Goal: Task Accomplishment & Management: Manage account settings

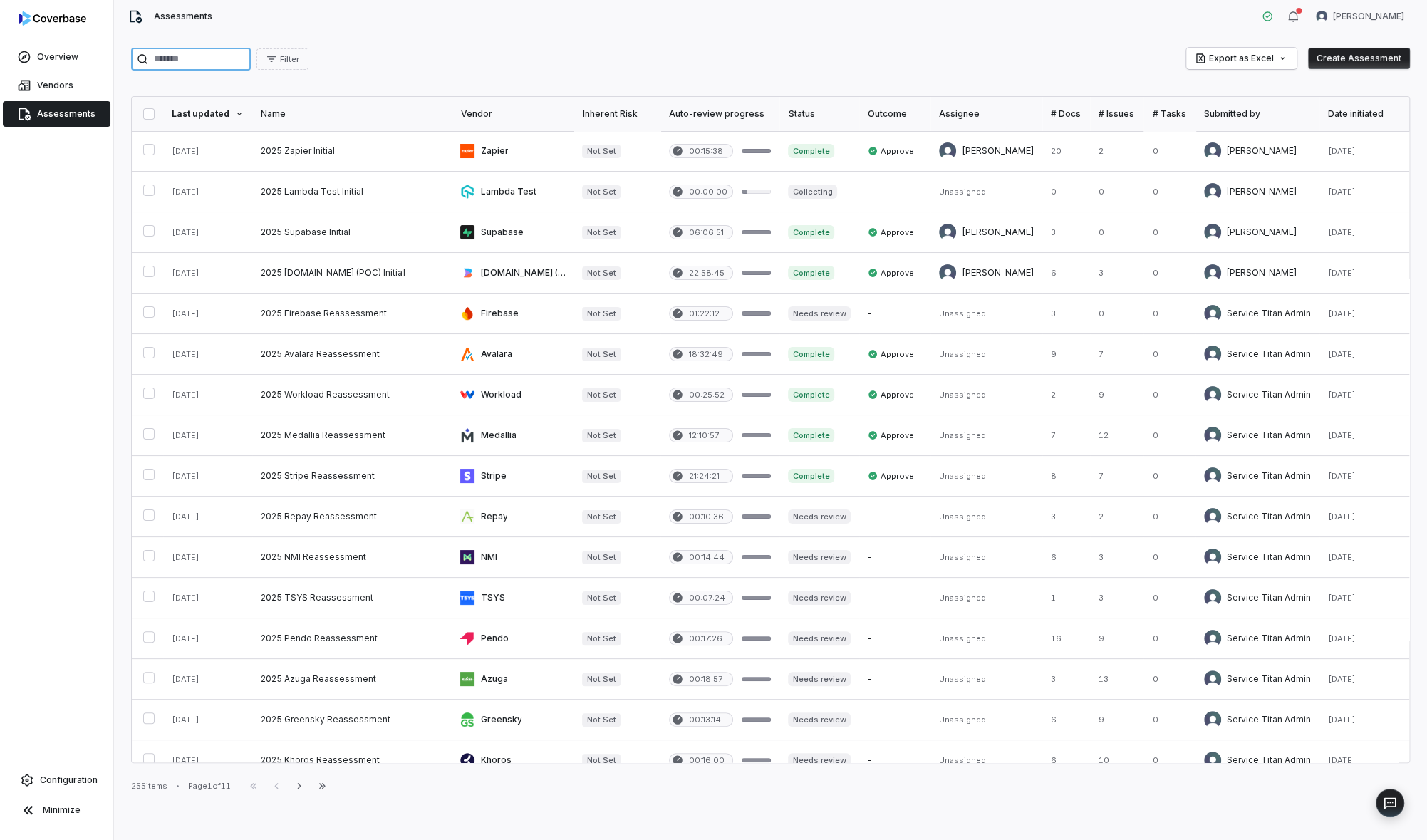
click at [181, 56] on input "search" at bounding box center [190, 59] width 120 height 23
type input "********"
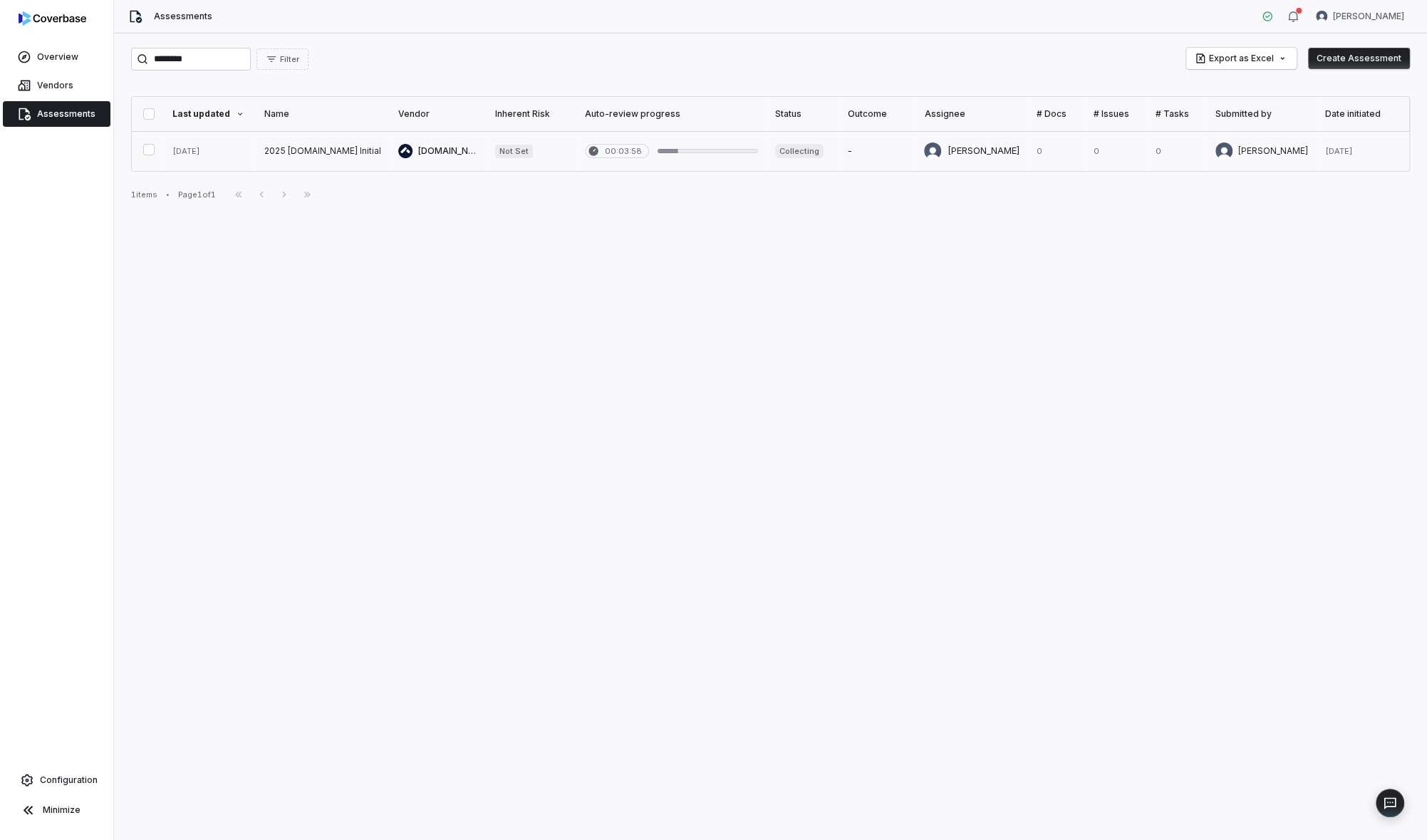
click at [439, 159] on link at bounding box center [437, 150] width 97 height 40
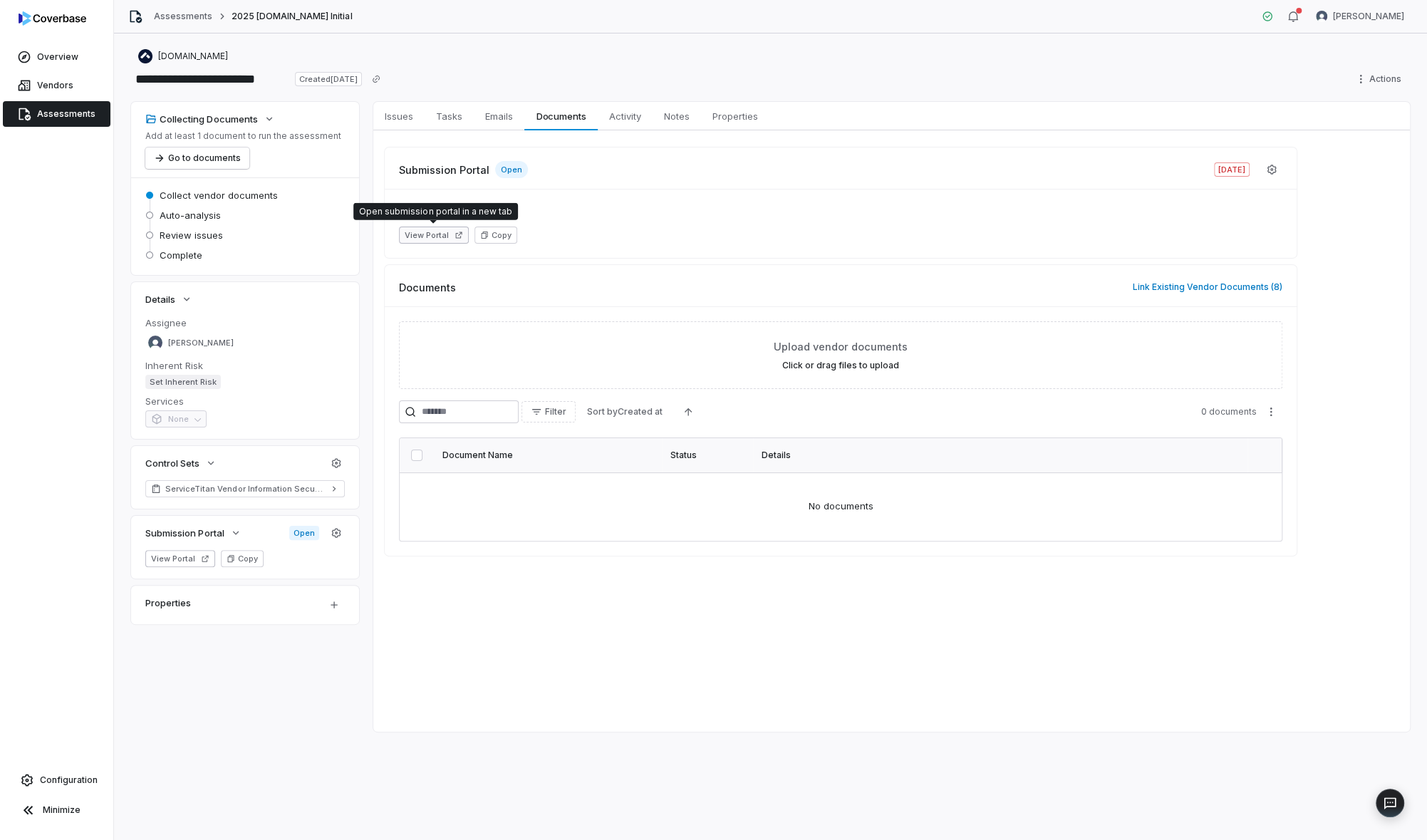
click at [445, 228] on button "View Portal" at bounding box center [434, 235] width 70 height 17
click at [1276, 173] on icon "button" at bounding box center [1272, 170] width 12 height 12
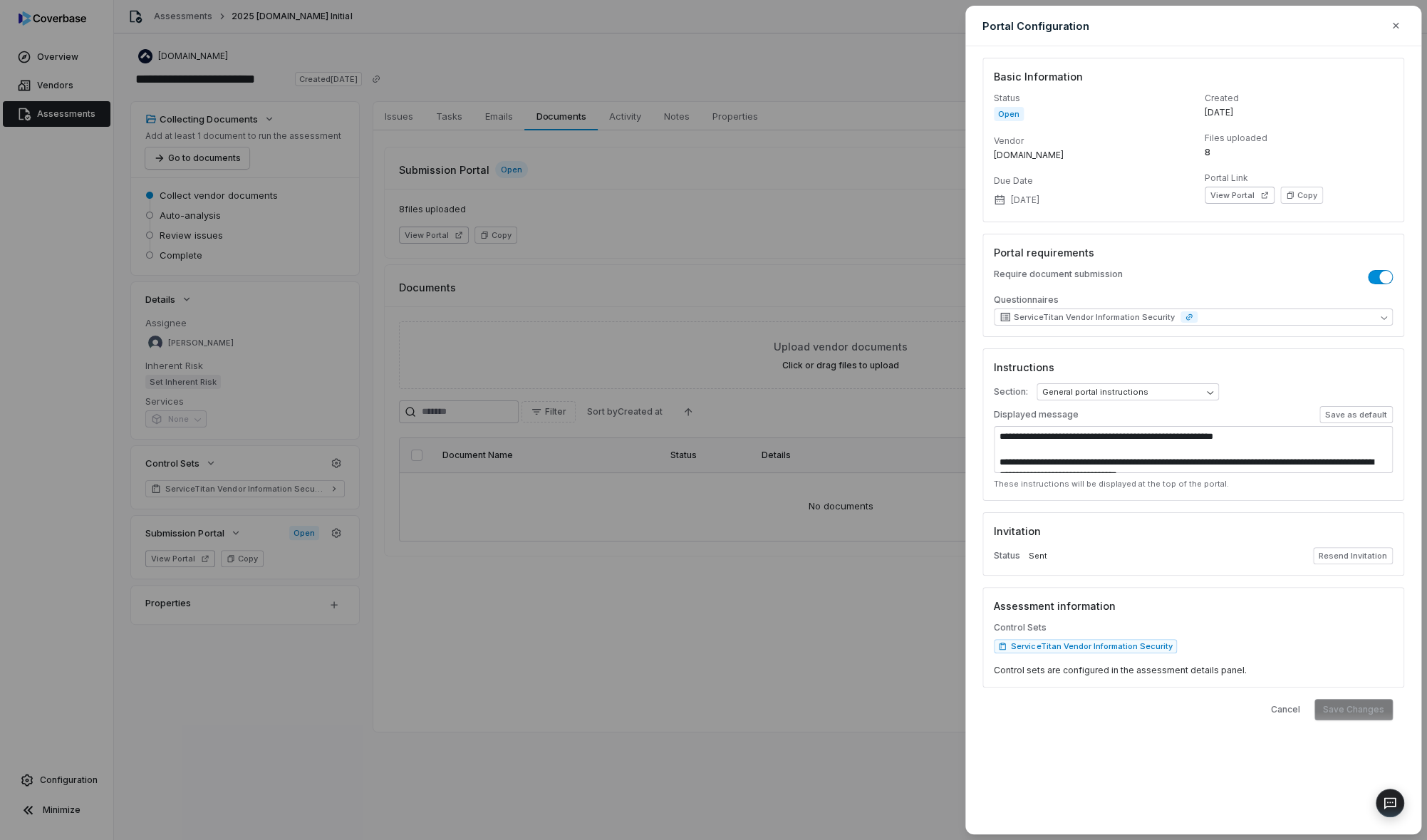
scroll to position [64, 0]
click at [1358, 557] on button "Resend Invitation" at bounding box center [1353, 556] width 80 height 17
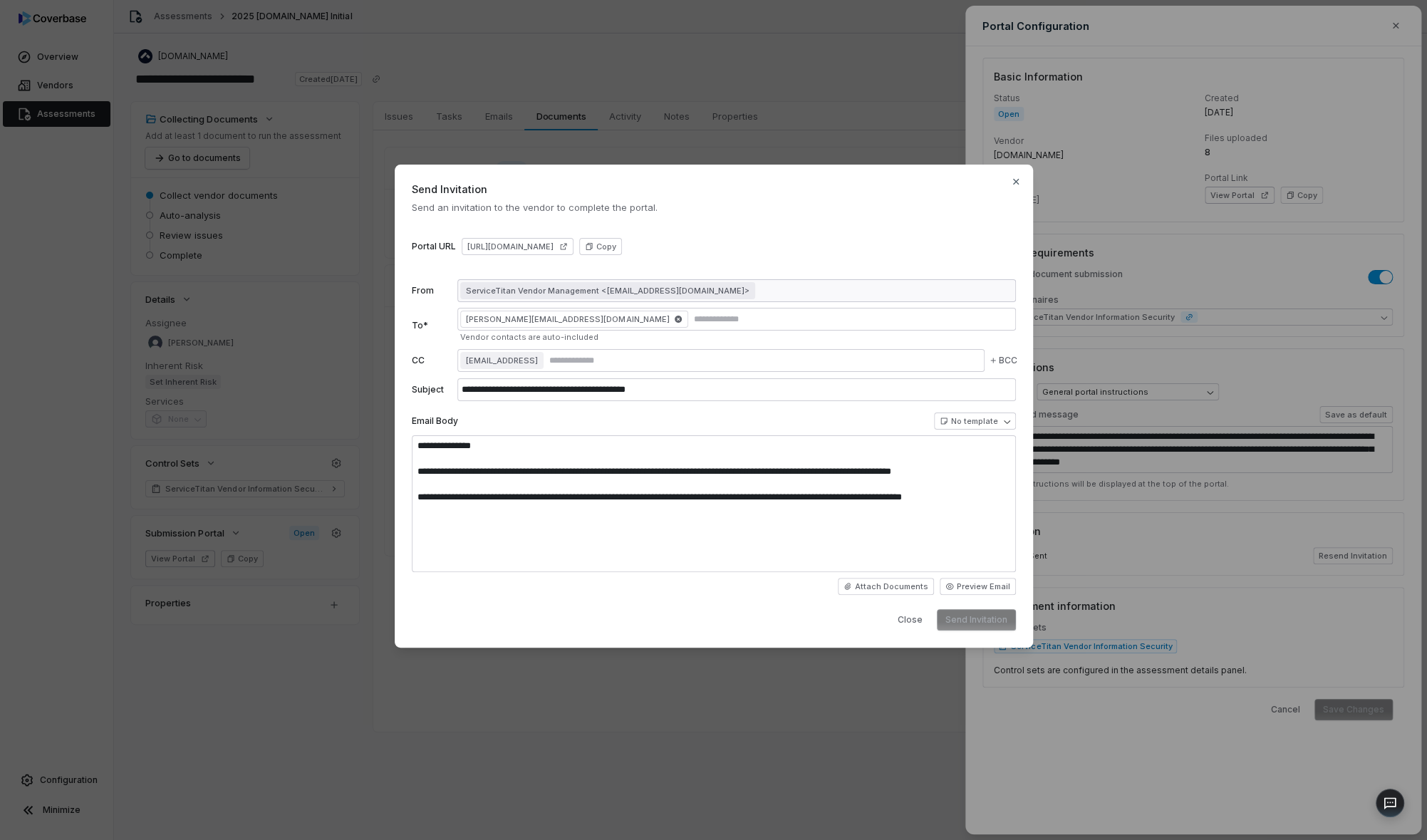
type textarea "**********"
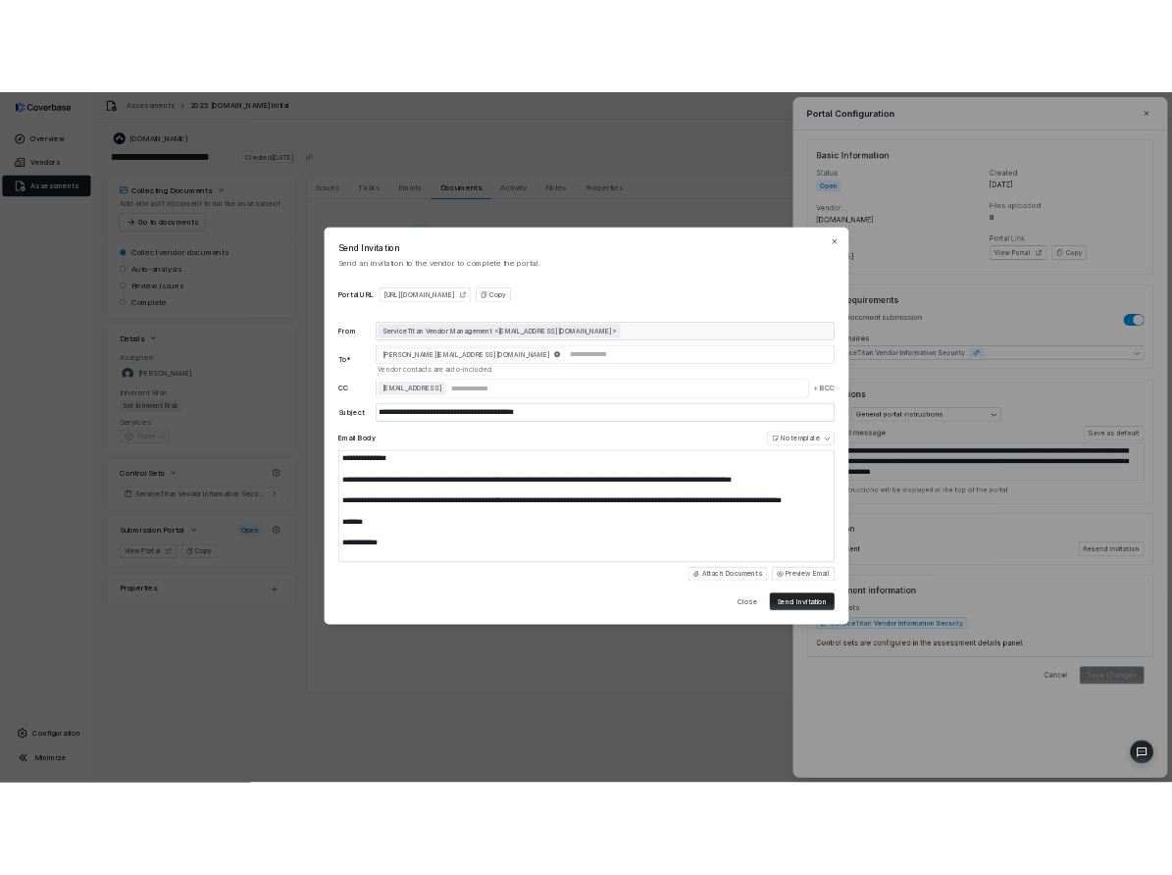
scroll to position [0, 0]
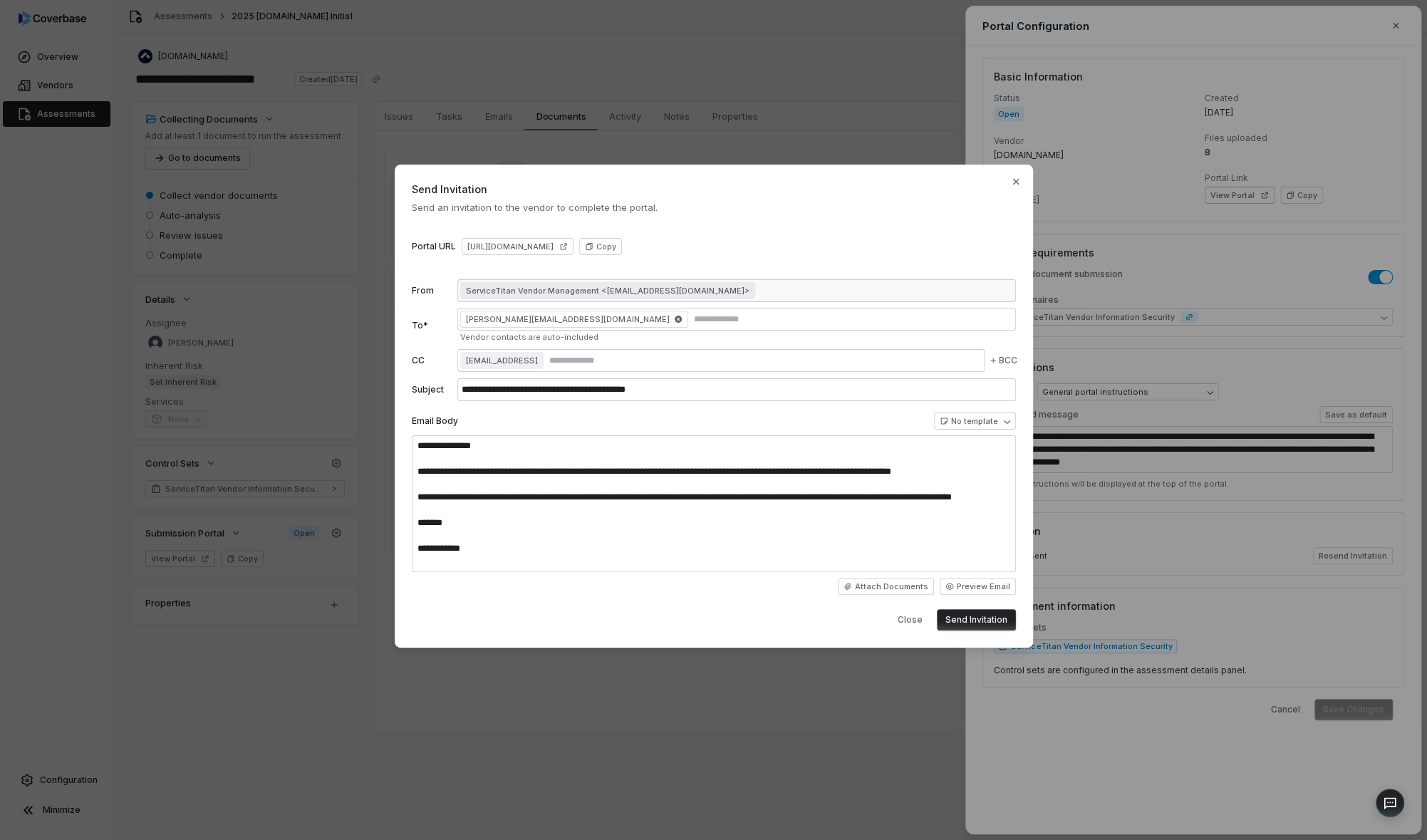
click at [970, 615] on button "Send Invitation" at bounding box center [977, 619] width 79 height 21
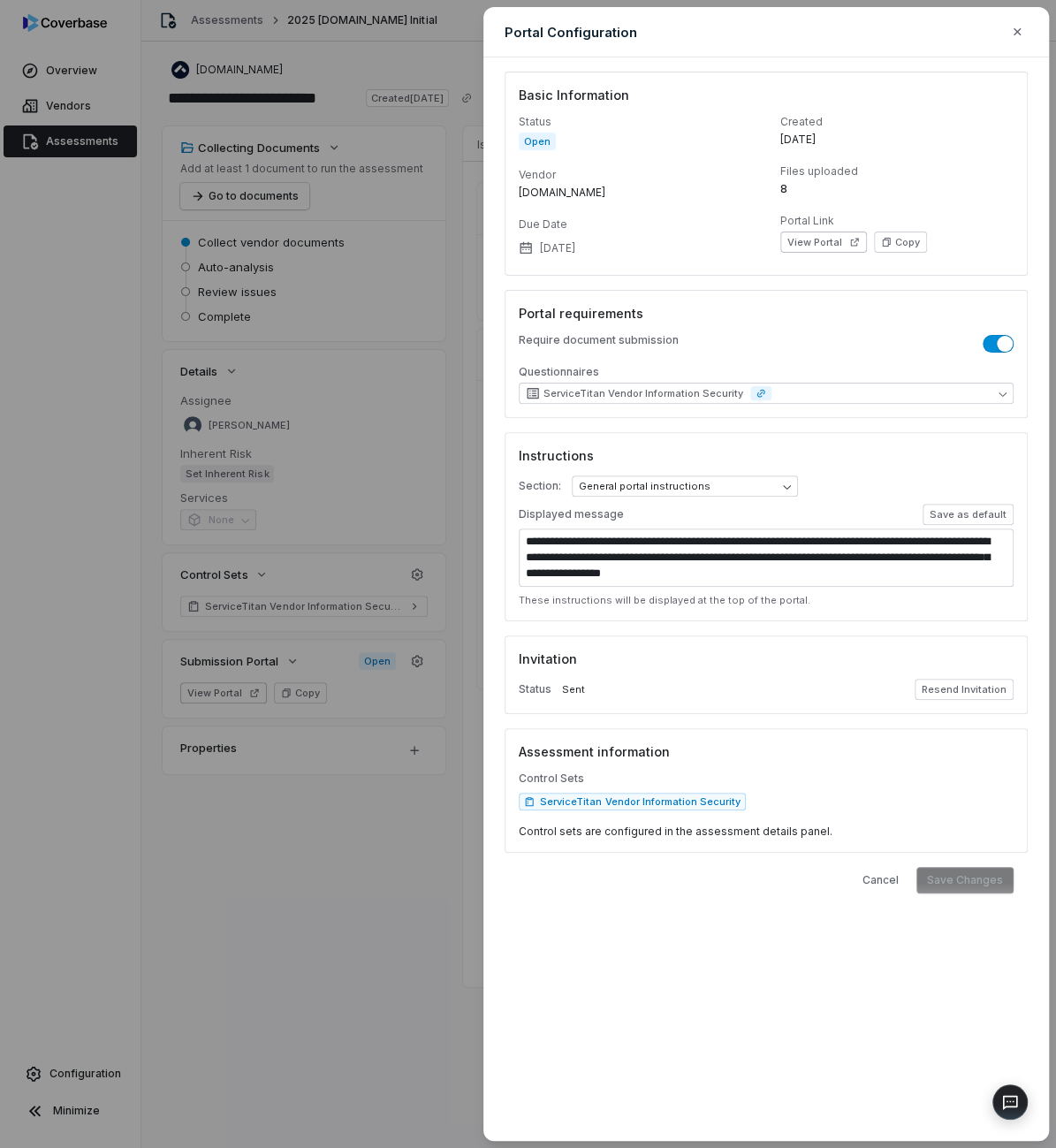
click at [239, 337] on div "**********" at bounding box center [528, 574] width 1056 height 1148
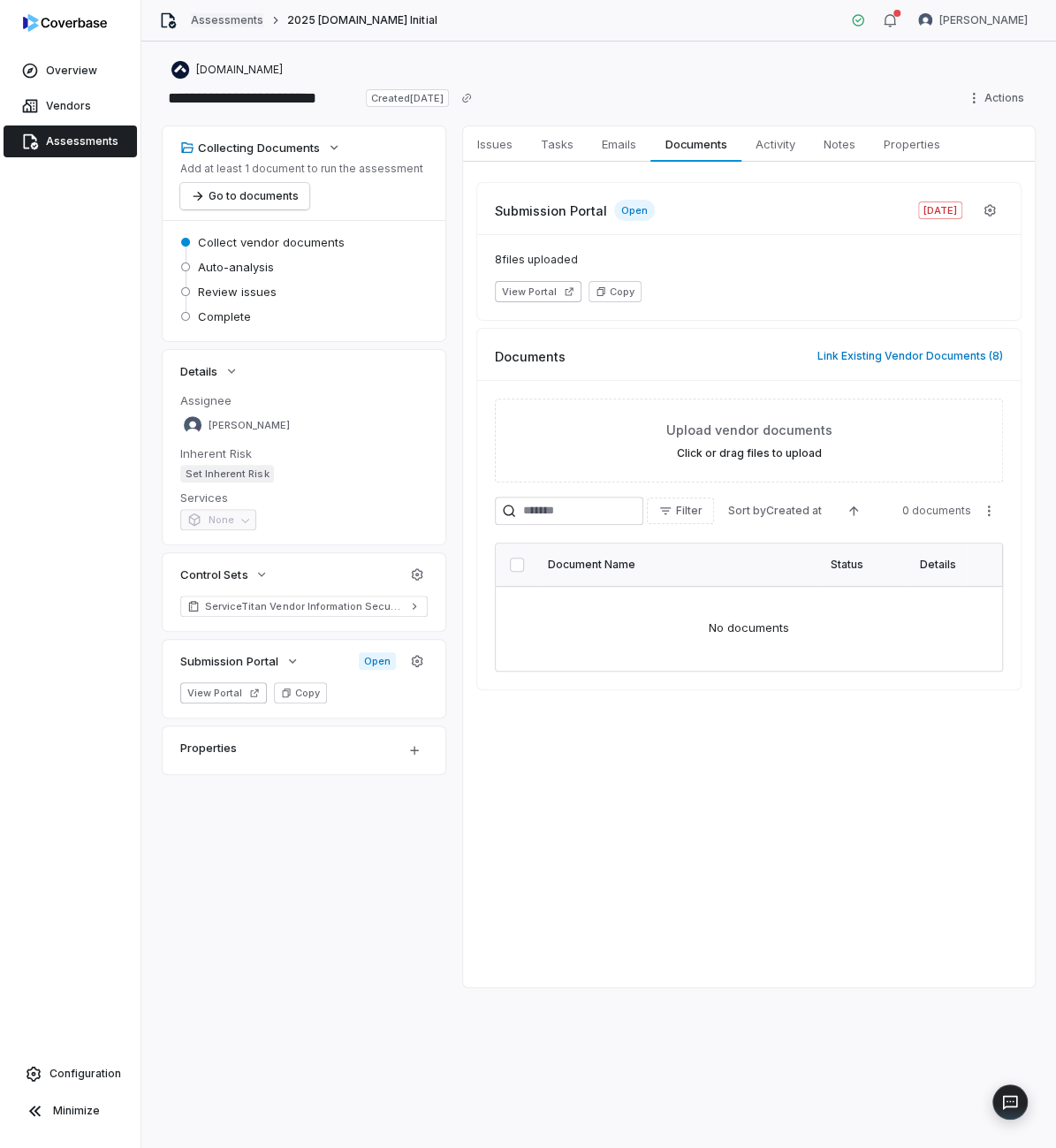
click at [244, 22] on link "Assessments" at bounding box center [227, 21] width 72 height 14
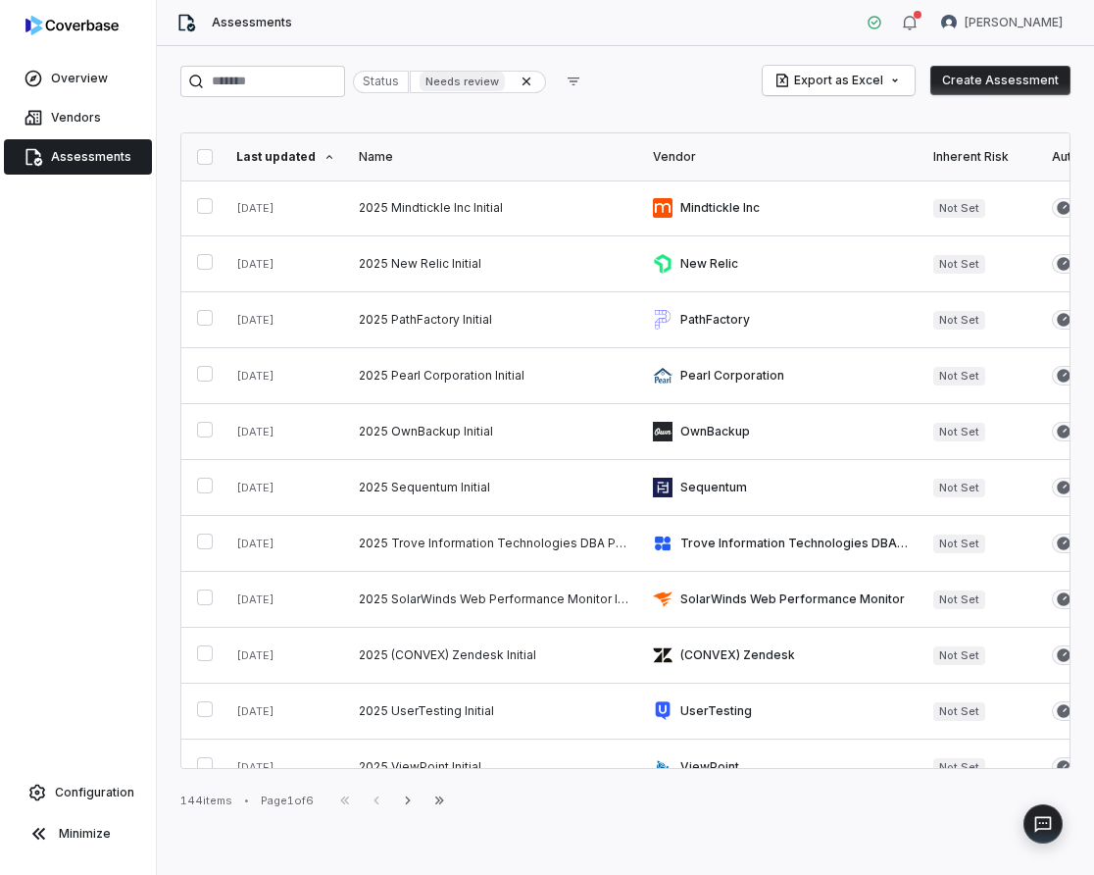
click at [282, 159] on div "Last updated" at bounding box center [285, 157] width 99 height 16
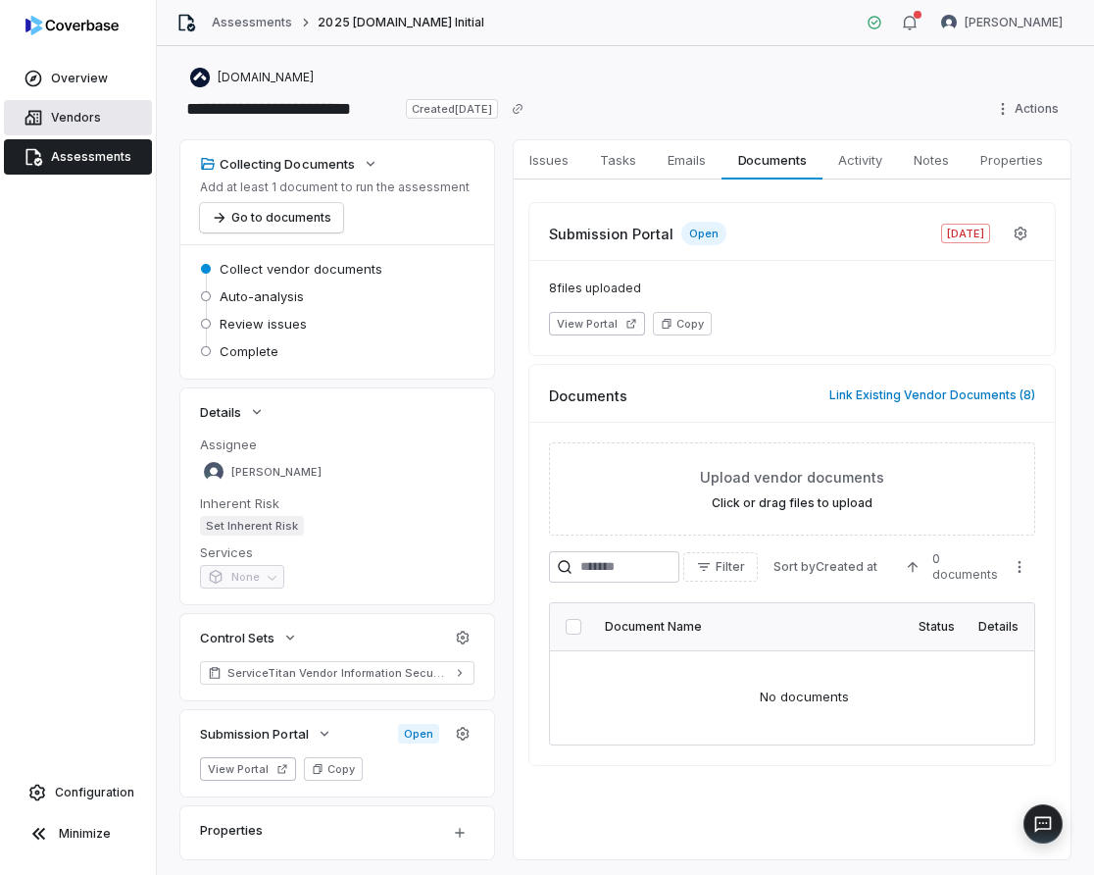
click at [27, 127] on link "Vendors" at bounding box center [78, 117] width 148 height 35
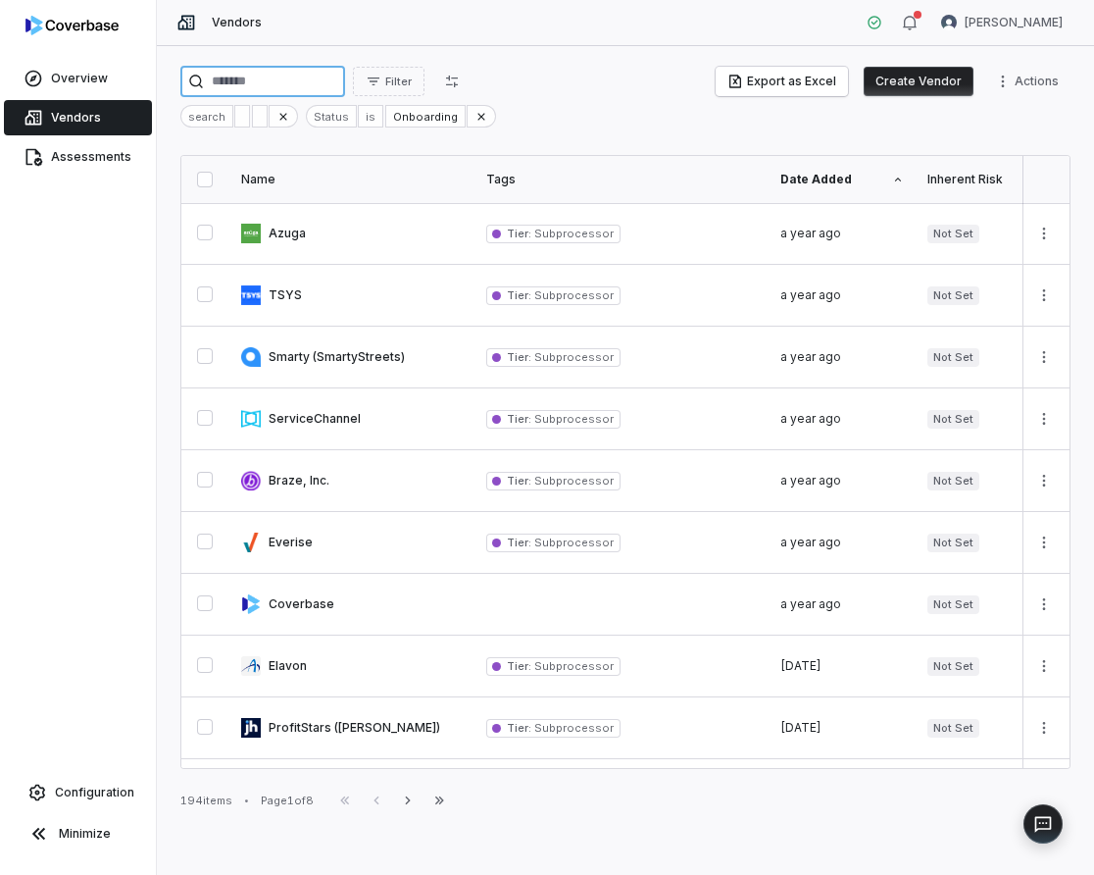
click at [292, 88] on input "search" at bounding box center [262, 81] width 165 height 31
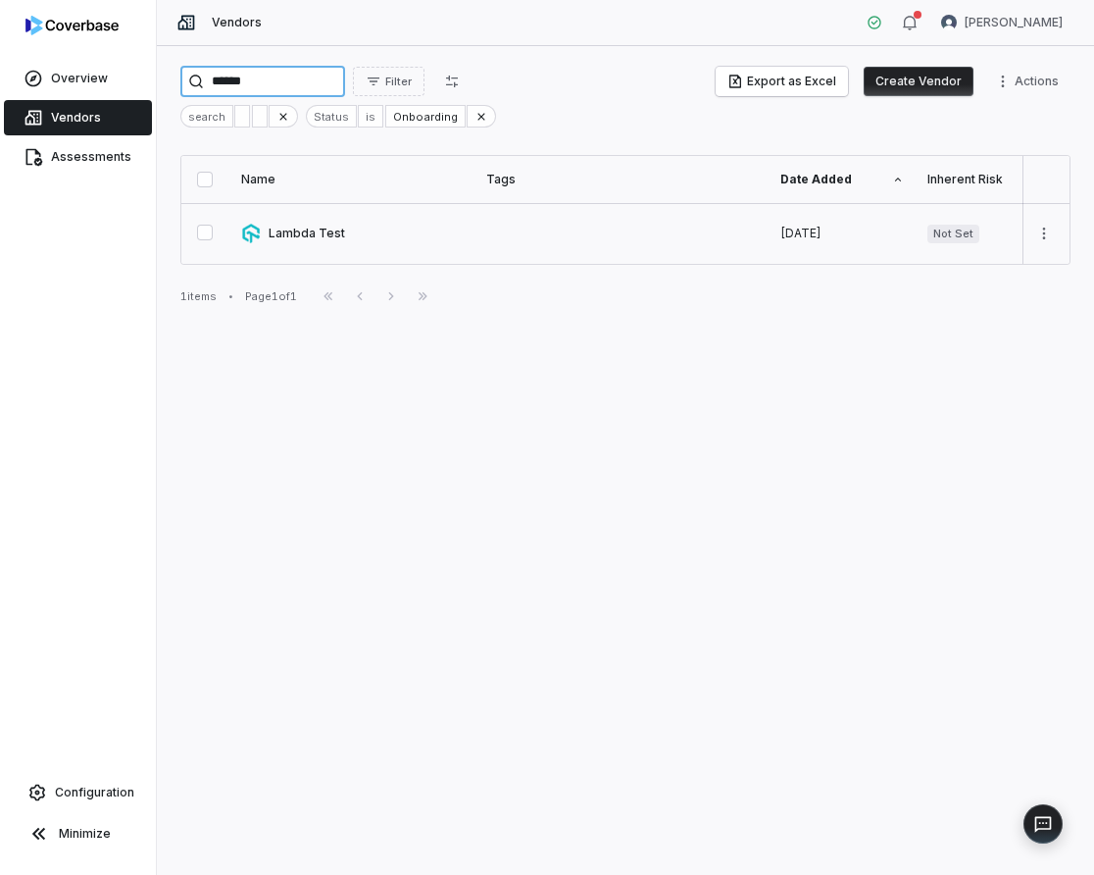
type input "******"
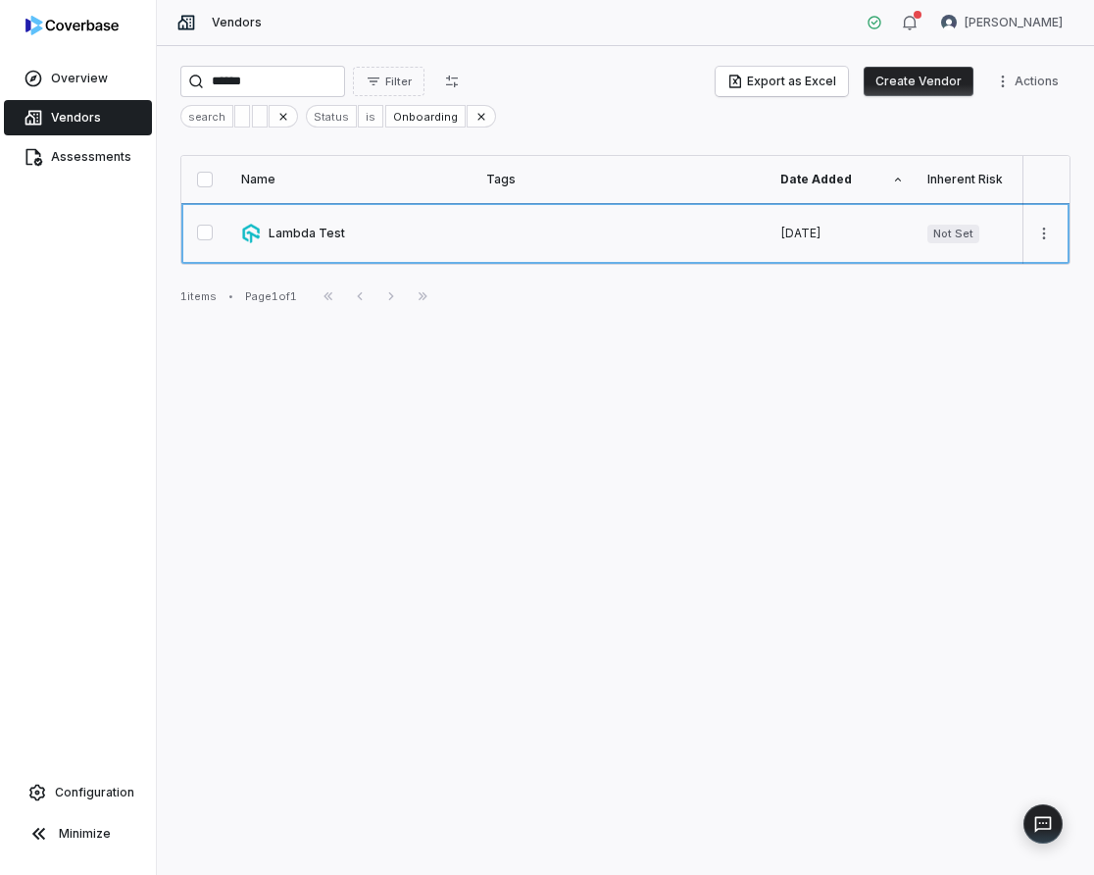
click at [525, 224] on link at bounding box center [622, 233] width 294 height 61
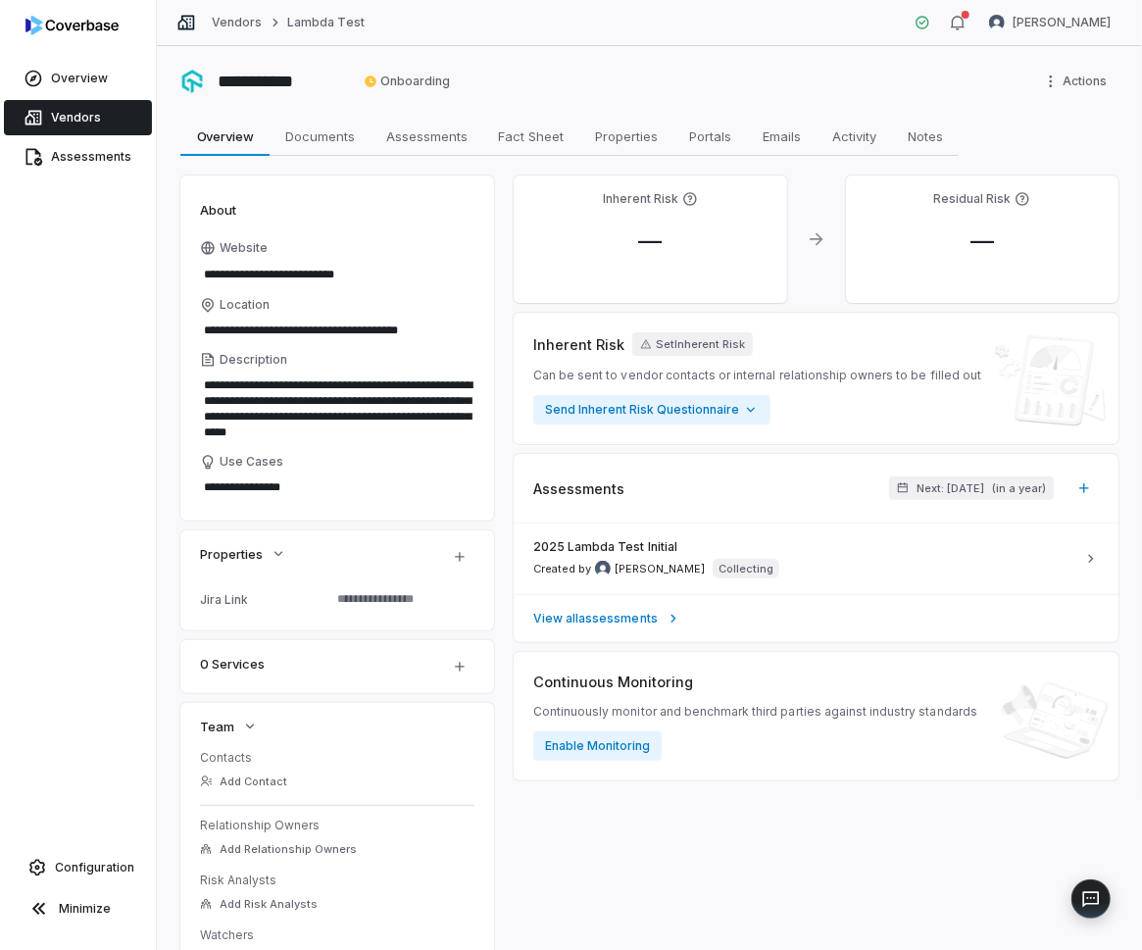
type textarea "*"
click at [733, 563] on div "2025 Lambda Test Initial Created by Yuni Shin Collecting" at bounding box center [804, 558] width 542 height 39
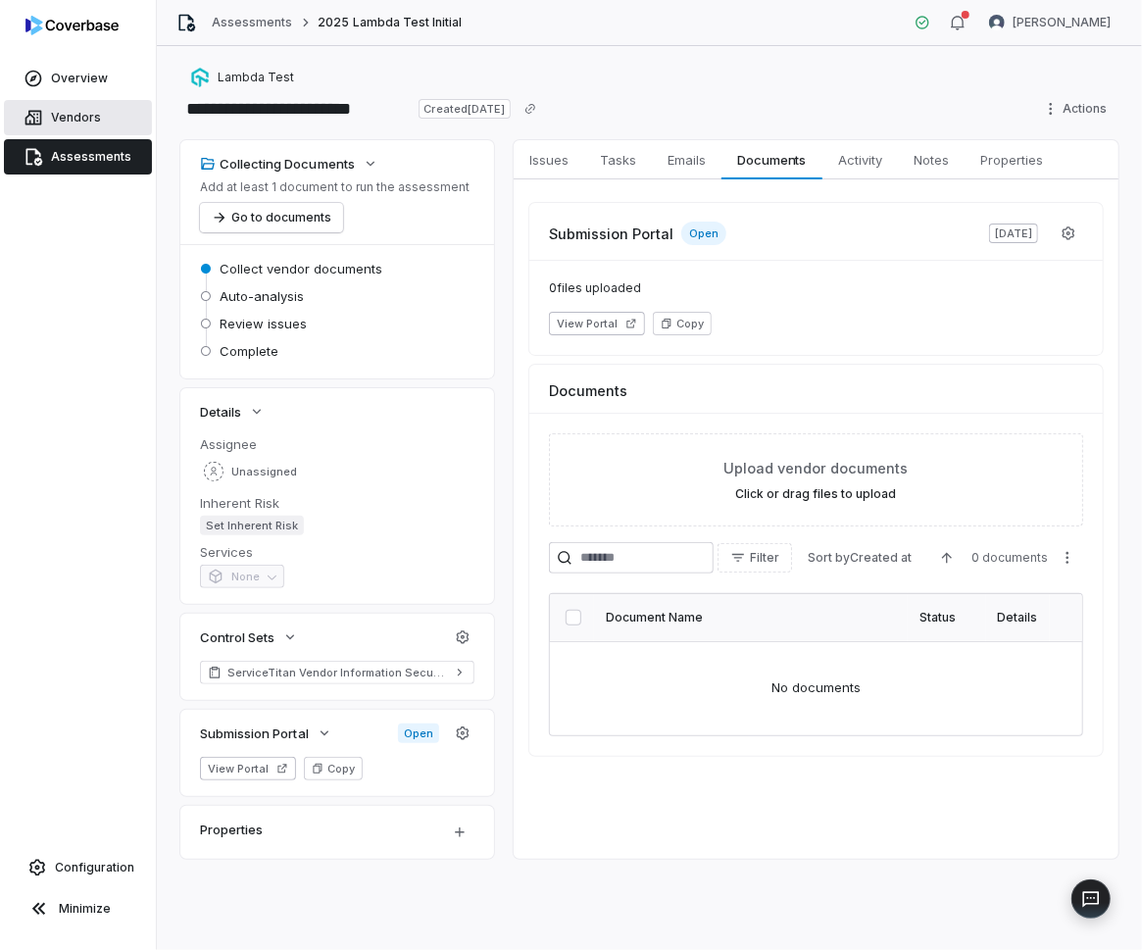
click at [69, 118] on span "Vendors" at bounding box center [76, 118] width 50 height 16
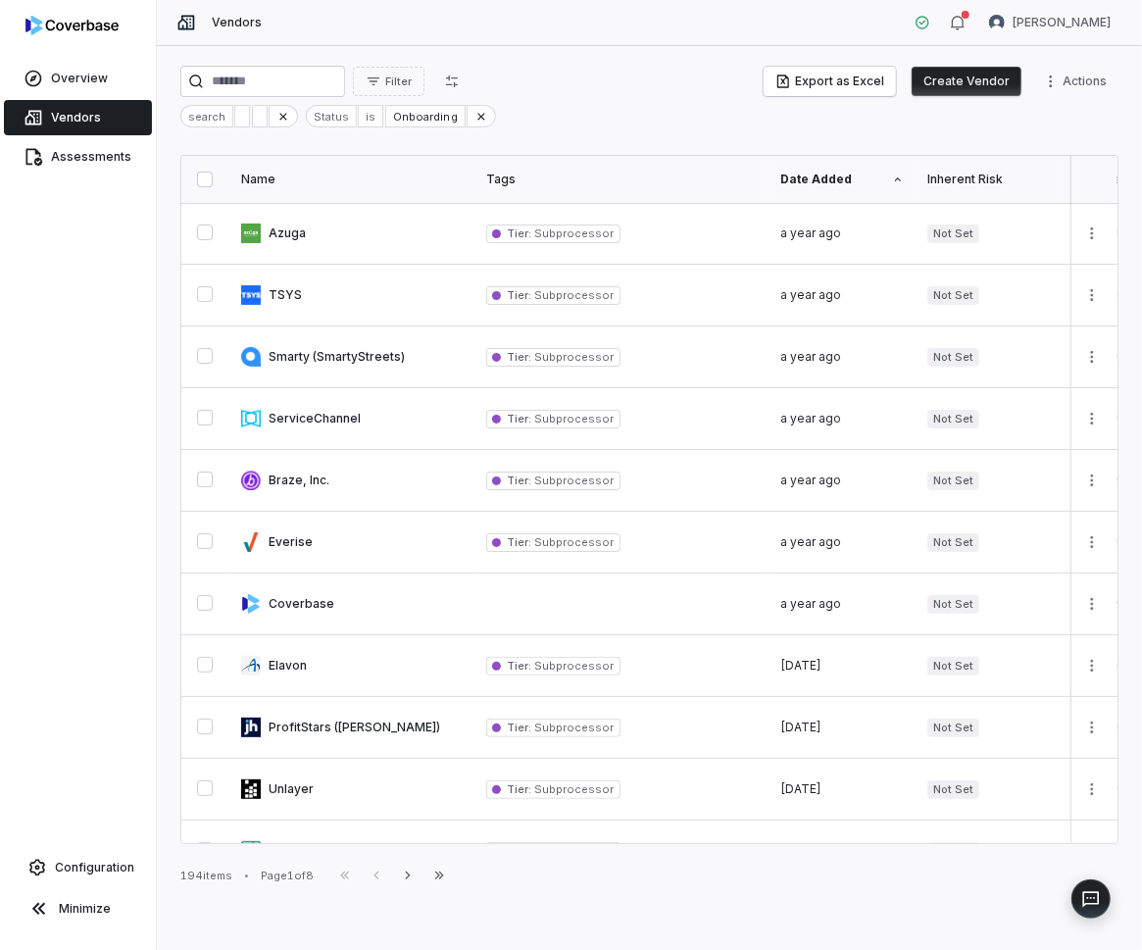
click at [942, 77] on button "Create Vendor" at bounding box center [967, 81] width 110 height 29
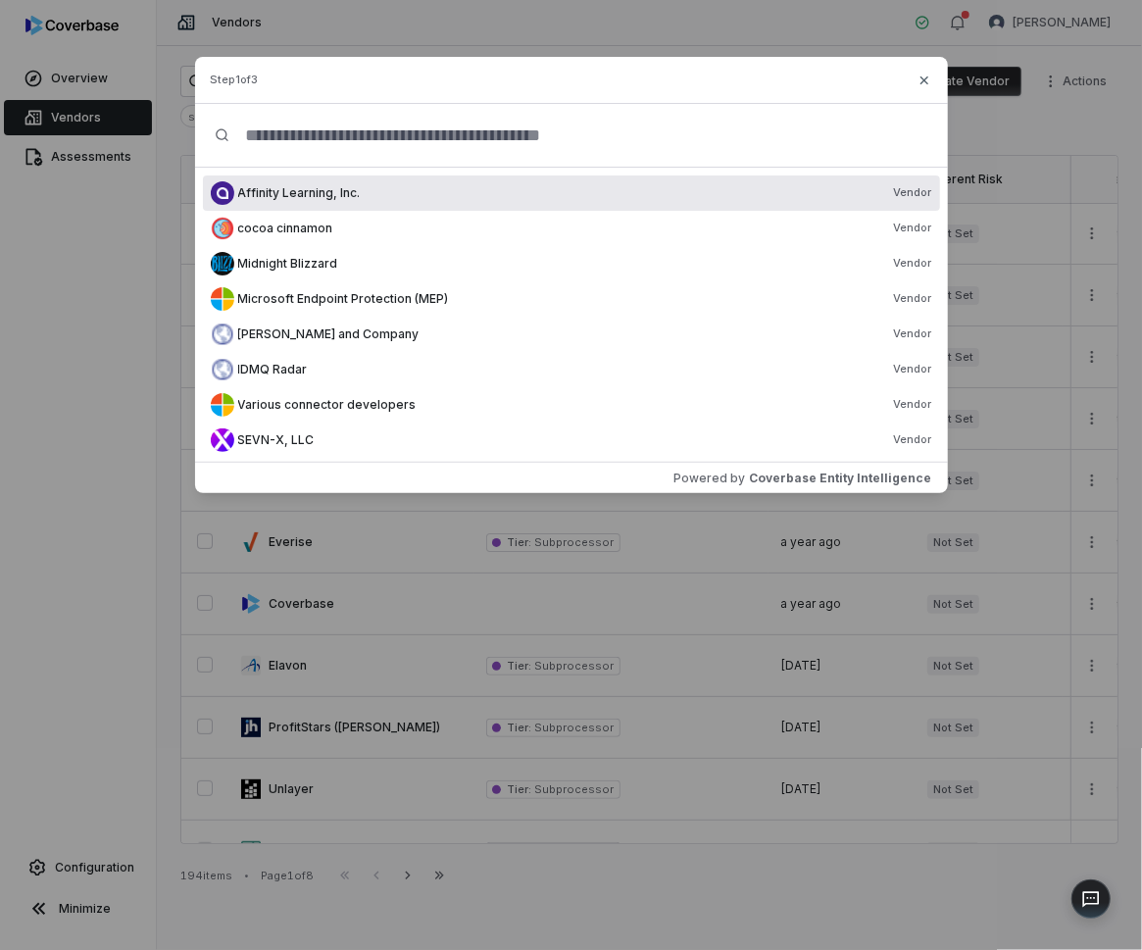
type input "*"
click at [1059, 128] on div "Create Vendor Step 1 of 3 Affinity Learning, Inc. Vendor cocoa cinnamon Vendor …" at bounding box center [571, 275] width 1142 height 551
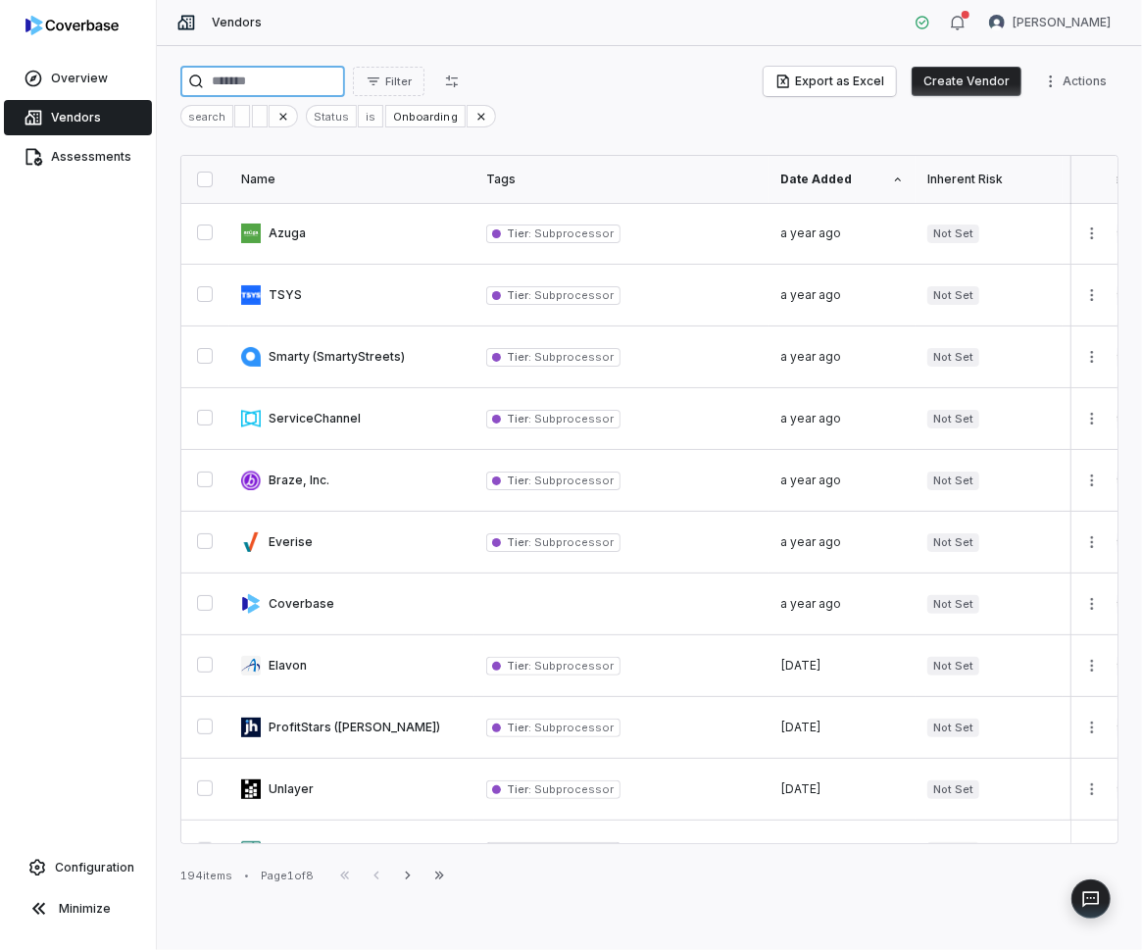
click at [300, 86] on input "search" at bounding box center [262, 81] width 165 height 31
type input "******"
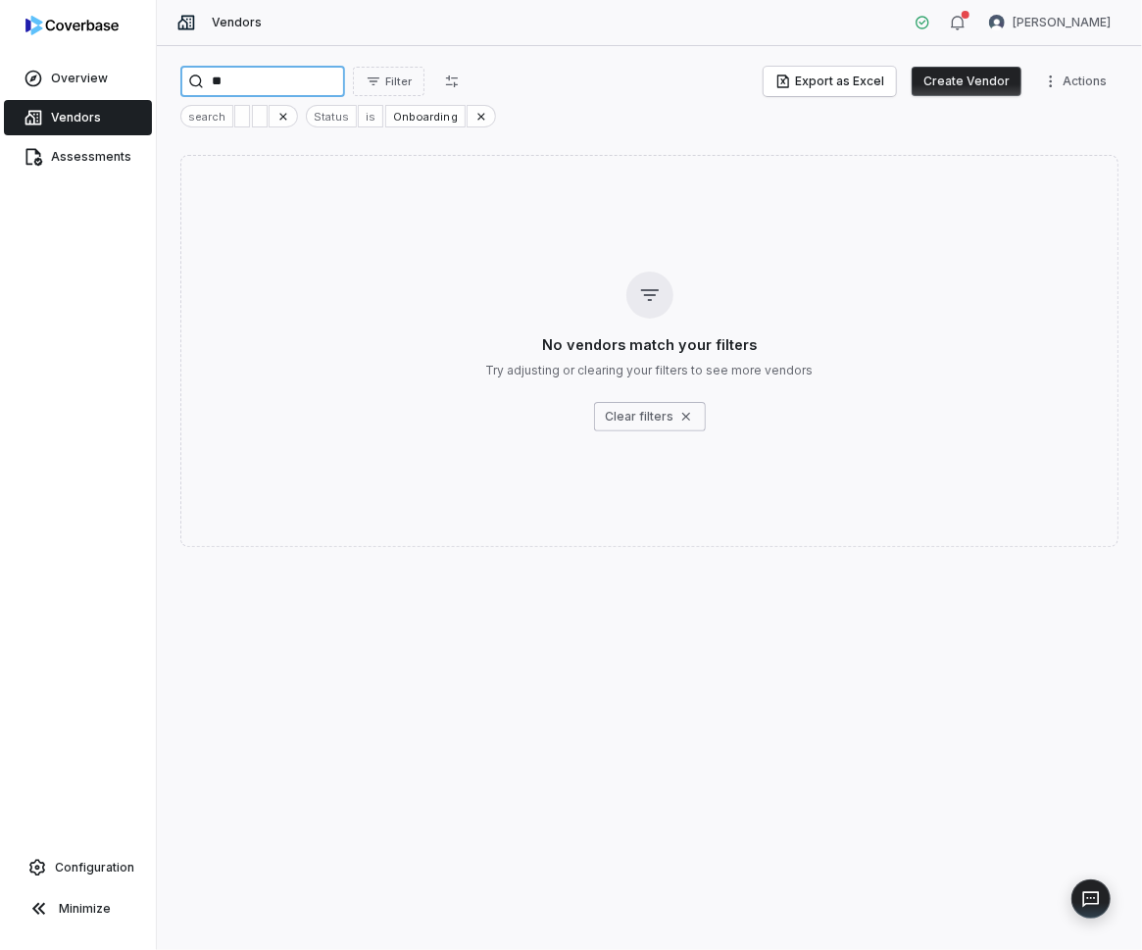
type input "***"
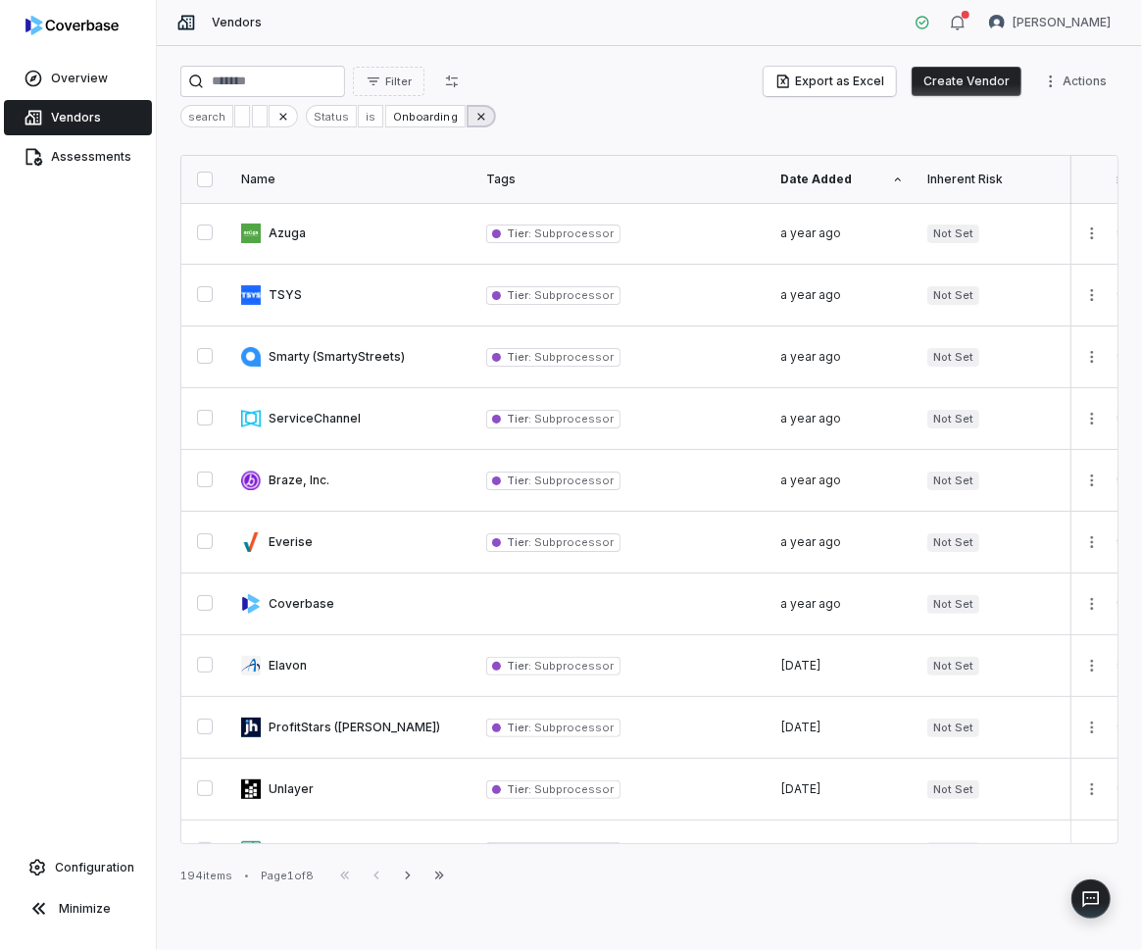
click at [475, 120] on icon at bounding box center [482, 117] width 14 height 14
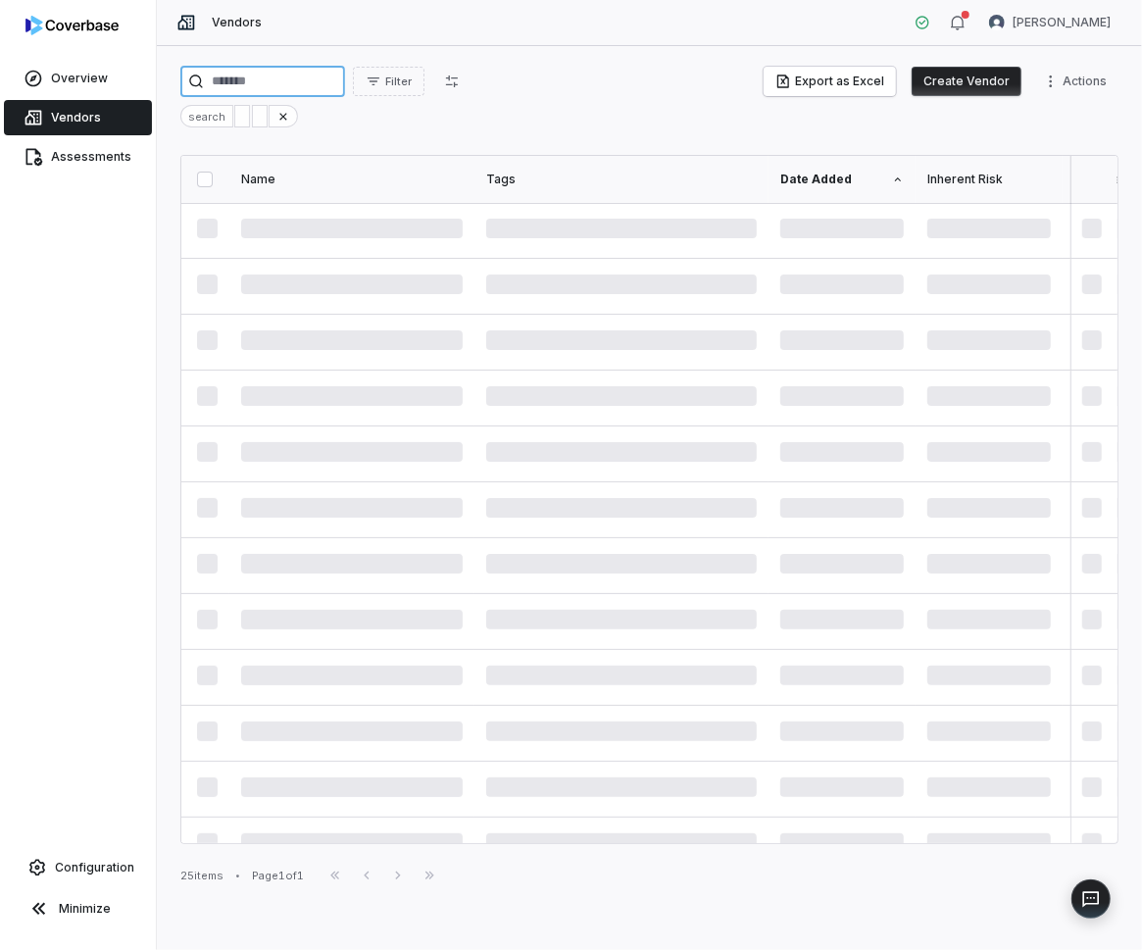
click at [230, 82] on input "search" at bounding box center [262, 81] width 165 height 31
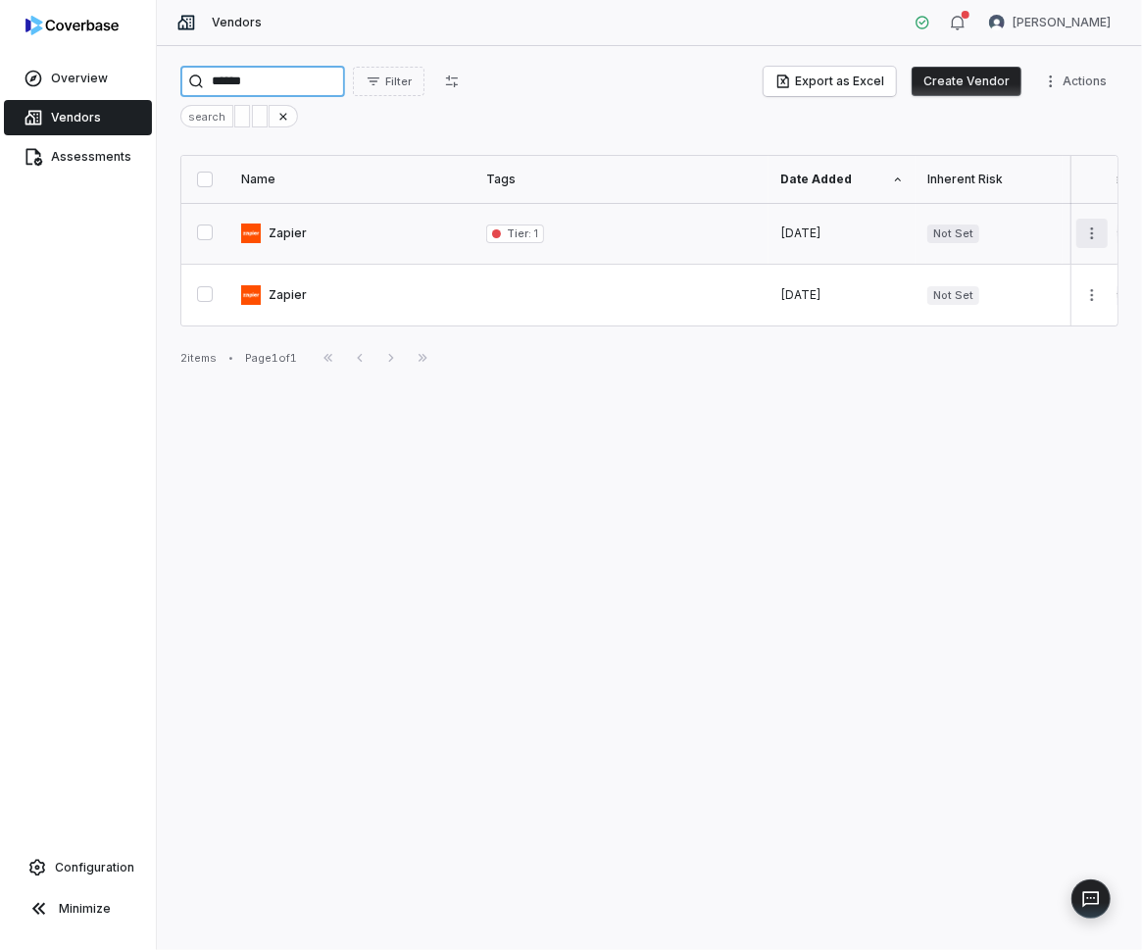
type input "******"
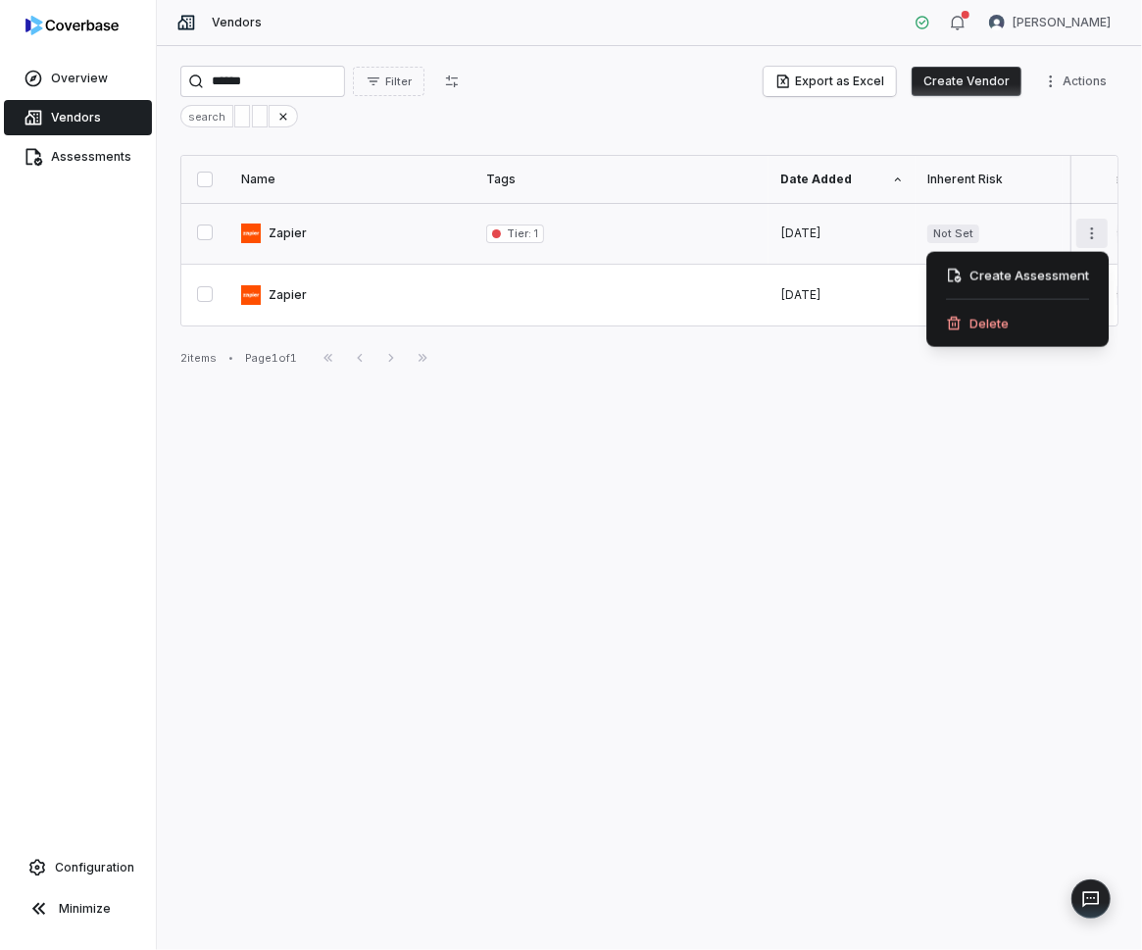
click at [1102, 232] on html "Overview Vendors Assessments Configuration Minimize Vendors Yuni Shin ****** Fi…" at bounding box center [571, 475] width 1142 height 950
click at [405, 225] on html "Overview Vendors Assessments Configuration Minimize Vendors Yuni Shin ****** Fi…" at bounding box center [571, 475] width 1142 height 950
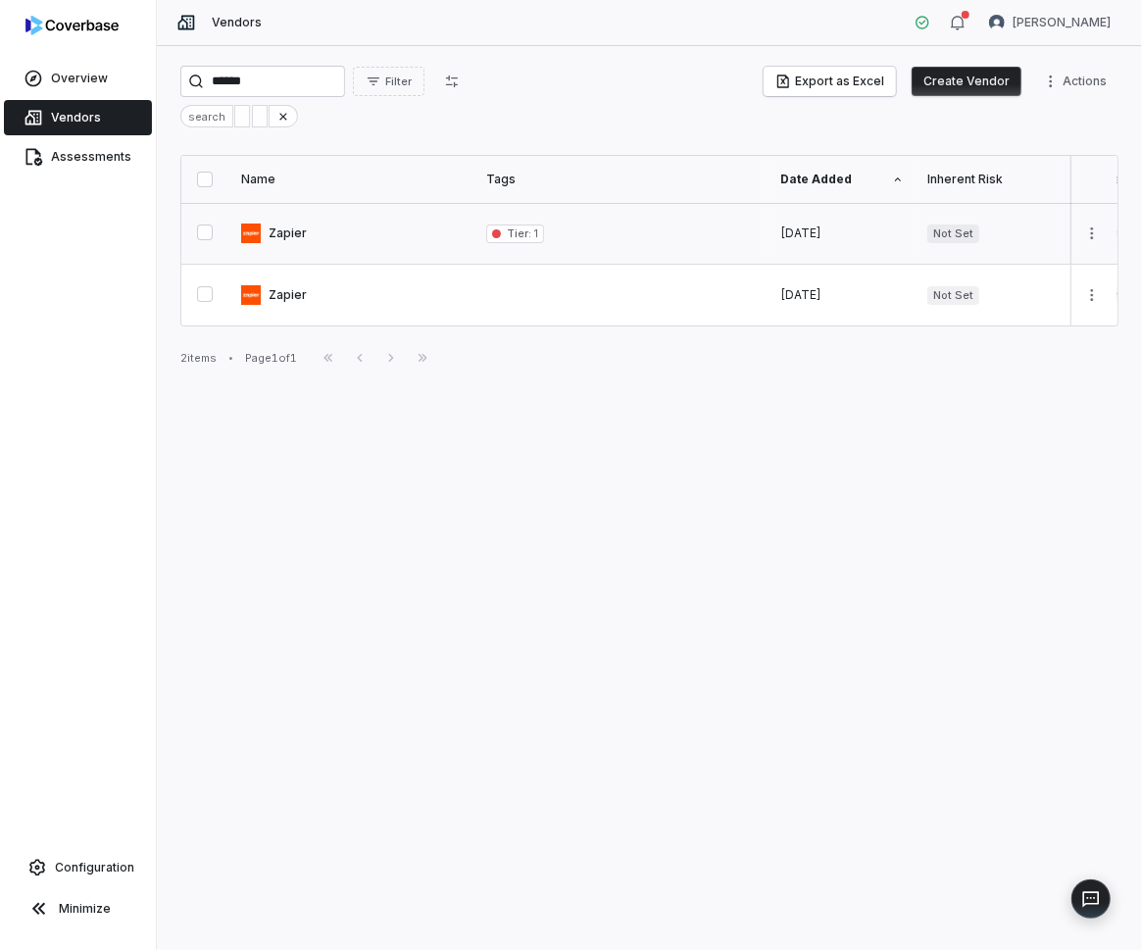
click at [213, 237] on button "button" at bounding box center [205, 233] width 16 height 16
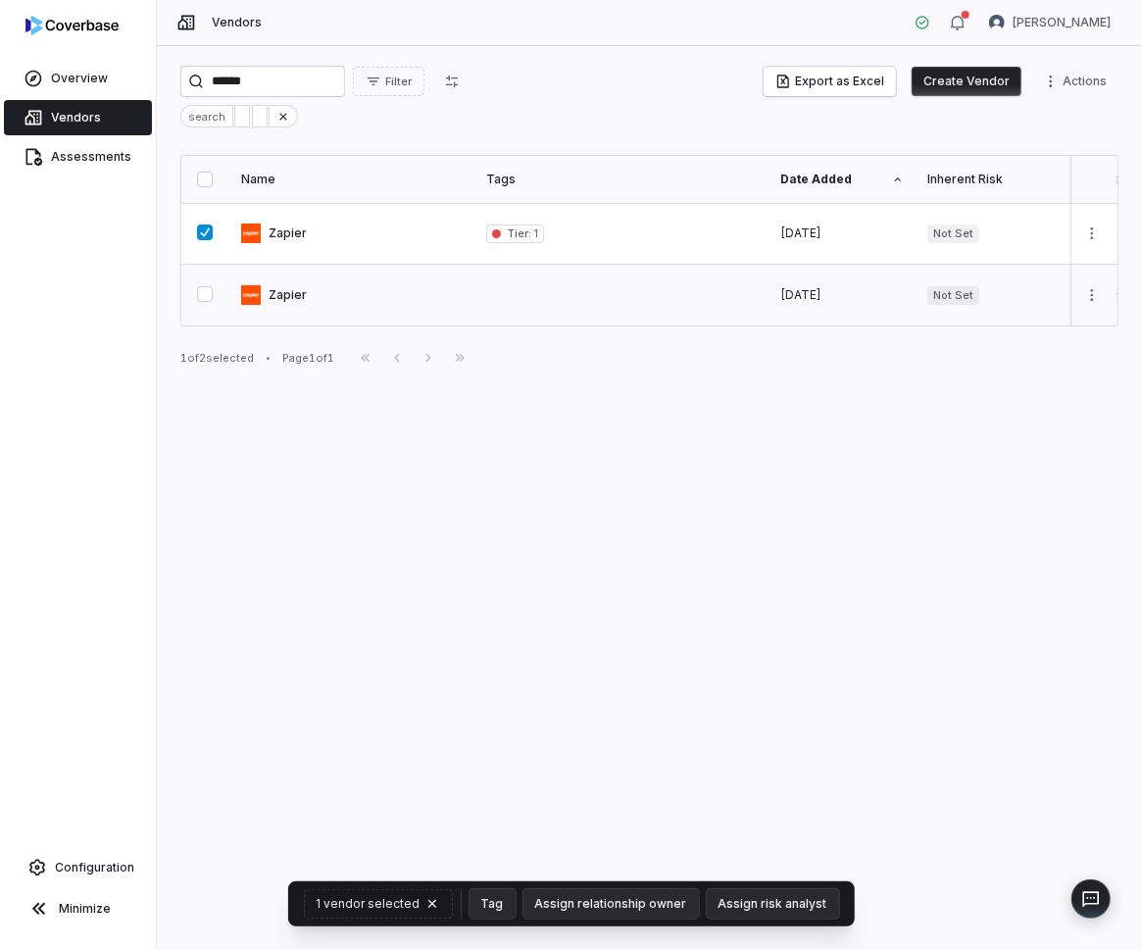
click at [208, 294] on button "button" at bounding box center [205, 294] width 16 height 16
click at [648, 230] on div "Tier : 1" at bounding box center [621, 234] width 271 height 19
click at [277, 221] on link at bounding box center [351, 233] width 245 height 61
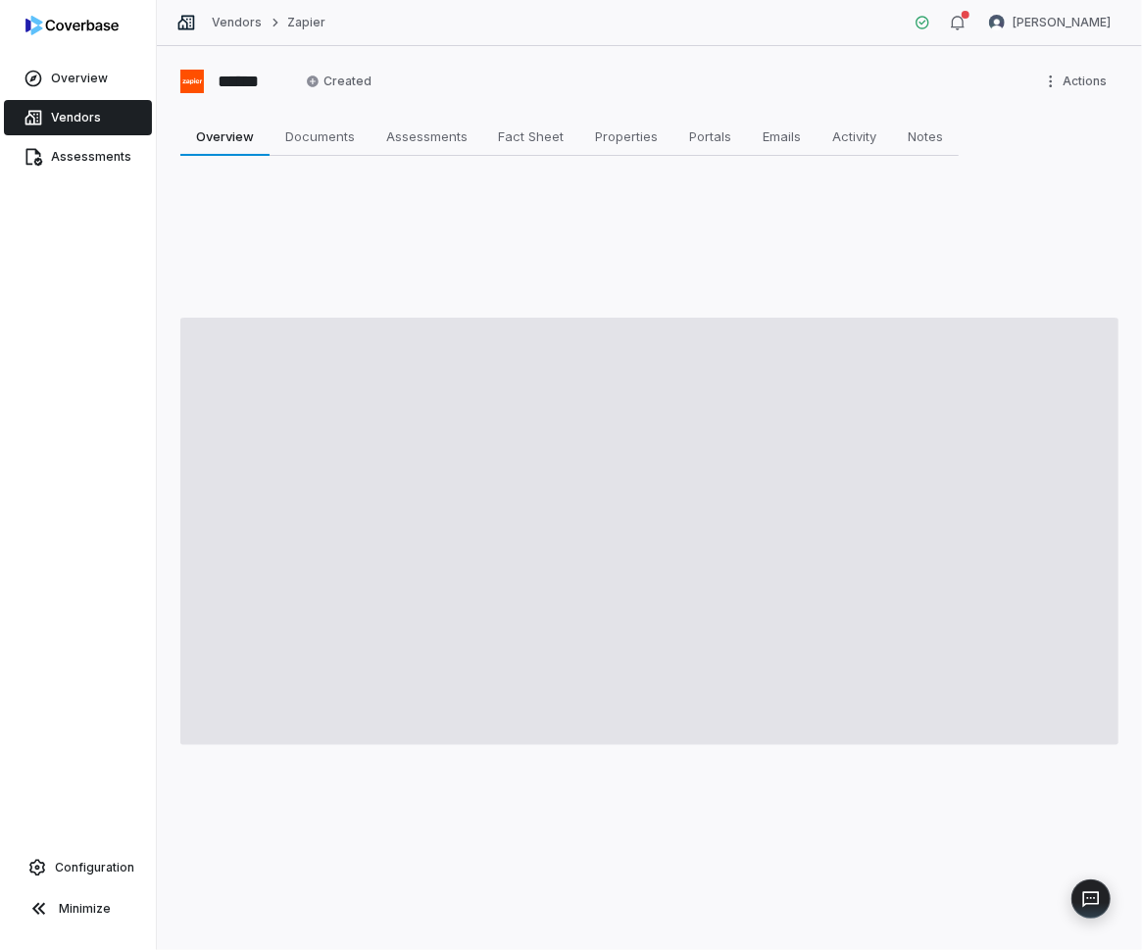
type textarea "*"
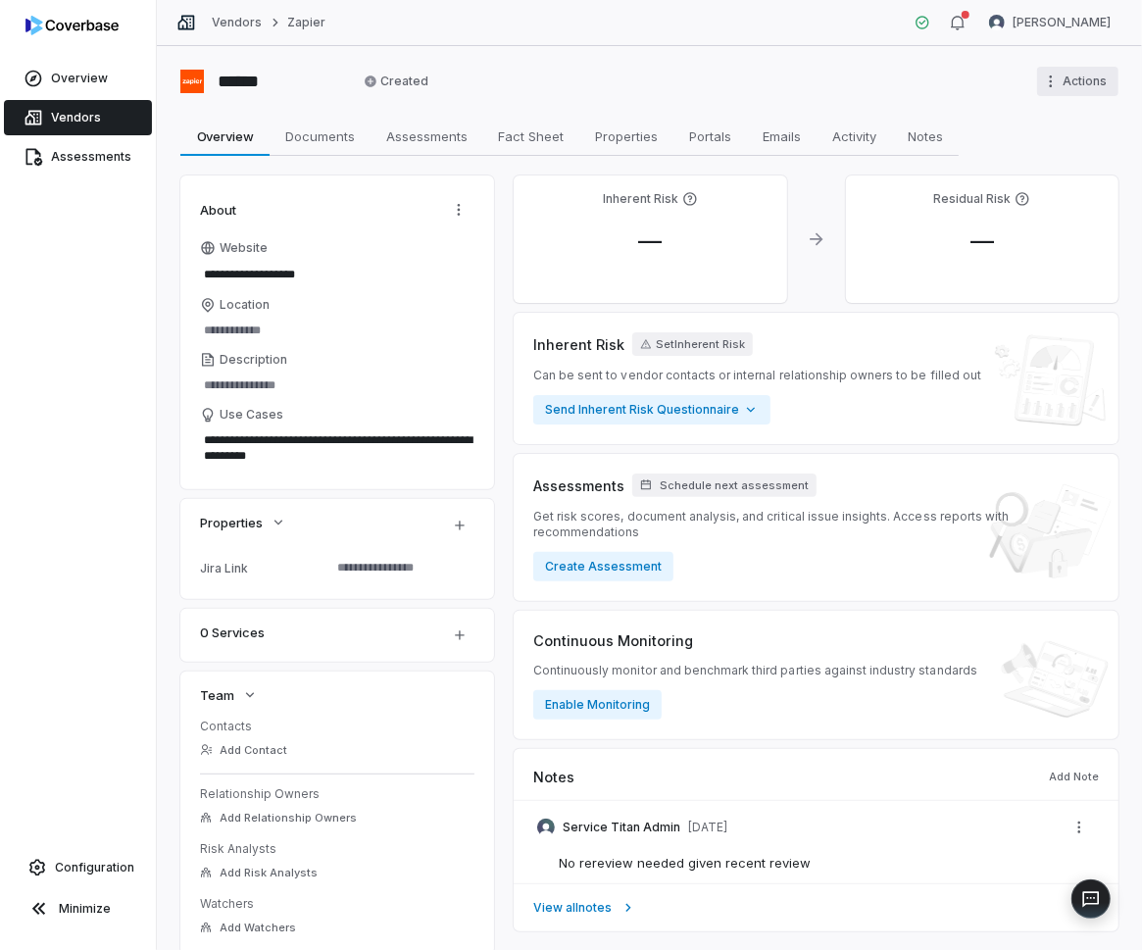
click at [1055, 76] on html "**********" at bounding box center [571, 475] width 1142 height 950
click at [1053, 119] on div "Merge Vendor" at bounding box center [1049, 123] width 126 height 31
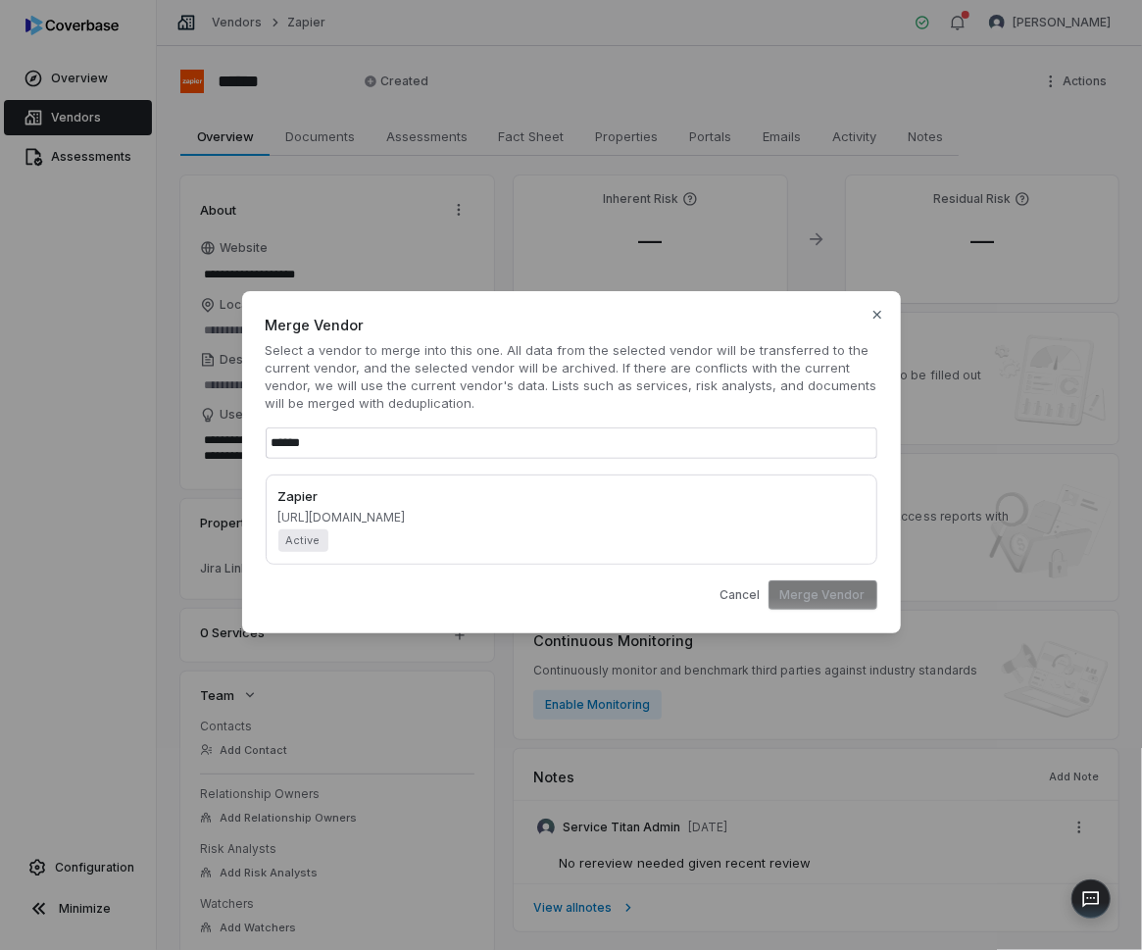
click at [633, 519] on div "Zapier https://zapier.com/ Active" at bounding box center [571, 520] width 586 height 66
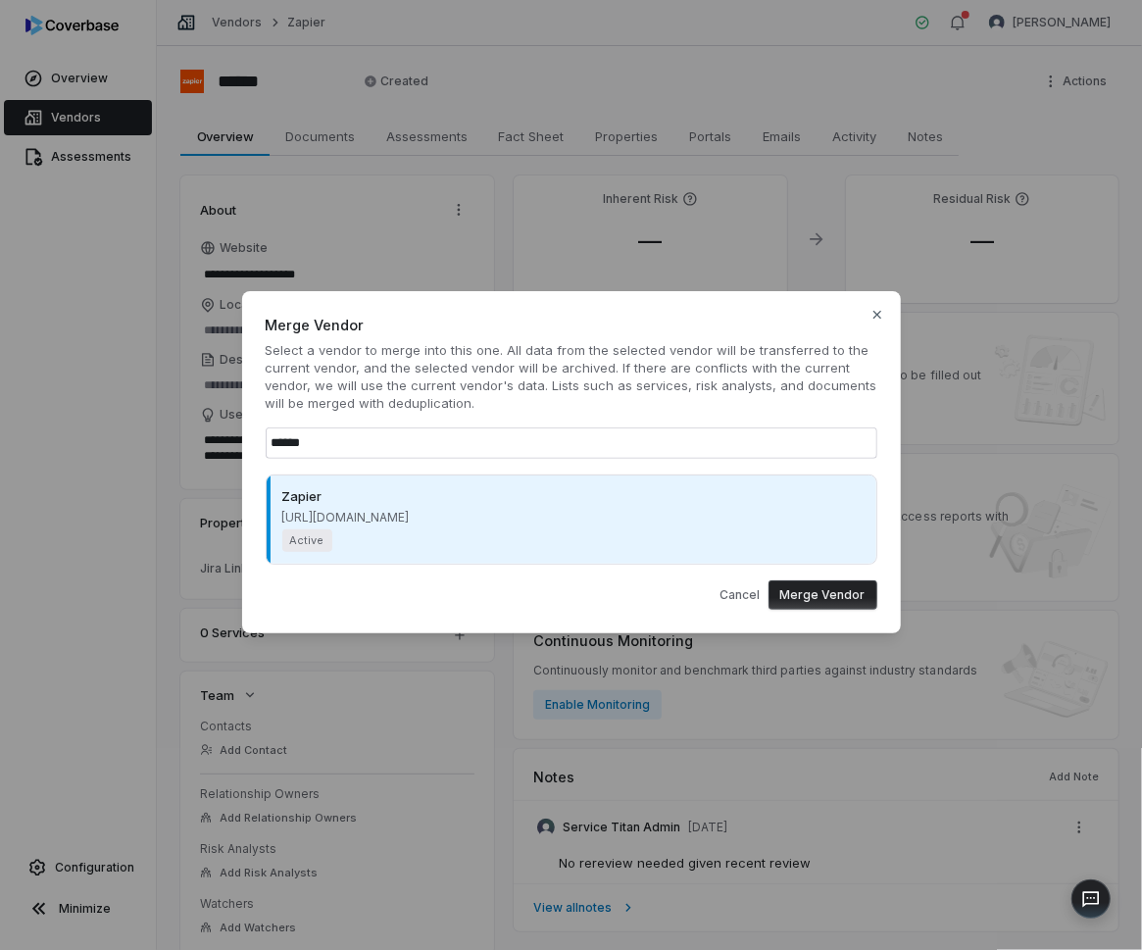
click at [829, 590] on button "Merge Vendor" at bounding box center [823, 595] width 109 height 29
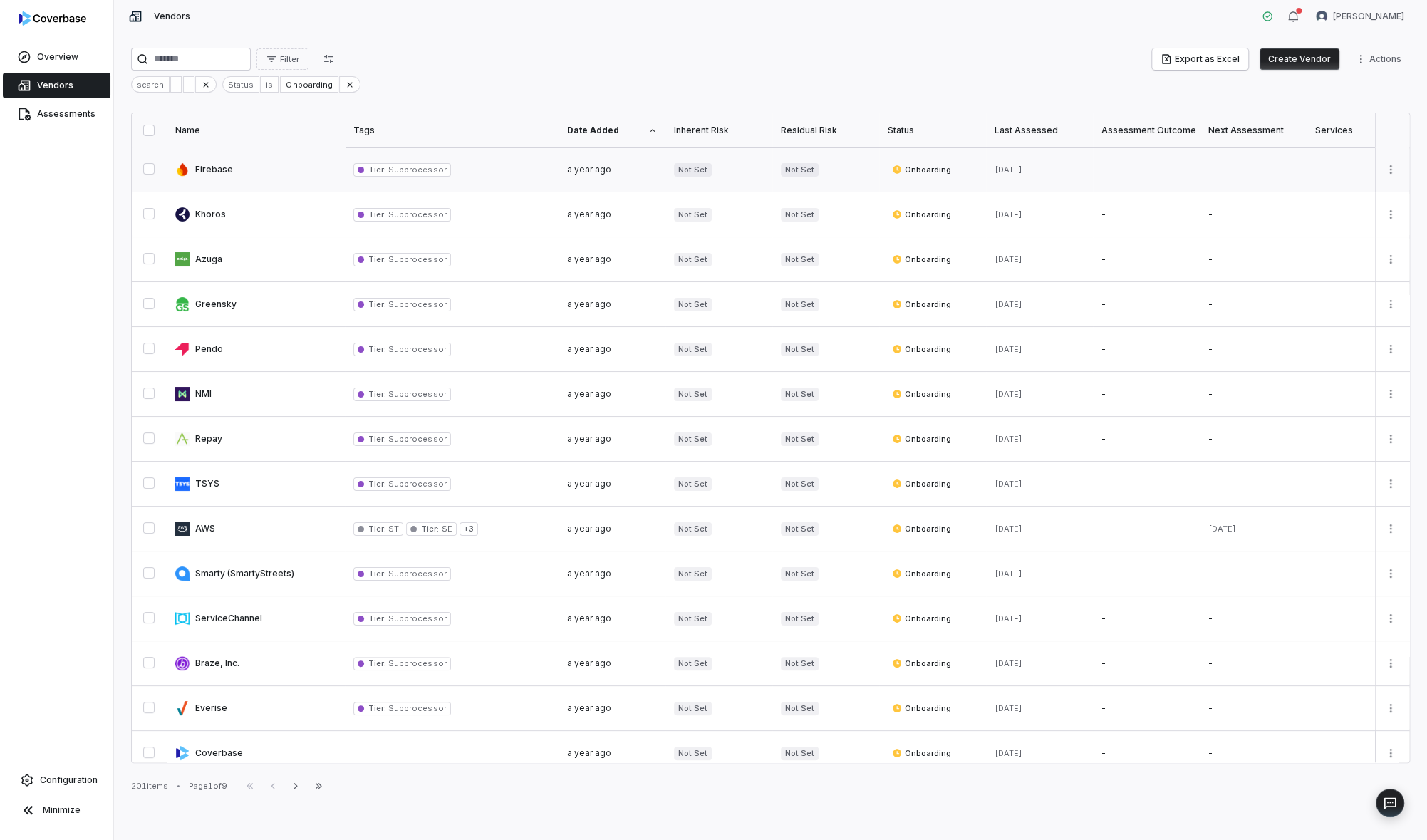
click at [217, 164] on link at bounding box center [255, 169] width 178 height 44
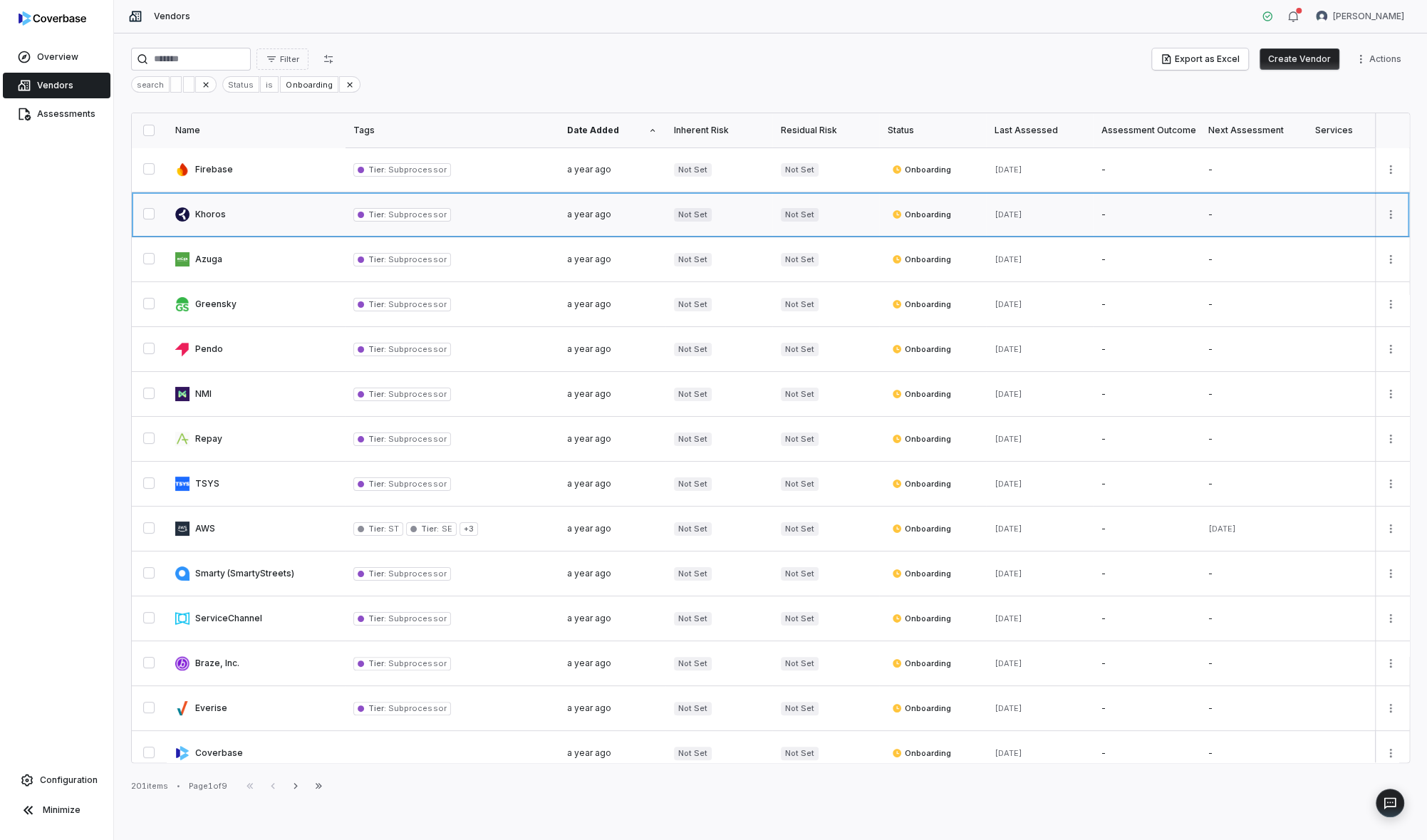
click at [203, 219] on link at bounding box center [255, 214] width 178 height 44
click at [214, 258] on link at bounding box center [255, 259] width 178 height 44
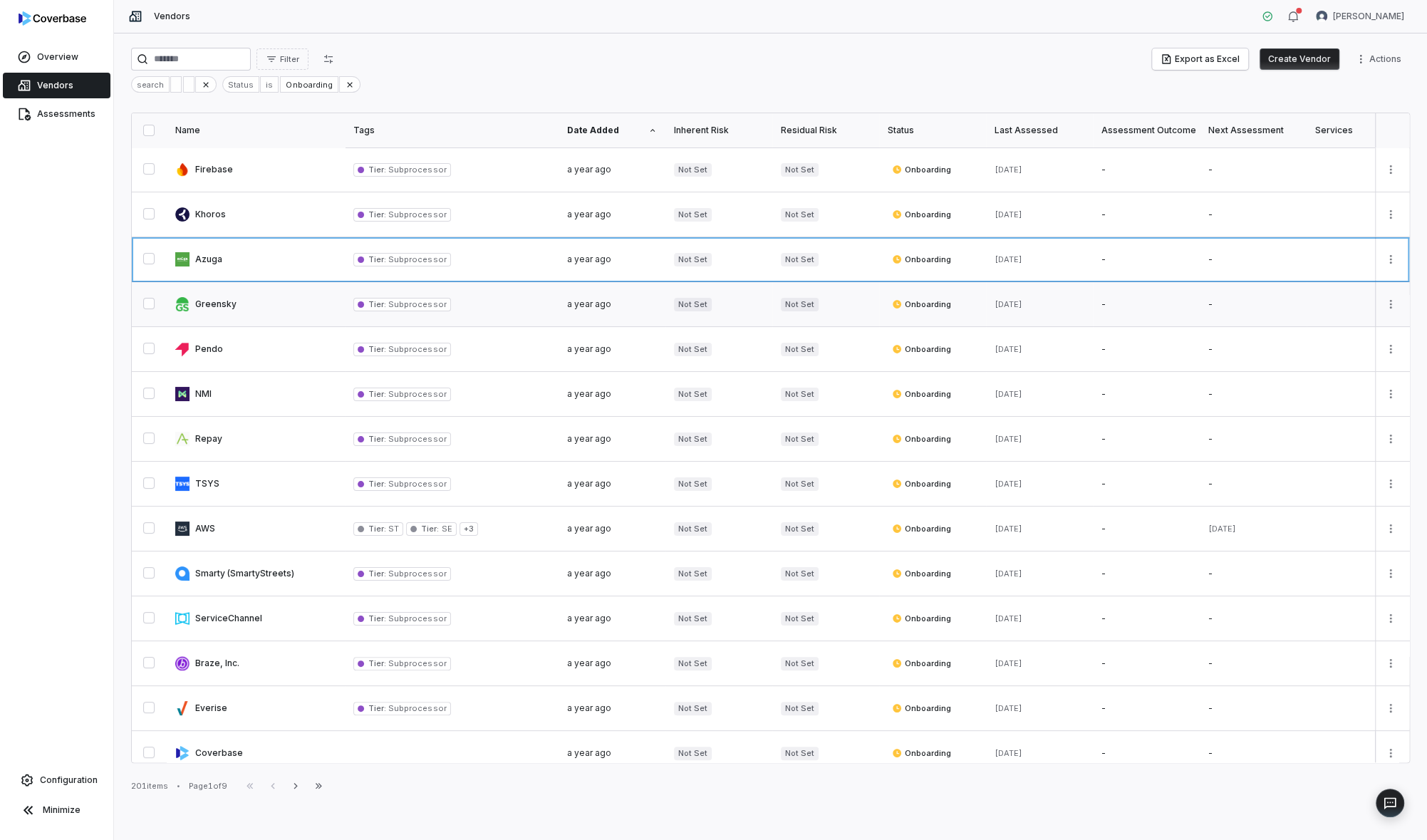
click at [215, 300] on link at bounding box center [255, 304] width 178 height 44
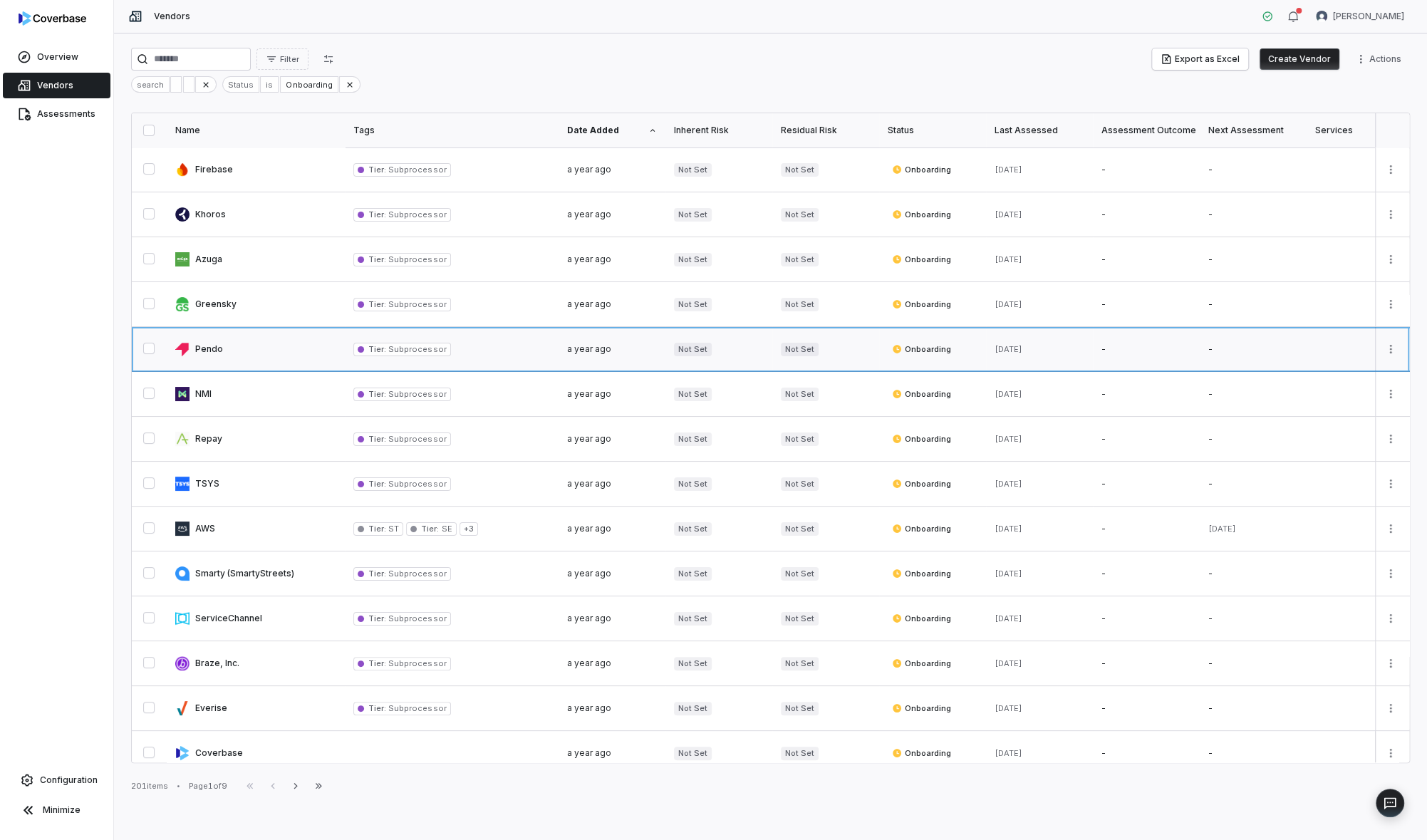
click at [215, 352] on link at bounding box center [255, 349] width 178 height 44
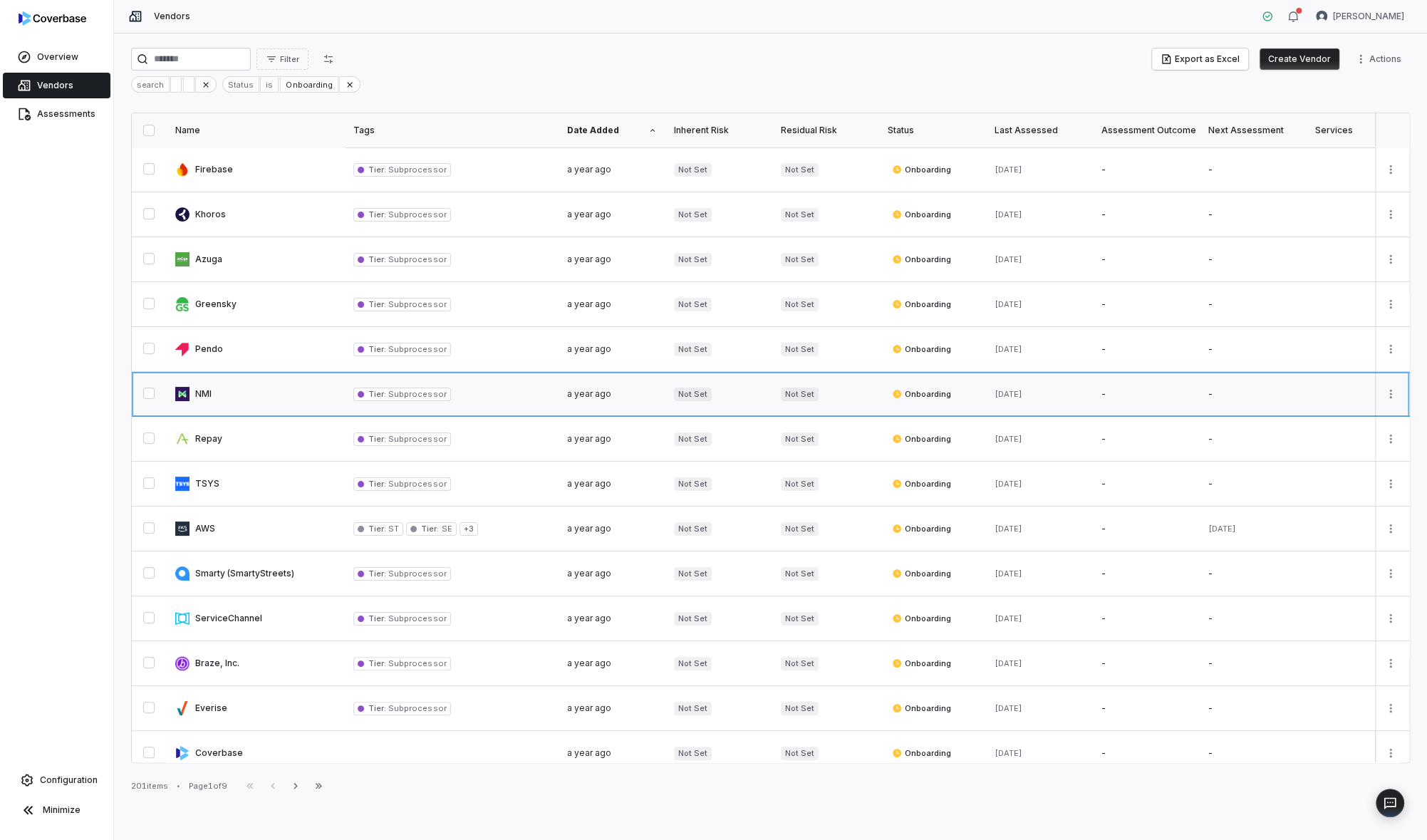
click at [215, 397] on link at bounding box center [255, 394] width 178 height 44
click at [237, 446] on link at bounding box center [255, 439] width 178 height 44
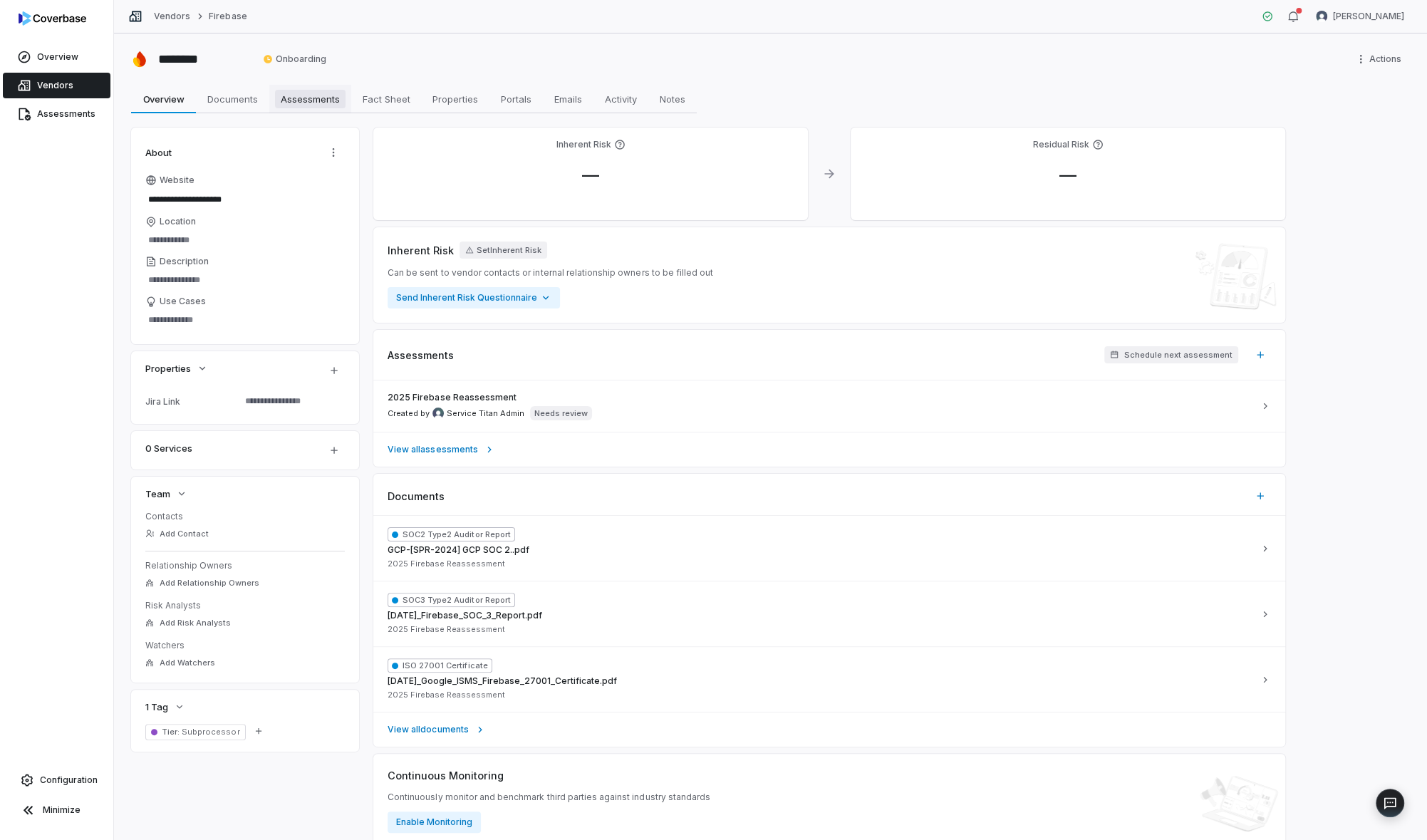
click at [323, 90] on span "Assessments" at bounding box center [310, 99] width 70 height 18
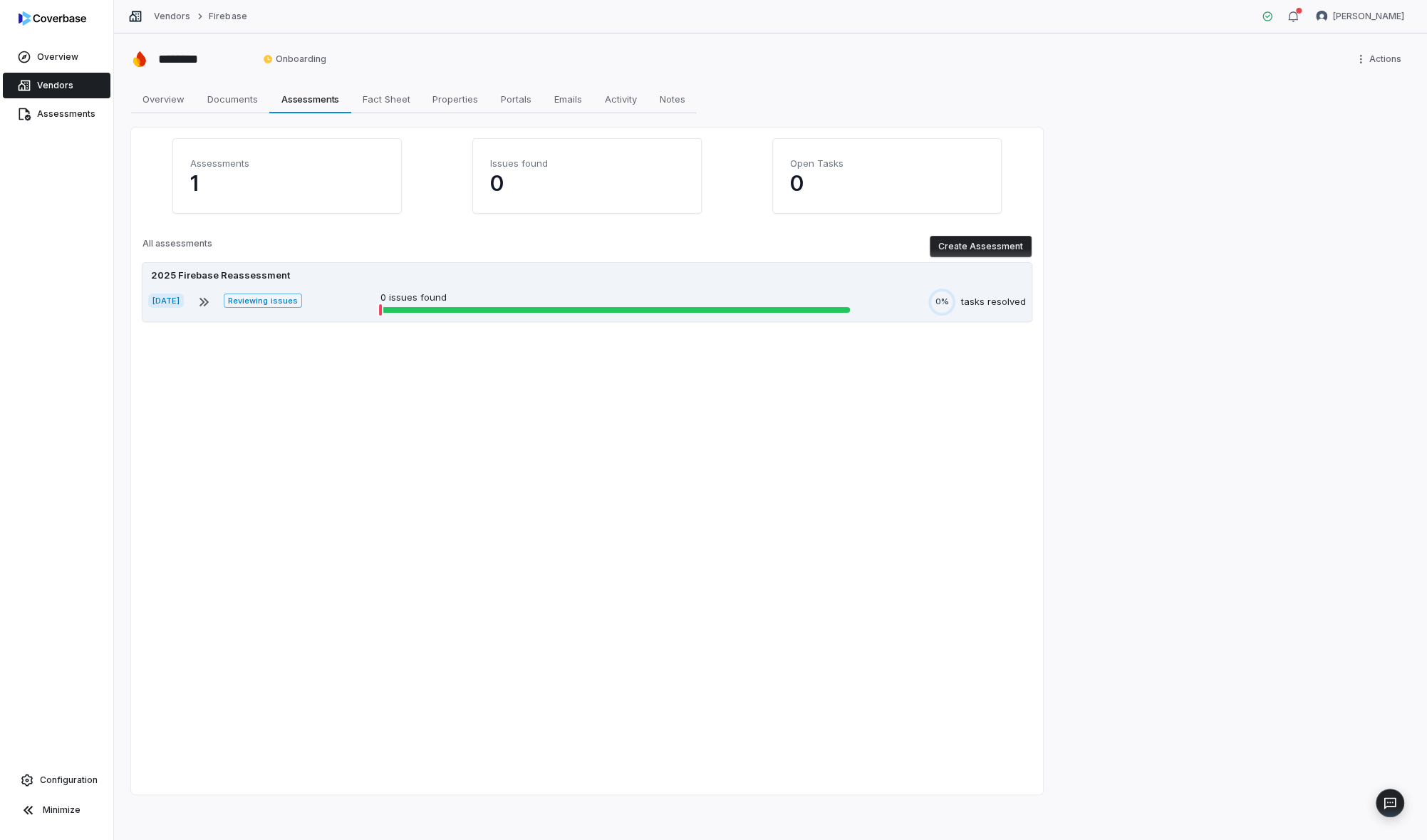
click at [533, 302] on p "0 issues found" at bounding box center [615, 298] width 469 height 15
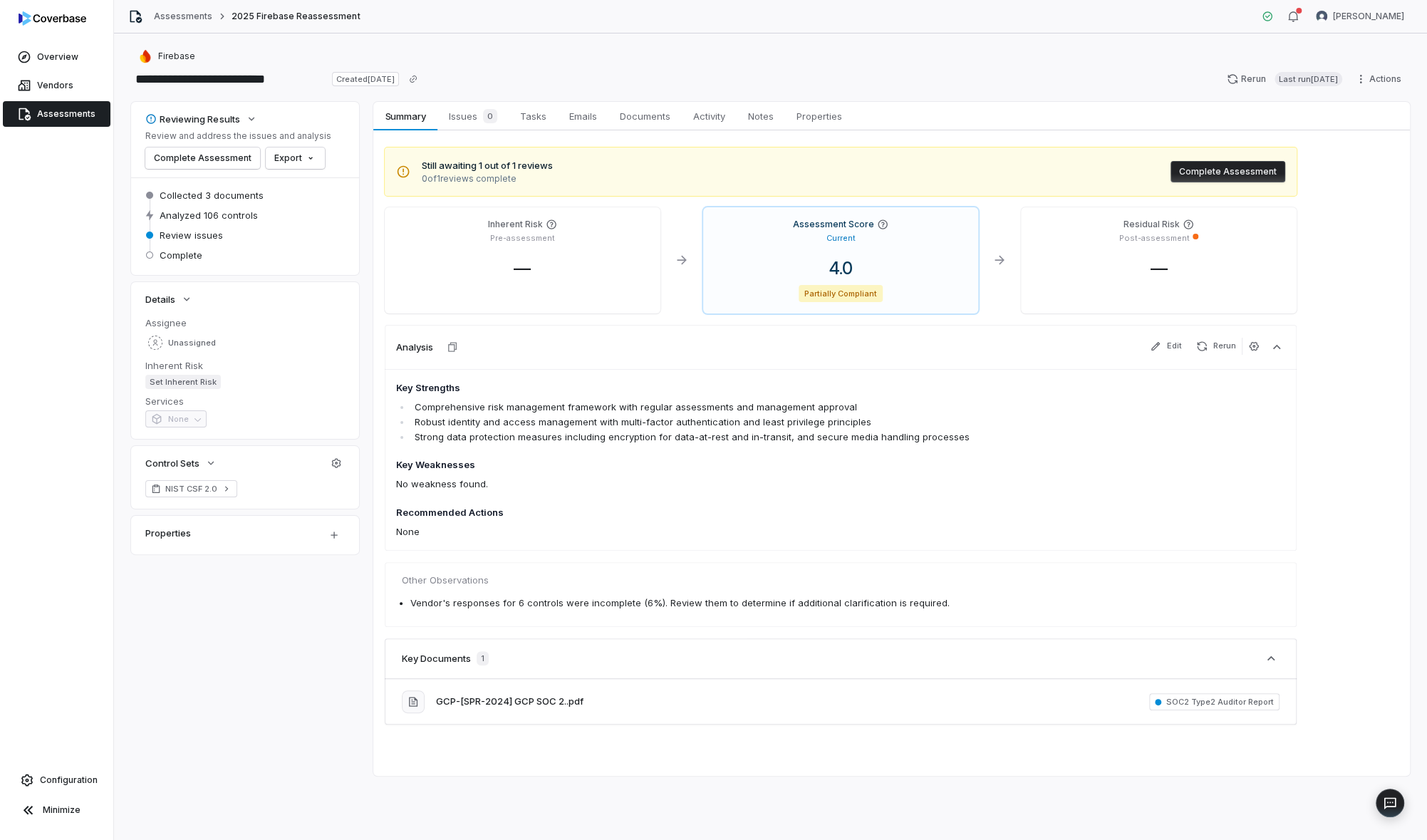
click at [1255, 165] on button "Complete Assessment" at bounding box center [1228, 171] width 115 height 21
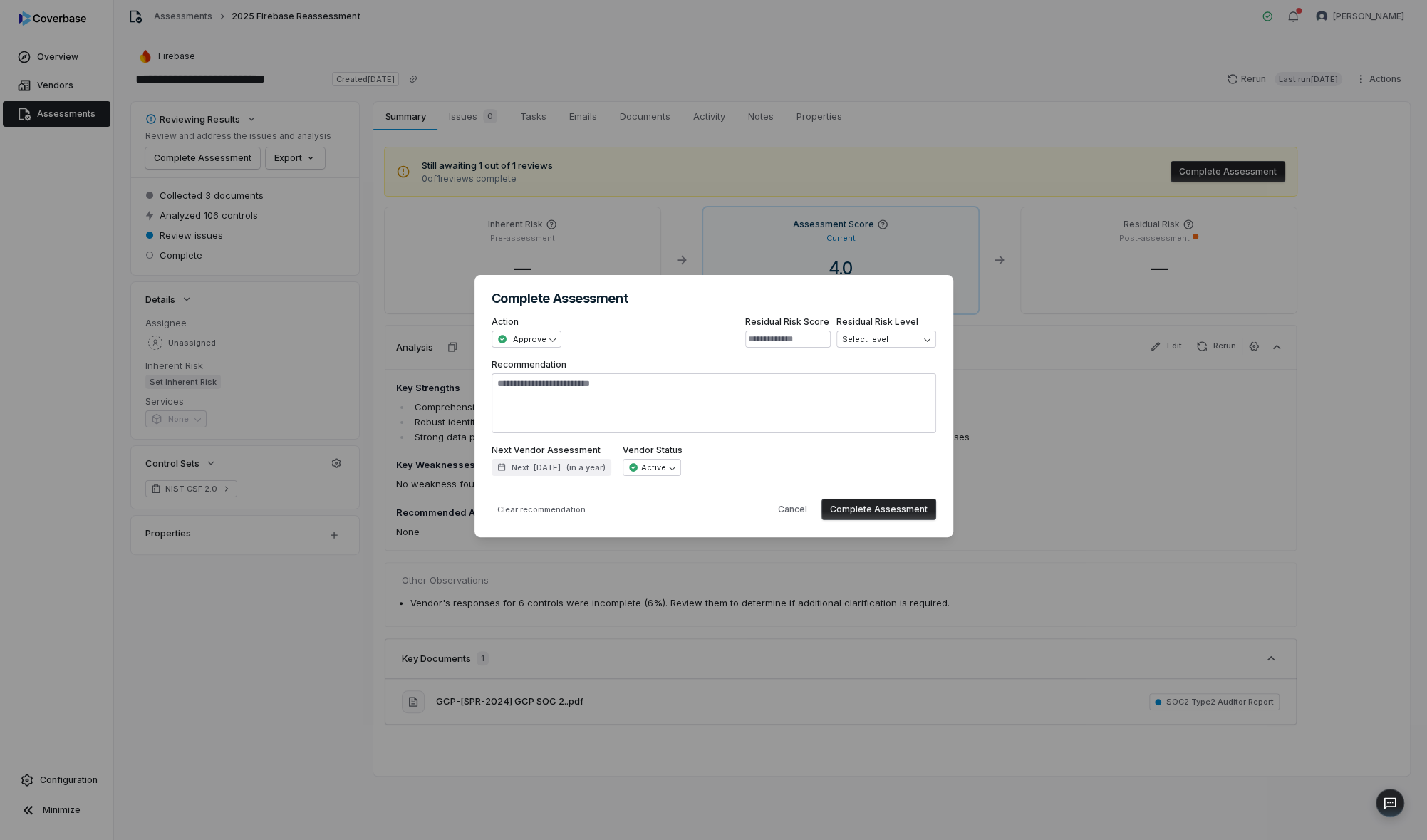
click at [879, 506] on button "Complete Assessment" at bounding box center [879, 509] width 115 height 21
type textarea "*"
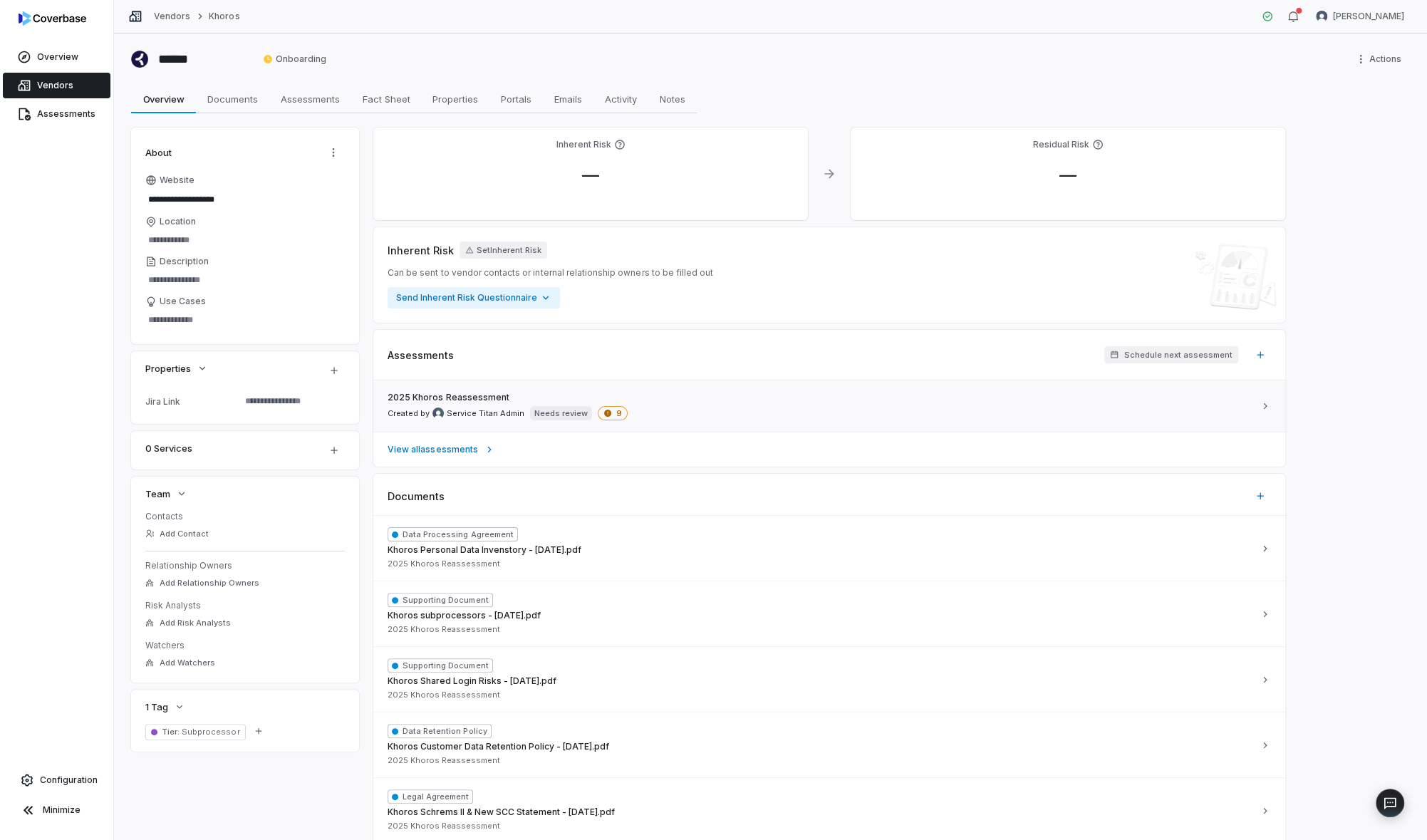
click at [629, 413] on div "2025 Khoros Reassessment Created by Service Titan Admin Needs review 9" at bounding box center [820, 405] width 866 height 28
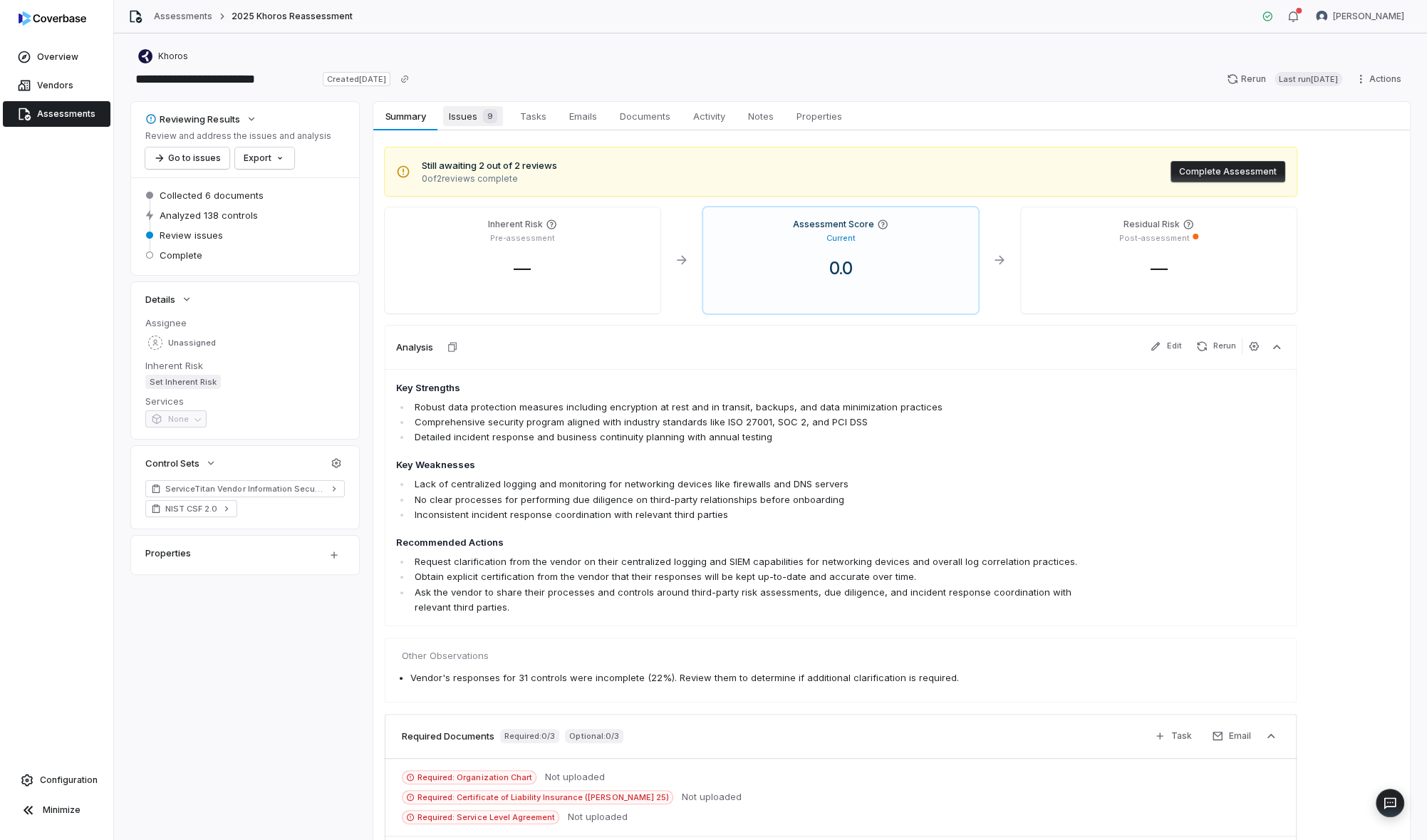
click at [476, 109] on span "Issues 9" at bounding box center [473, 116] width 60 height 20
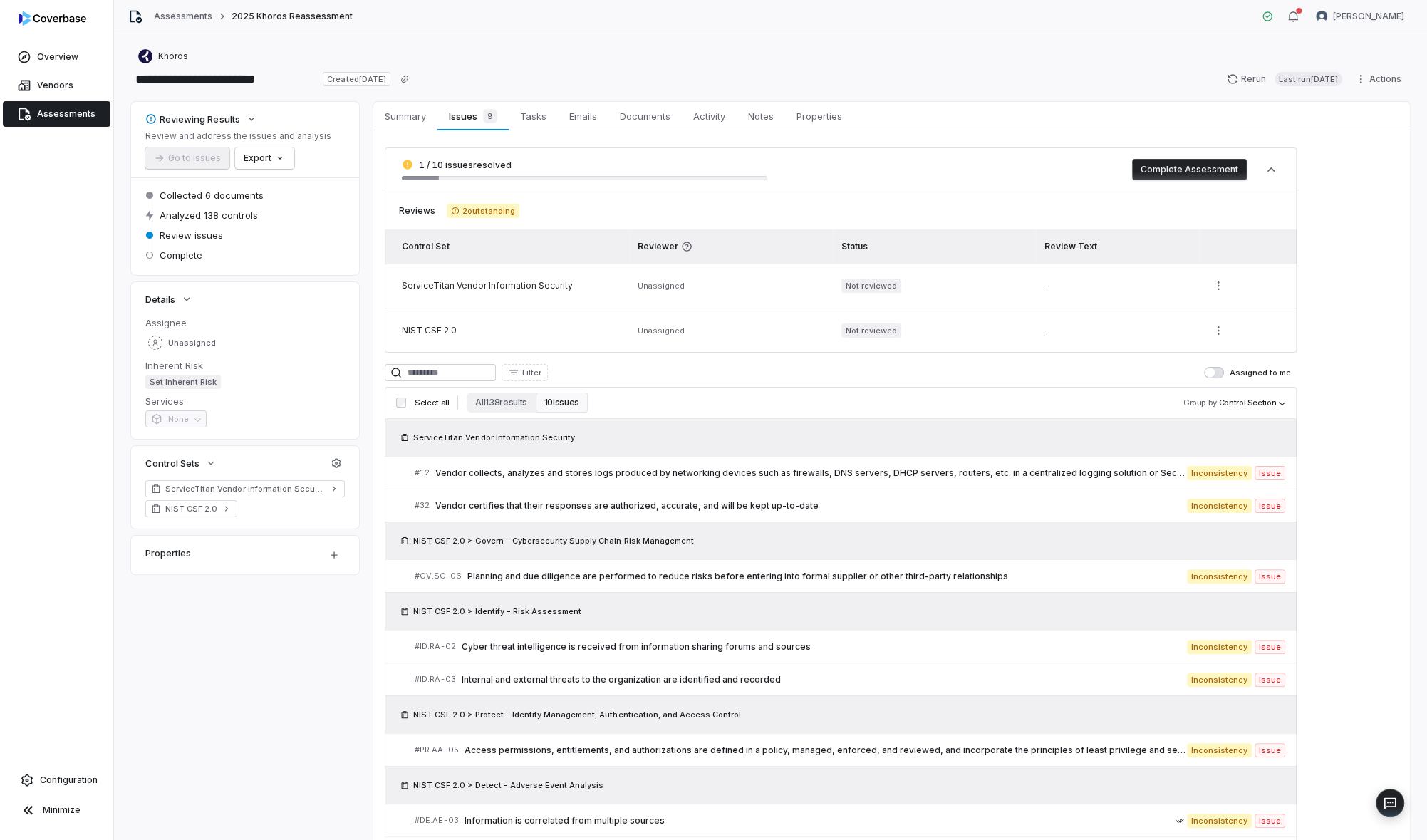
click at [1210, 174] on button "Complete Assessment" at bounding box center [1189, 169] width 115 height 21
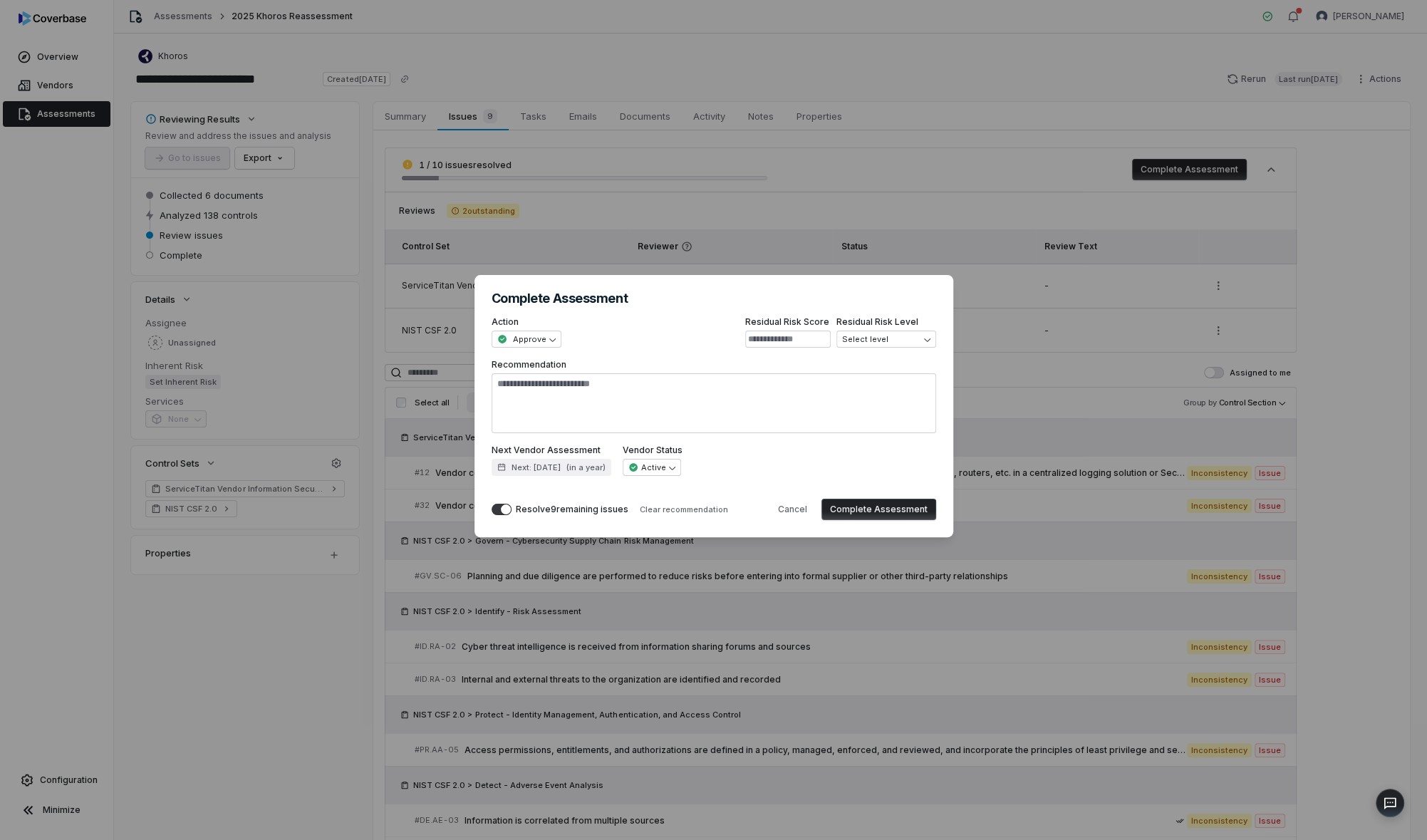
click at [902, 513] on button "Complete Assessment" at bounding box center [879, 509] width 115 height 21
type textarea "*"
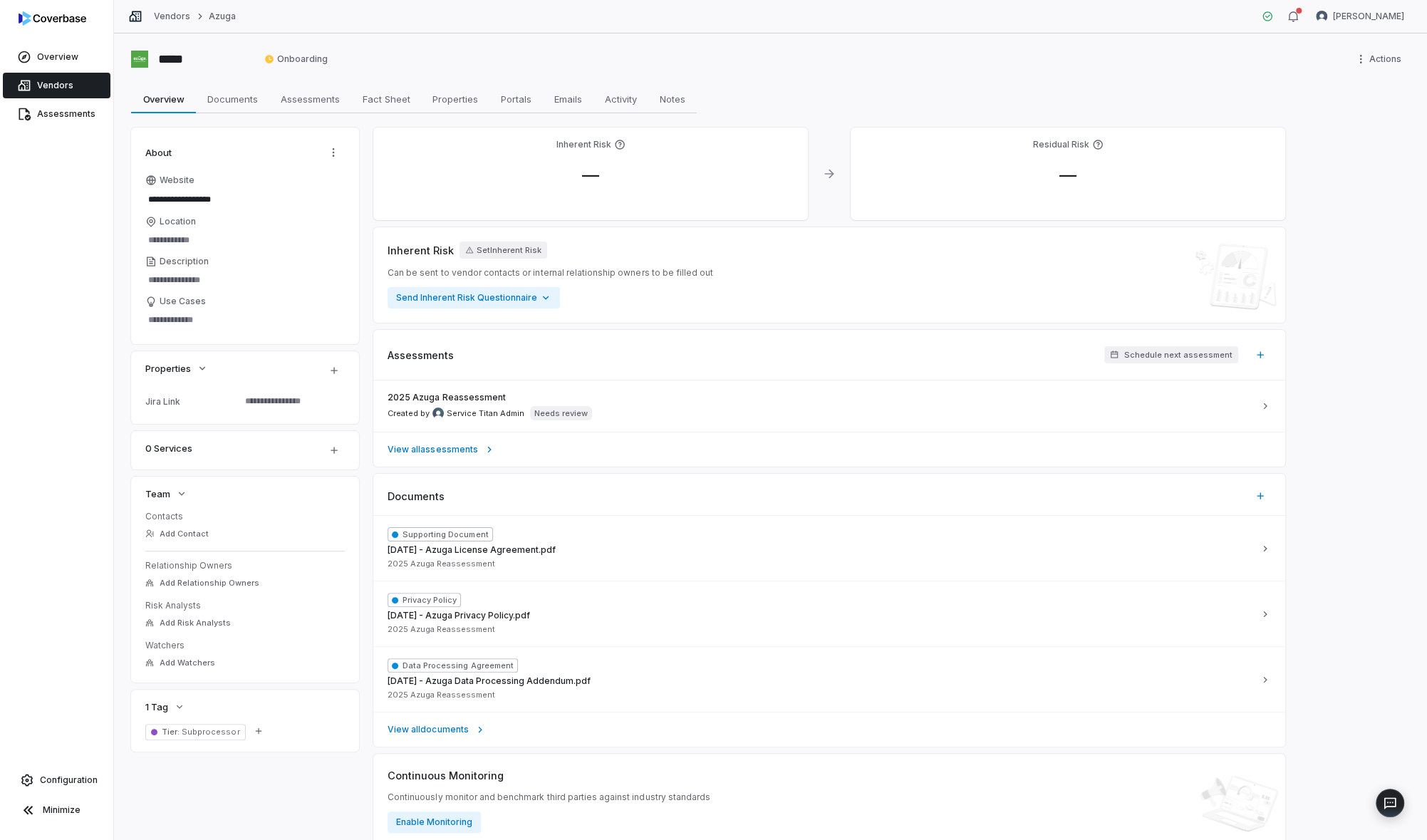
type textarea "*"
click at [627, 409] on div "2025 Azuga Reassessment Created by Service Titan Admin Needs review" at bounding box center [820, 405] width 866 height 28
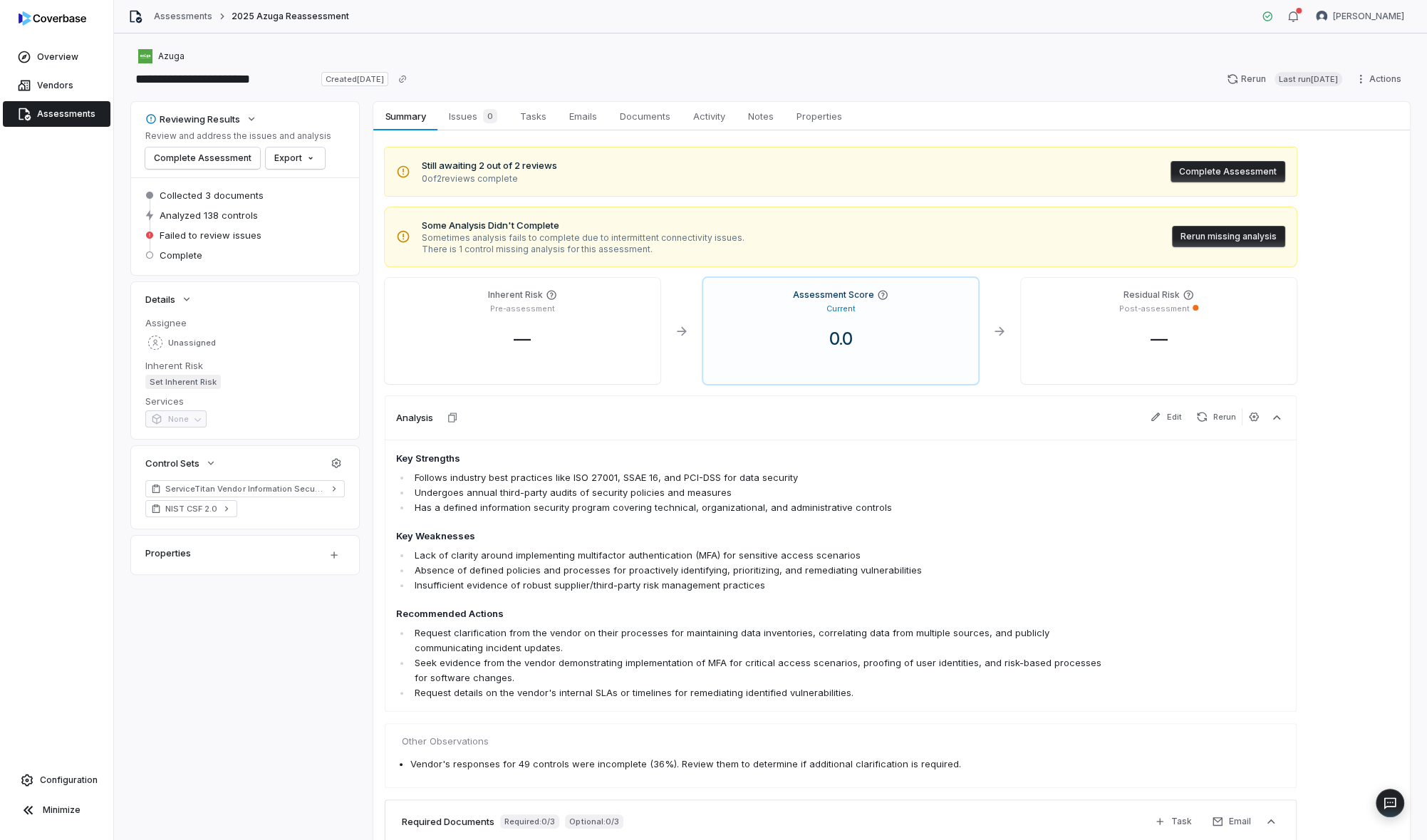
click at [1221, 235] on button "Rerun missing analysis" at bounding box center [1229, 236] width 113 height 21
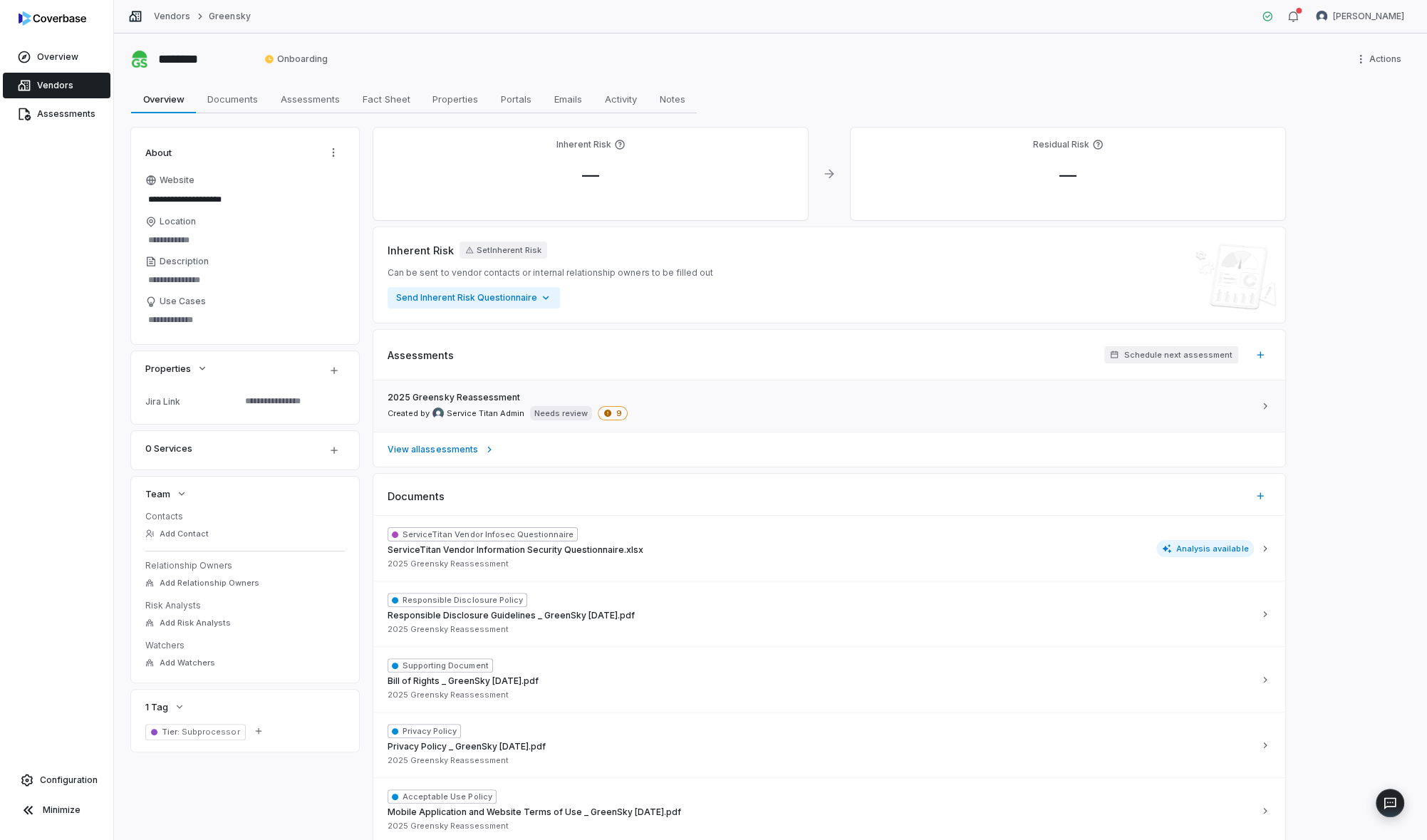
click at [563, 392] on div "2025 Greensky Reassessment Created by Service Titan Admin Needs review 9" at bounding box center [820, 405] width 866 height 28
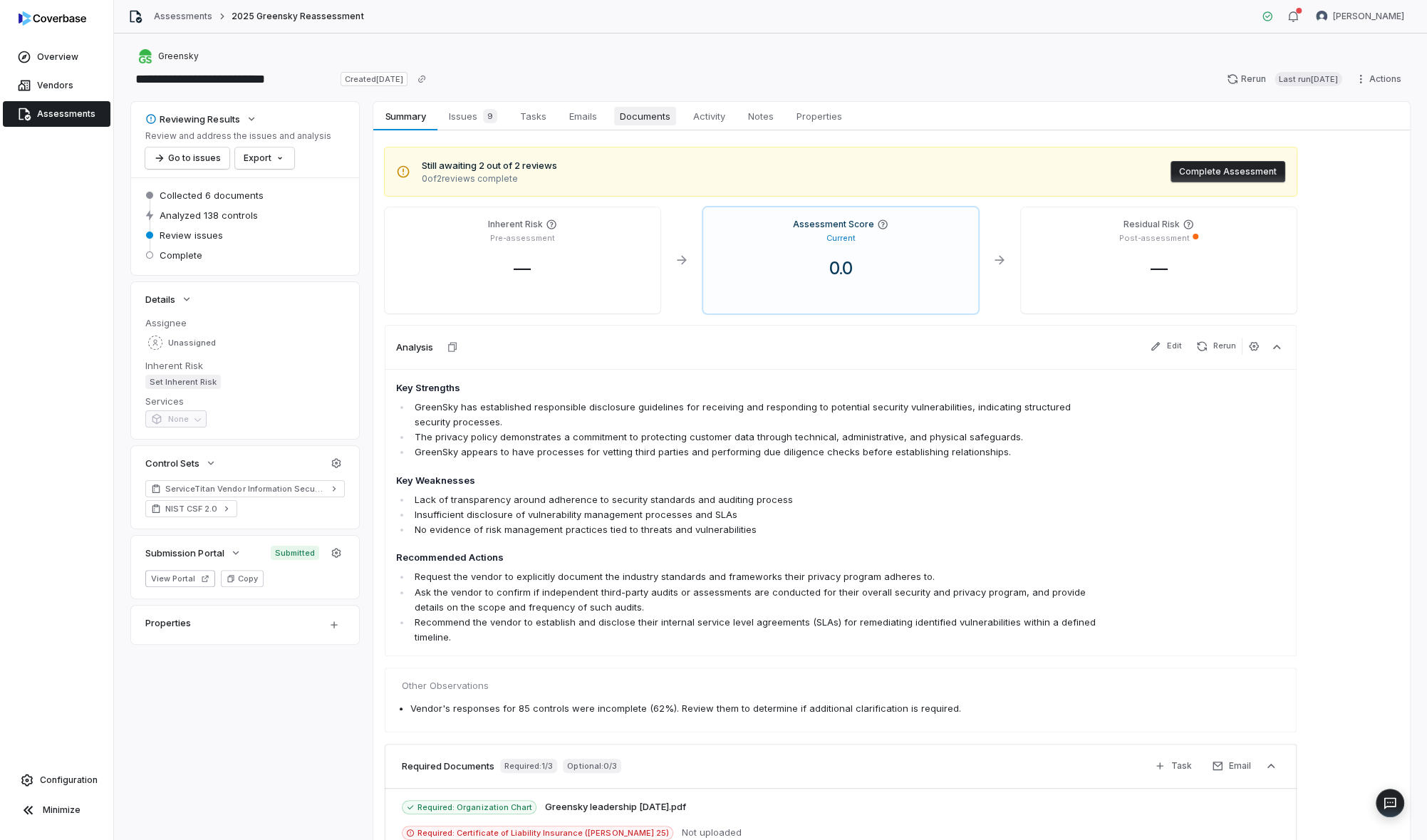
click at [644, 123] on span "Documents" at bounding box center [644, 116] width 62 height 18
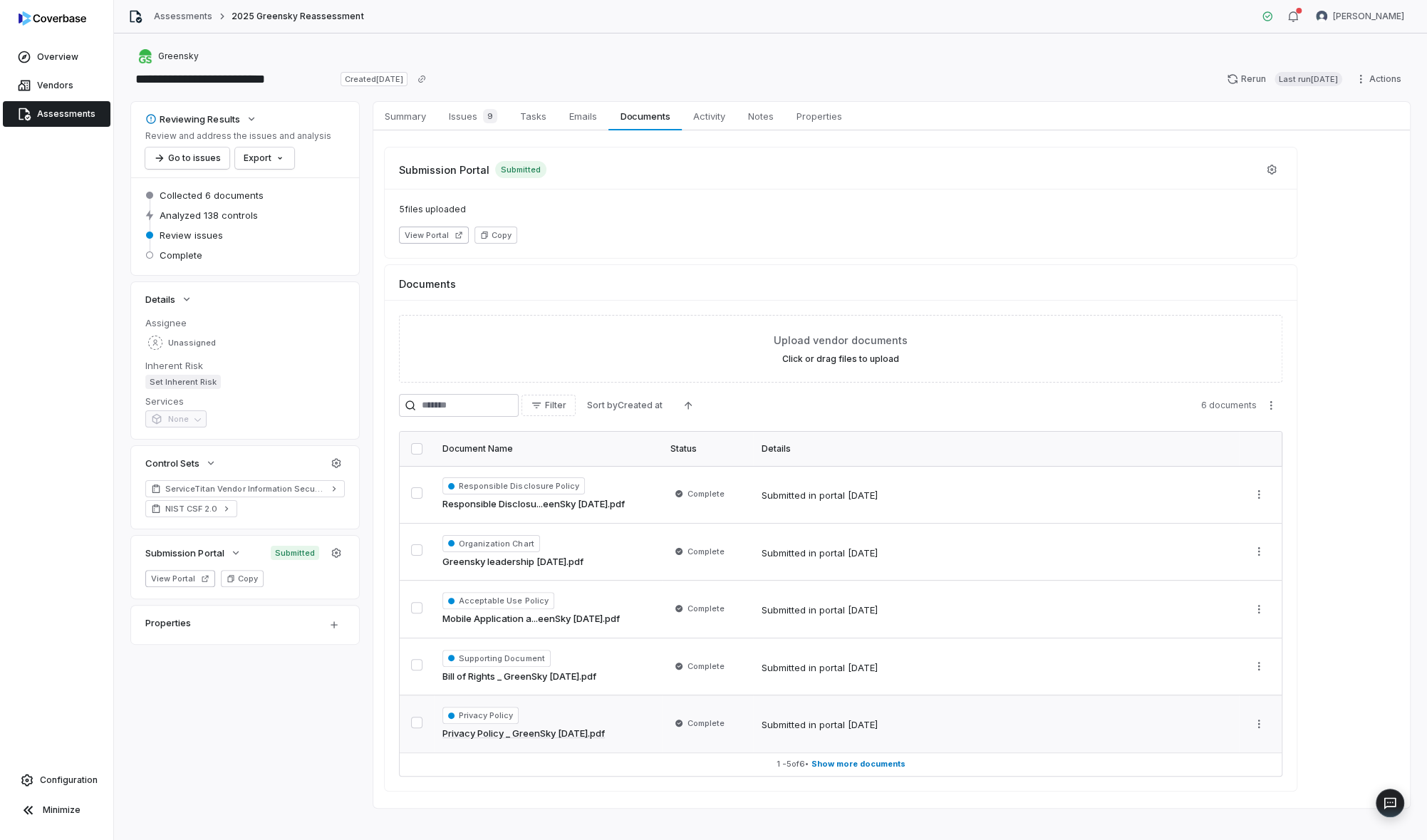
scroll to position [10, 0]
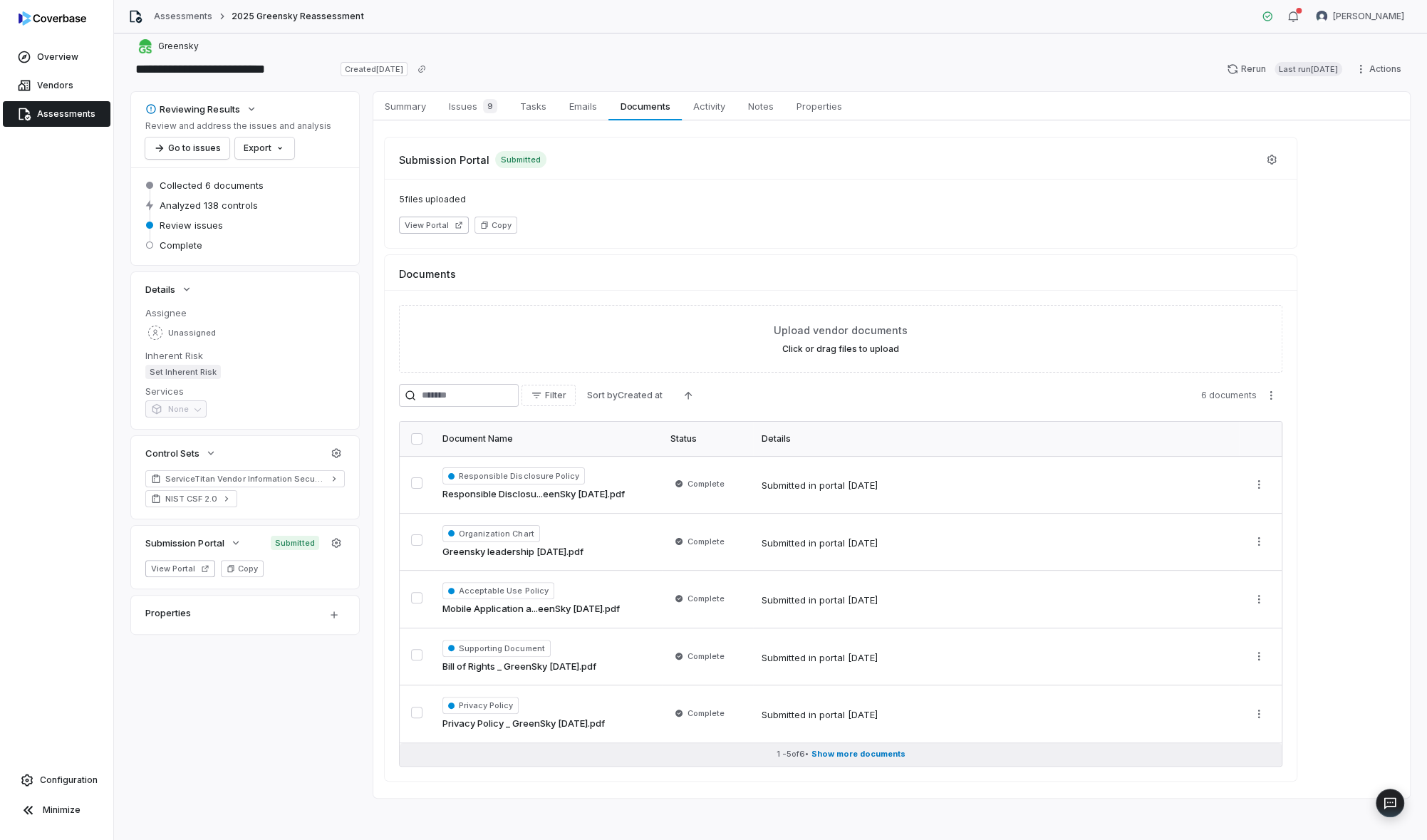
click at [865, 749] on span "Show more documents" at bounding box center [858, 754] width 94 height 11
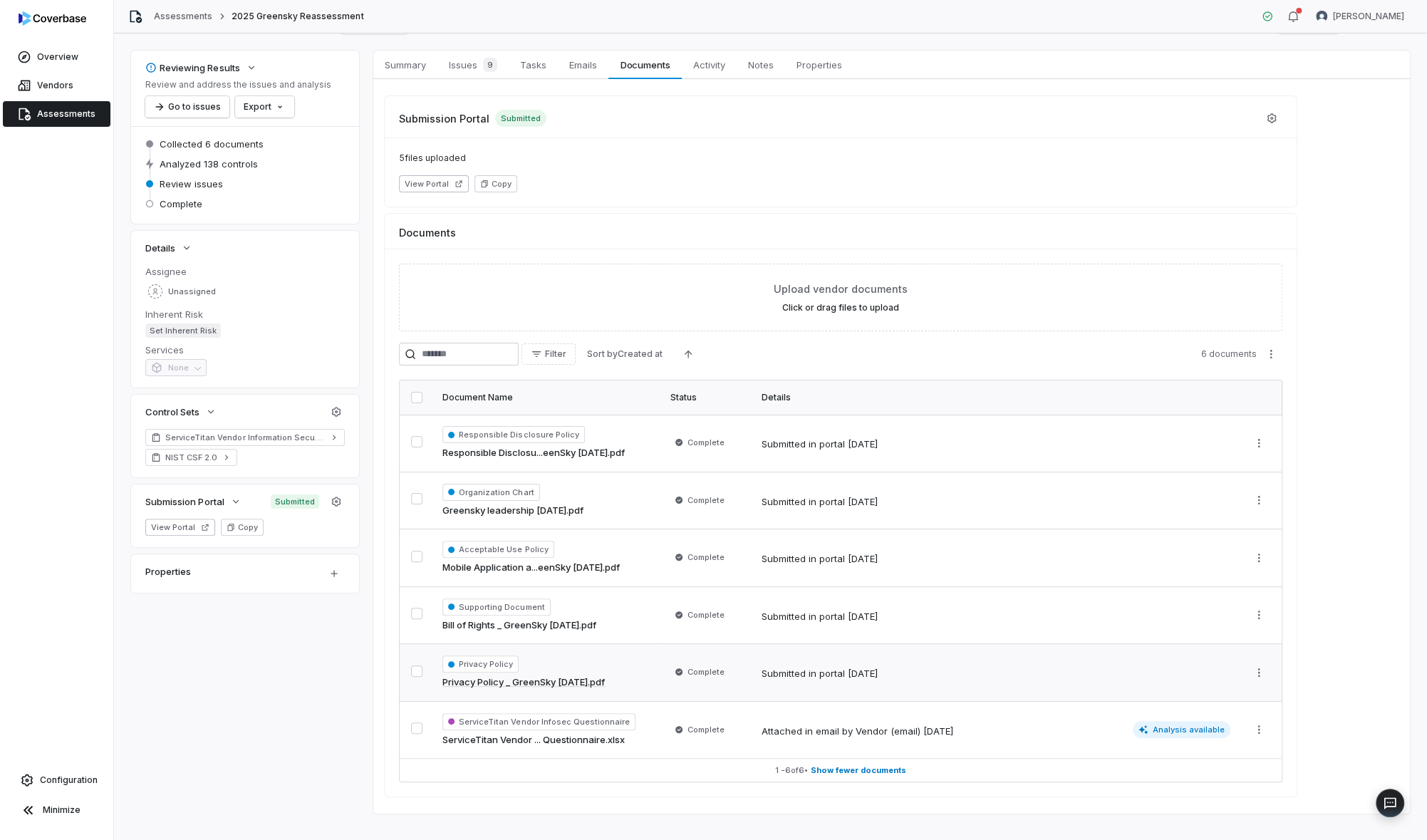
scroll to position [0, 0]
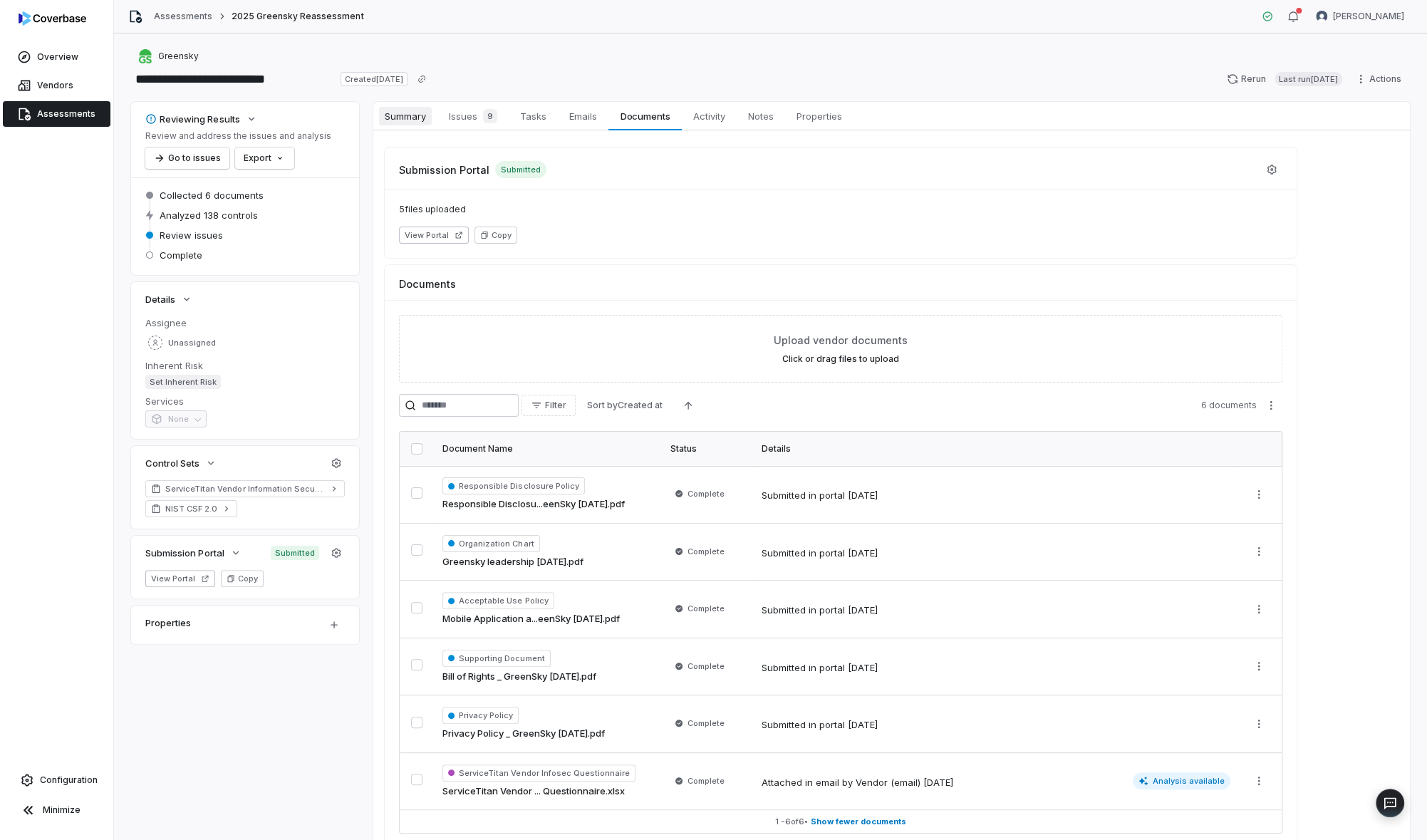
click at [395, 122] on span "Summary" at bounding box center [405, 116] width 53 height 18
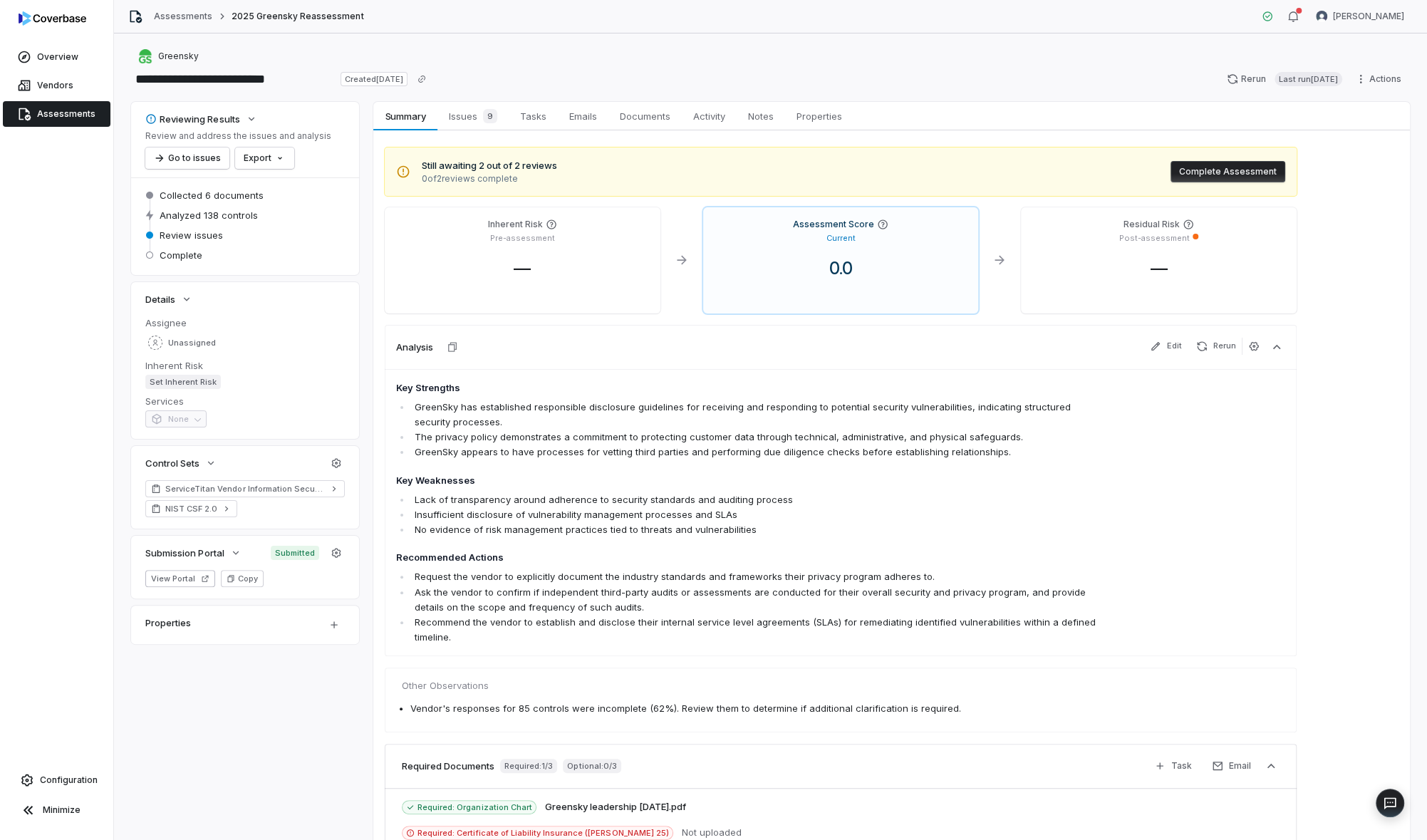
click at [1216, 170] on button "Complete Assessment" at bounding box center [1228, 171] width 115 height 21
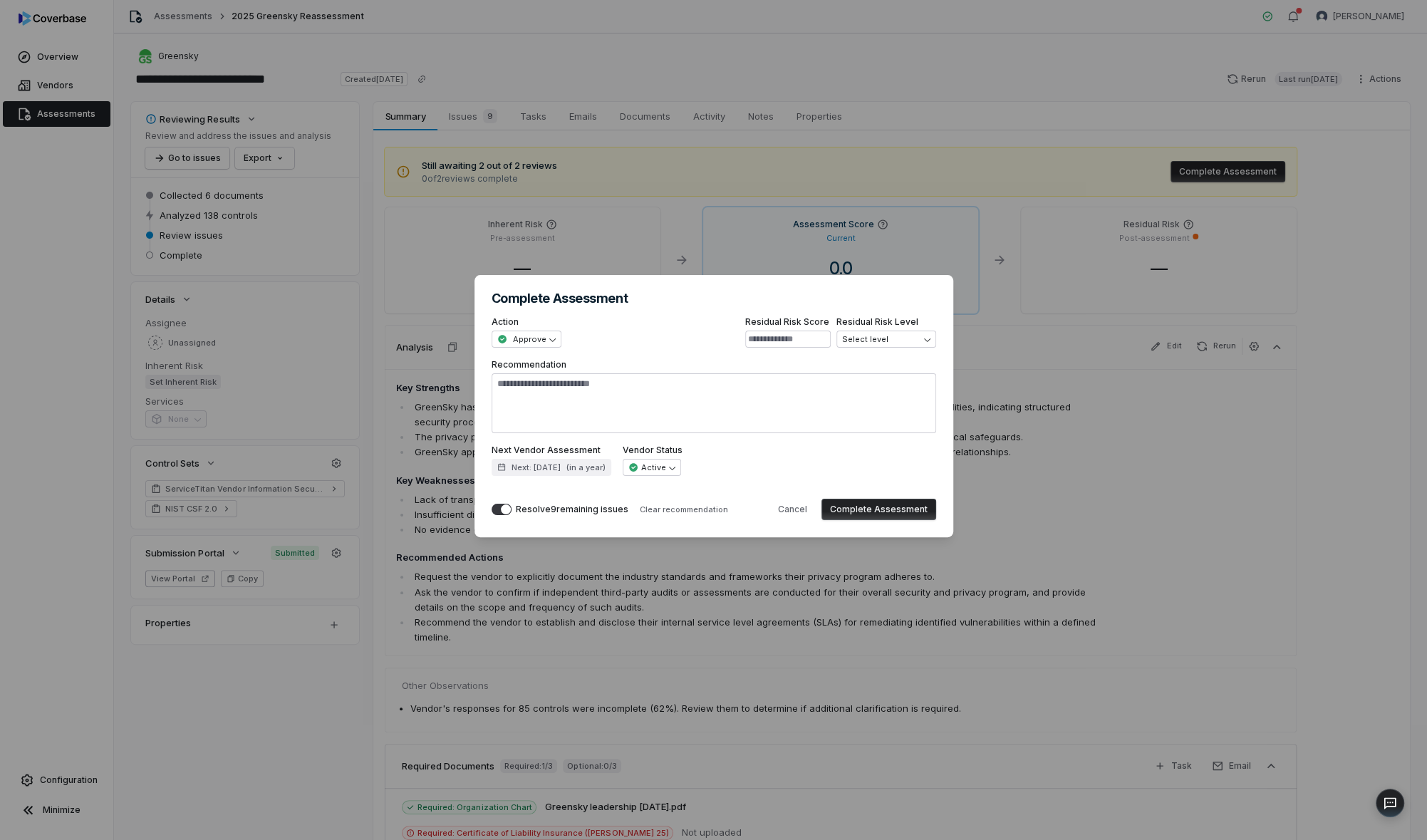
click at [876, 501] on button "Complete Assessment" at bounding box center [879, 509] width 115 height 21
type textarea "*"
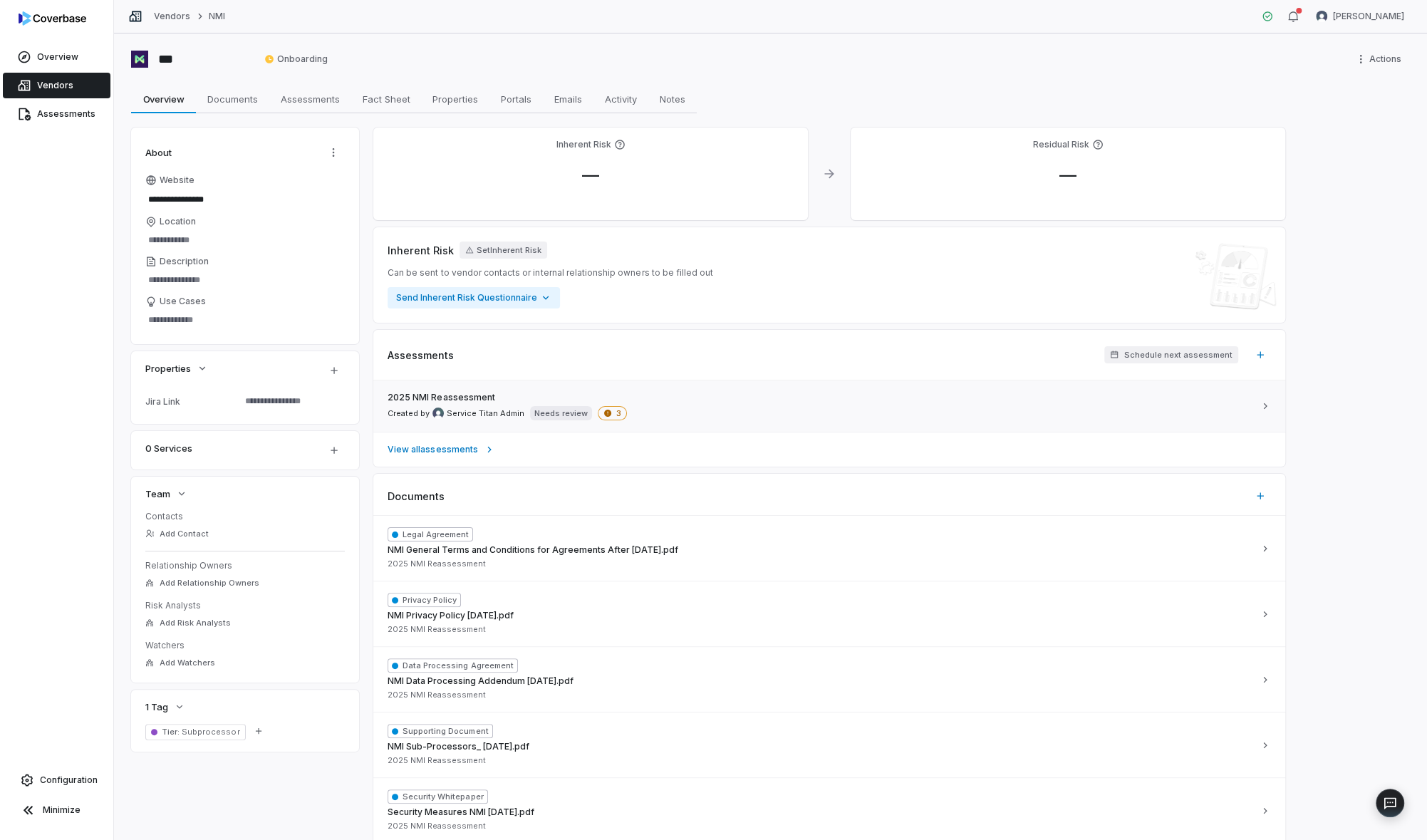
click at [884, 401] on div "2025 NMI Reassessment Created by Service Titan Admin Needs review 3" at bounding box center [820, 405] width 866 height 28
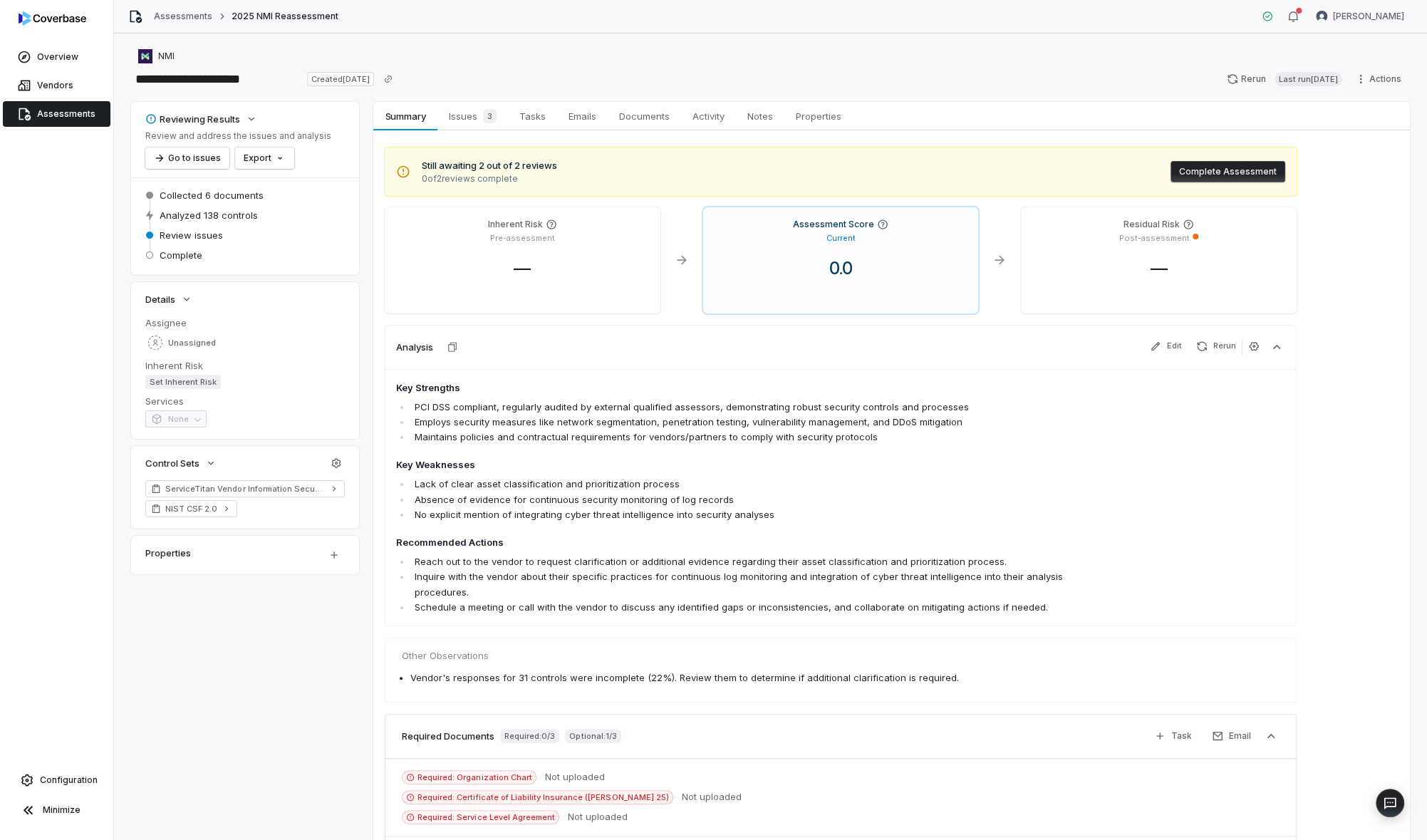
click at [1256, 163] on button "Complete Assessment" at bounding box center [1228, 171] width 115 height 21
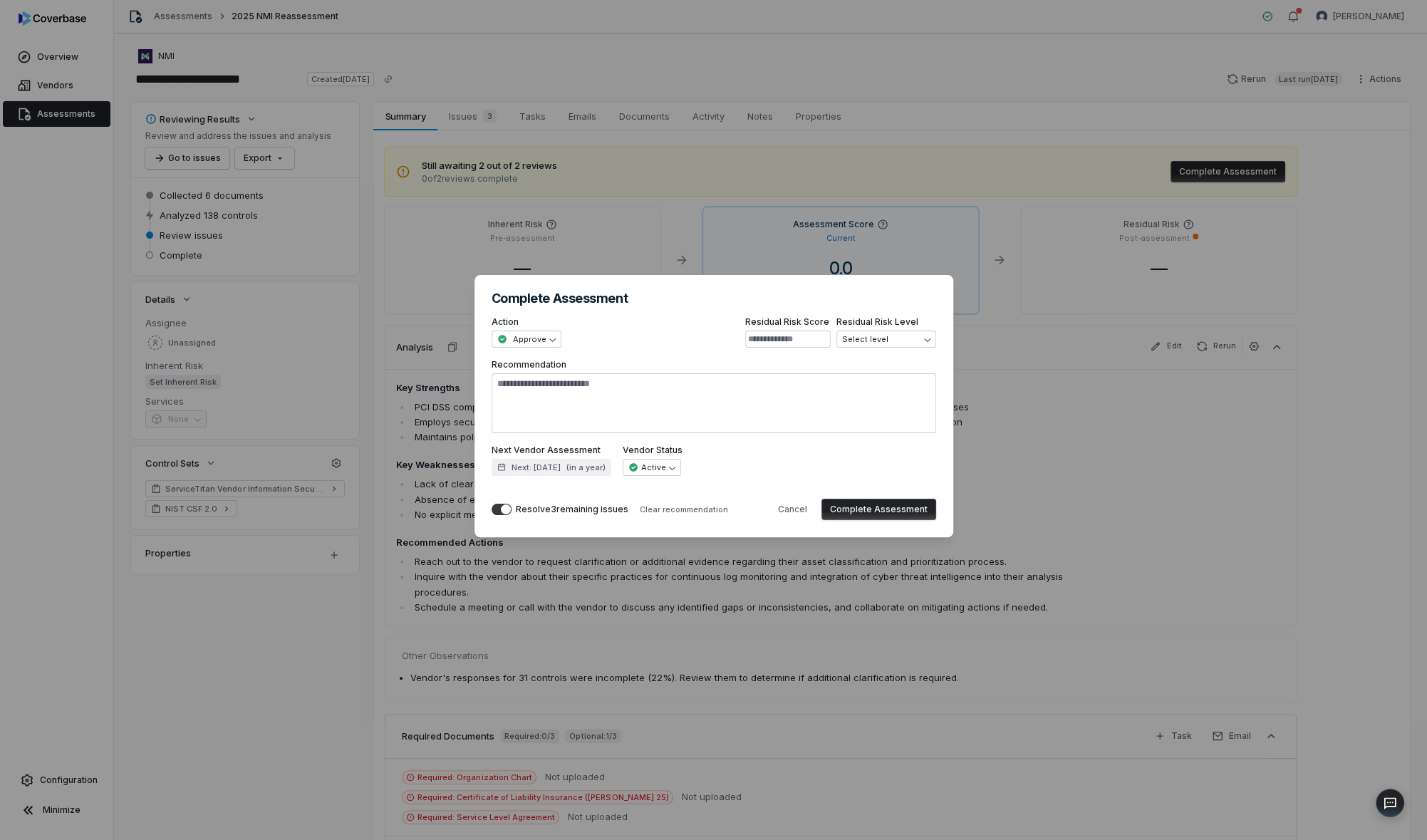
click at [902, 504] on button "Complete Assessment" at bounding box center [879, 509] width 115 height 21
type textarea "*"
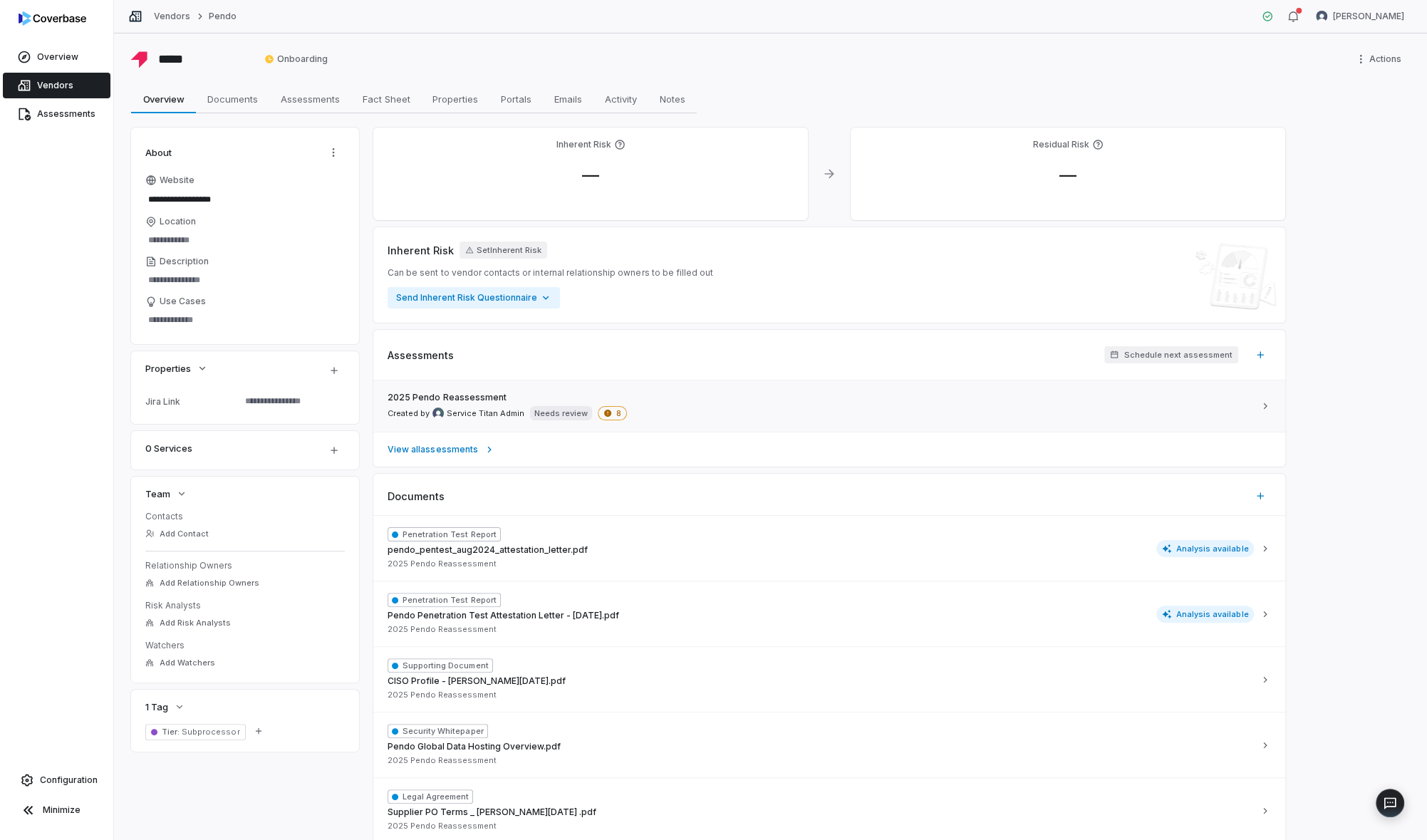
click at [759, 394] on div "2025 Pendo Reassessment Created by Service Titan Admin Needs review 8" at bounding box center [820, 405] width 866 height 28
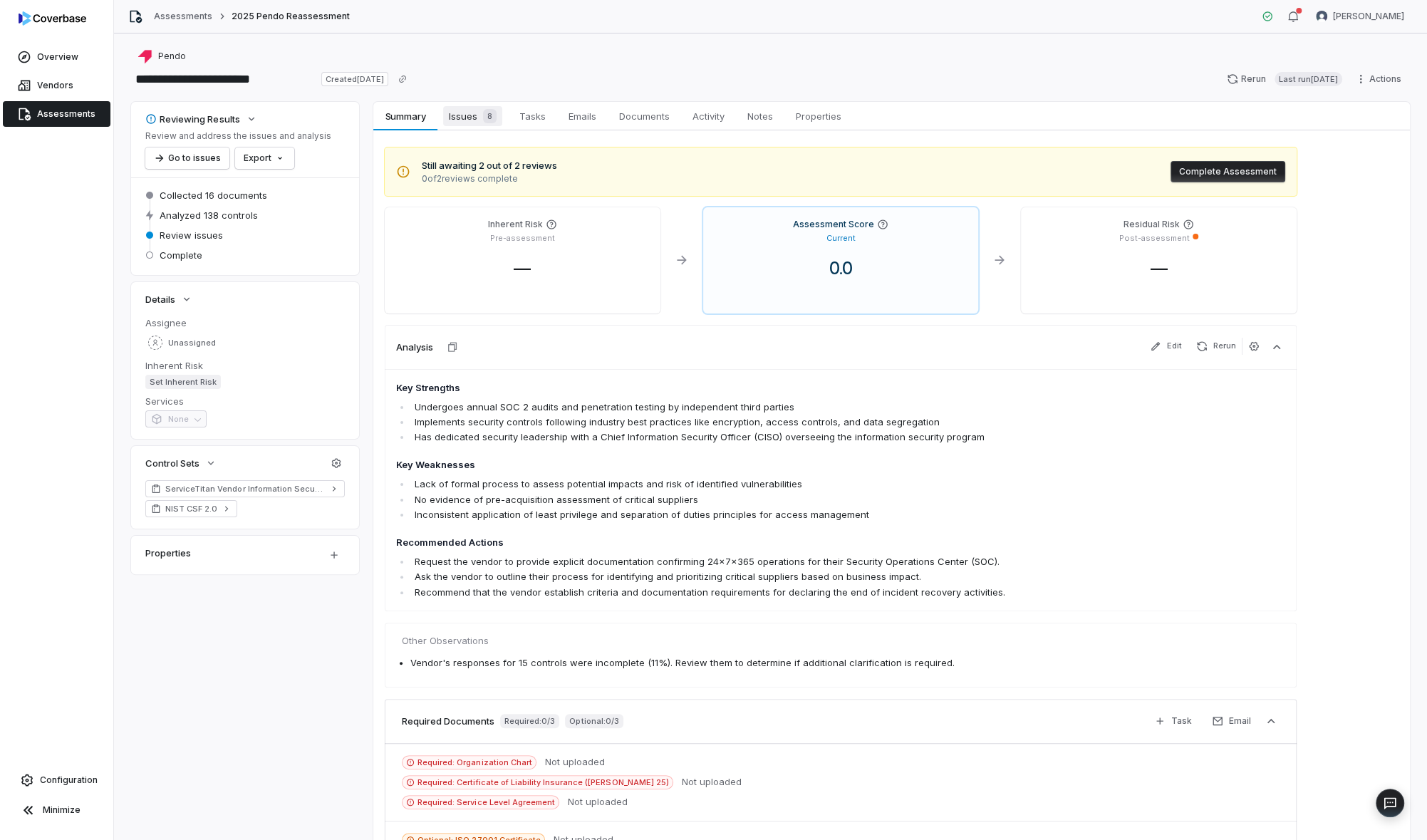
click at [490, 114] on span "8" at bounding box center [490, 116] width 14 height 15
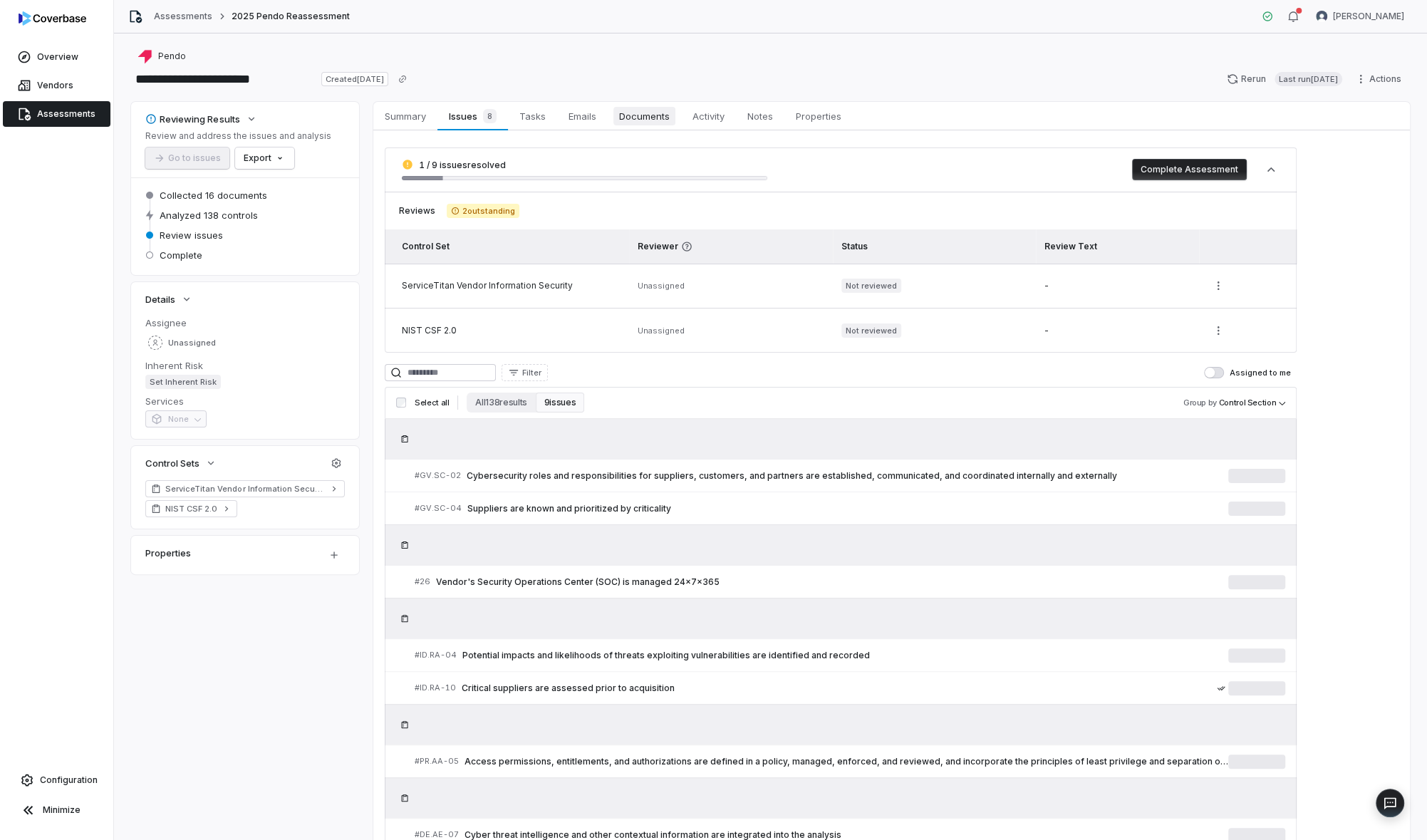
click at [670, 116] on span "Documents" at bounding box center [644, 116] width 62 height 18
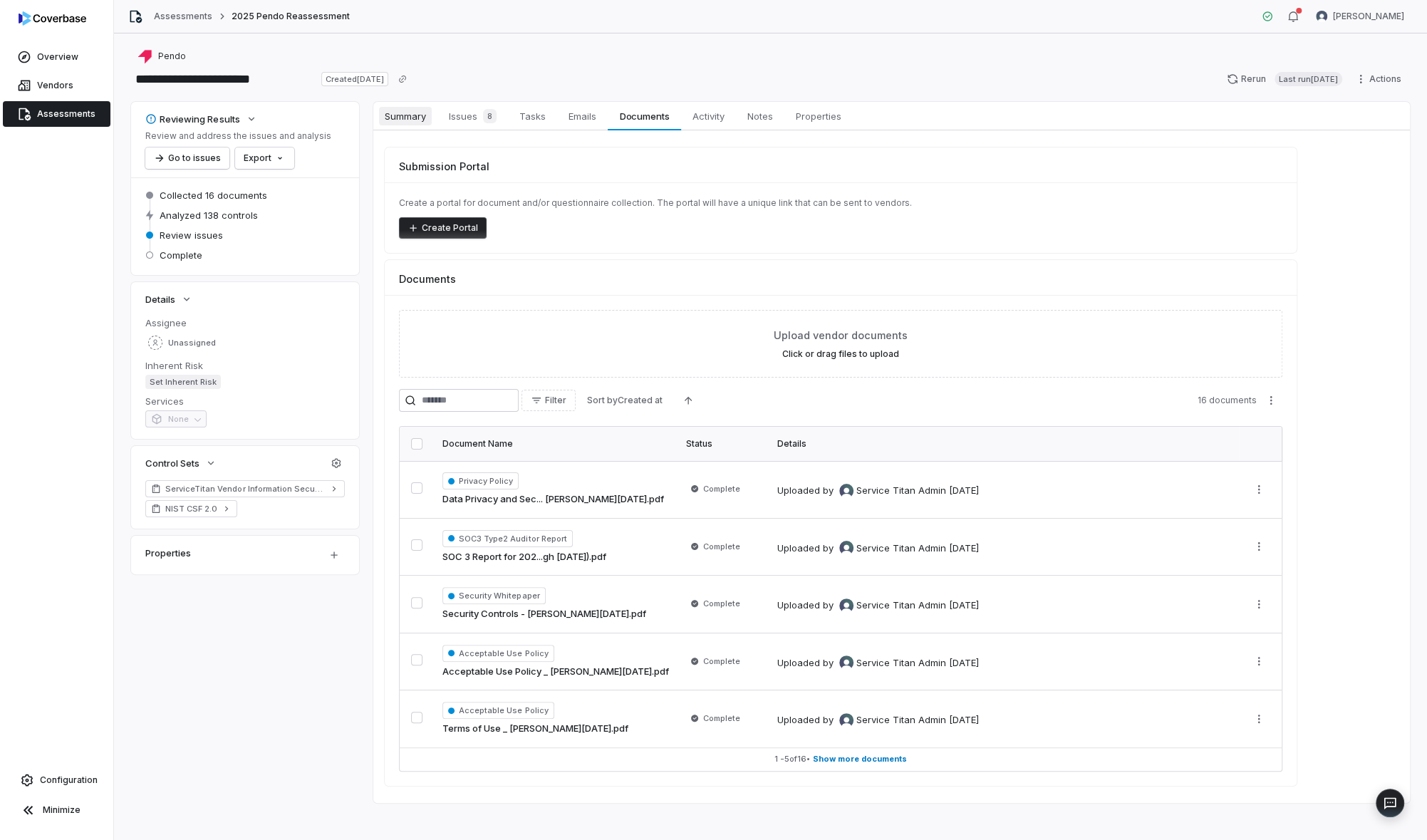
click at [424, 129] on link "Summary Summary" at bounding box center [405, 116] width 64 height 28
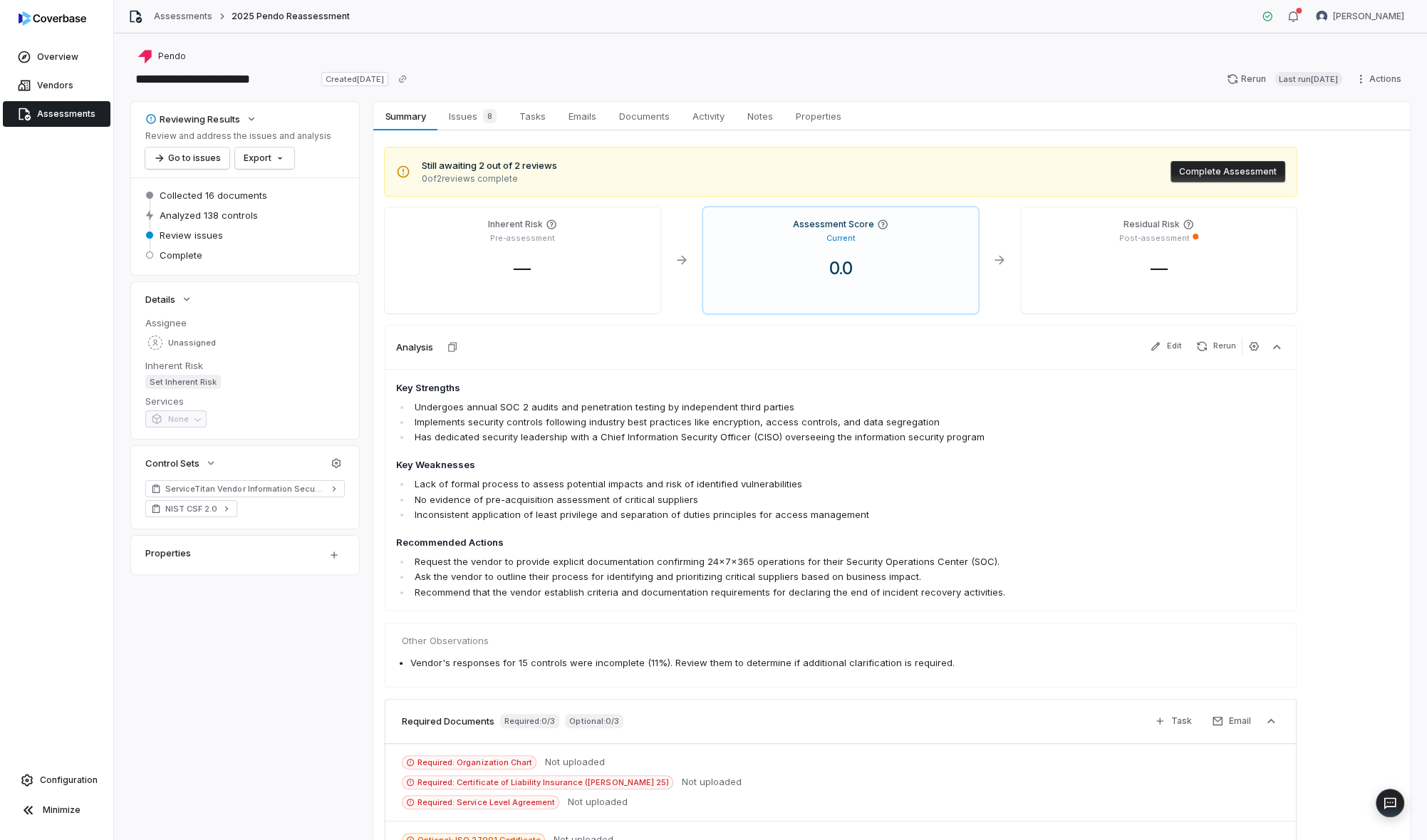
click at [1213, 178] on button "Complete Assessment" at bounding box center [1228, 171] width 115 height 21
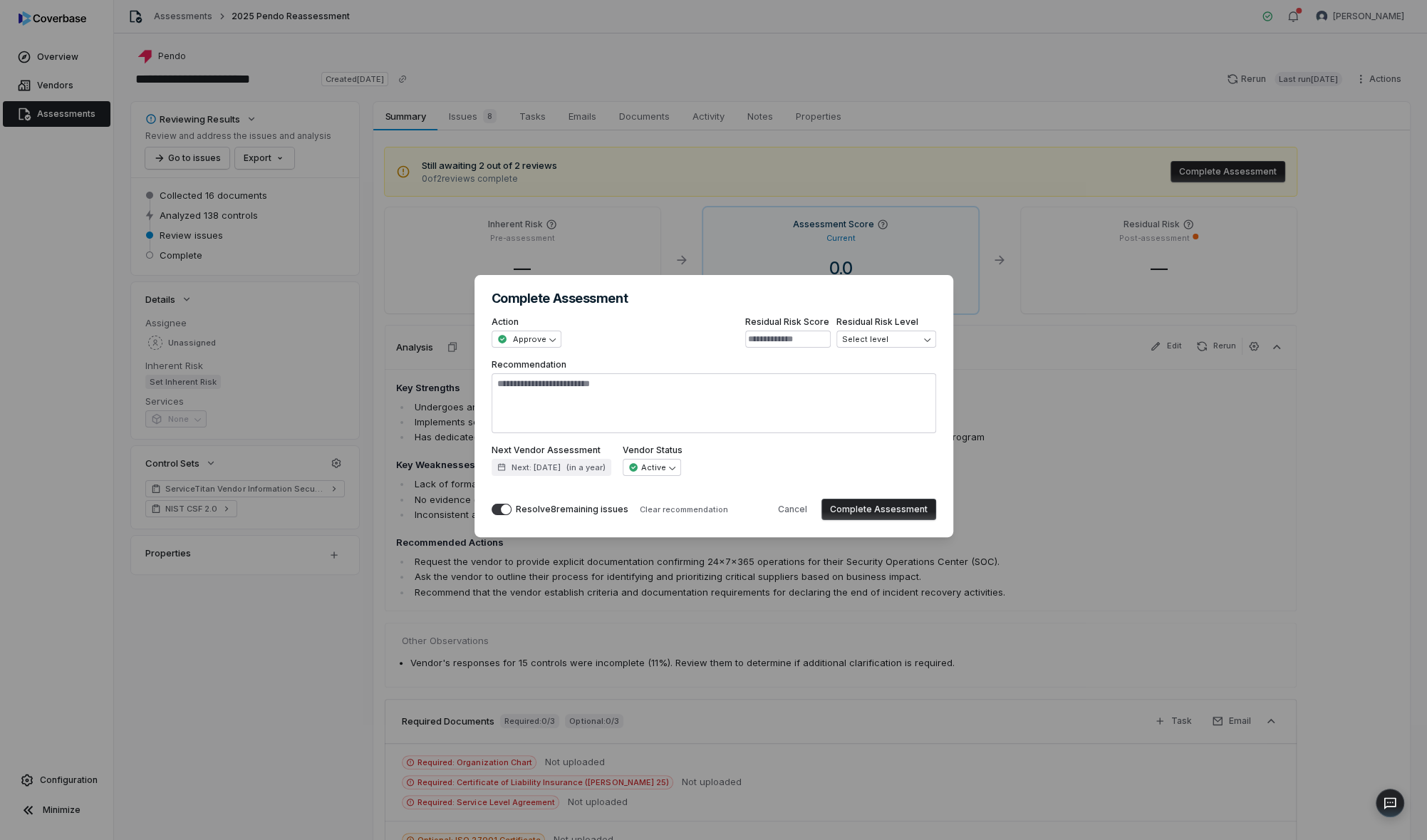
click at [873, 513] on button "Complete Assessment" at bounding box center [879, 509] width 115 height 21
type textarea "*"
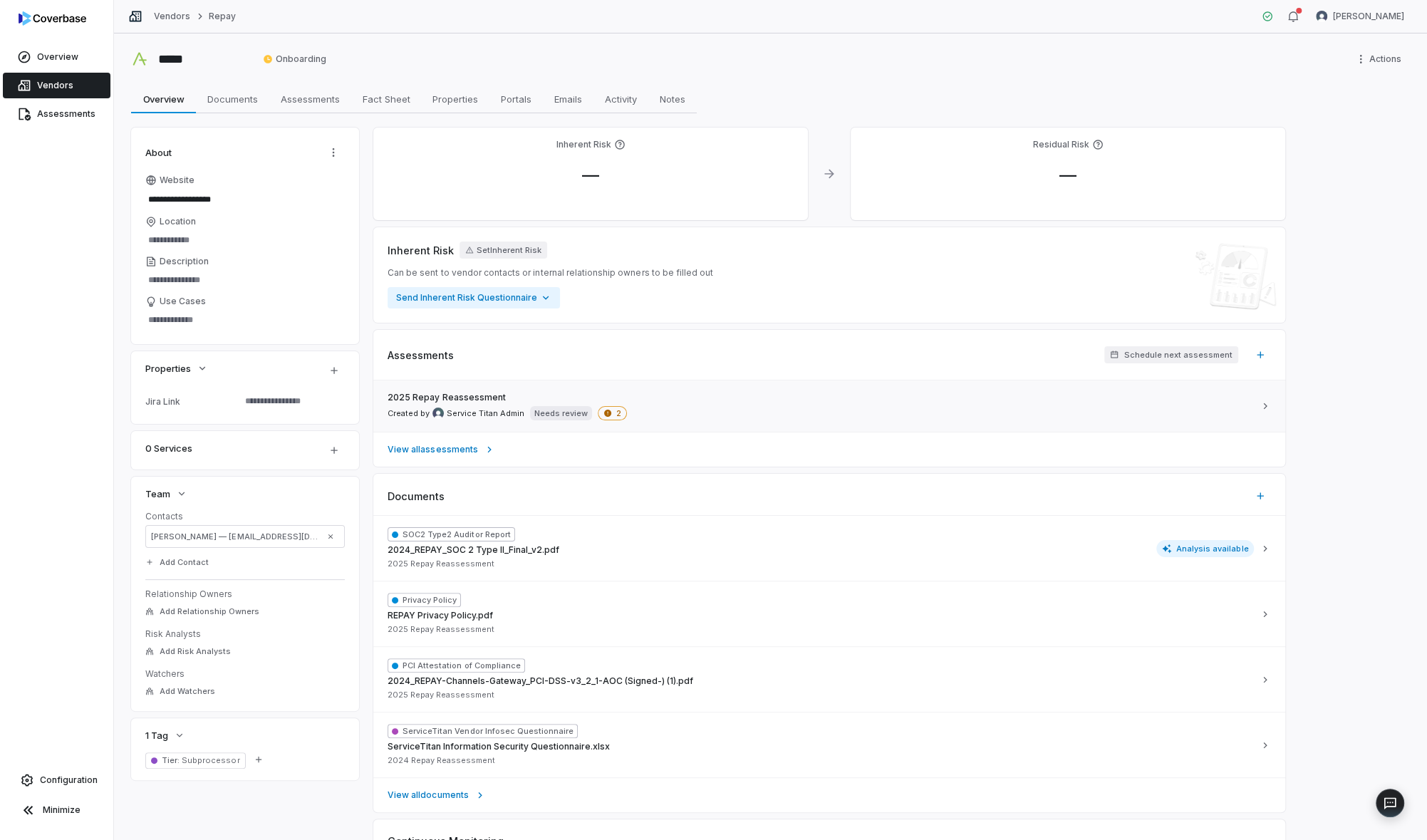
click at [904, 406] on div "2025 Repay Reassessment Created by Service Titan Admin Needs review 2" at bounding box center [820, 405] width 866 height 28
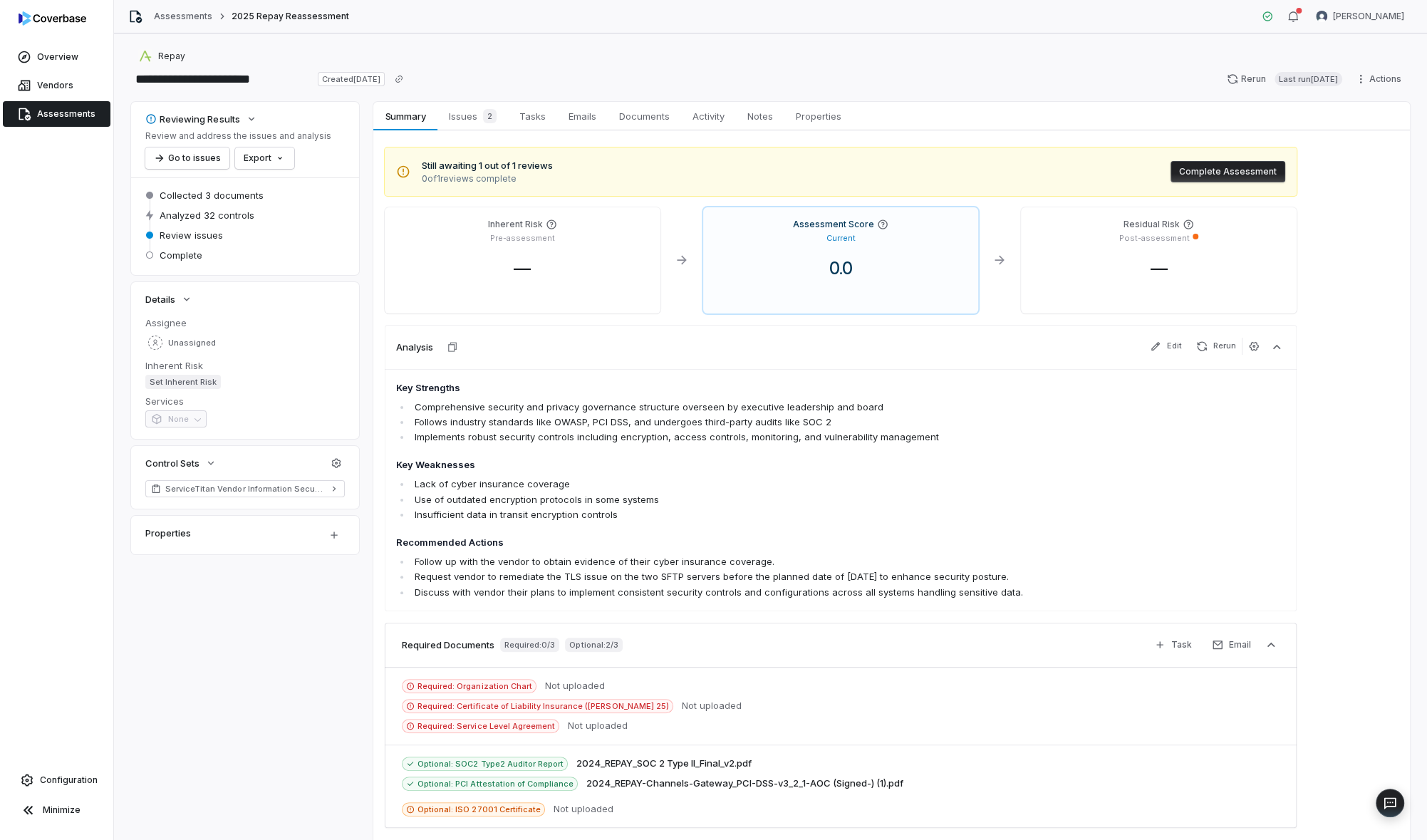
click at [1208, 163] on button "Complete Assessment" at bounding box center [1228, 171] width 115 height 21
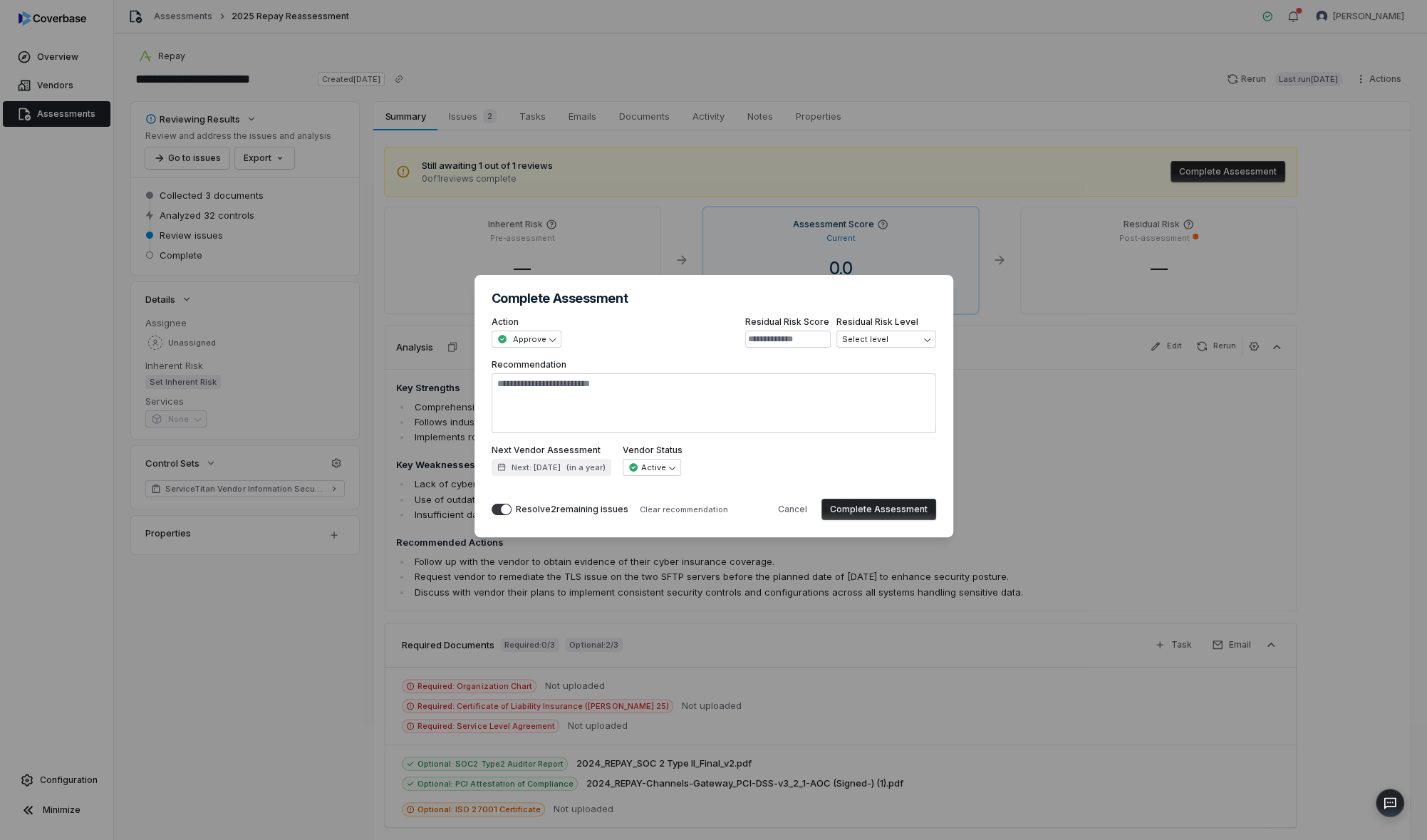
click at [909, 522] on div "**********" at bounding box center [714, 406] width 479 height 262
click at [895, 501] on button "Complete Assessment" at bounding box center [879, 509] width 115 height 21
type textarea "*"
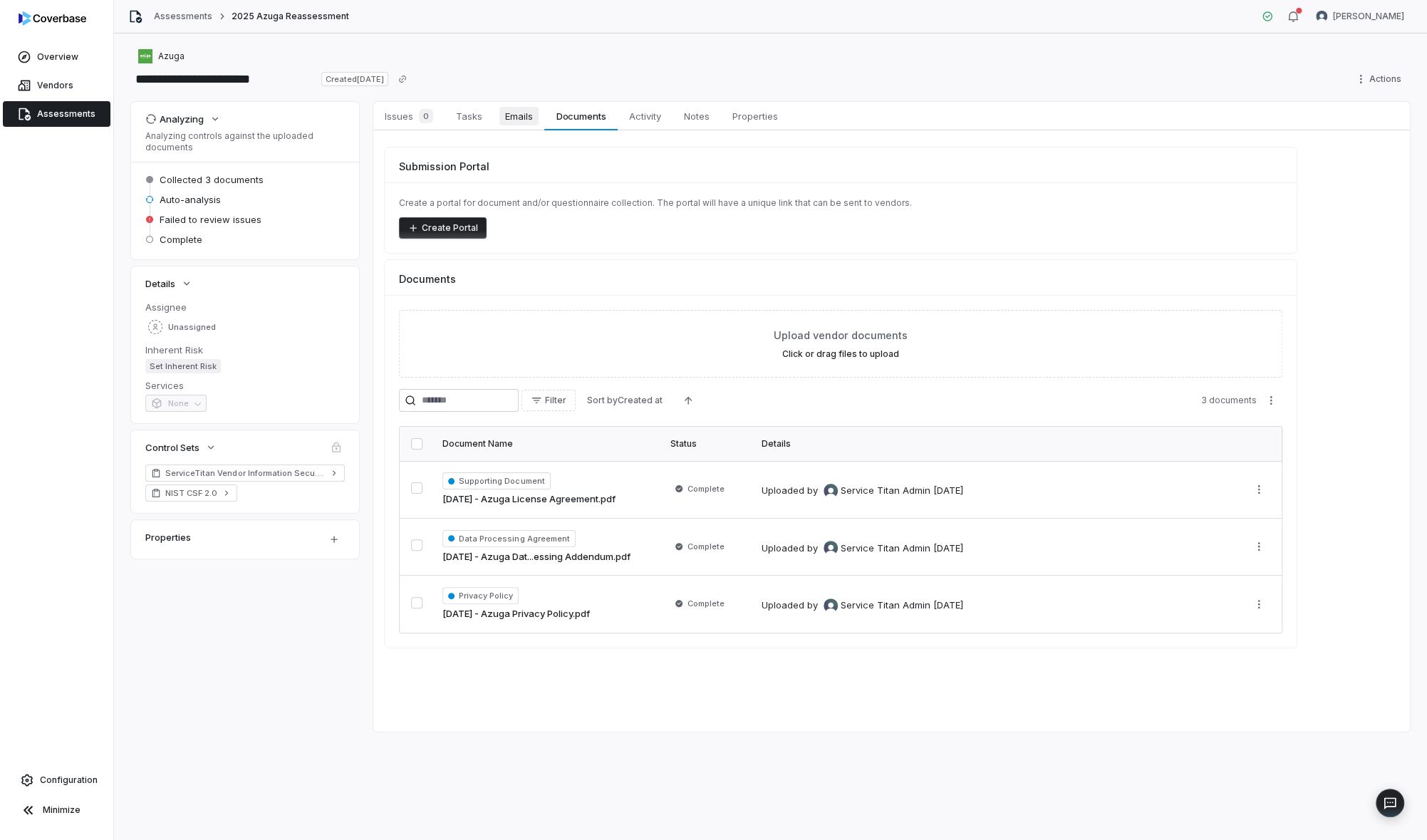
click at [517, 113] on span "Emails" at bounding box center [519, 116] width 39 height 18
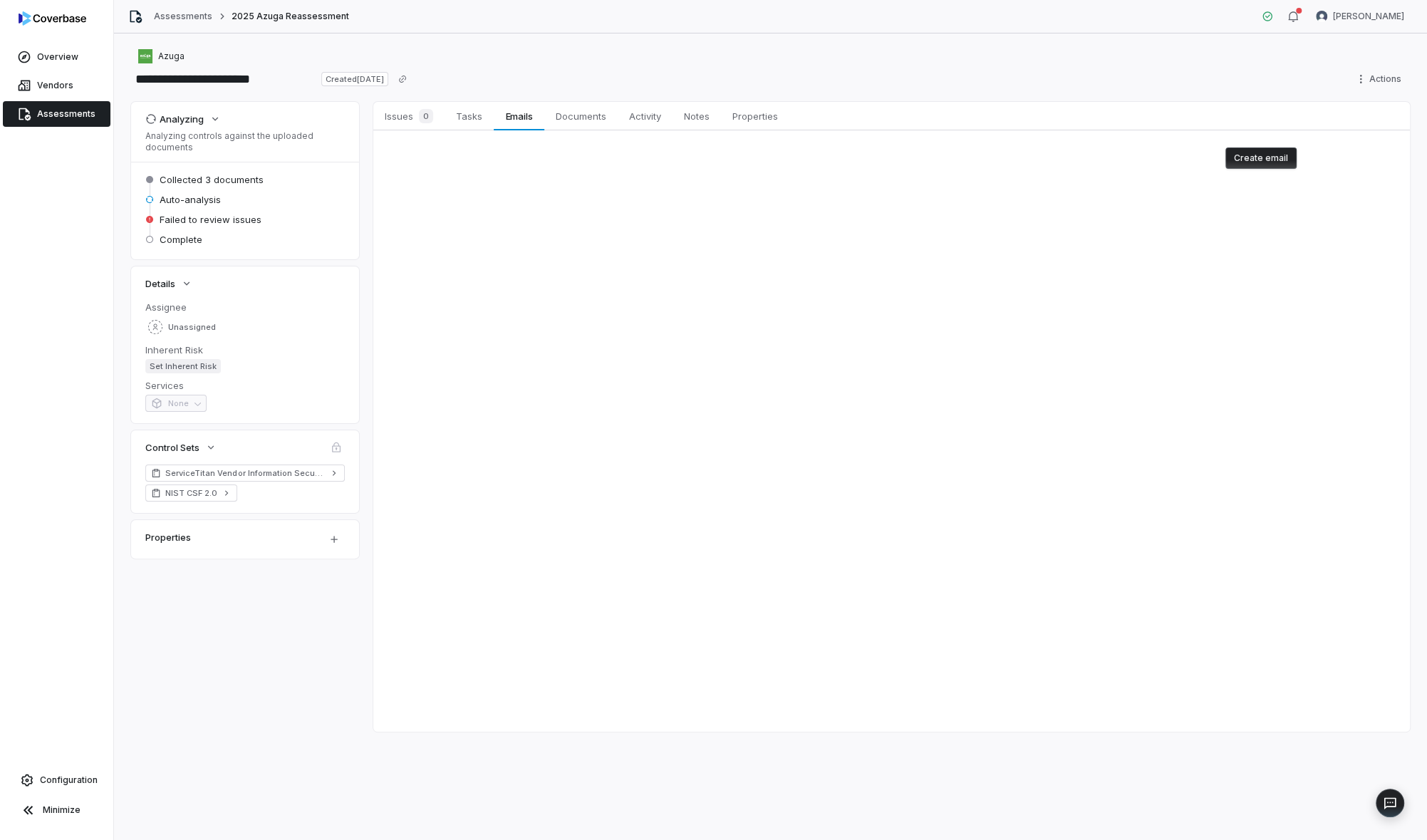
click at [372, 118] on div "Analyzing Analyzing controls against the uploaded documents Collected 3 documen…" at bounding box center [770, 416] width 1279 height 630
click at [412, 118] on span "Issues 0" at bounding box center [409, 116] width 60 height 20
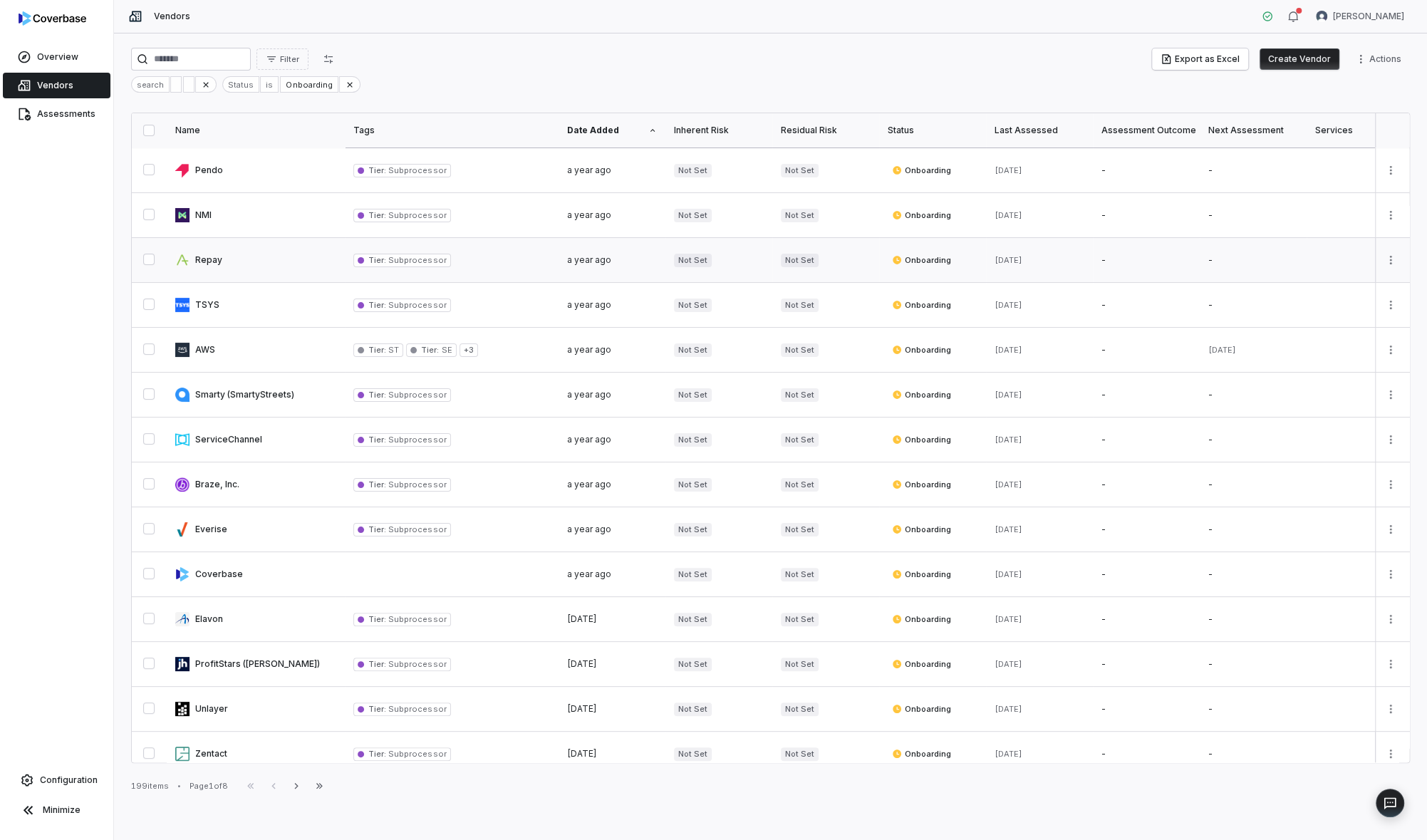
scroll to position [87, 0]
click at [760, 217] on div "Not Set" at bounding box center [719, 217] width 90 height 14
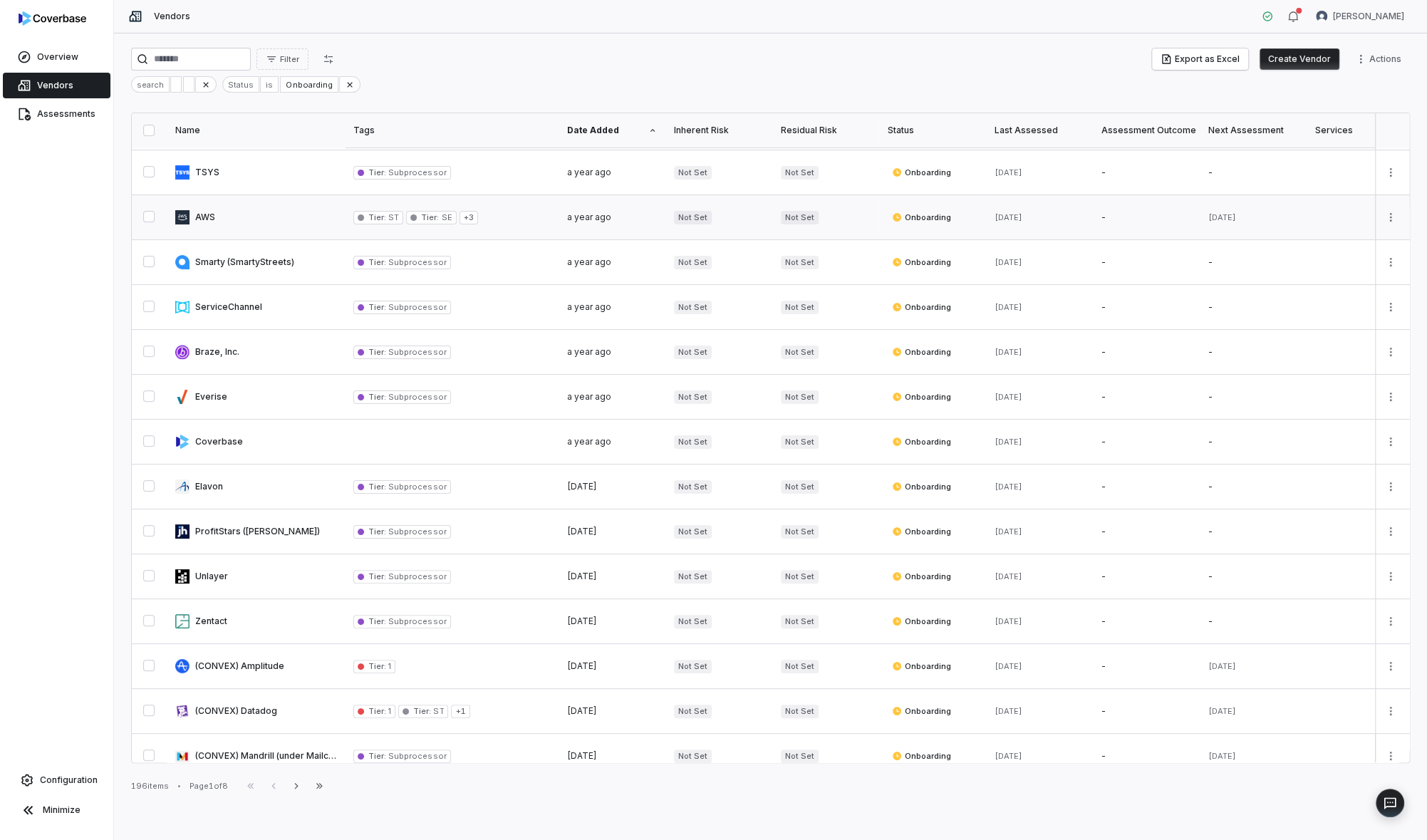
scroll to position [0, 0]
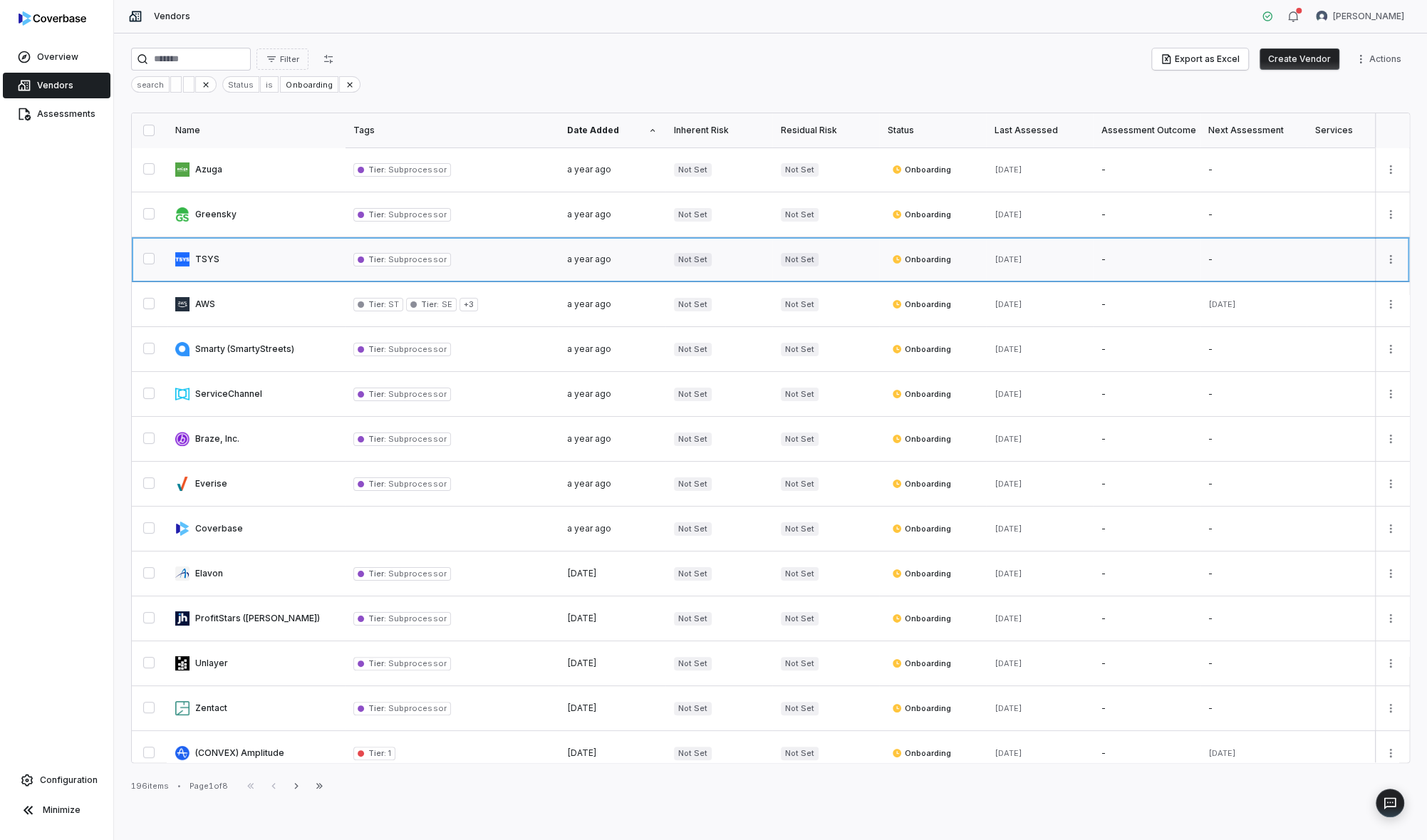
click at [211, 262] on link at bounding box center [255, 259] width 178 height 44
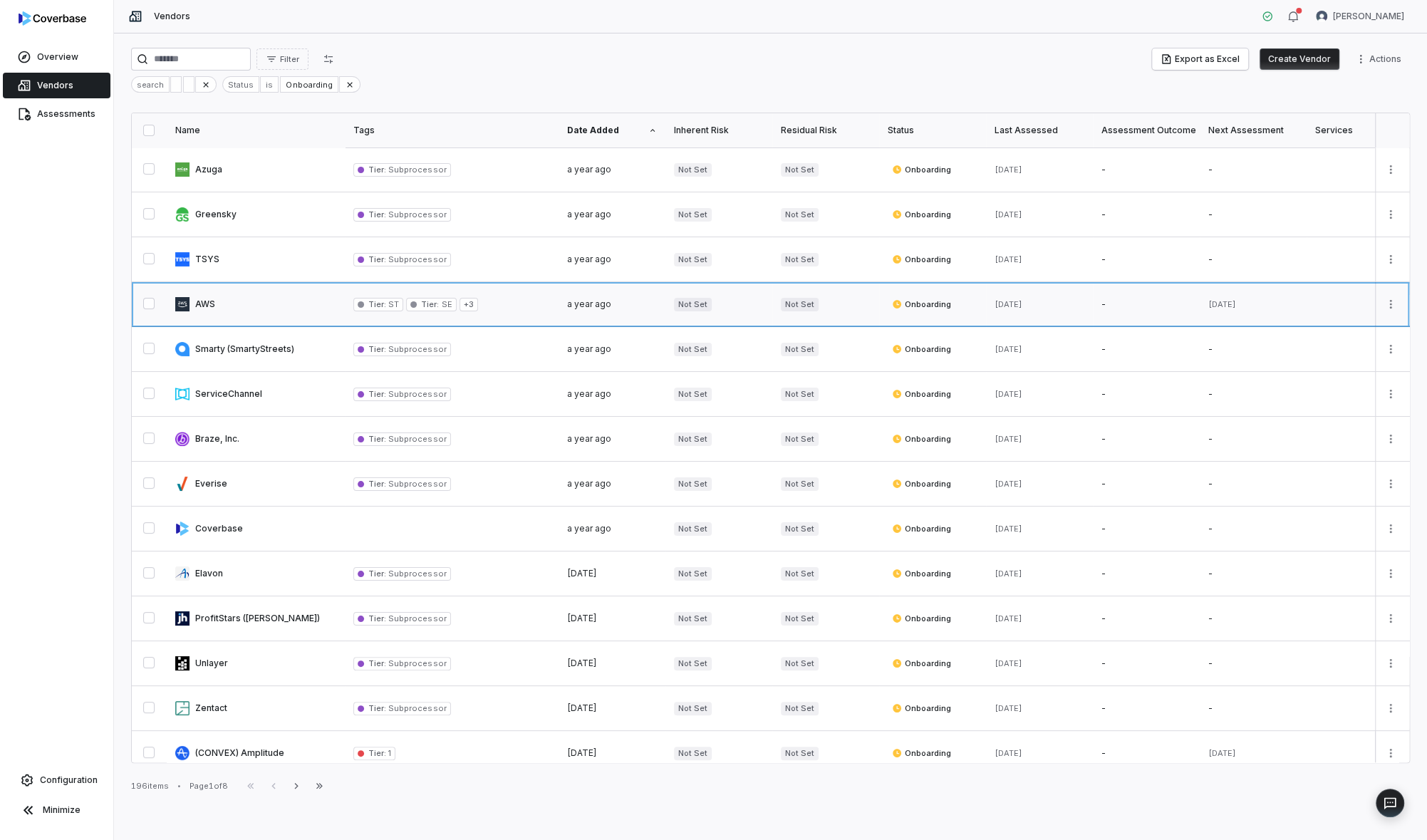
click at [239, 308] on link at bounding box center [255, 304] width 178 height 44
click at [258, 348] on link at bounding box center [255, 349] width 178 height 44
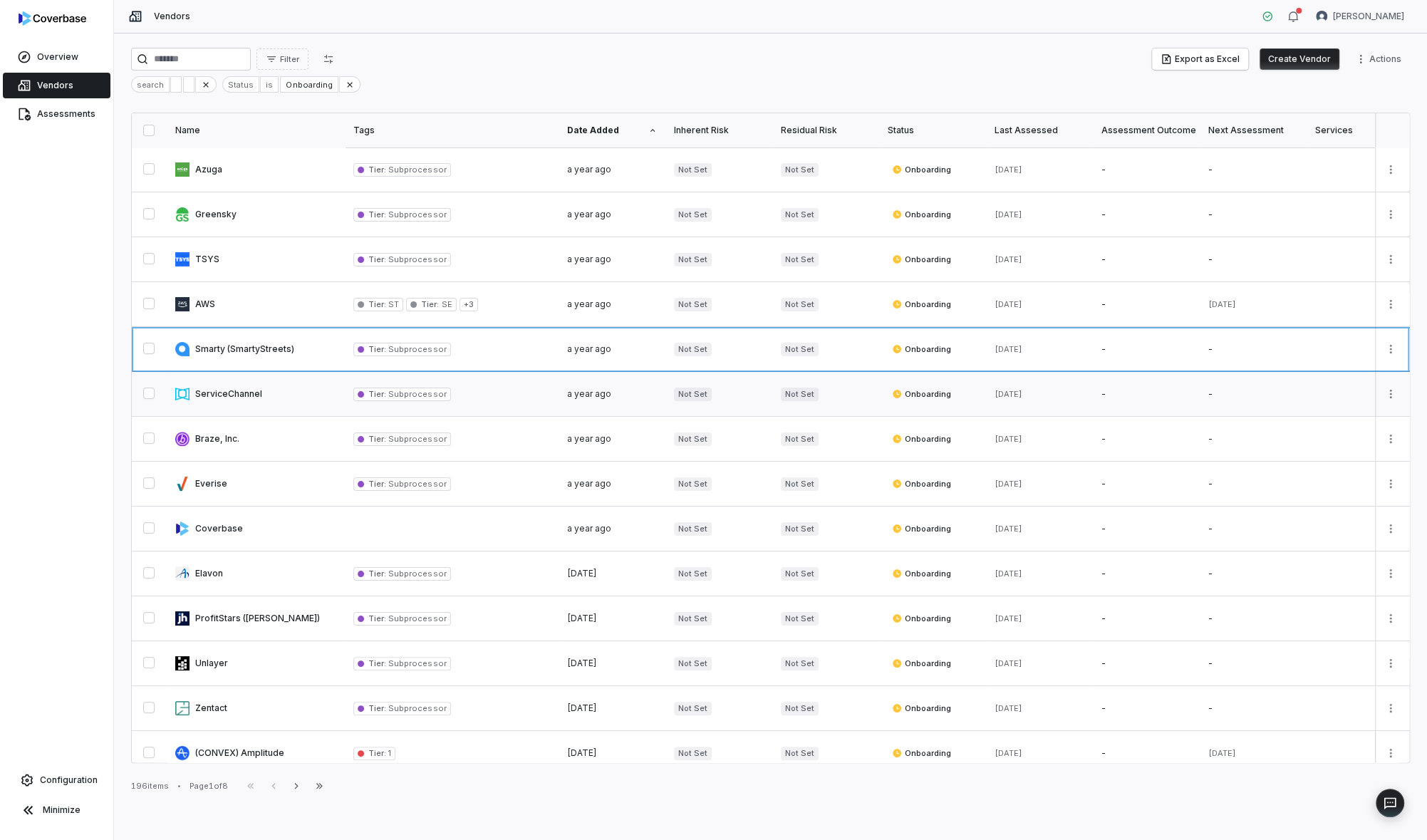
click at [265, 406] on link at bounding box center [255, 394] width 178 height 44
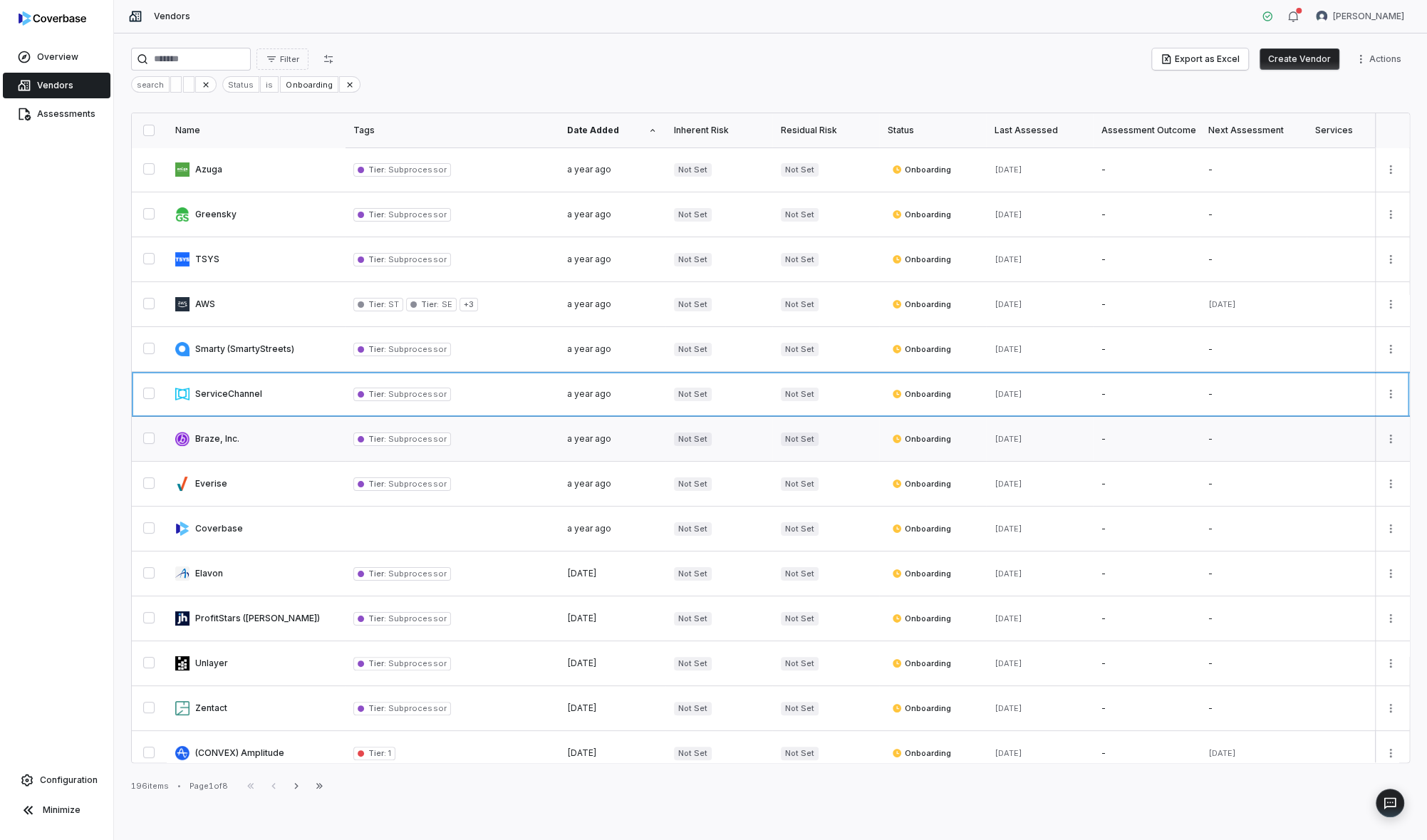
click at [267, 443] on link at bounding box center [255, 439] width 178 height 44
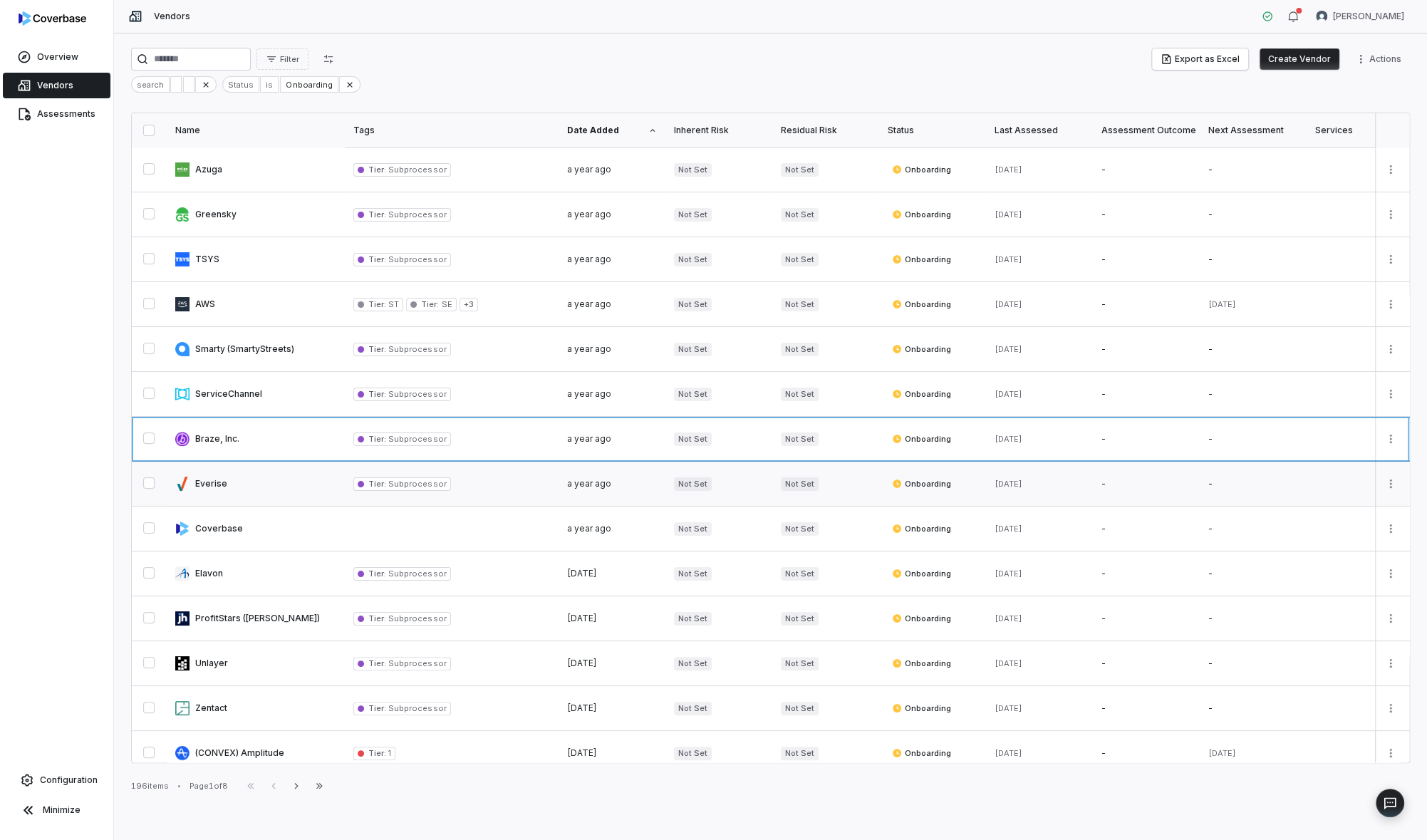
click at [269, 485] on link at bounding box center [255, 483] width 178 height 44
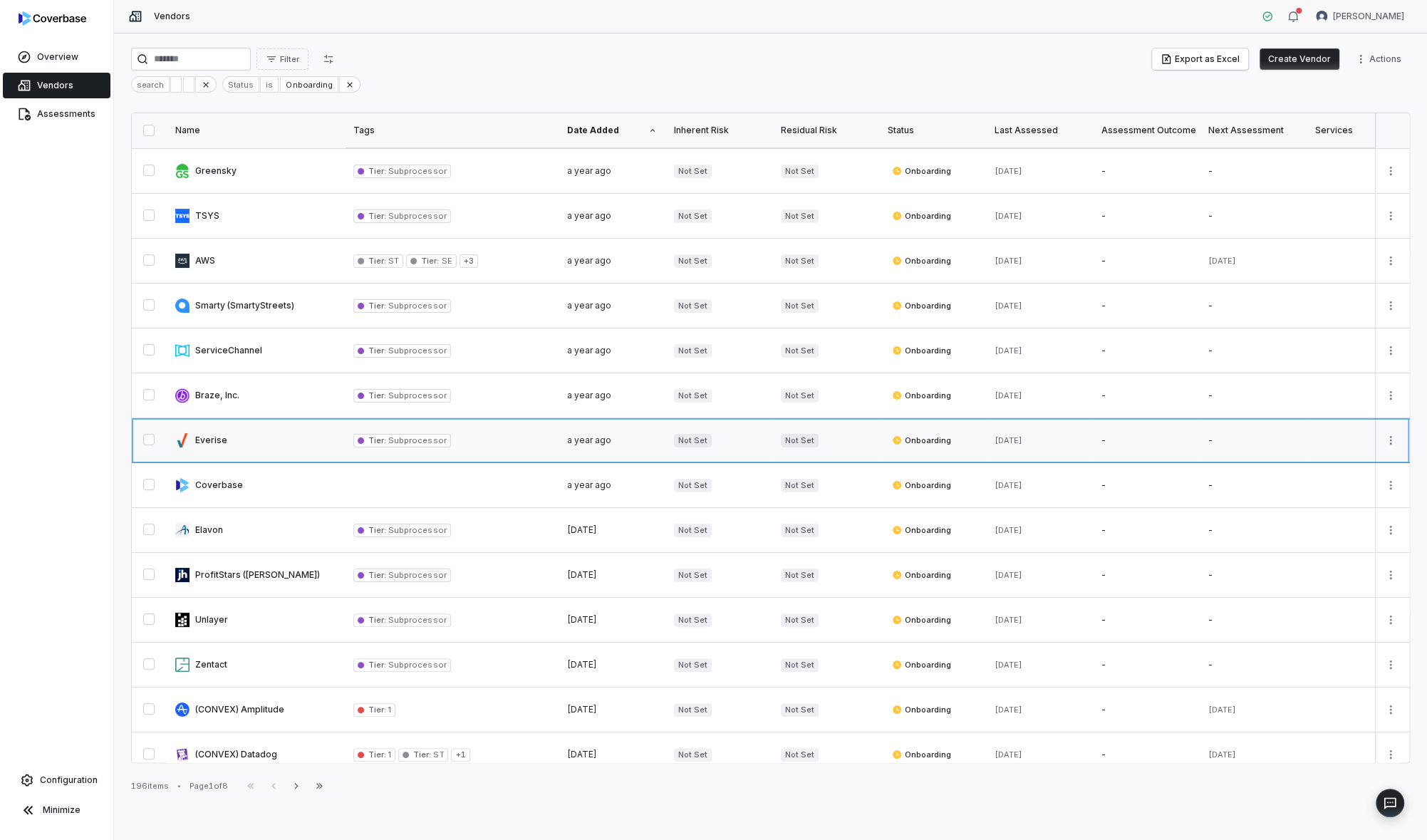
scroll to position [39, 0]
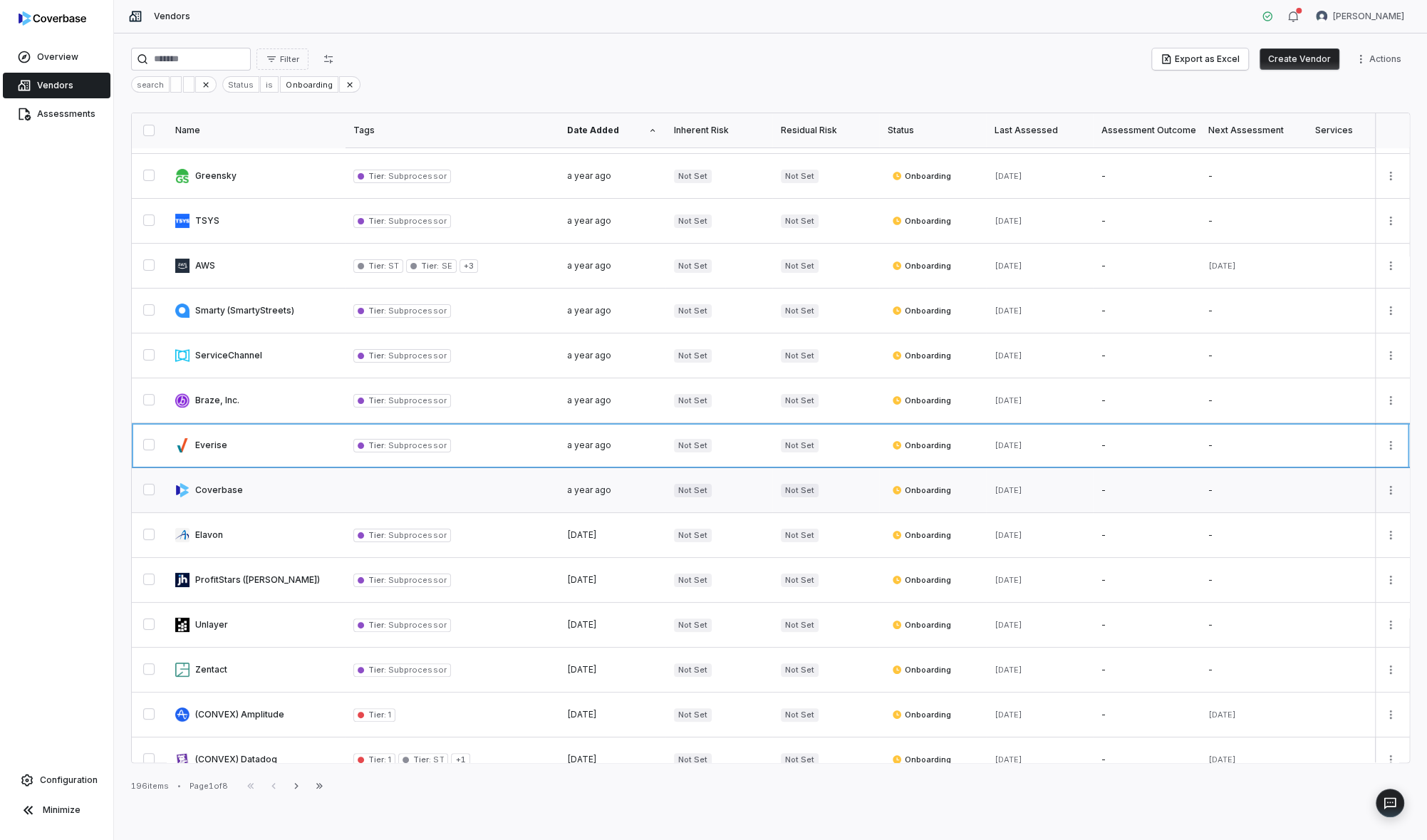
click at [270, 485] on link at bounding box center [255, 490] width 178 height 44
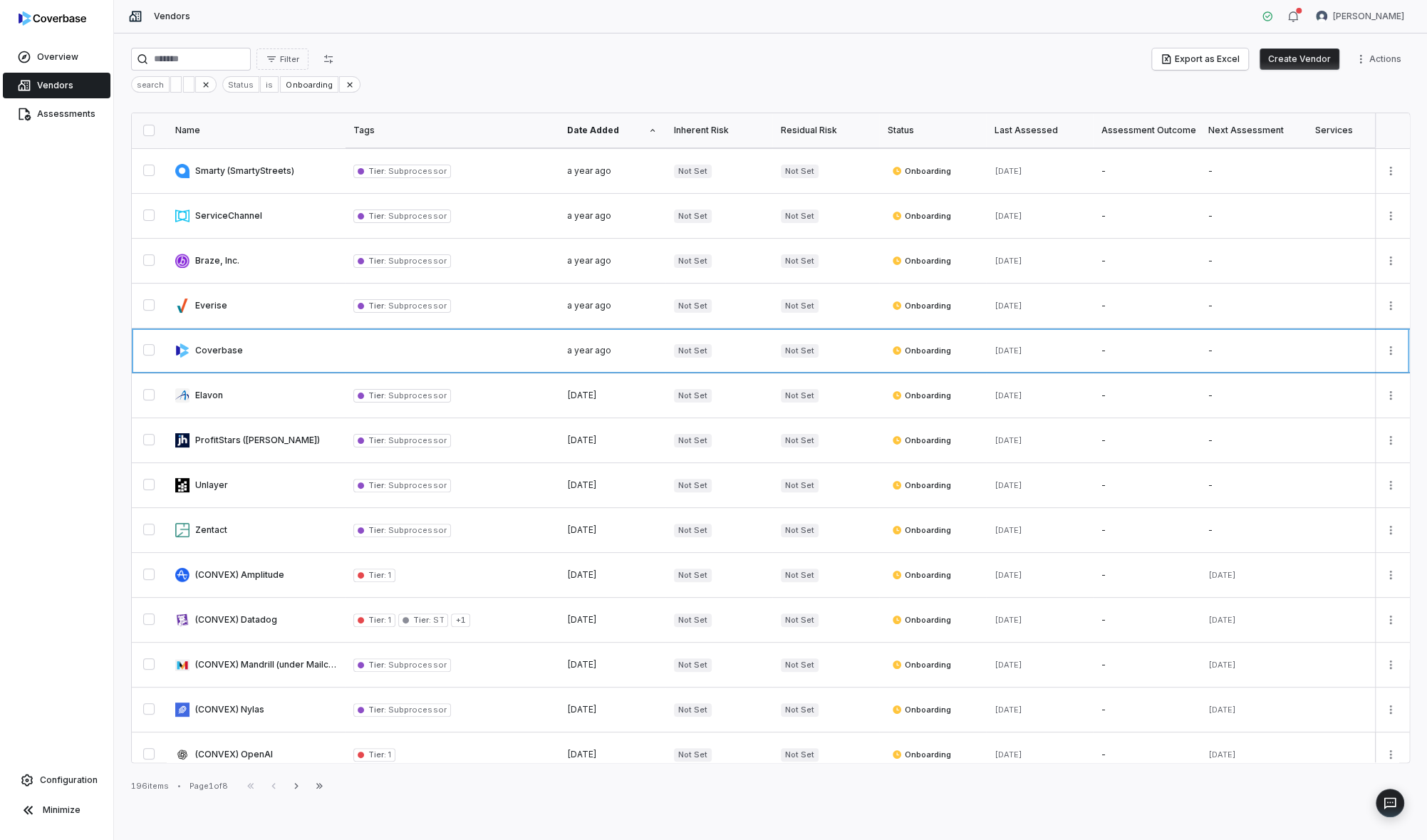
scroll to position [500, 0]
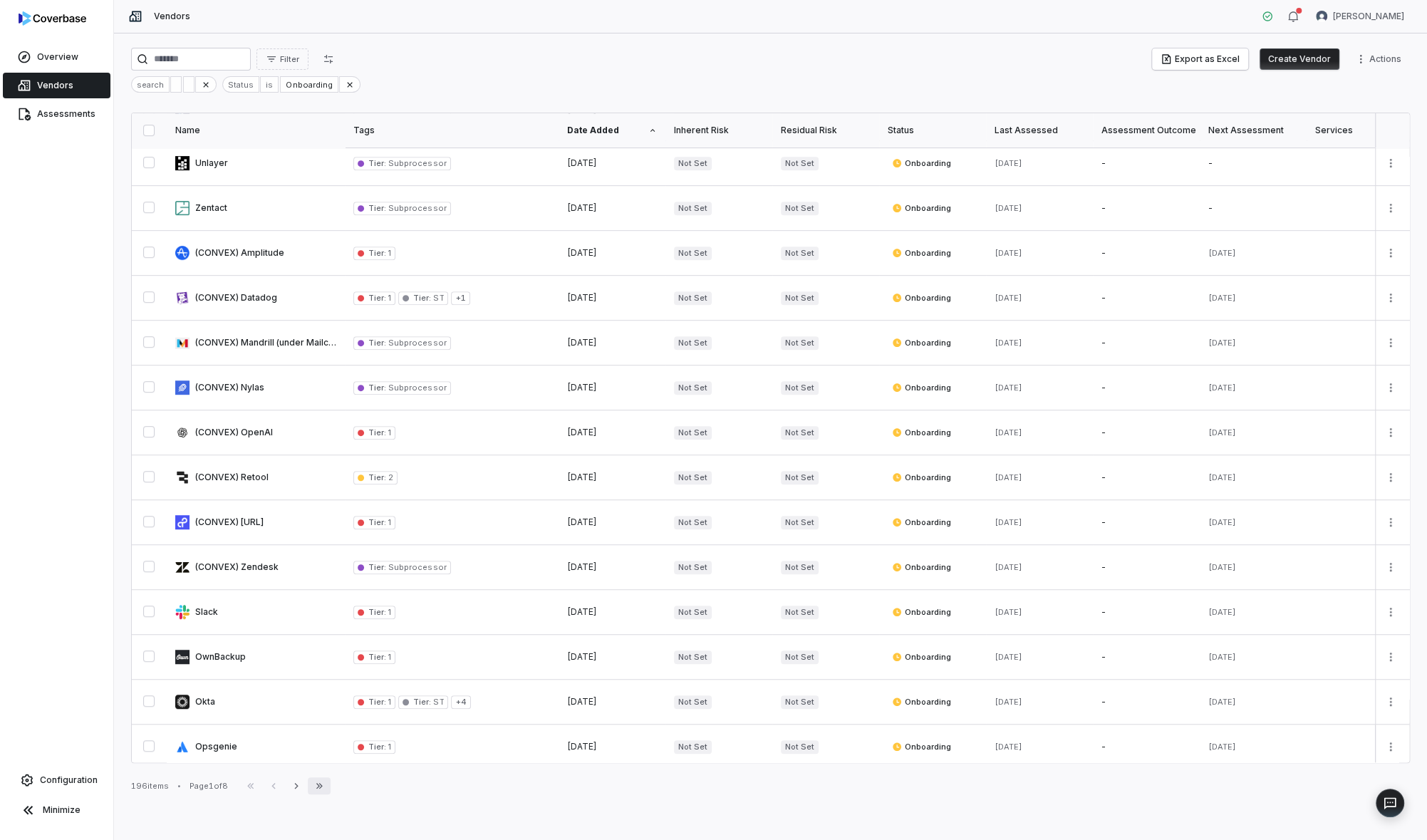
click at [323, 788] on icon "button" at bounding box center [319, 786] width 7 height 6
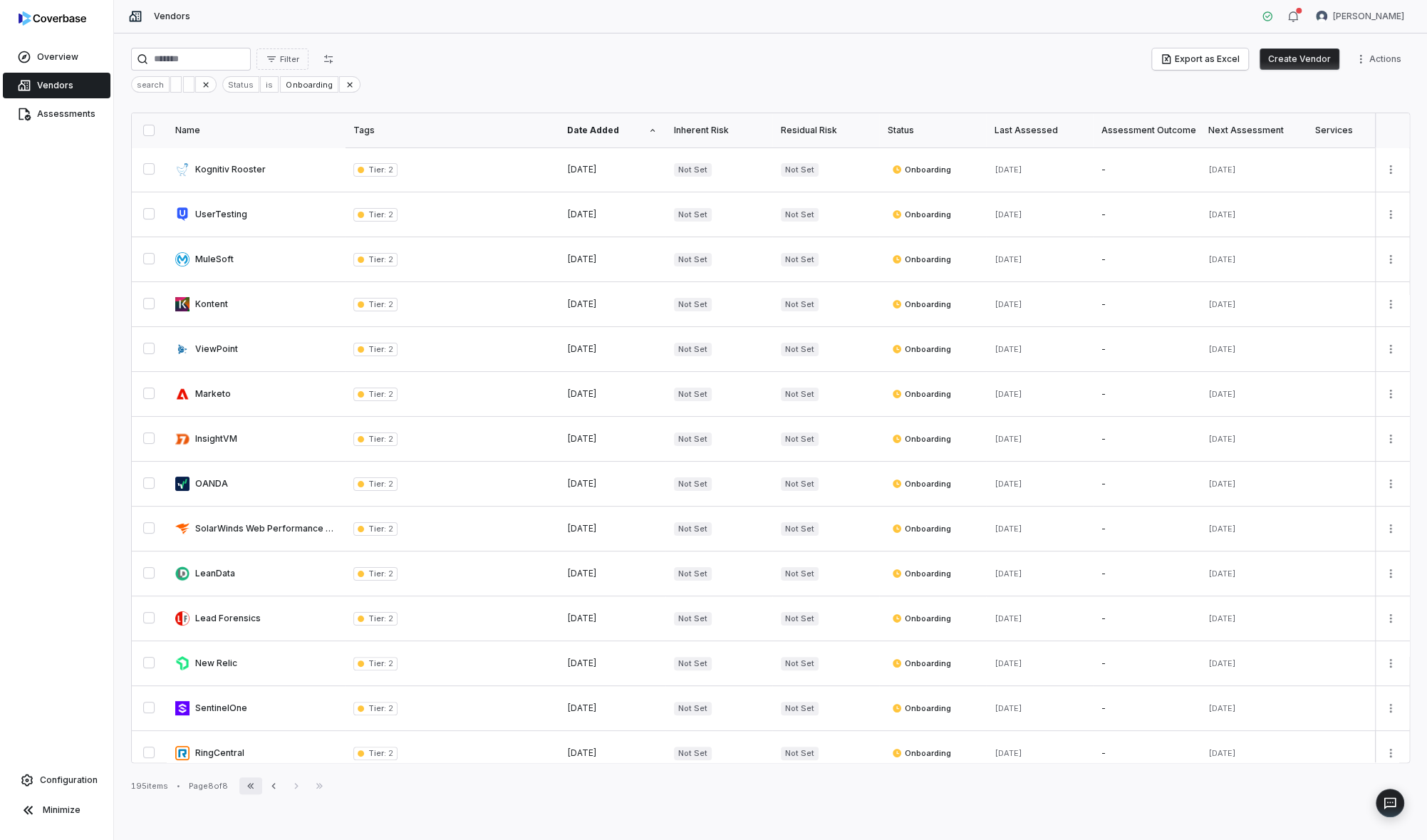
click at [254, 787] on icon "button" at bounding box center [250, 786] width 7 height 6
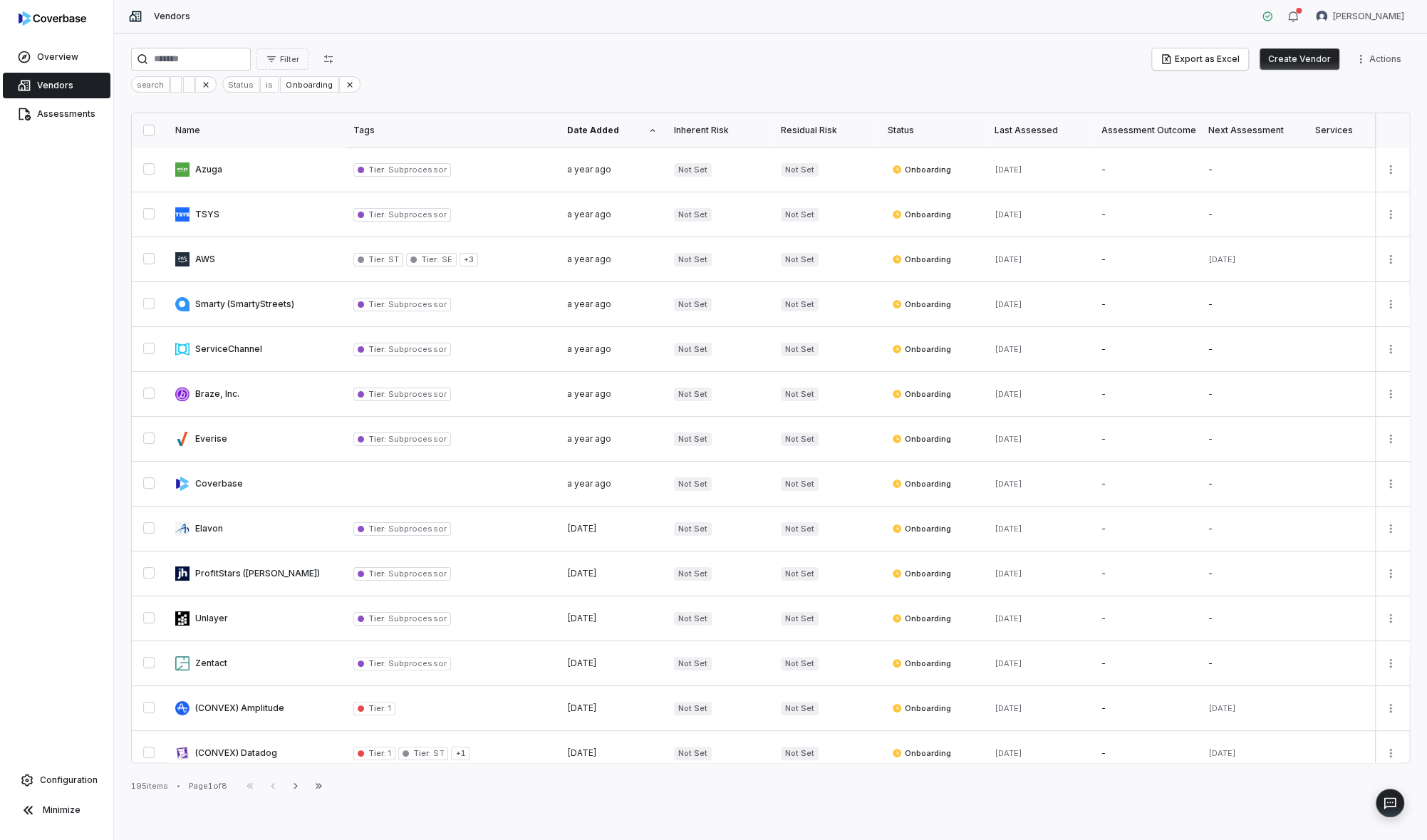
click at [142, 127] on th at bounding box center [149, 130] width 35 height 34
click at [146, 129] on button "button" at bounding box center [149, 131] width 12 height 12
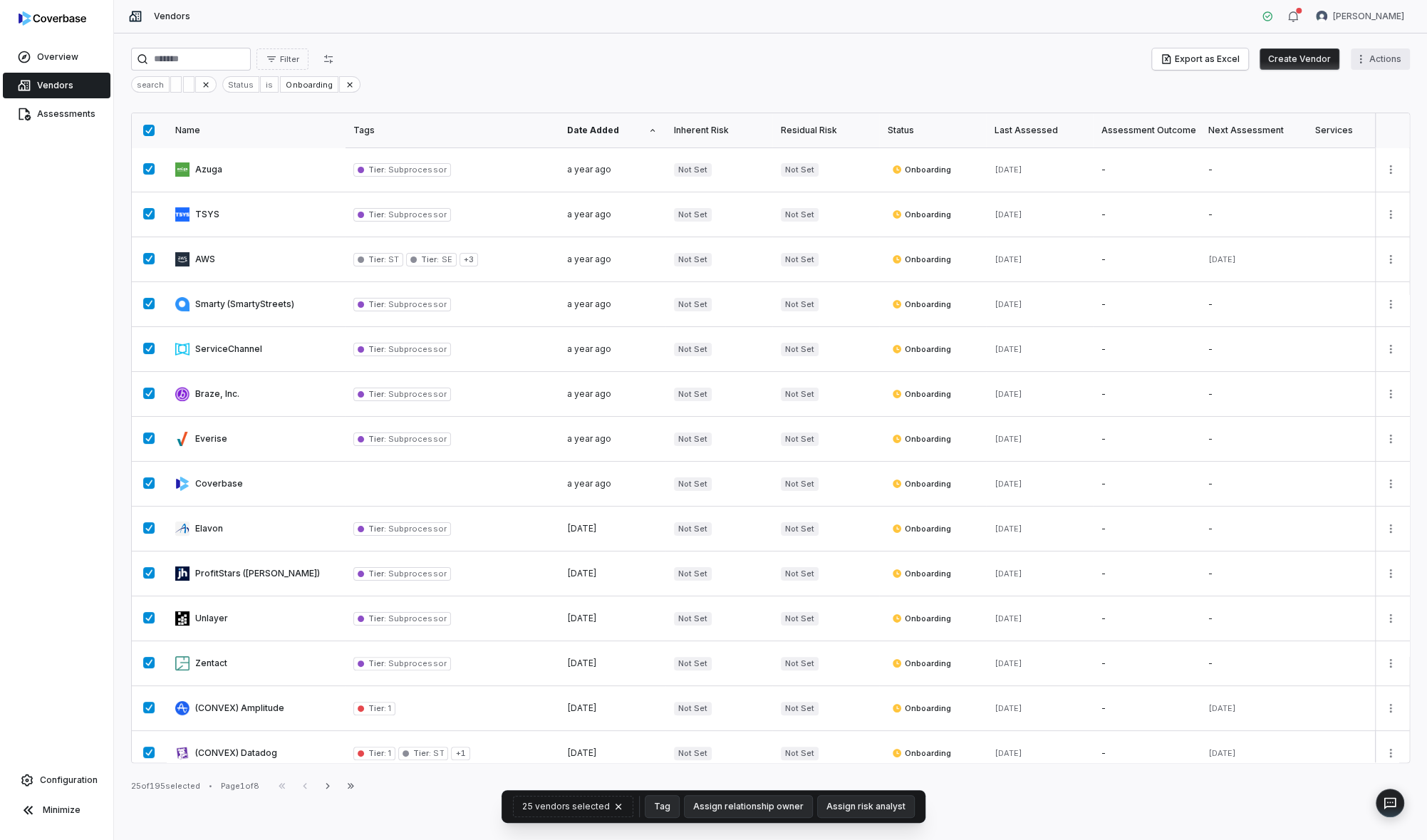
click at [1359, 59] on html "Overview Vendors Assessments Configuration Minimize Vendors Yuni Shin Filter Ex…" at bounding box center [714, 420] width 1427 height 840
click at [799, 52] on html "Overview Vendors Assessments Configuration Minimize Vendors Yuni Shin Filter Ex…" at bounding box center [714, 420] width 1427 height 840
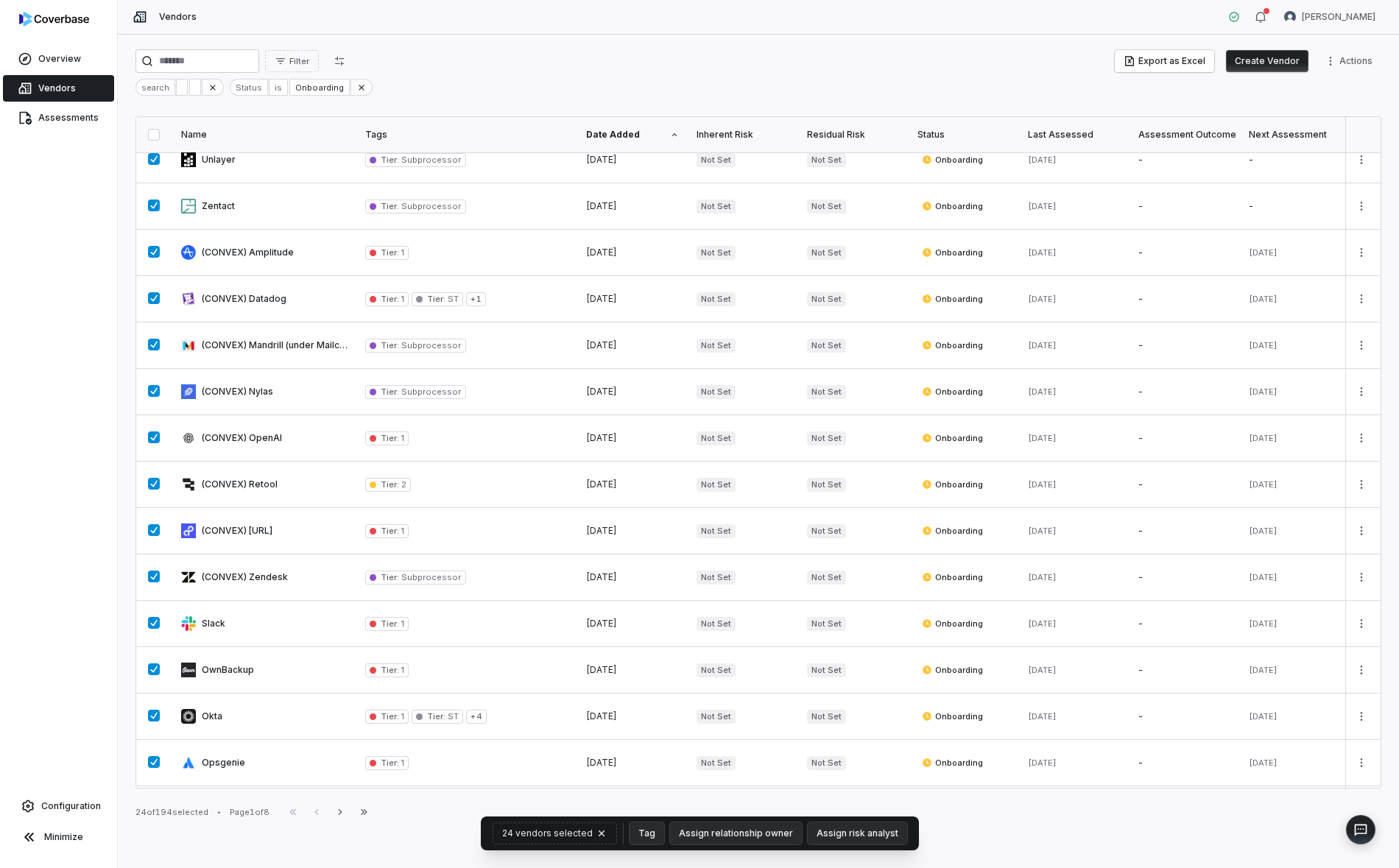
scroll to position [517, 0]
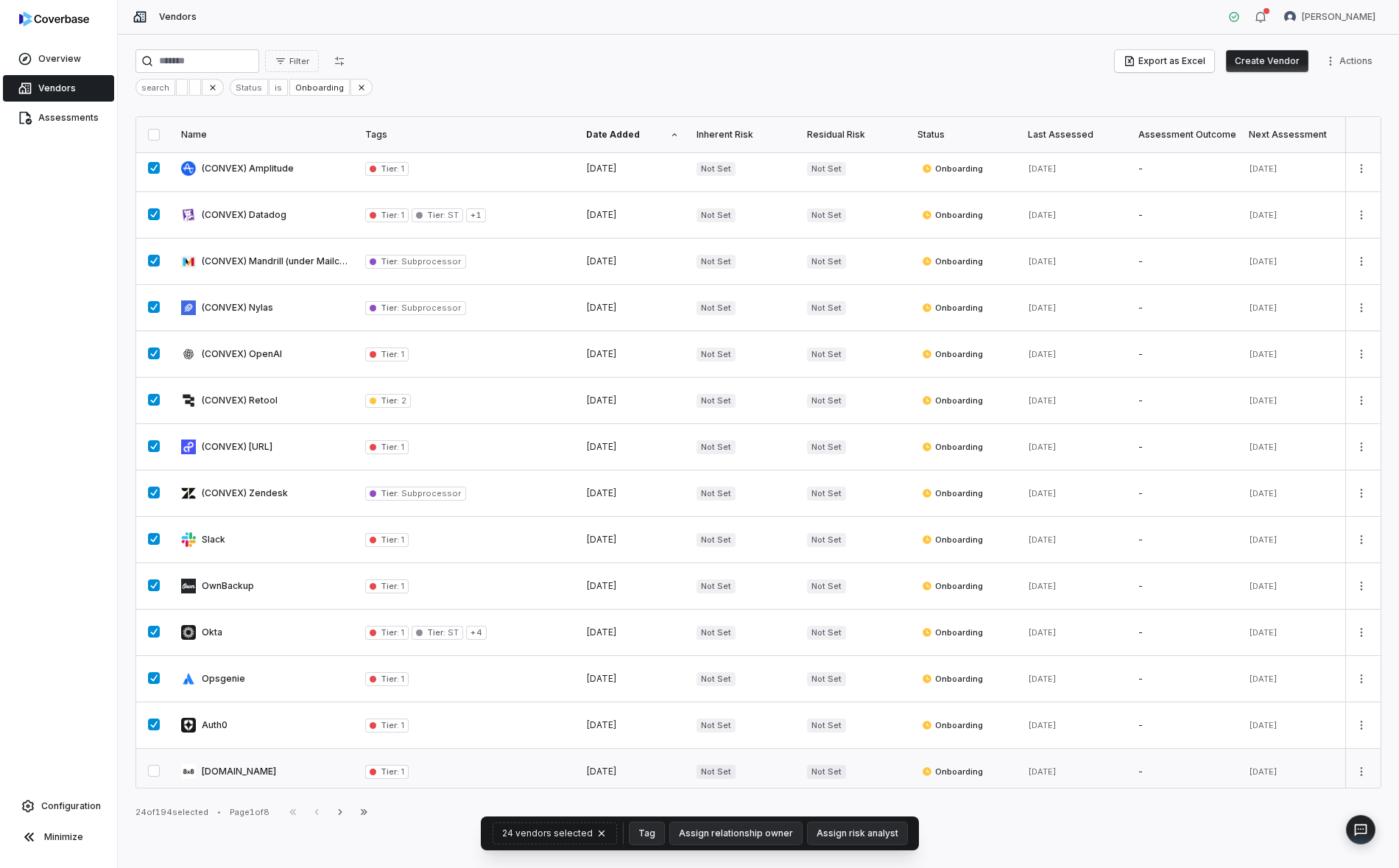
click at [153, 765] on button "button" at bounding box center [154, 771] width 12 height 12
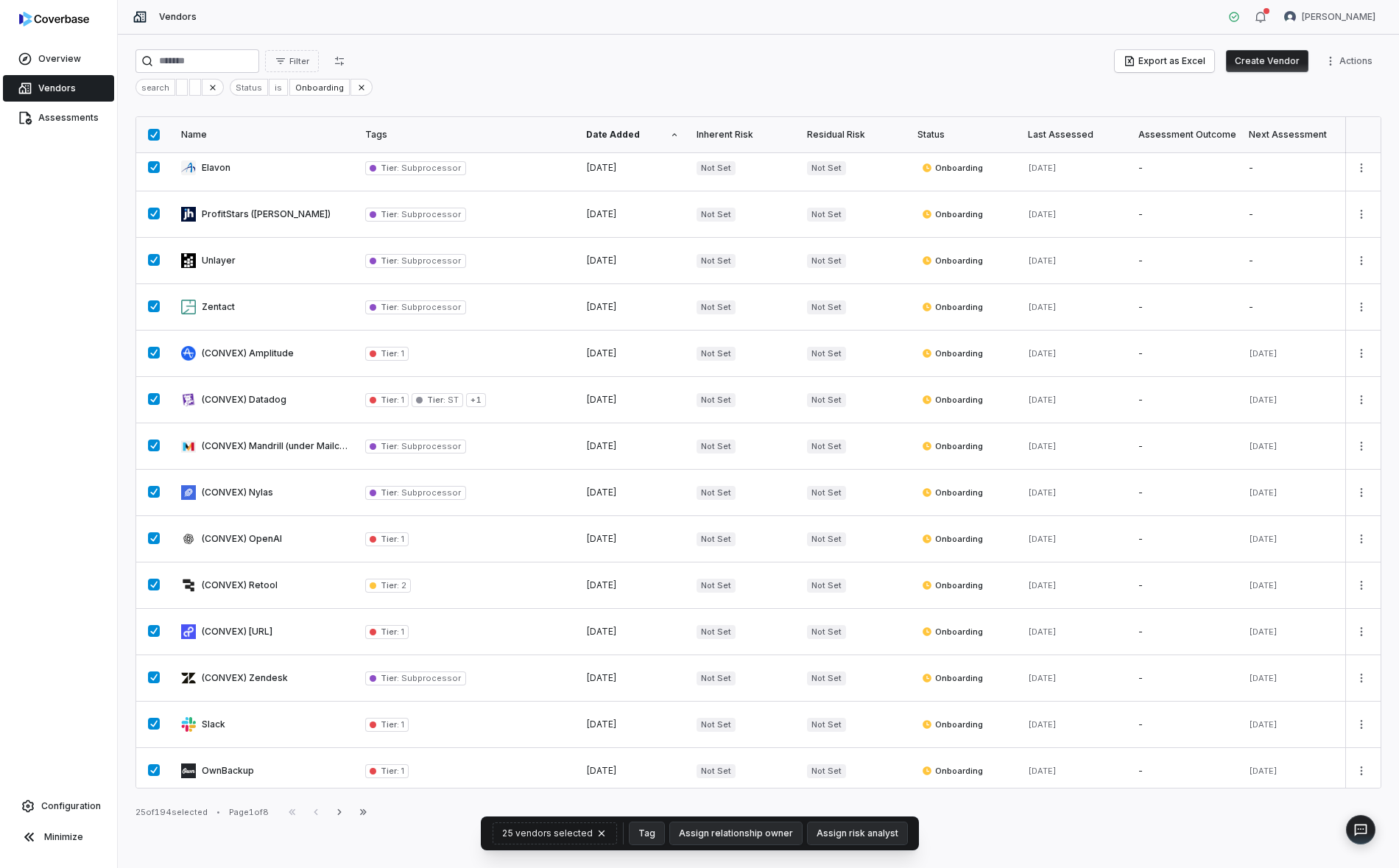
scroll to position [0, 0]
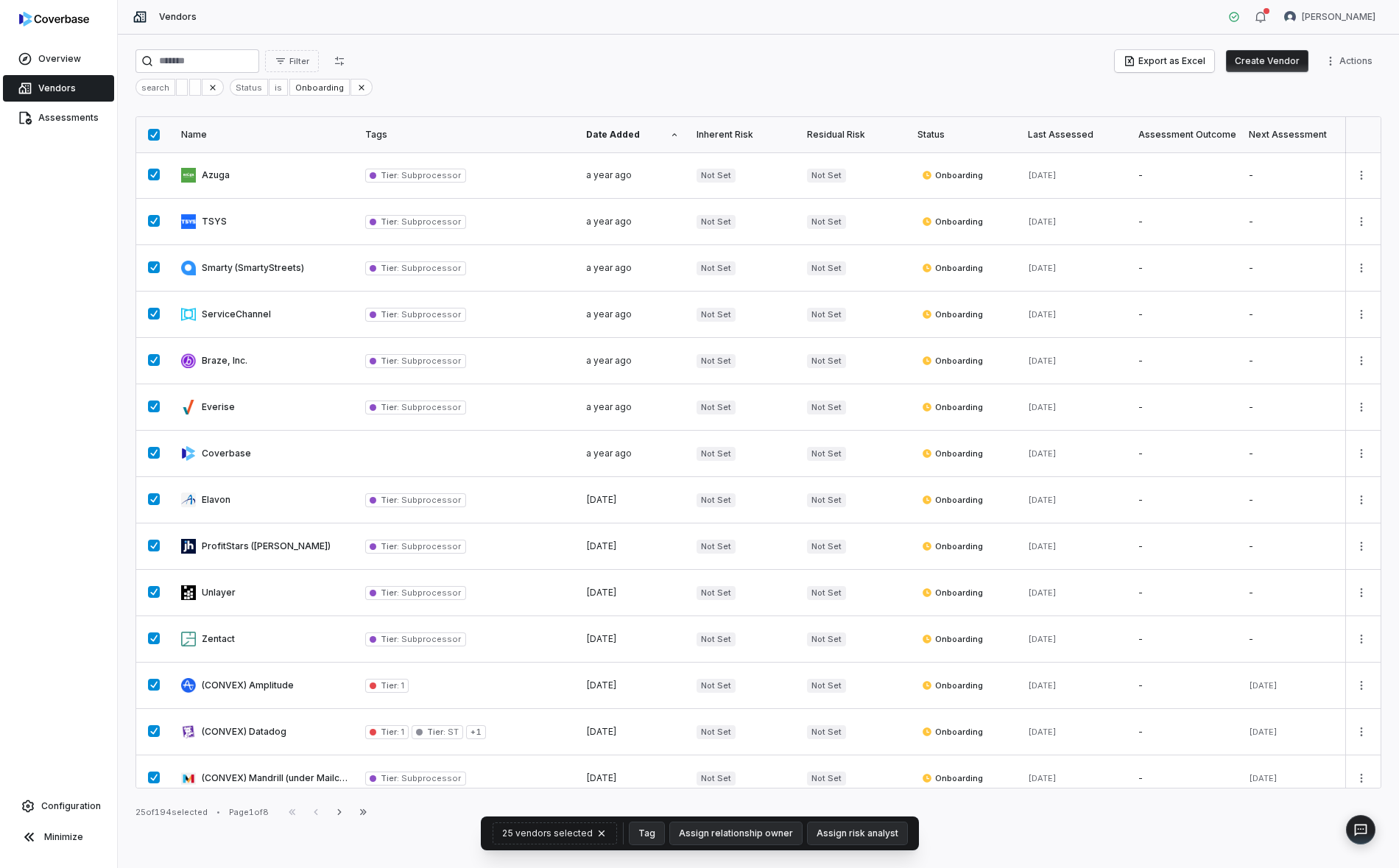
click at [939, 129] on div "Status" at bounding box center [964, 135] width 93 height 12
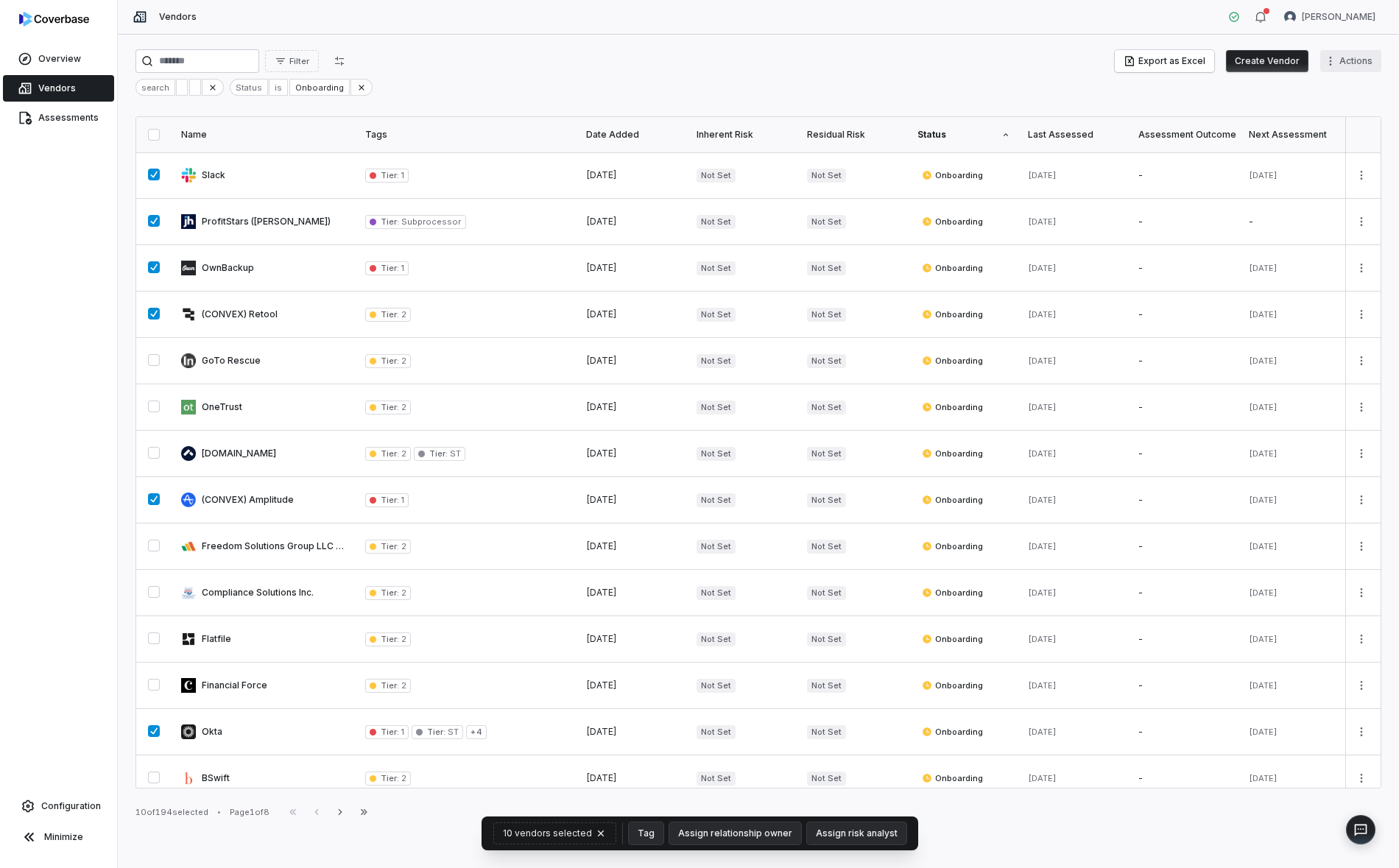
click at [1327, 62] on html "Overview Vendors Assessments Configuration Minimize Vendors Yuni Shin Filter Ex…" at bounding box center [699, 434] width 1399 height 868
click at [598, 71] on html "Overview Vendors Assessments Configuration Minimize Vendors Yuni Shin Filter Ex…" at bounding box center [699, 434] width 1399 height 868
click at [974, 134] on div "Status" at bounding box center [964, 135] width 93 height 12
click at [632, 137] on div "Date Added" at bounding box center [633, 135] width 93 height 12
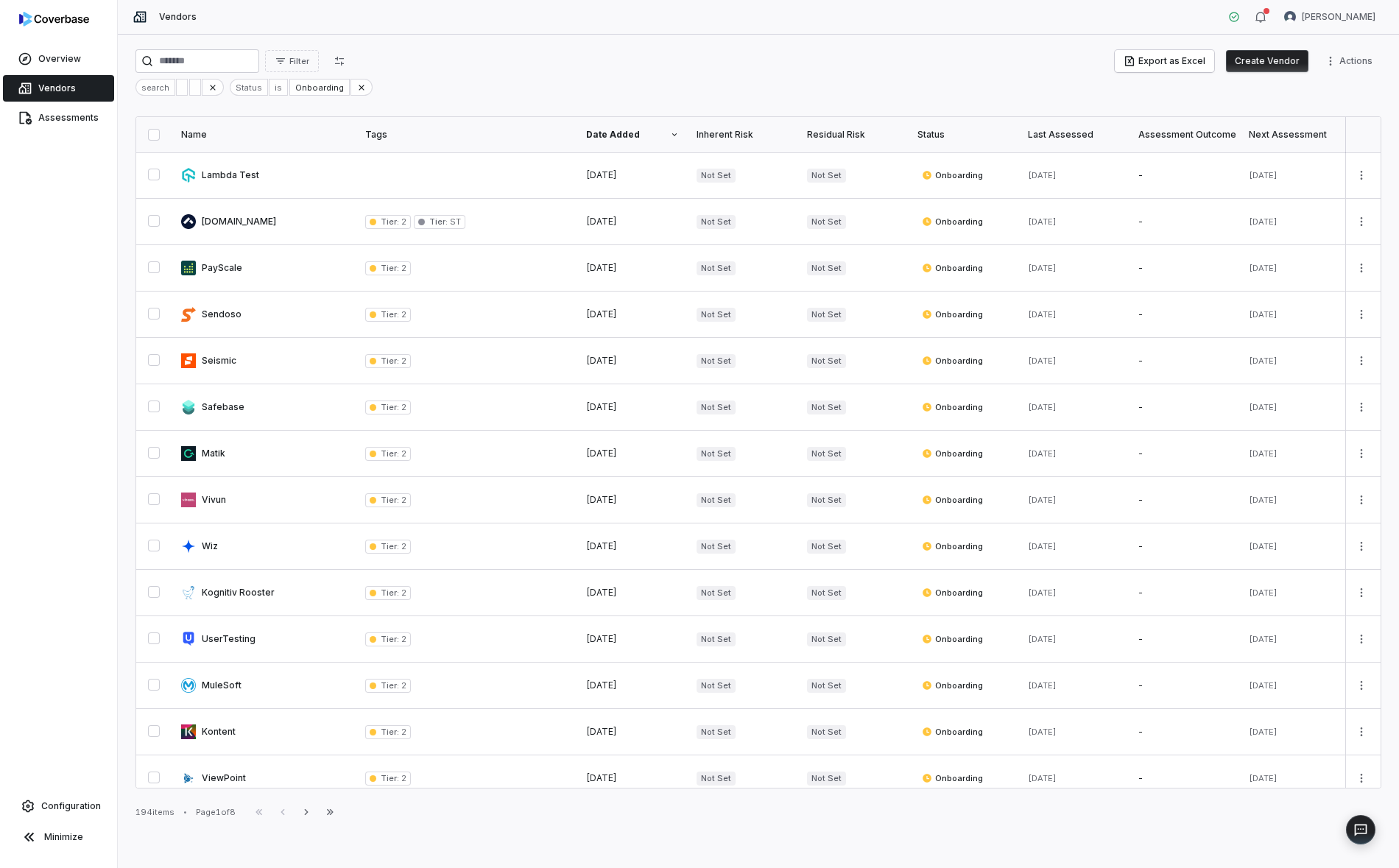
click at [647, 137] on div "Date Added" at bounding box center [633, 135] width 93 height 12
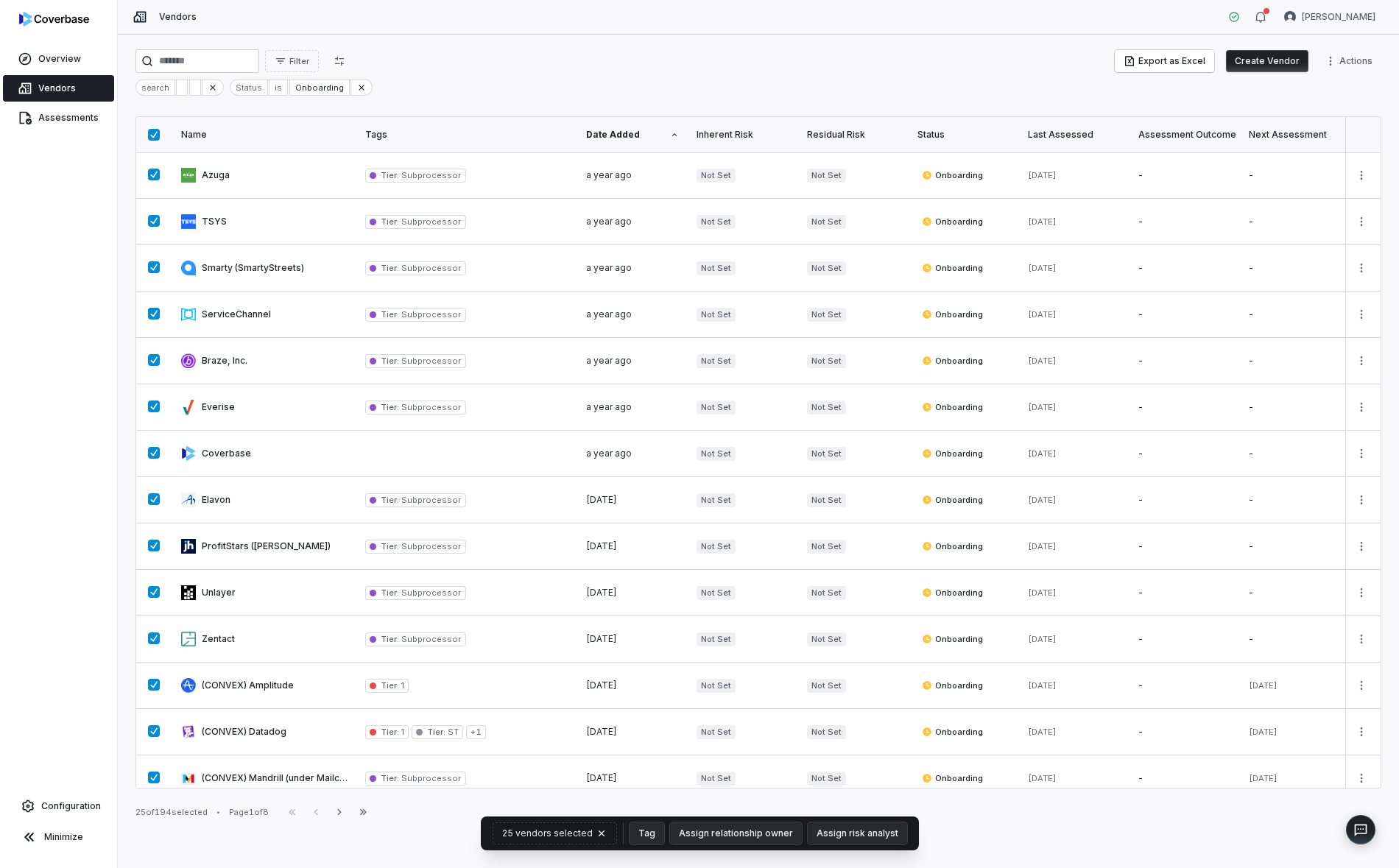
click at [149, 134] on button "button" at bounding box center [154, 135] width 12 height 12
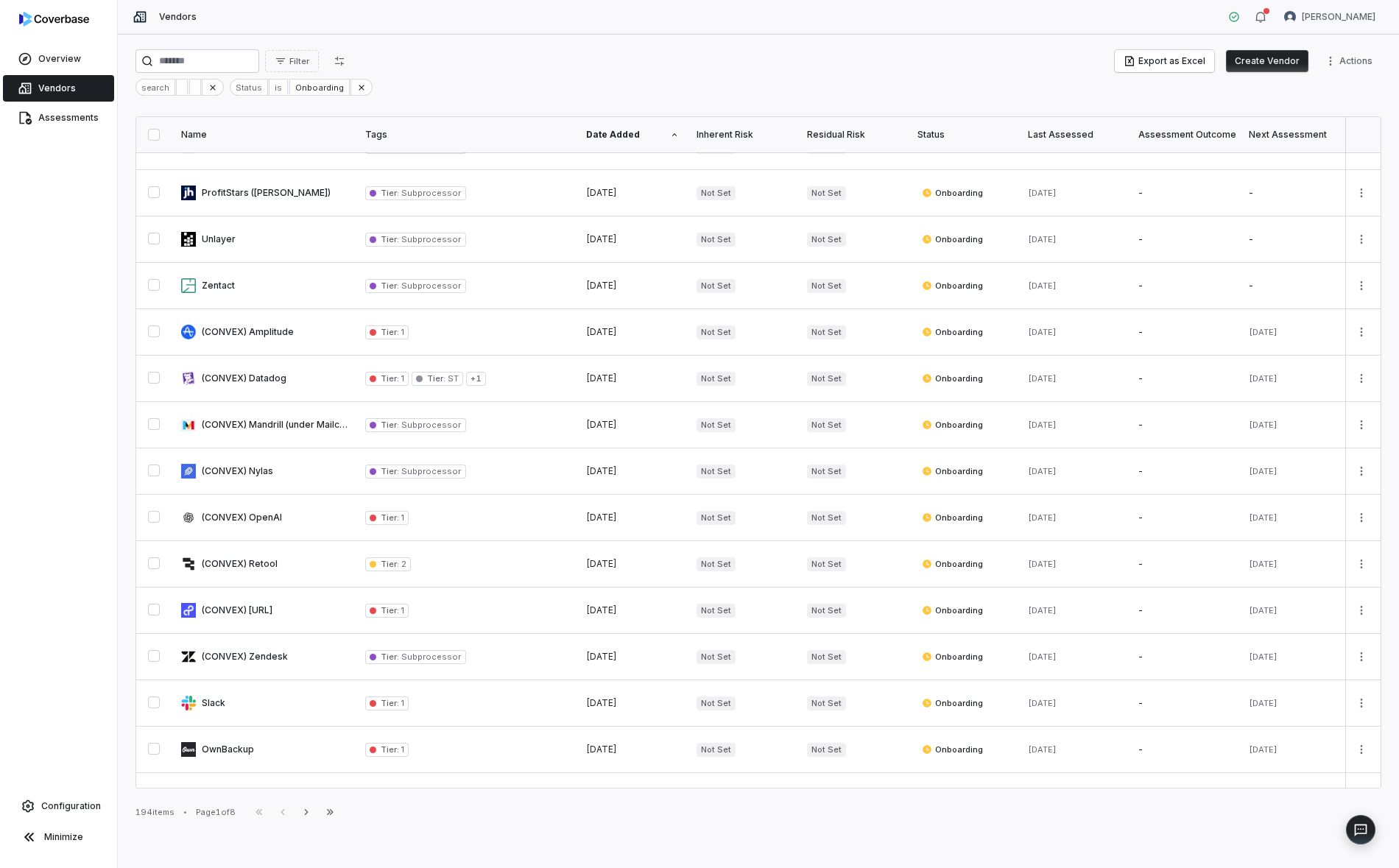
scroll to position [517, 0]
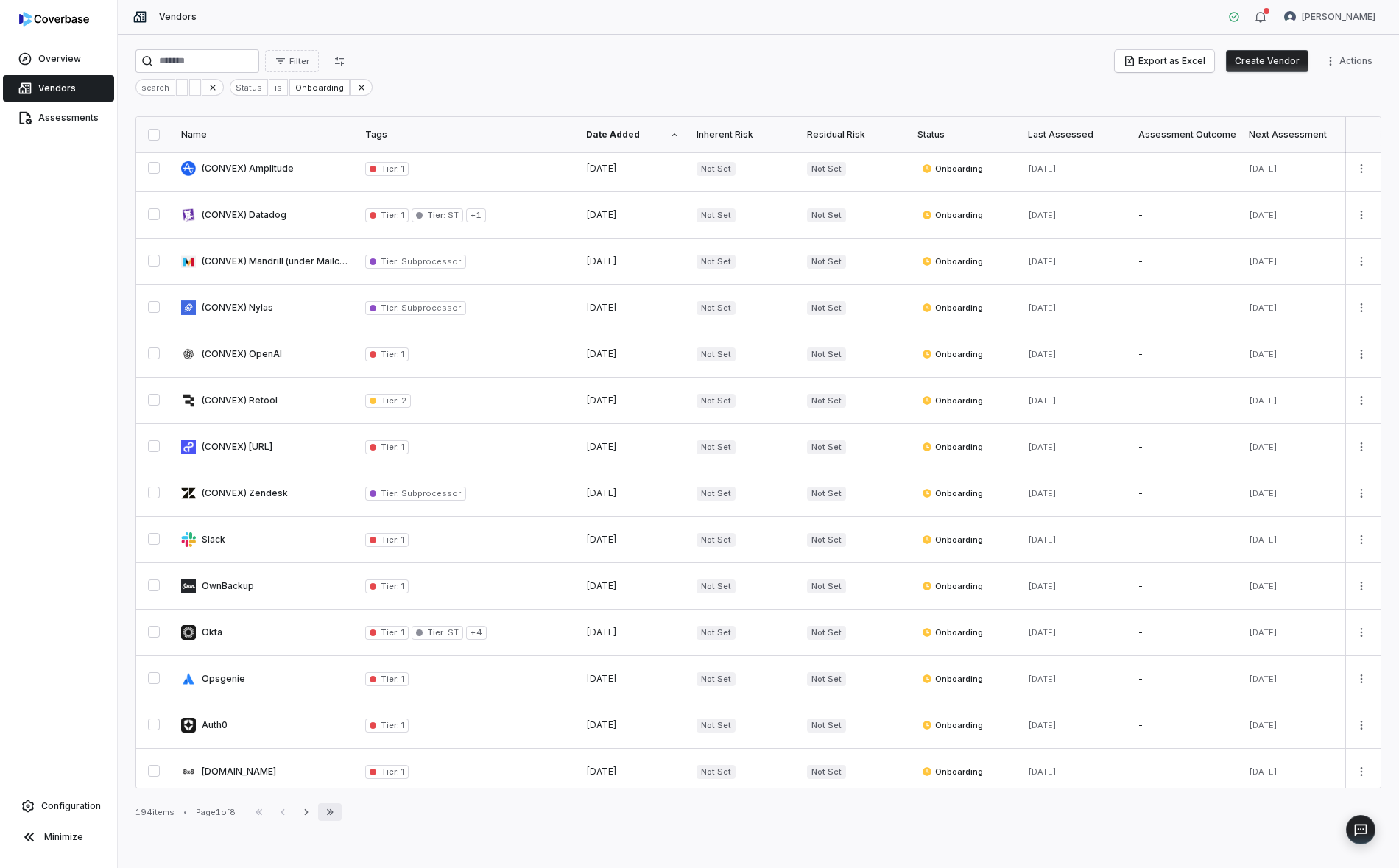
click at [342, 818] on button "Last Page" at bounding box center [330, 812] width 23 height 18
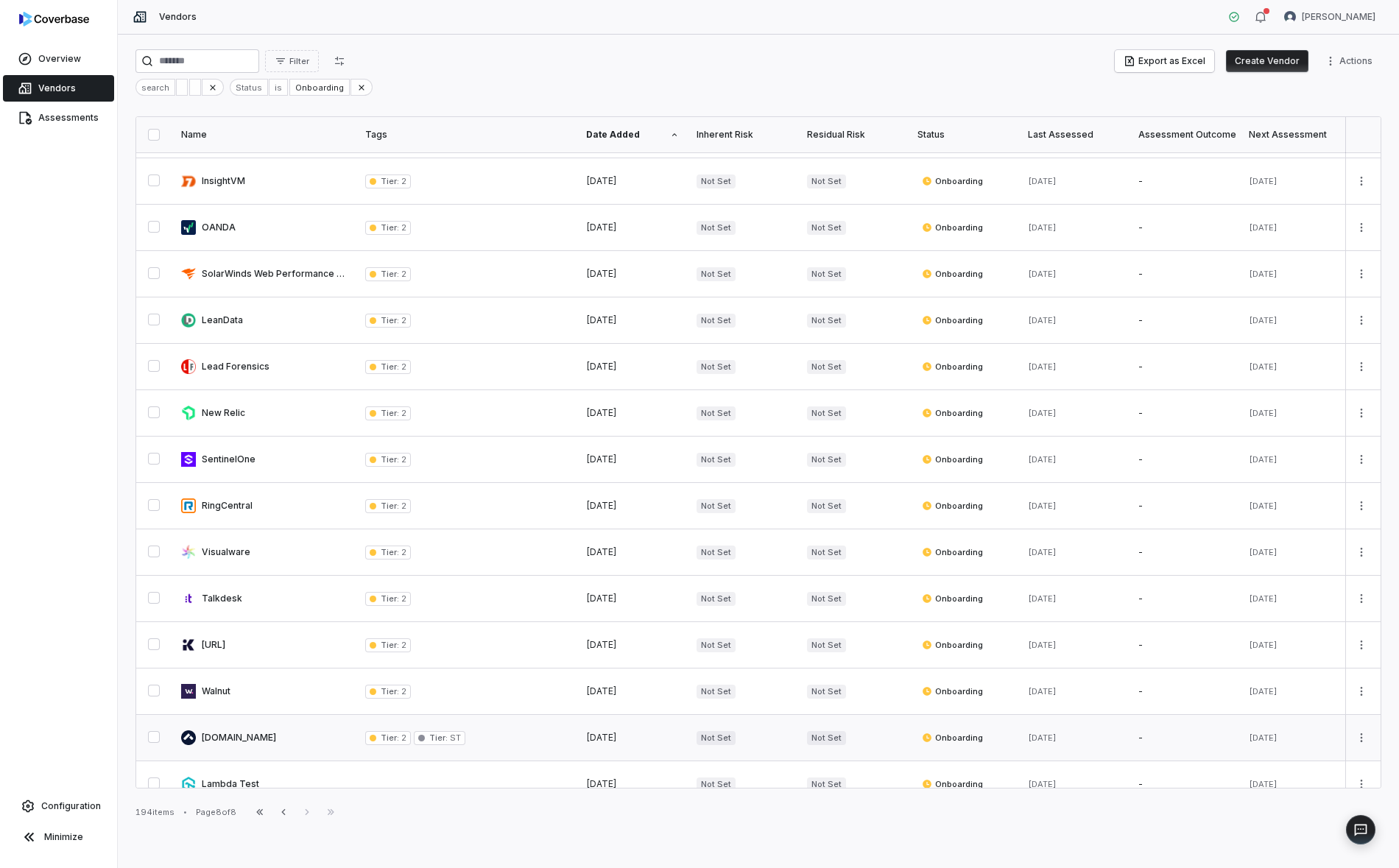
scroll to position [224, 0]
click at [532, 695] on div "Tier : 2" at bounding box center [466, 694] width 204 height 14
click at [209, 688] on link at bounding box center [264, 693] width 184 height 46
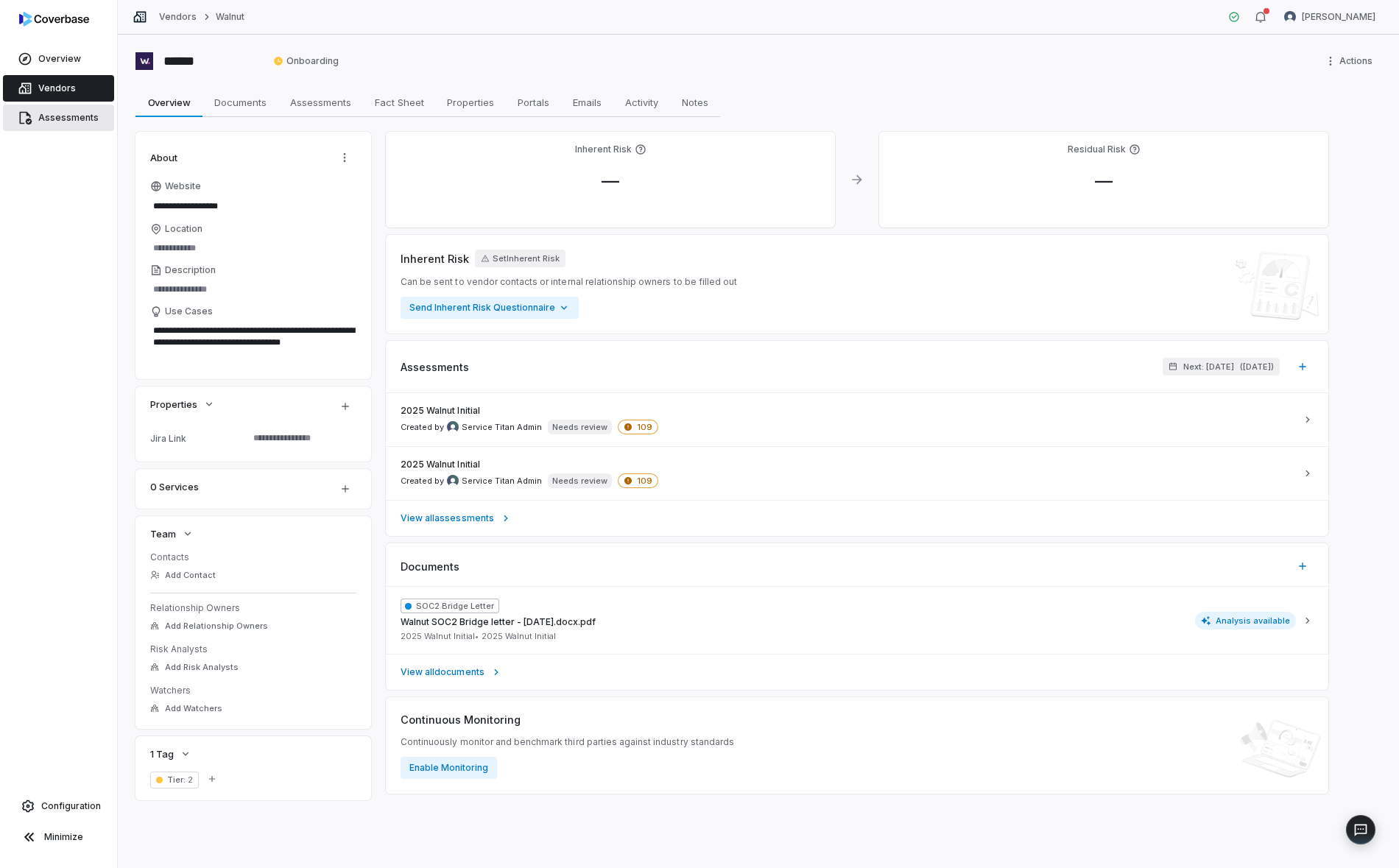
click at [43, 120] on span "Assessments" at bounding box center [68, 118] width 60 height 12
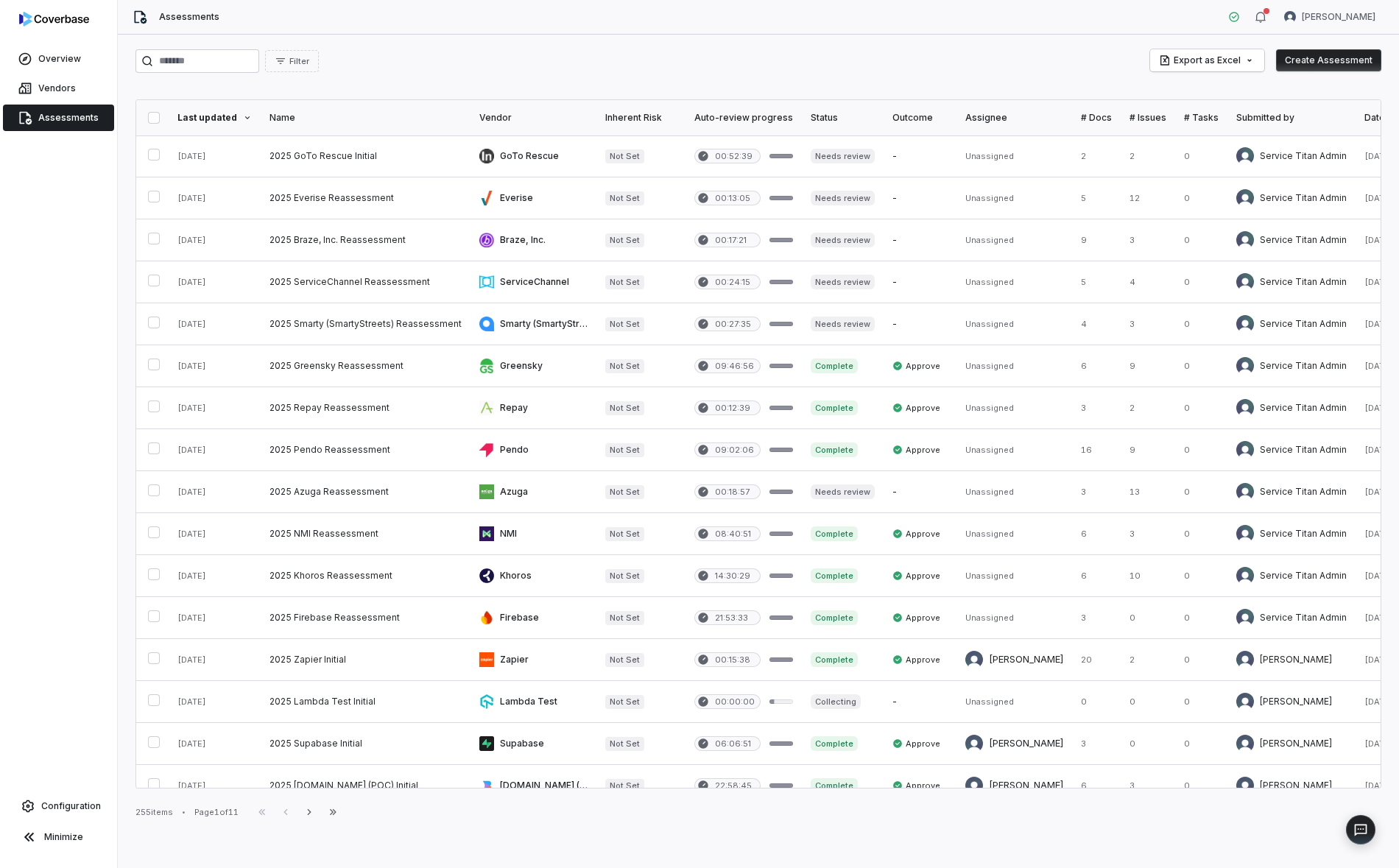
click at [825, 121] on div "Status" at bounding box center [843, 118] width 64 height 12
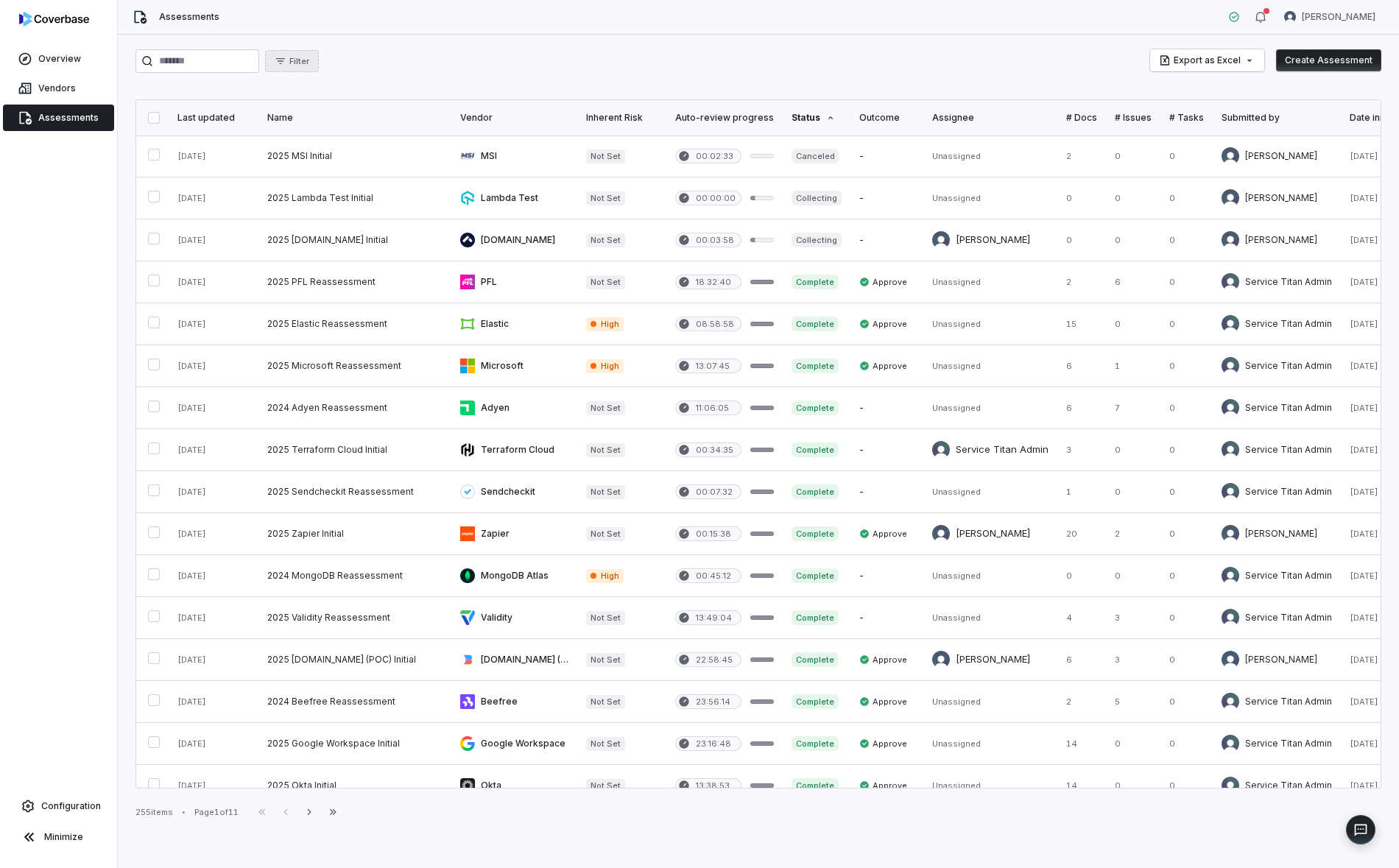
click at [309, 62] on span "Filter" at bounding box center [299, 62] width 20 height 11
click at [355, 128] on div "Status" at bounding box center [357, 128] width 141 height 23
click at [384, 224] on div "Needs review" at bounding box center [357, 222] width 141 height 23
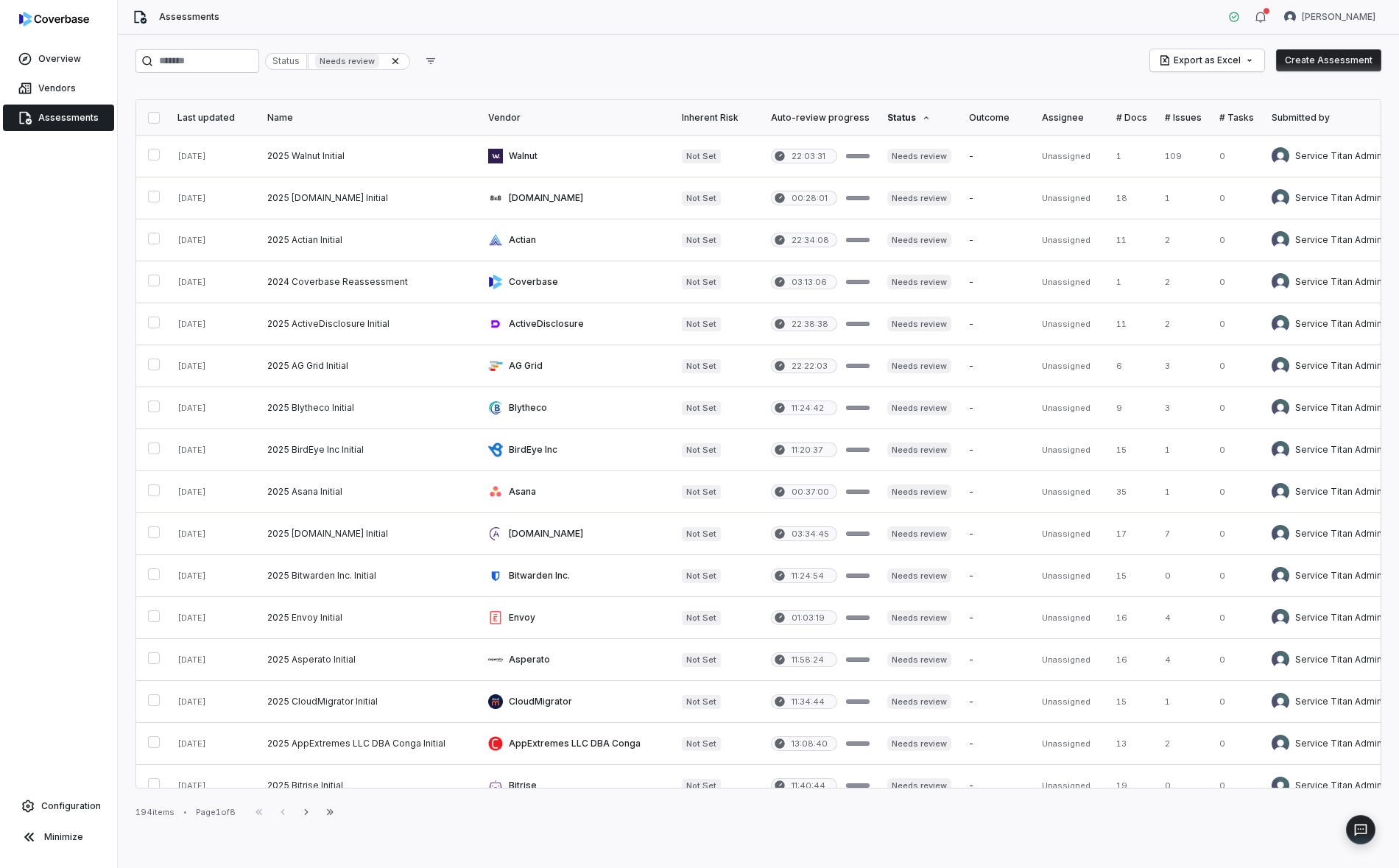
click at [148, 115] on button "button" at bounding box center [154, 118] width 12 height 12
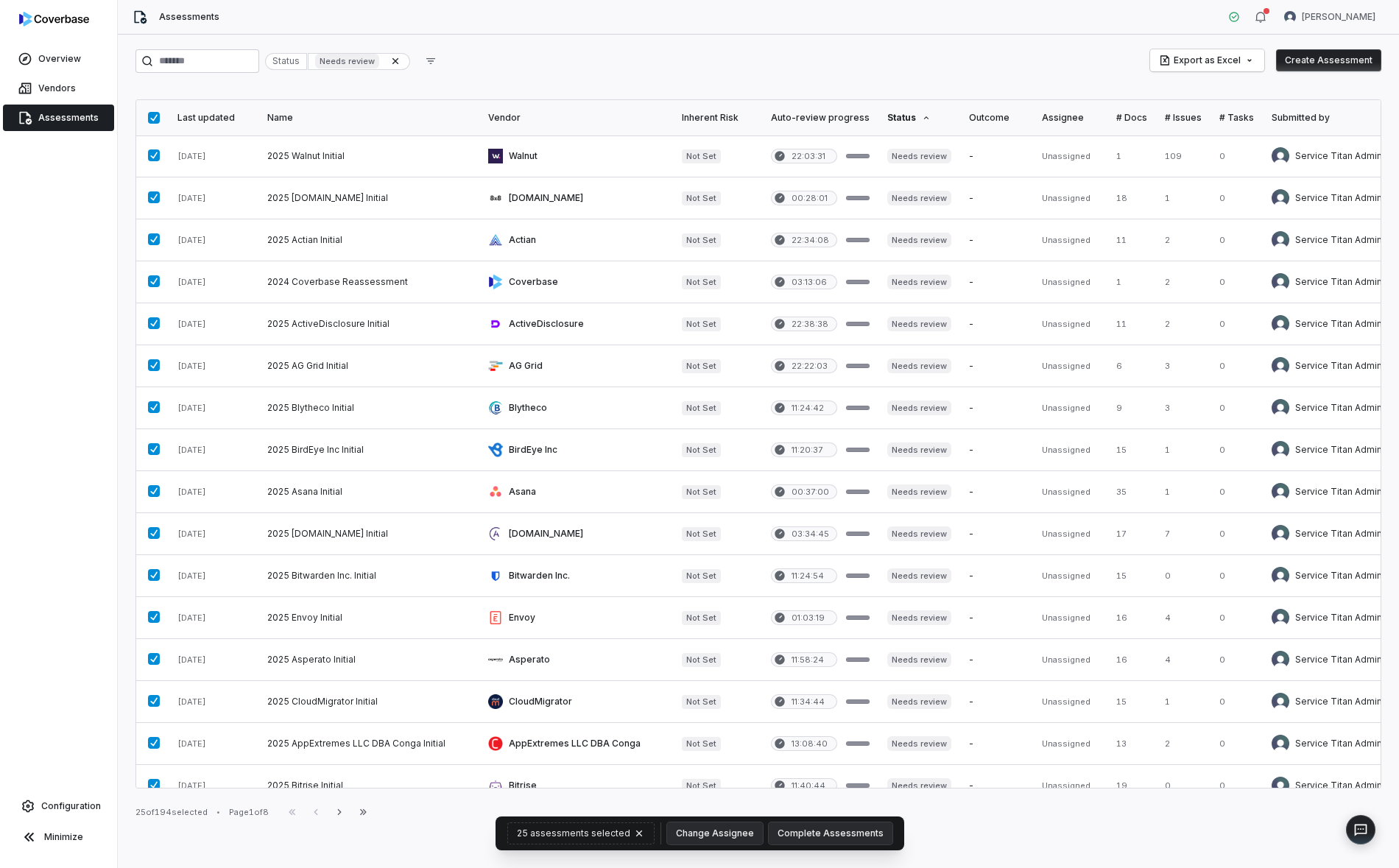
click at [148, 115] on button "button" at bounding box center [154, 118] width 12 height 12
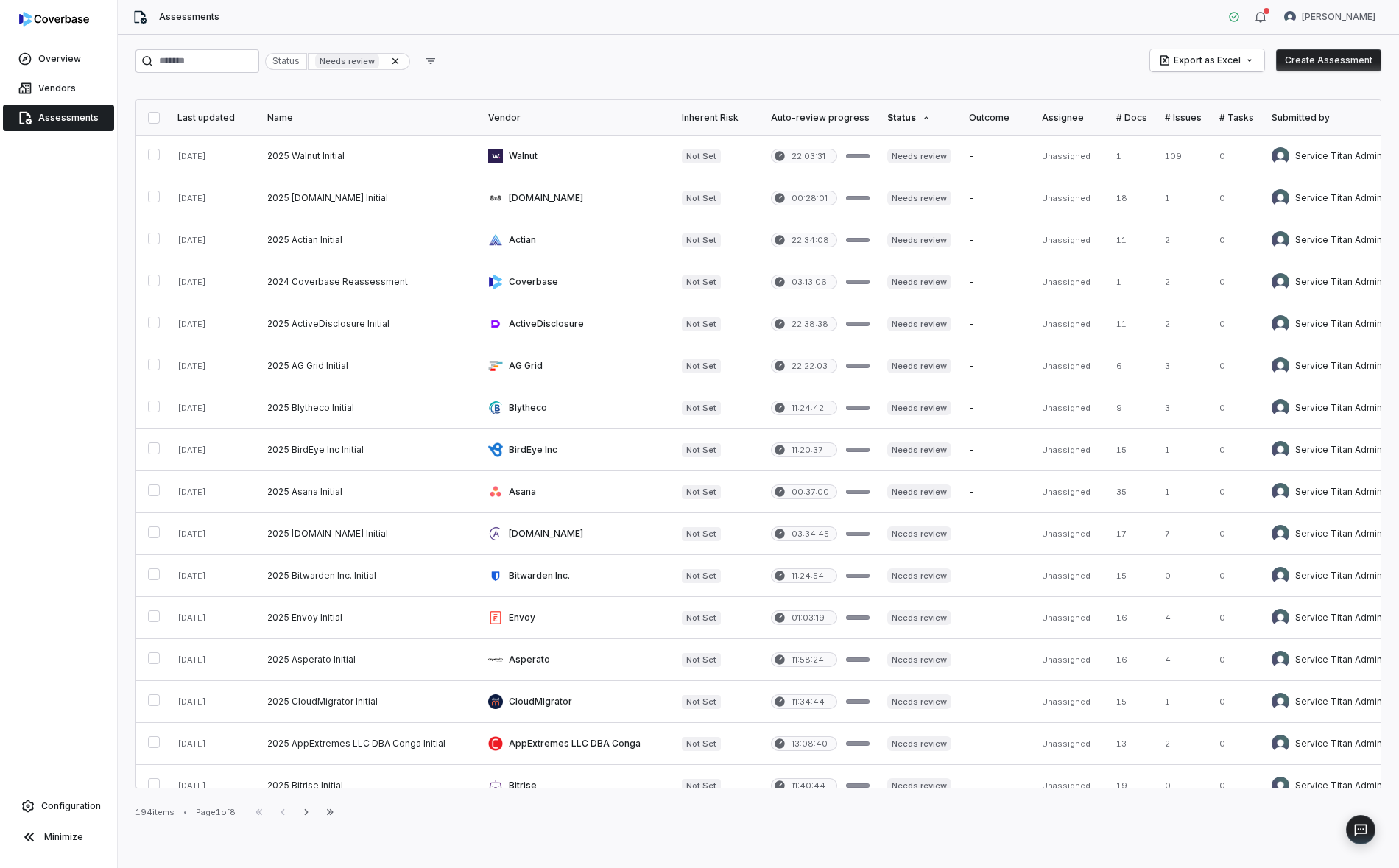
click at [156, 121] on button "button" at bounding box center [154, 118] width 12 height 12
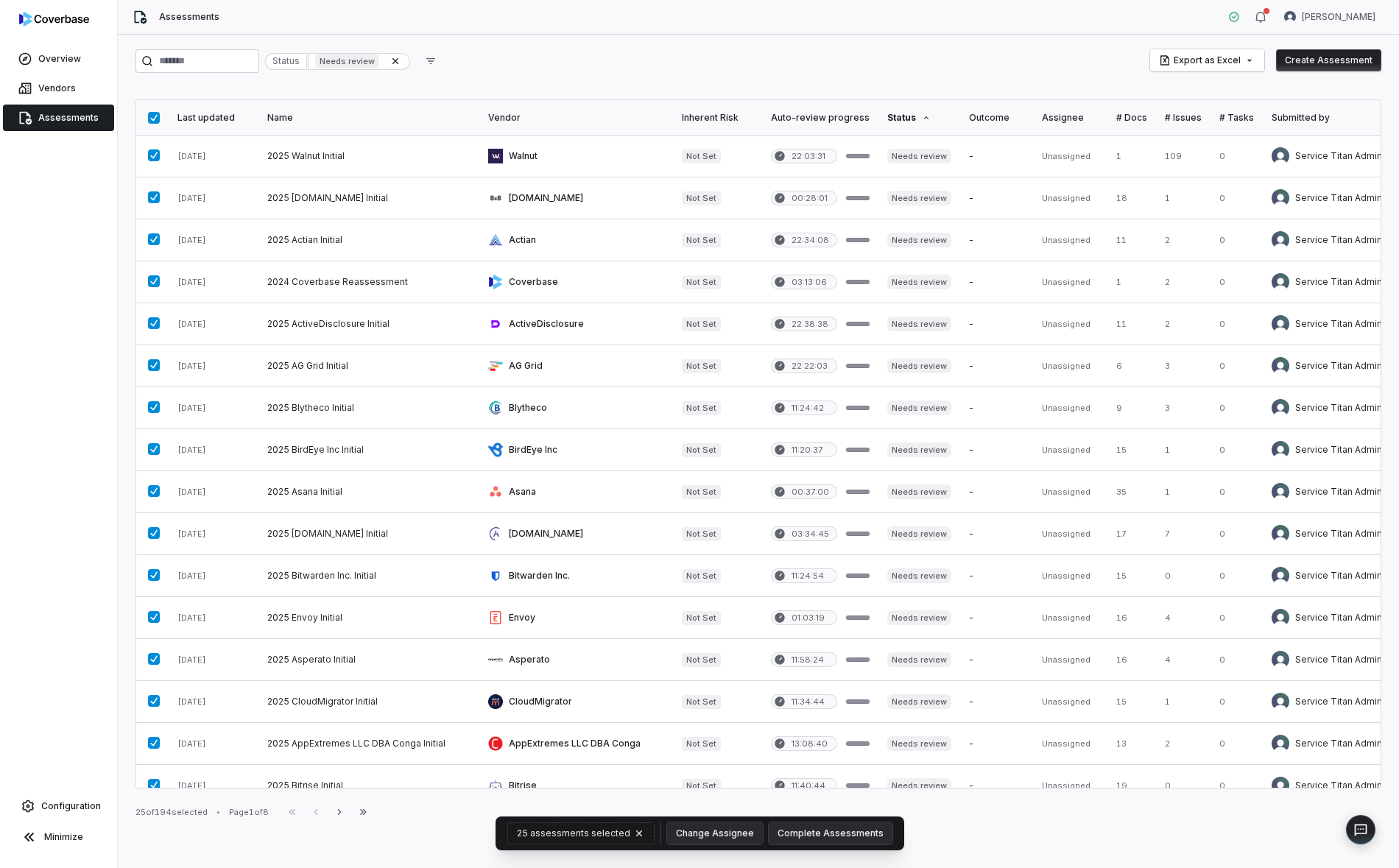
click at [156, 120] on button "button" at bounding box center [154, 118] width 12 height 12
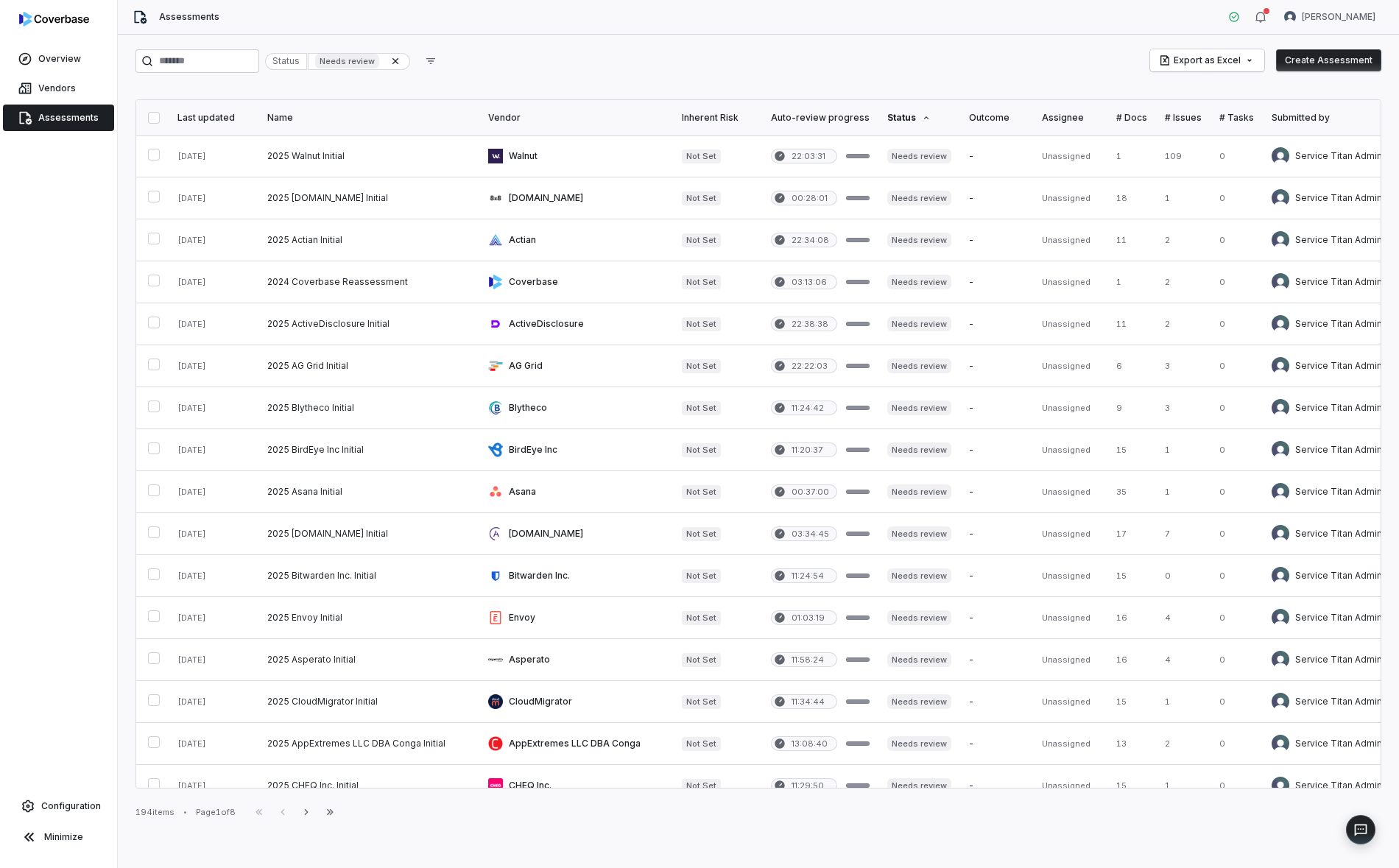
click at [209, 114] on div "Last updated" at bounding box center [213, 118] width 72 height 12
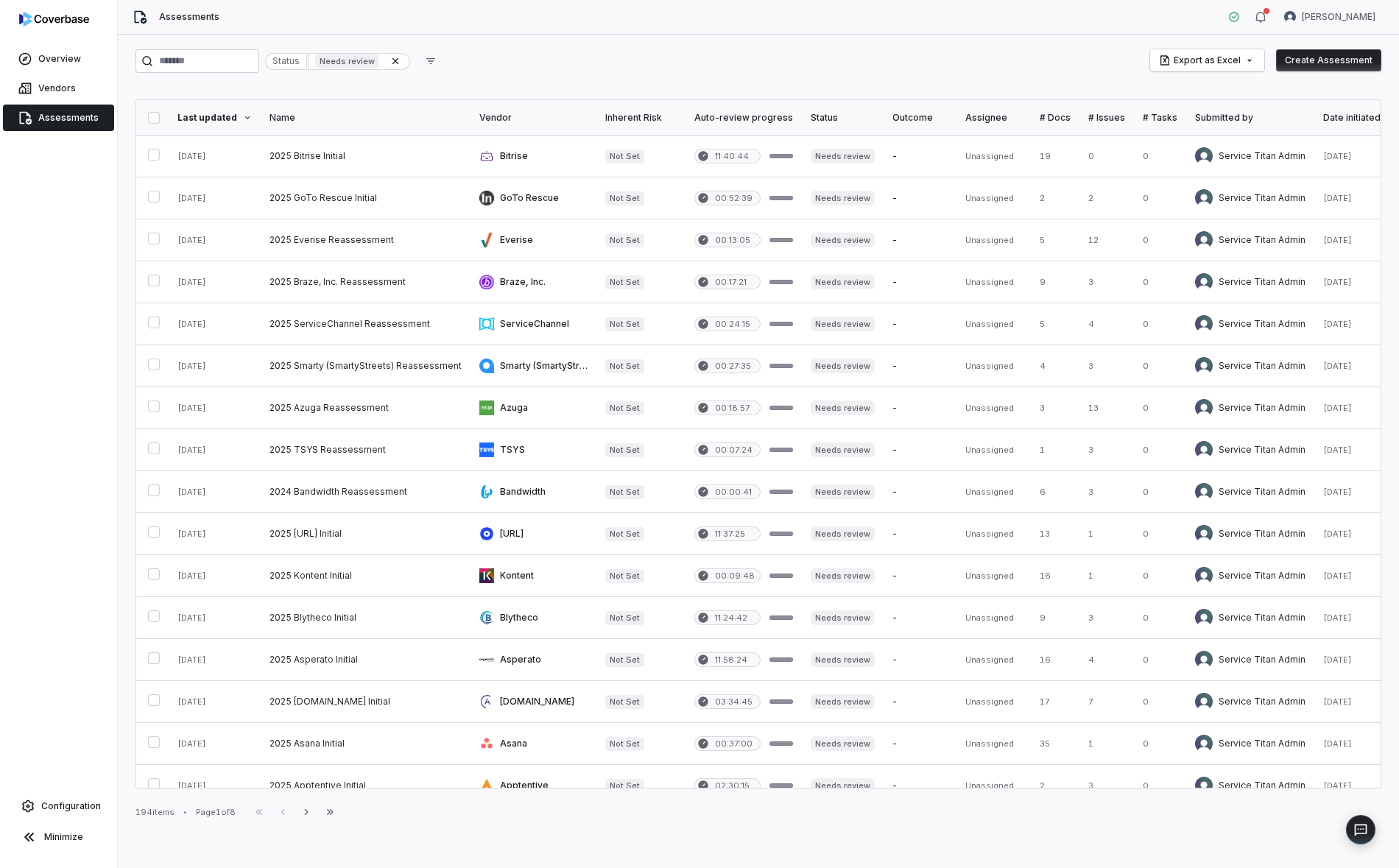
click at [209, 113] on div "Last updated" at bounding box center [214, 118] width 74 height 12
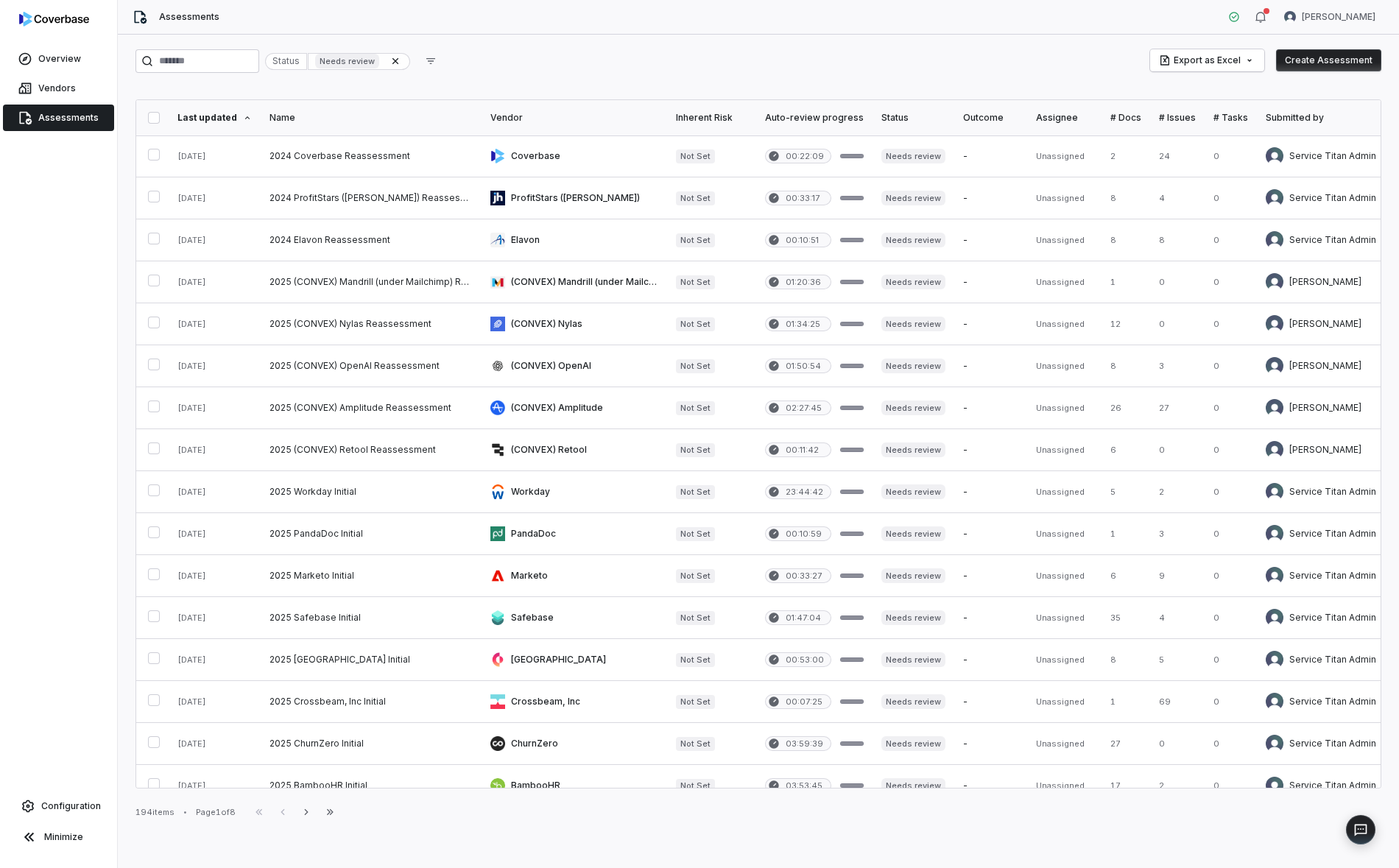
click at [148, 115] on button "button" at bounding box center [154, 118] width 12 height 12
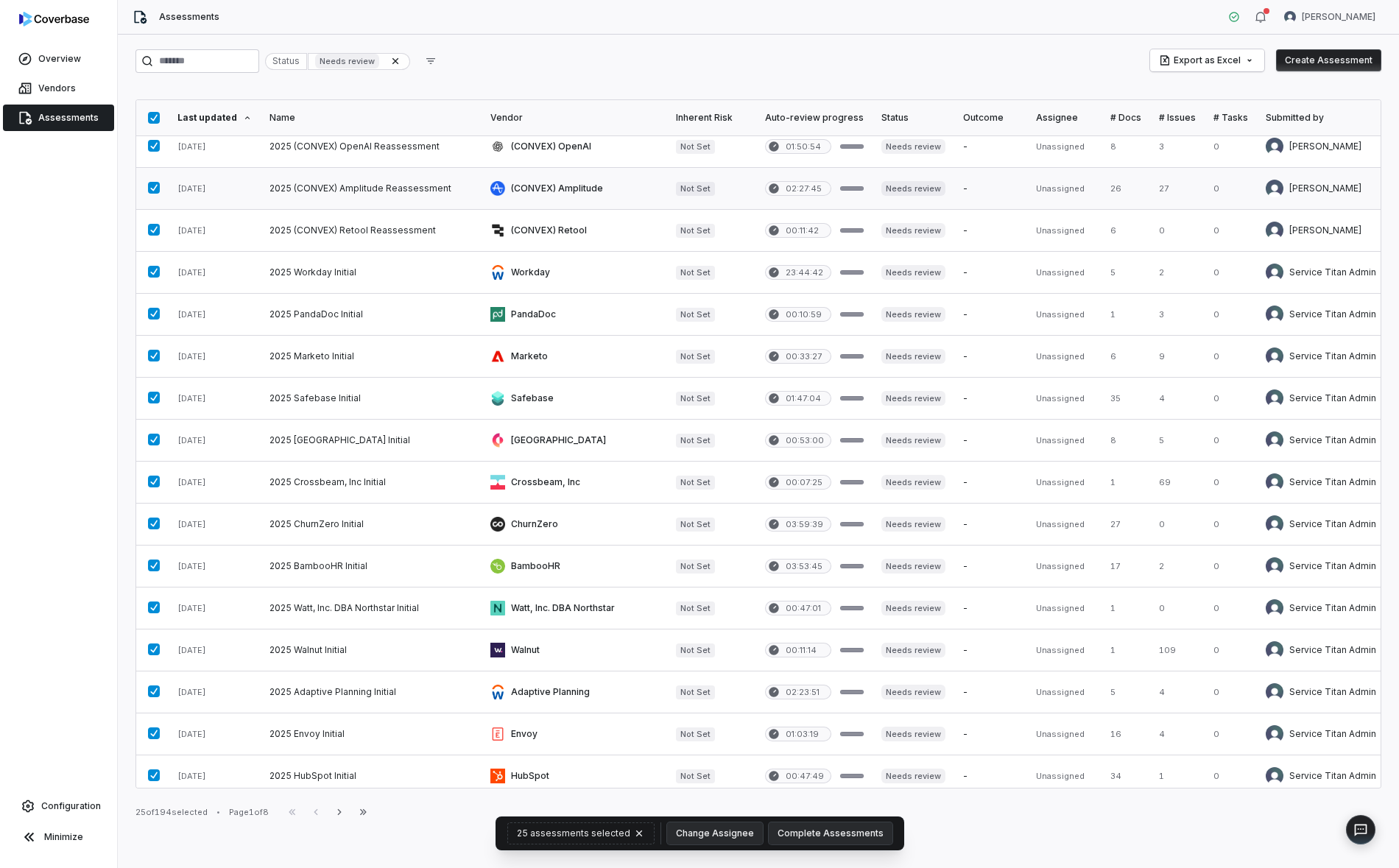
scroll to position [390, 0]
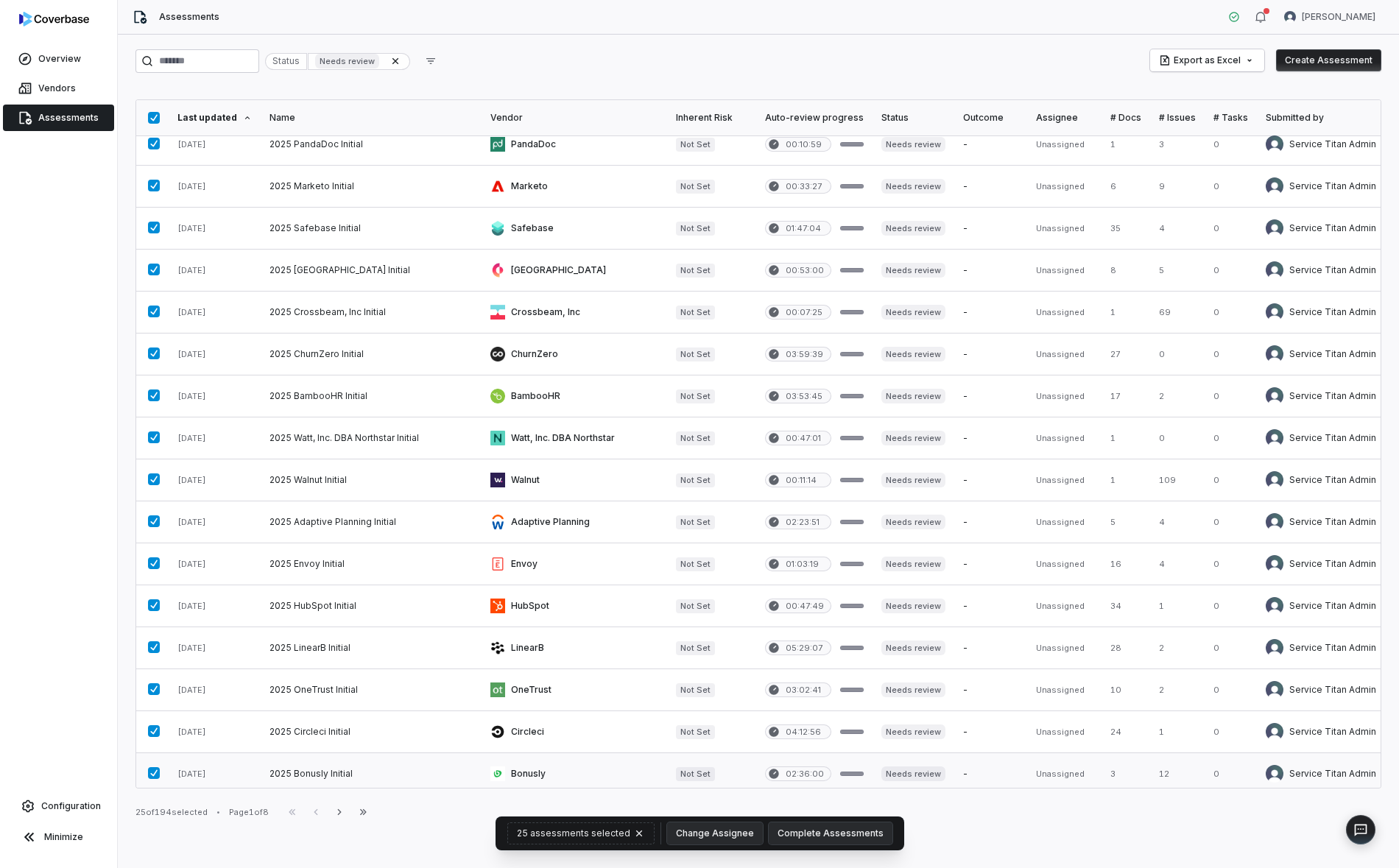
type button "on"
click at [870, 831] on button "Complete Assessments" at bounding box center [831, 833] width 124 height 22
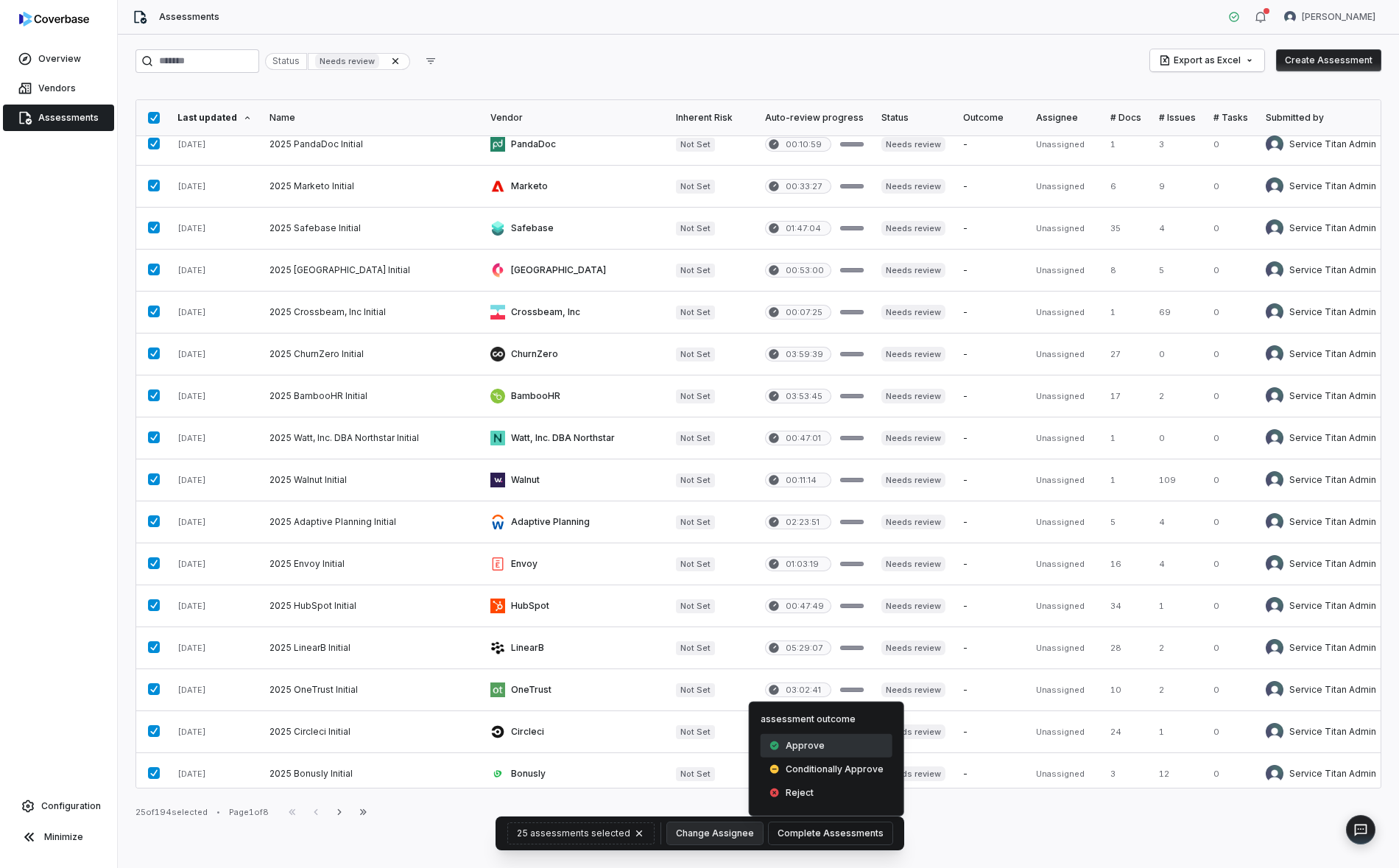
click at [817, 748] on span "Approve" at bounding box center [805, 746] width 39 height 12
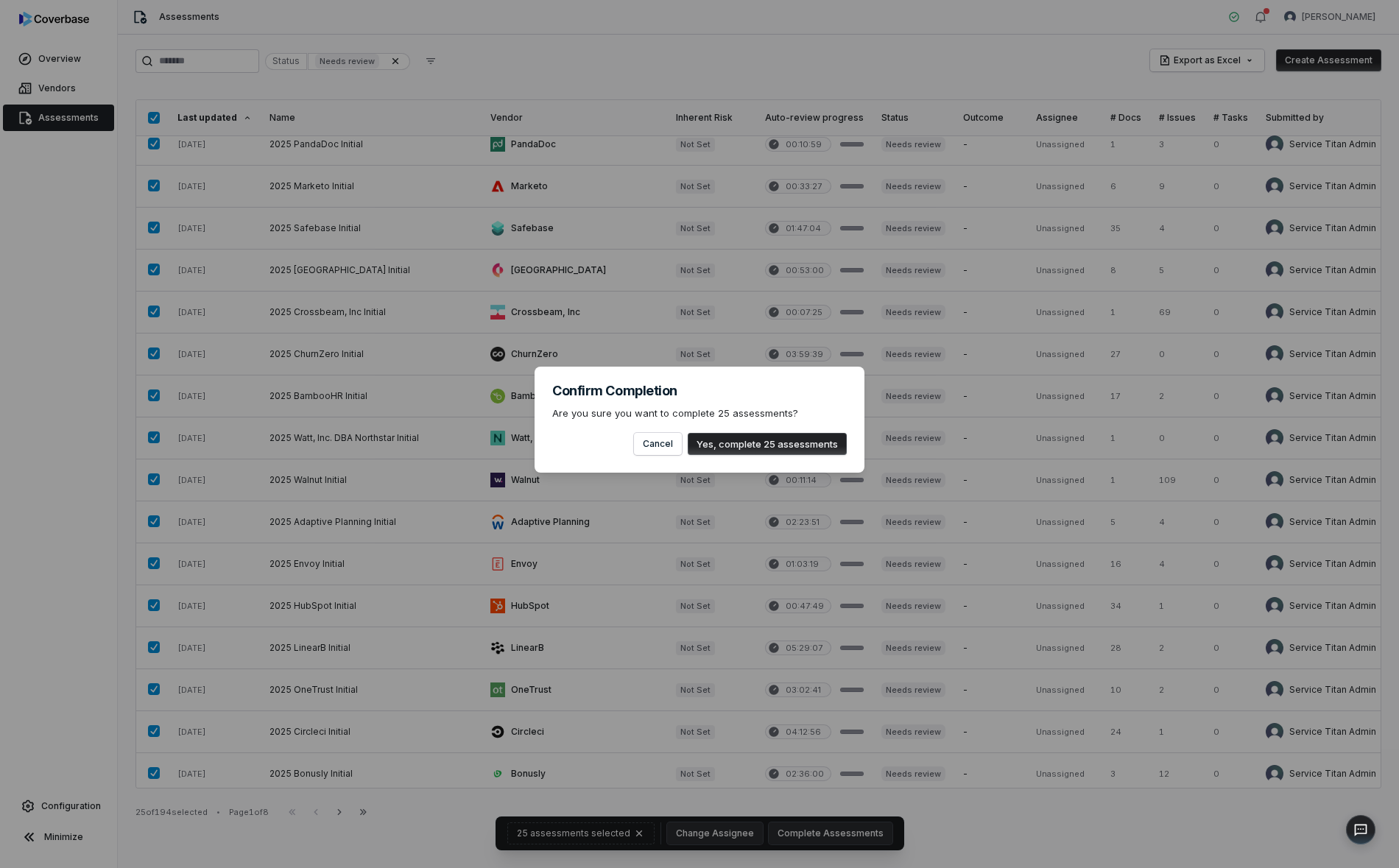
click at [779, 445] on button "Yes, complete 25 assessments" at bounding box center [767, 444] width 159 height 22
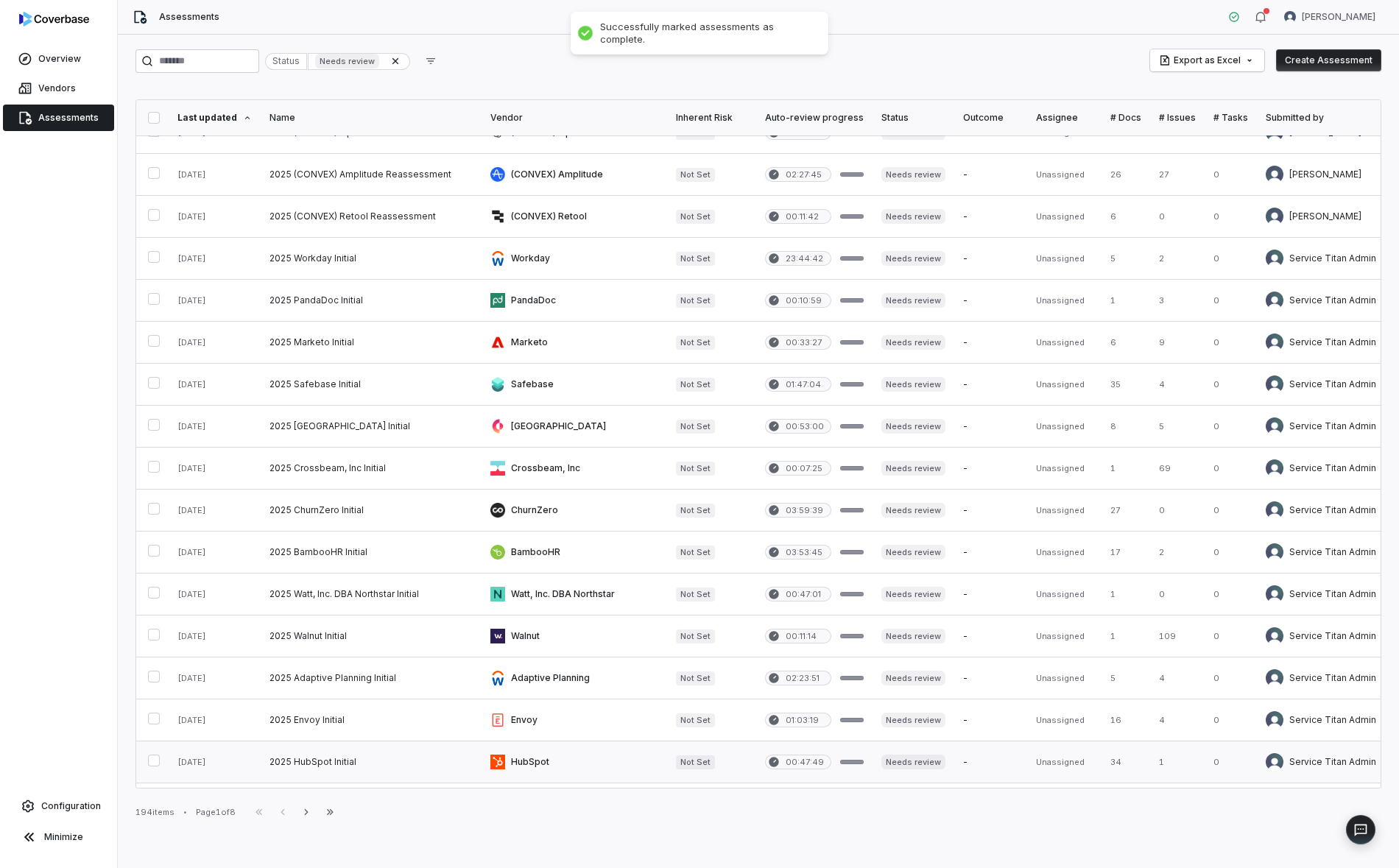
scroll to position [0, 0]
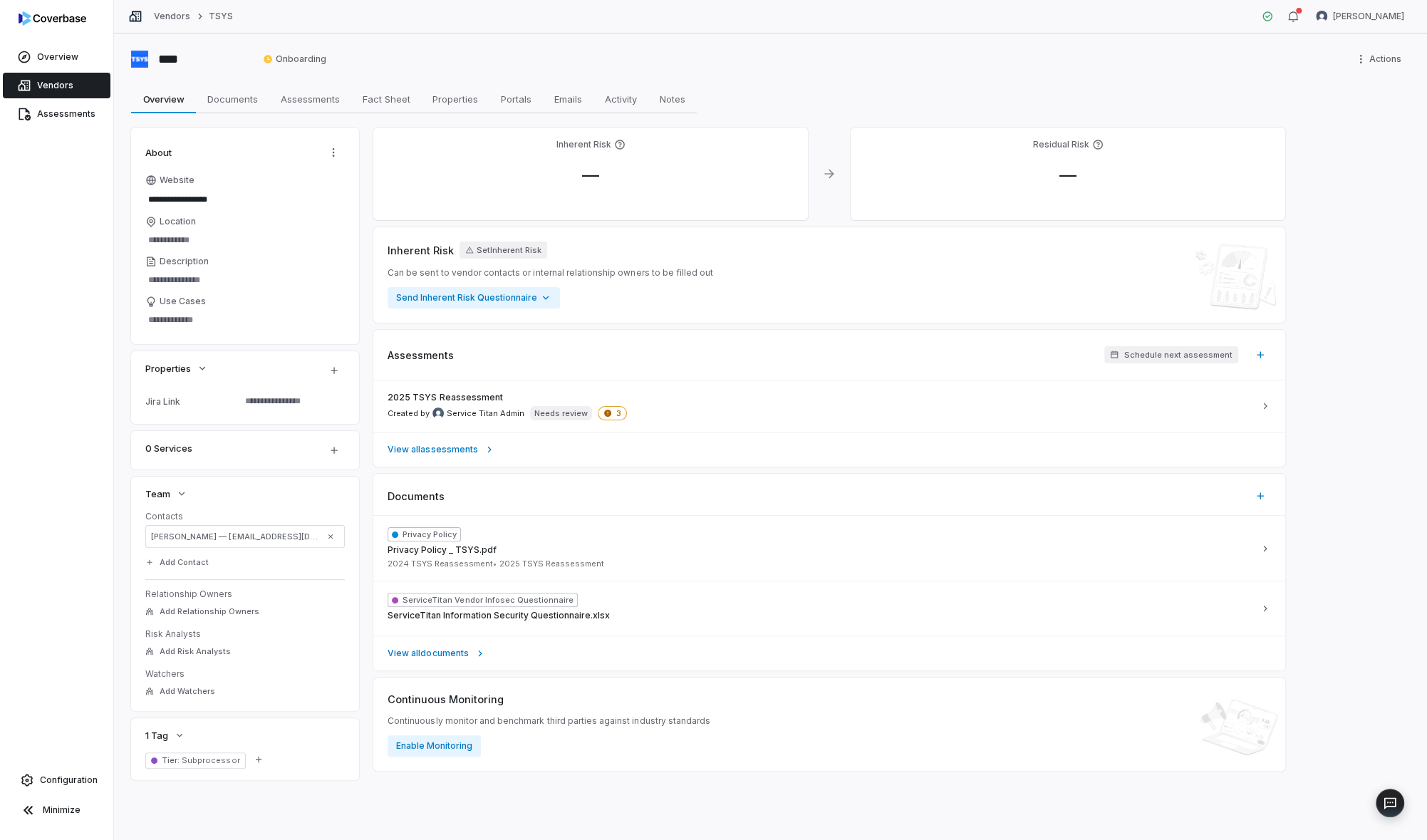
type textarea "*"
click at [668, 397] on div "2025 TSYS Reassessment Created by Service Titan Admin Needs review 3" at bounding box center [820, 405] width 866 height 28
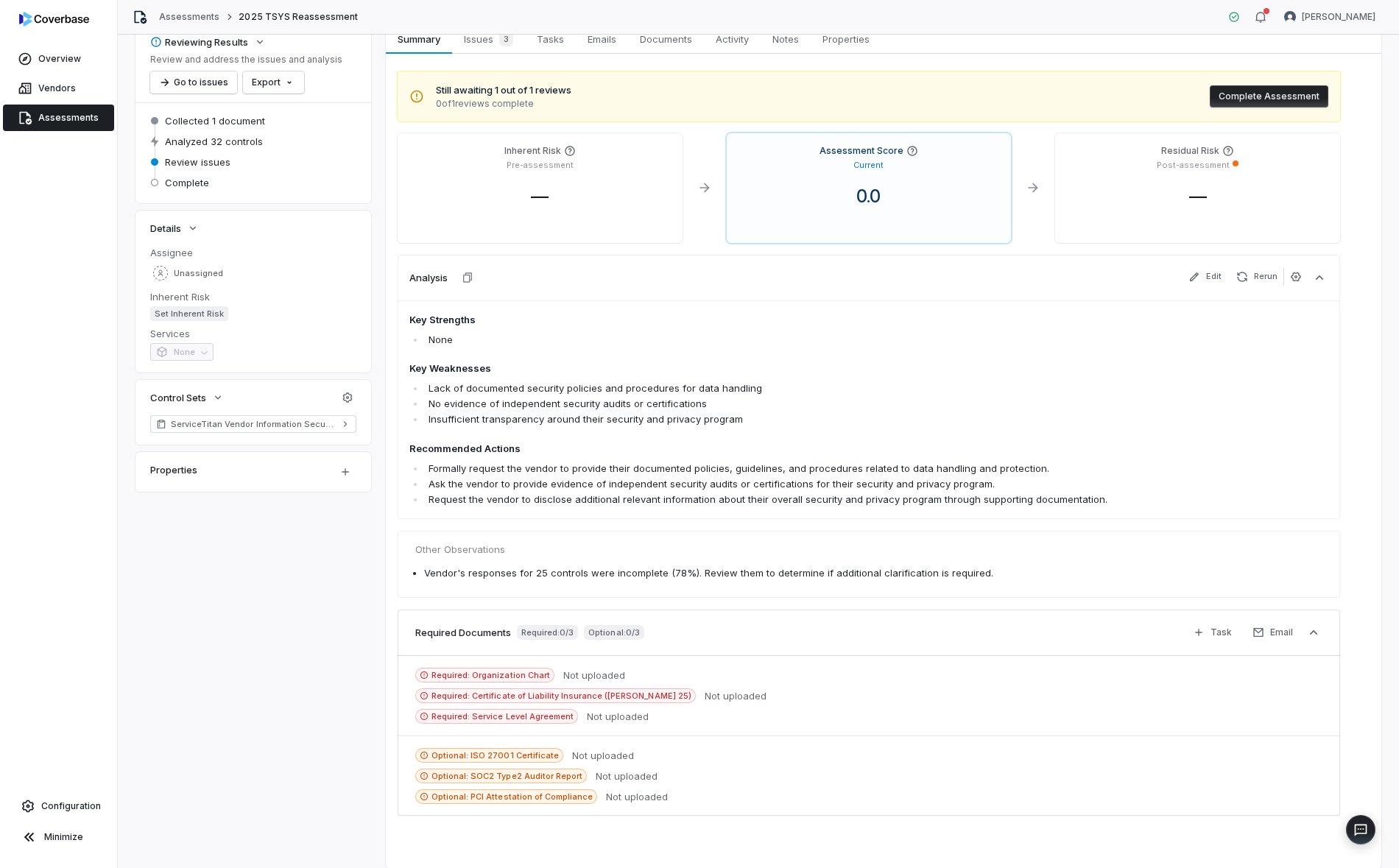
scroll to position [77, 0]
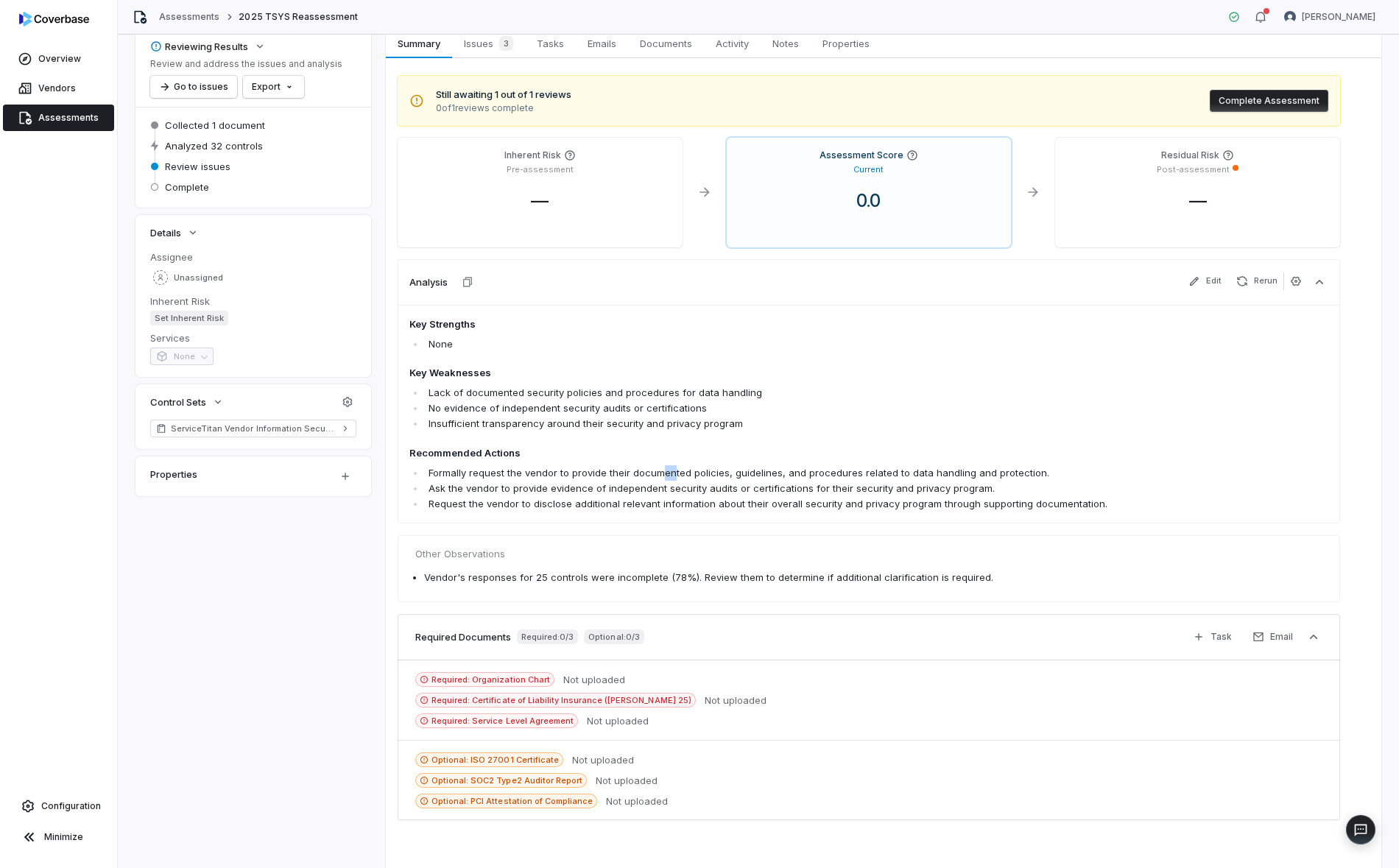
drag, startPoint x: 672, startPoint y: 468, endPoint x: 657, endPoint y: 468, distance: 15.0
click at [657, 468] on li "Formally request the vendor to provide their documented policies, guidelines, a…" at bounding box center [785, 473] width 719 height 16
copy li "en"
click at [817, 535] on div "Other Observations Vendor's responses for 25 controls were incomplete (78%). Re…" at bounding box center [869, 568] width 942 height 67
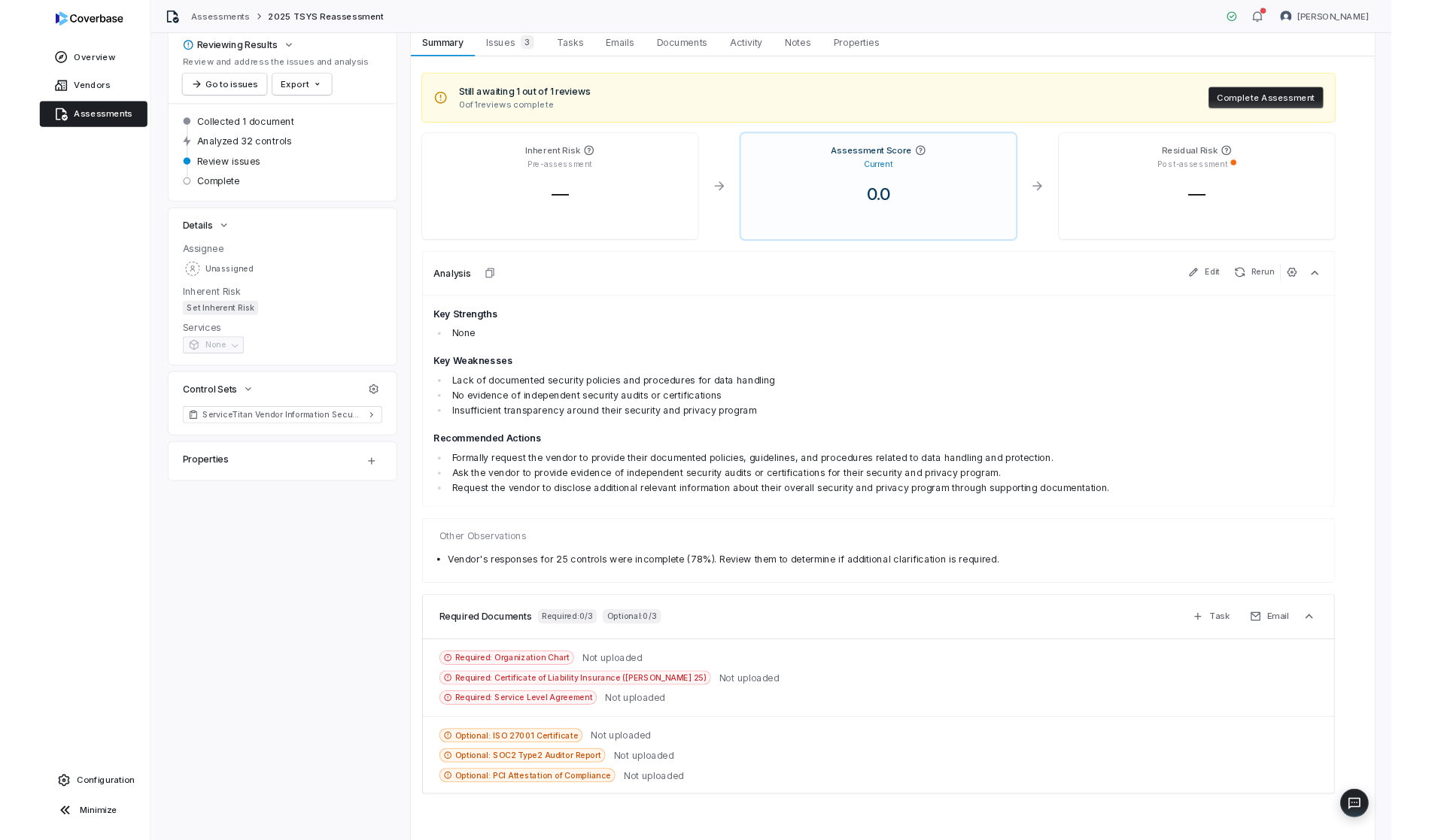
scroll to position [0, 0]
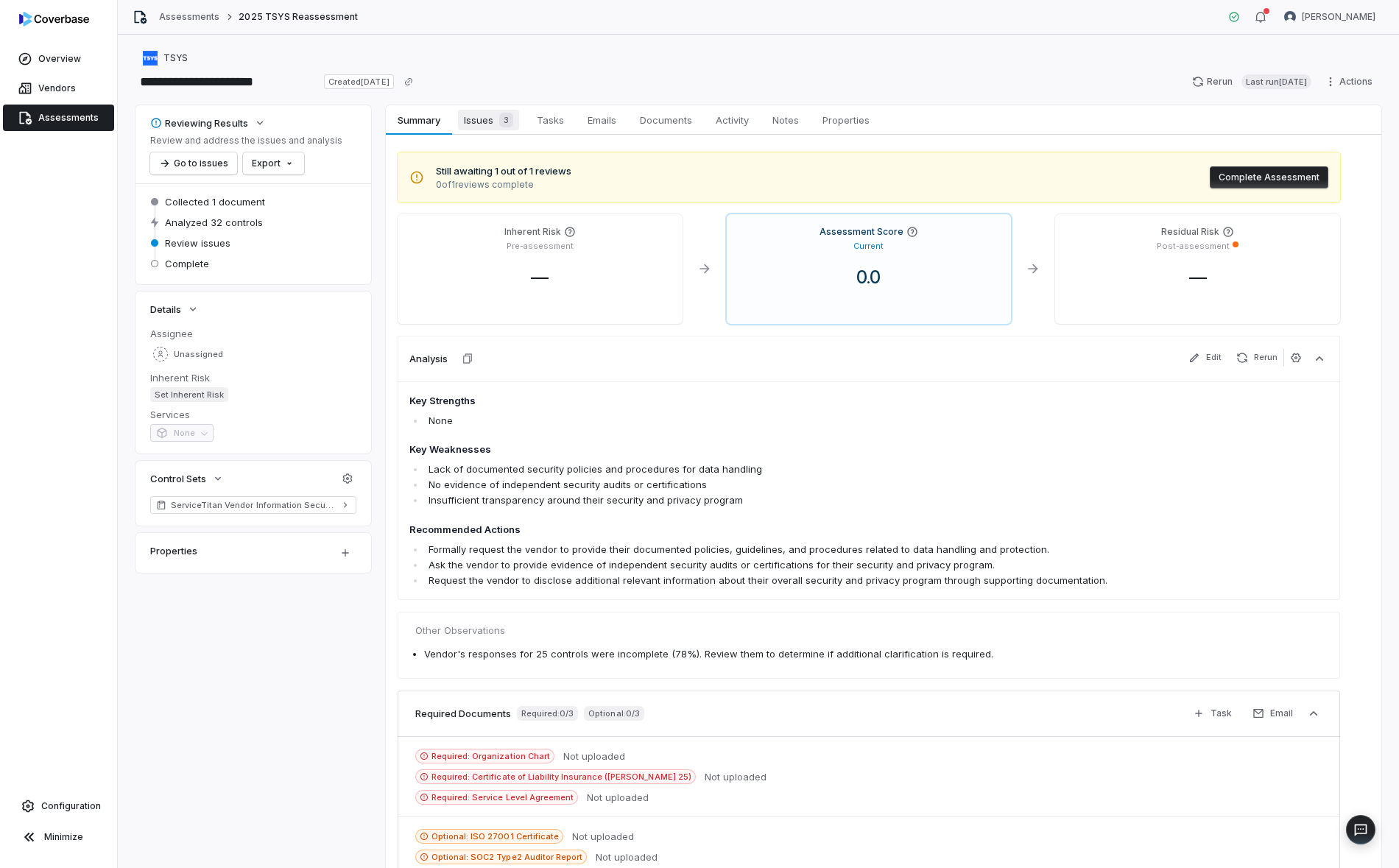
click at [508, 117] on span "3" at bounding box center [506, 120] width 14 height 15
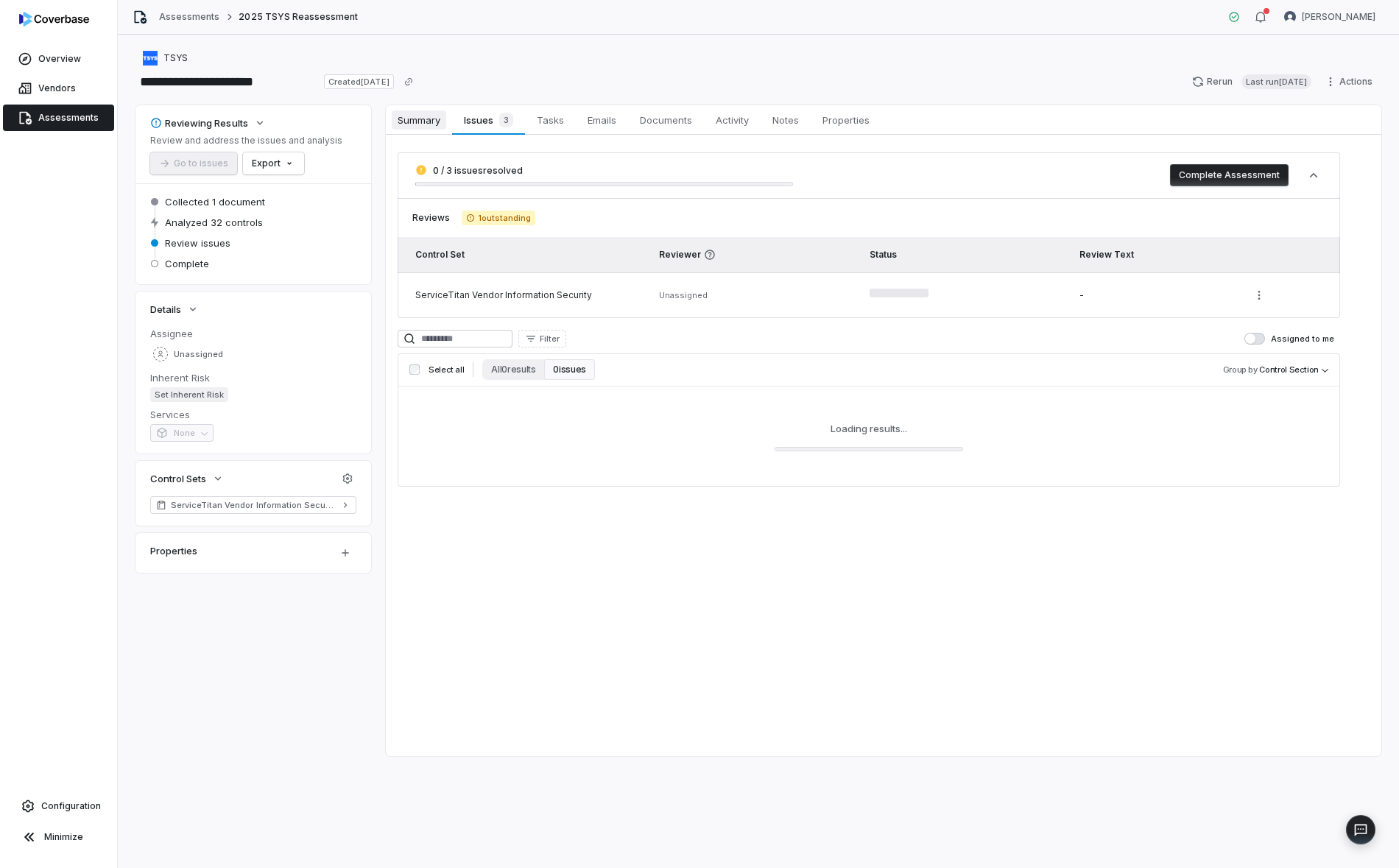
click at [419, 121] on span "Summary" at bounding box center [419, 119] width 55 height 19
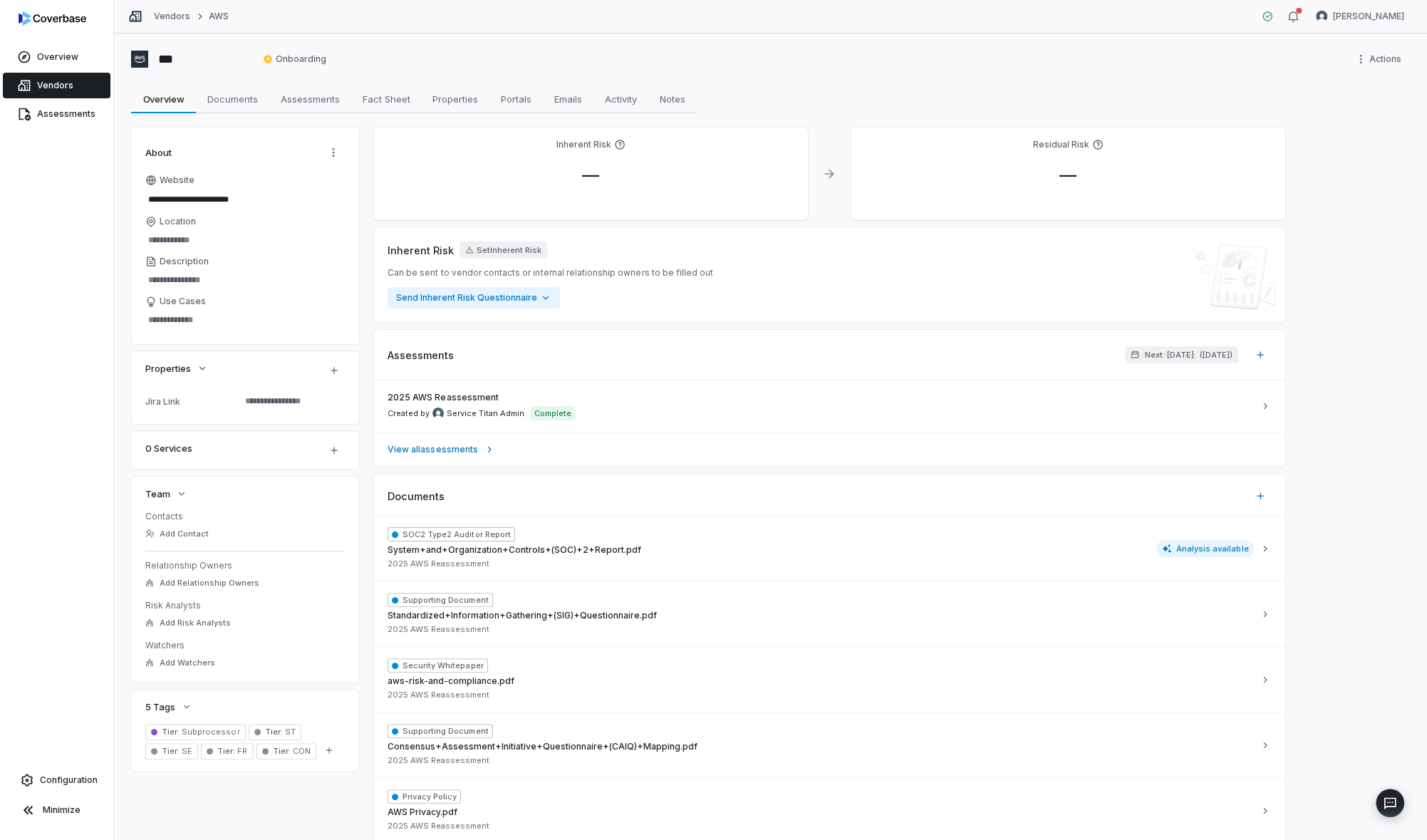
type textarea "*"
click at [312, 60] on html "**********" at bounding box center [714, 420] width 1427 height 840
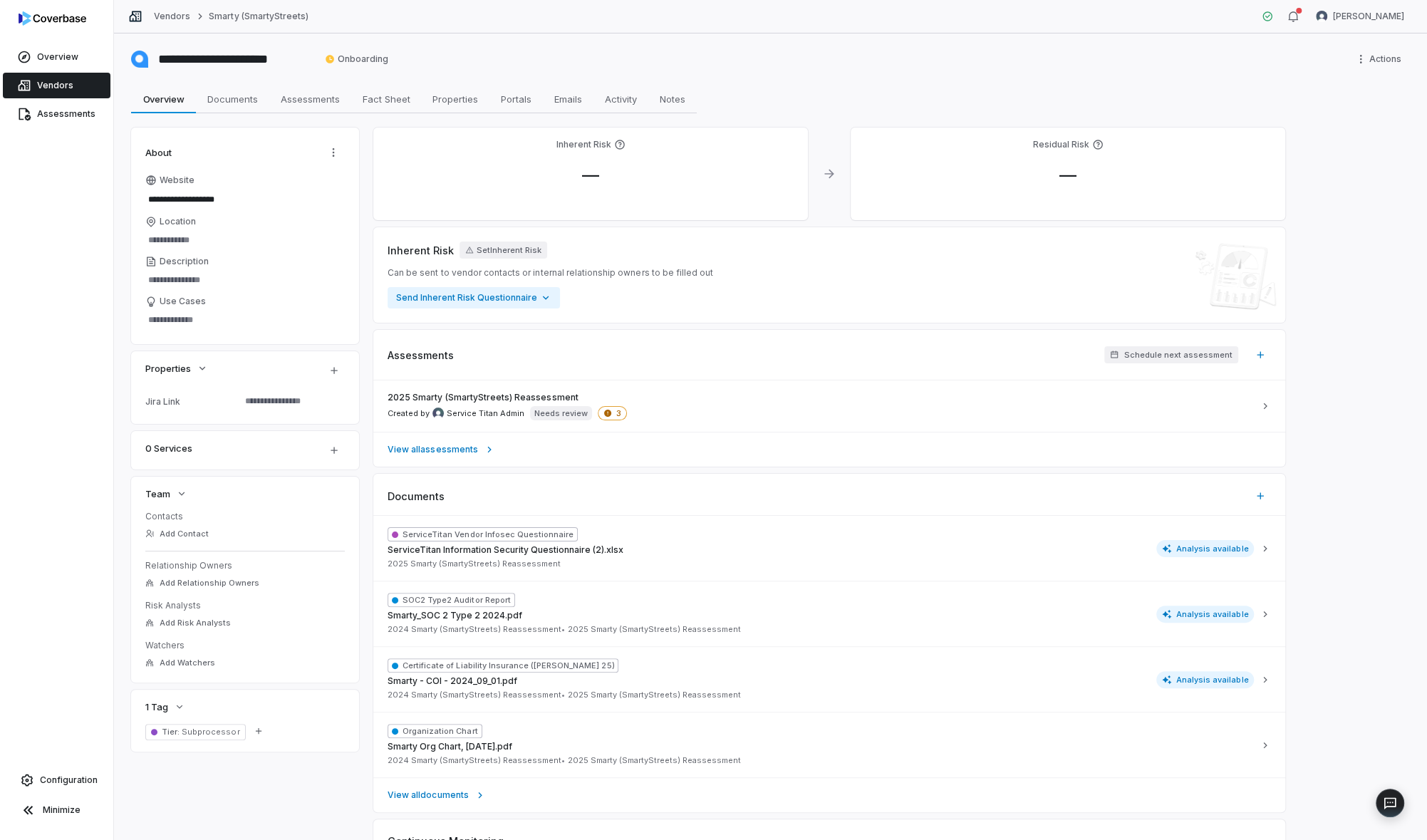
type textarea "*"
click at [764, 392] on div "2025 Smarty (SmartyStreets) Reassessment Created by Service Titan Admin Needs r…" at bounding box center [820, 405] width 866 height 28
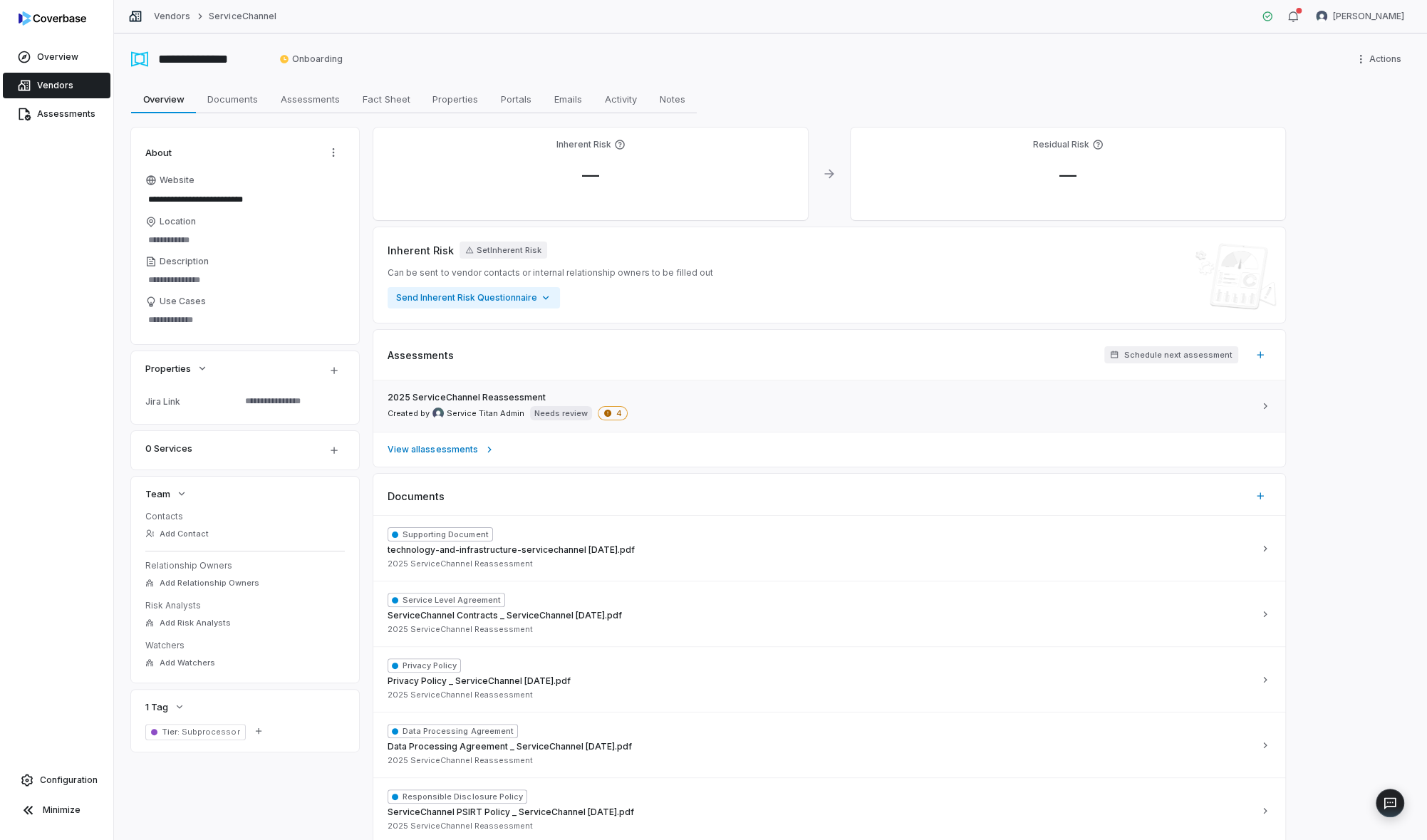
type textarea "*"
click at [732, 409] on div "2025 ServiceChannel Reassessment Created by Service Titan Admin Needs review 4" at bounding box center [820, 405] width 866 height 28
type textarea "*"
click at [724, 417] on div "2025 Braze, Inc. Reassessment Created by Service Titan Admin Needs review 3" at bounding box center [820, 405] width 866 height 28
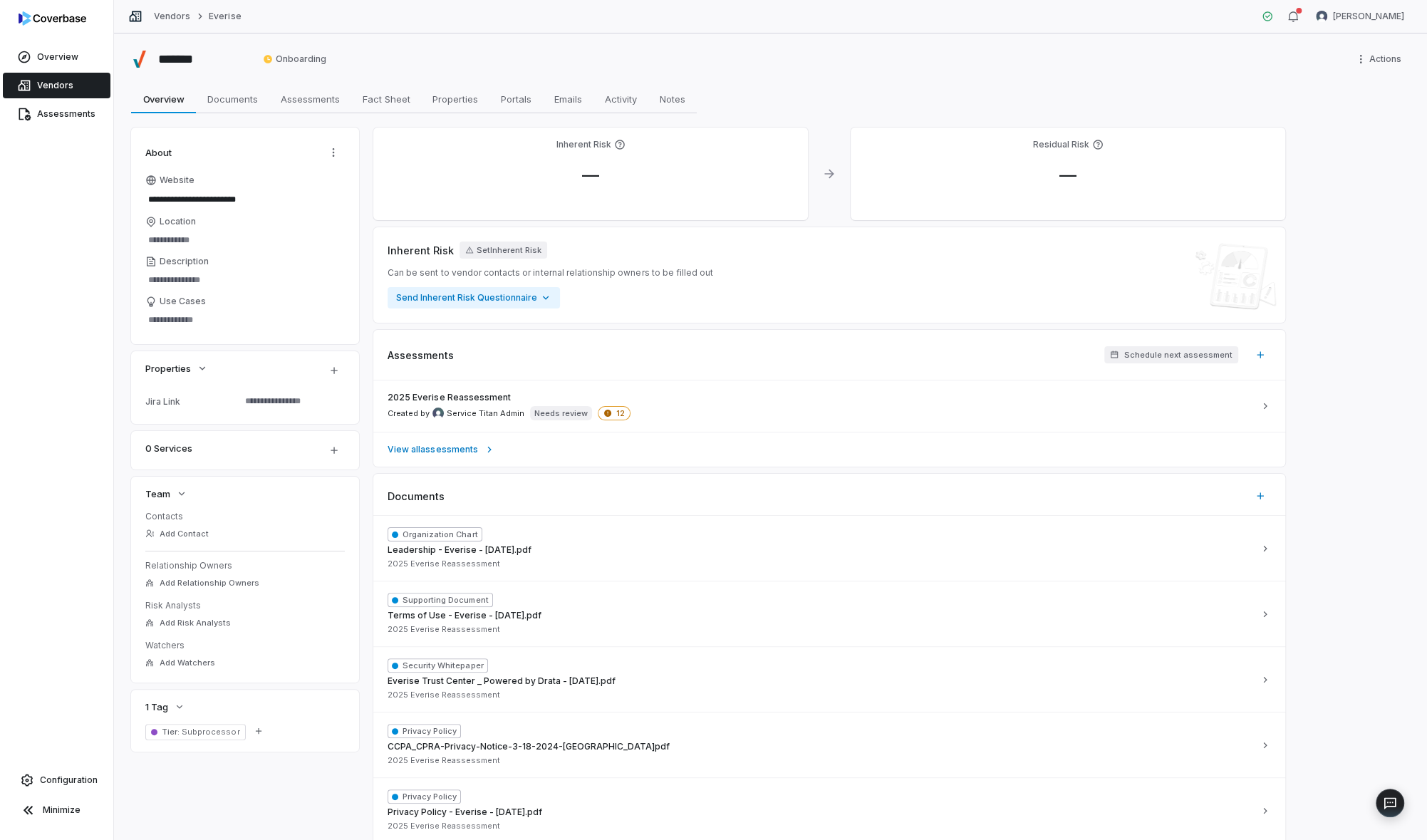
type textarea "*"
click at [865, 401] on div "2025 Everise Reassessment Created by Service Titan Admin Needs review 12" at bounding box center [820, 405] width 866 height 28
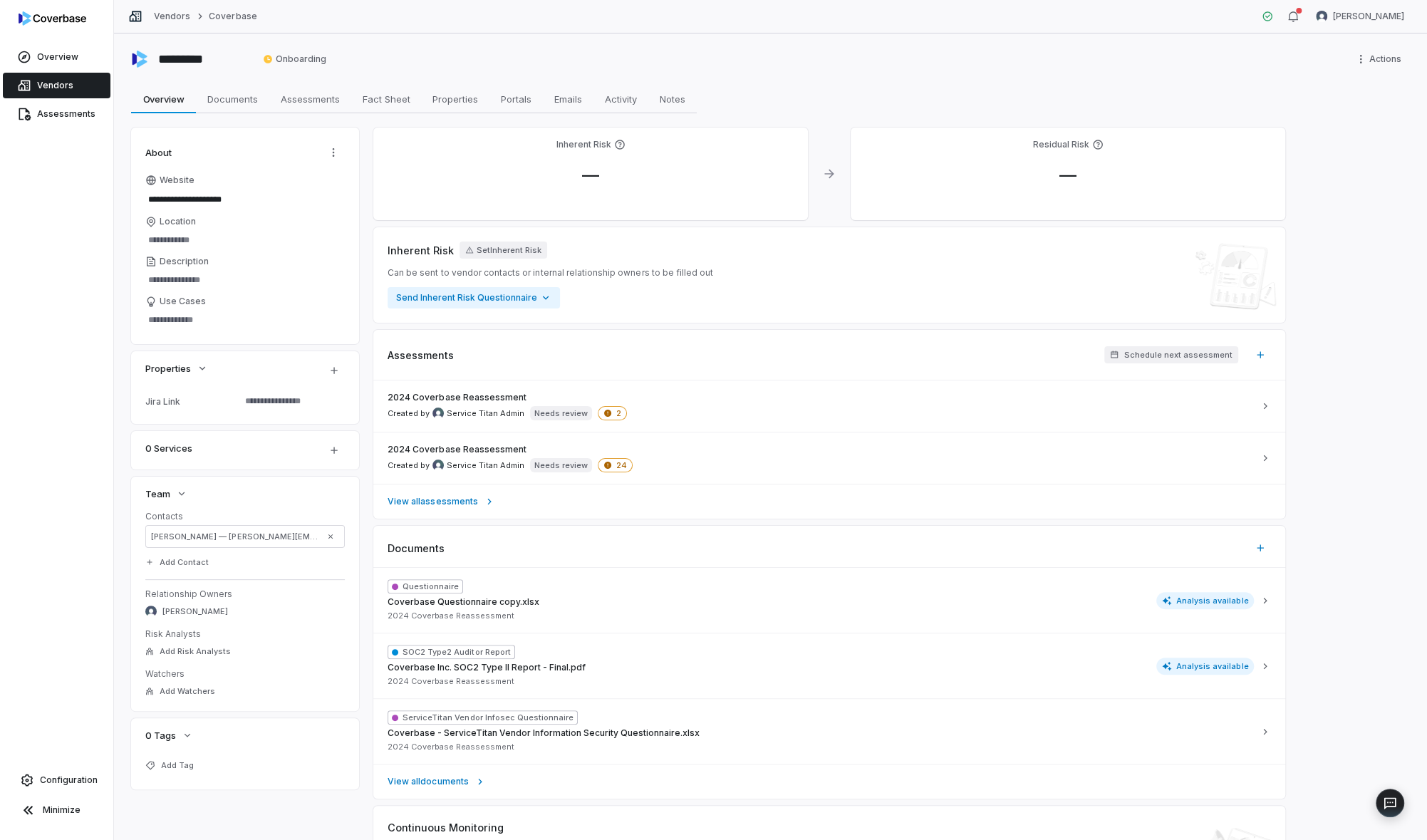
type textarea "*"
click at [928, 393] on div "2024 Coverbase Reassessment Created by Service Titan Admin Needs review 2" at bounding box center [820, 405] width 866 height 28
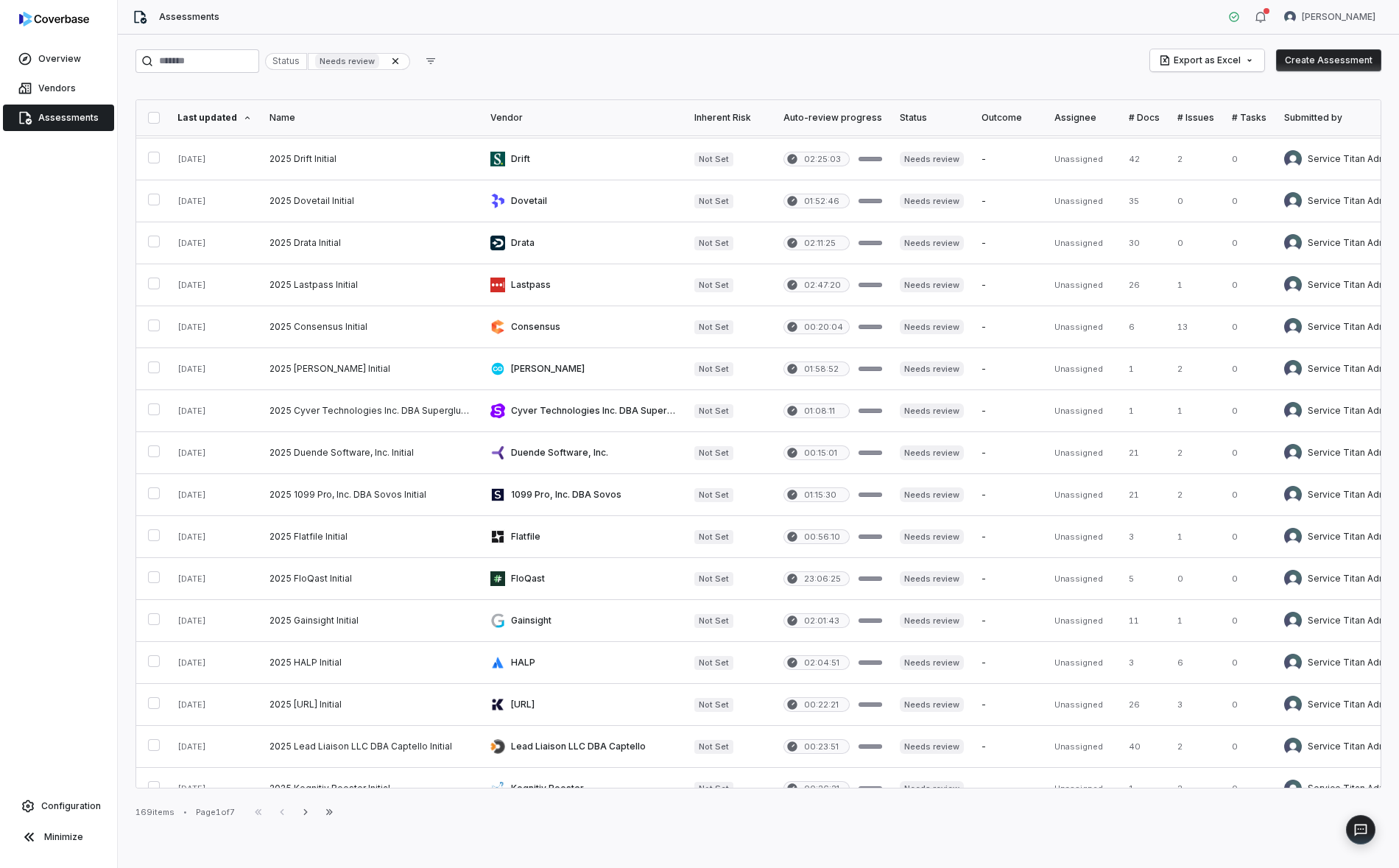
scroll to position [390, 0]
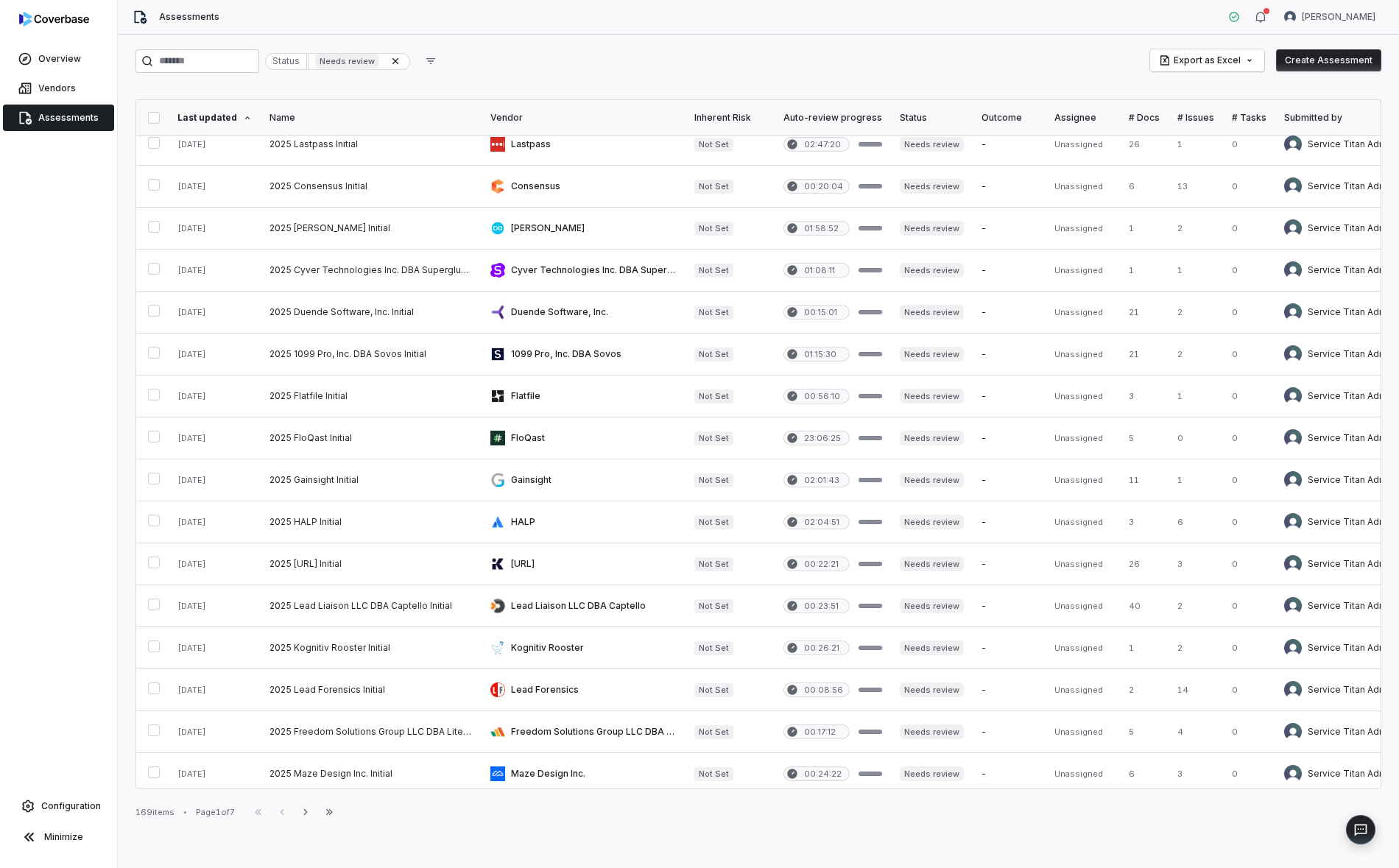
click at [155, 117] on button "button" at bounding box center [154, 118] width 12 height 12
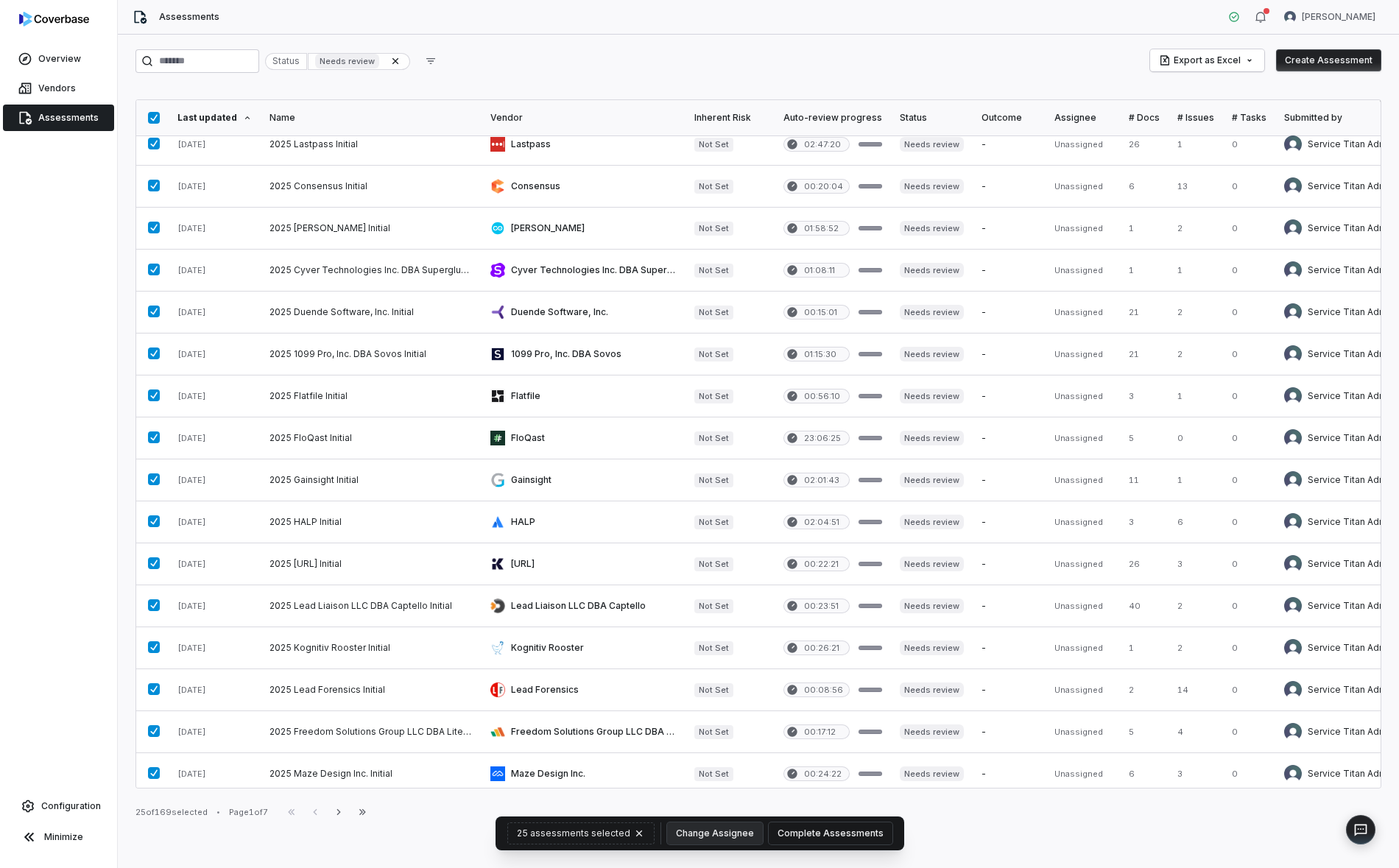
click at [819, 838] on button "Complete Assessments" at bounding box center [831, 833] width 124 height 22
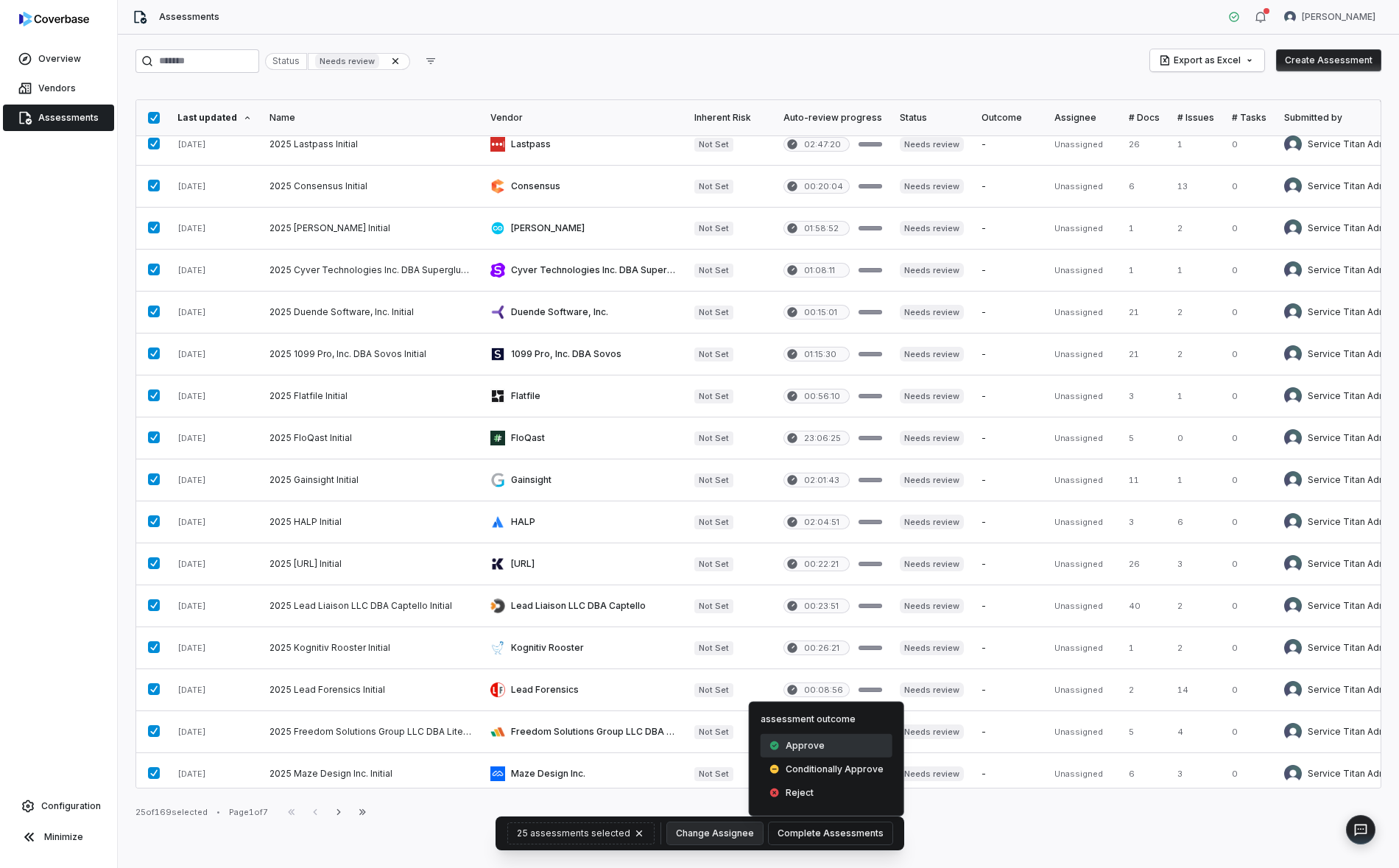
click at [810, 746] on span "Approve" at bounding box center [805, 746] width 39 height 12
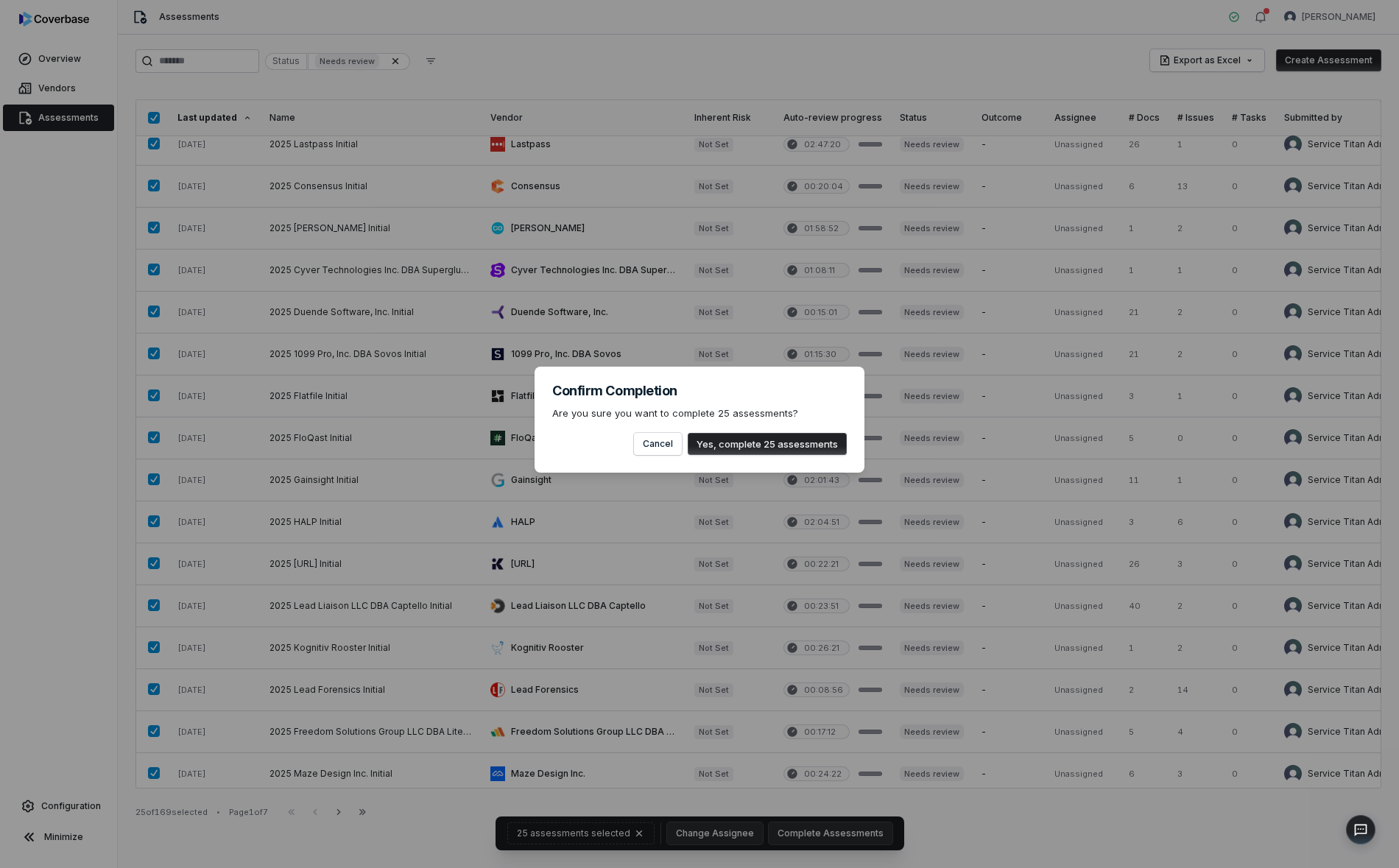
click at [763, 442] on button "Yes, complete 25 assessments" at bounding box center [767, 444] width 159 height 22
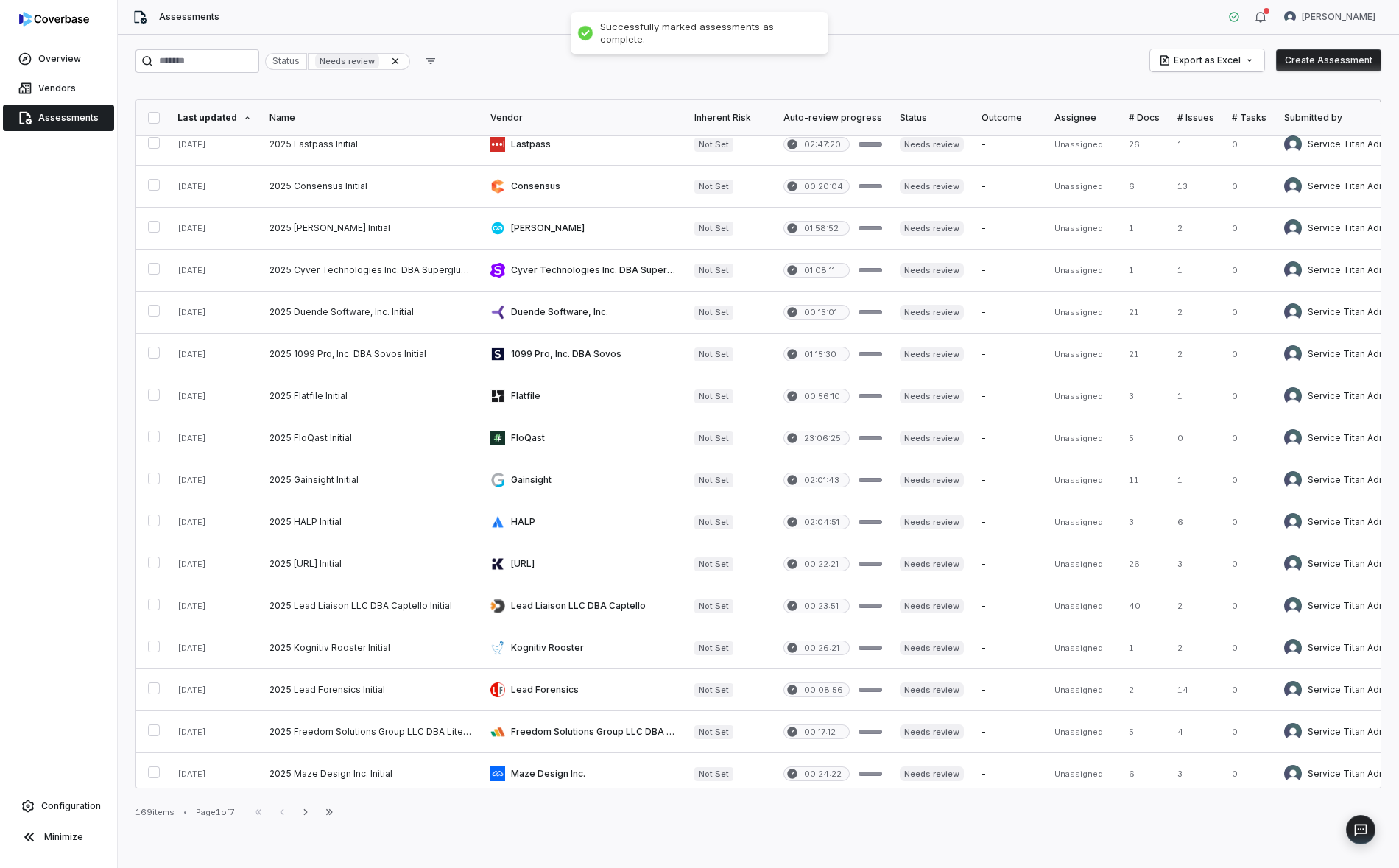
scroll to position [0, 0]
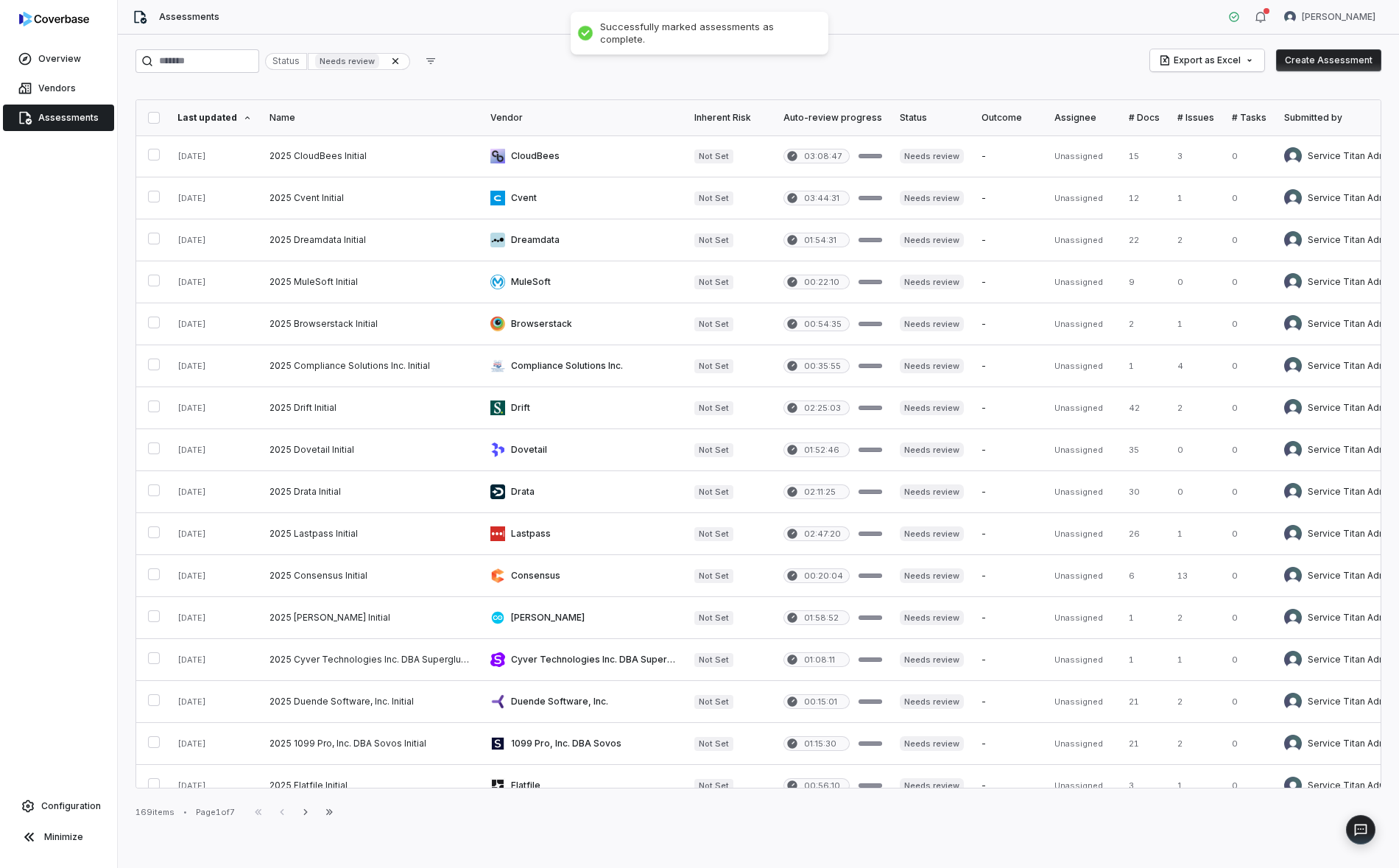
click at [151, 112] on button "button" at bounding box center [154, 118] width 12 height 12
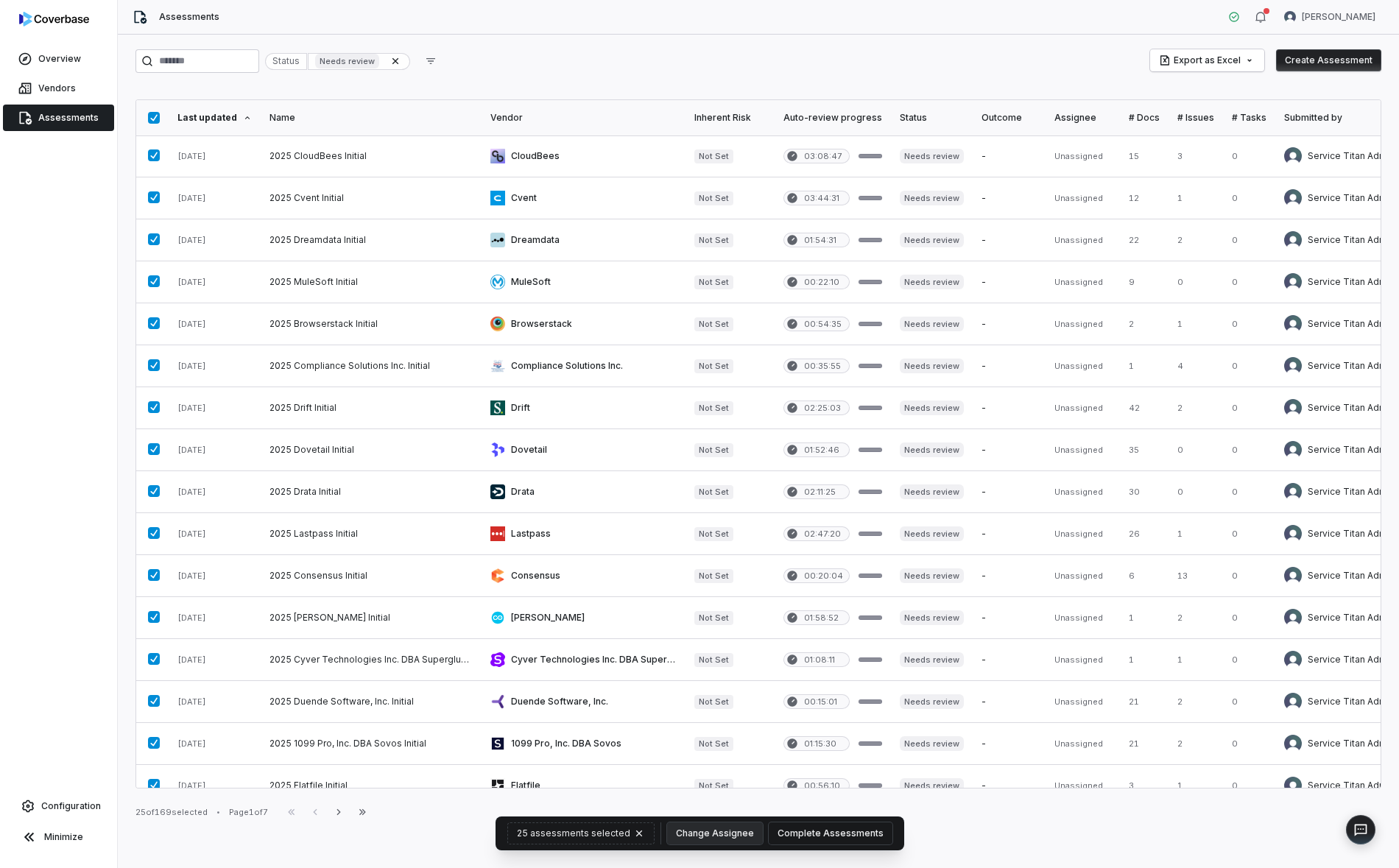
click at [850, 833] on button "Complete Assessments" at bounding box center [831, 833] width 124 height 22
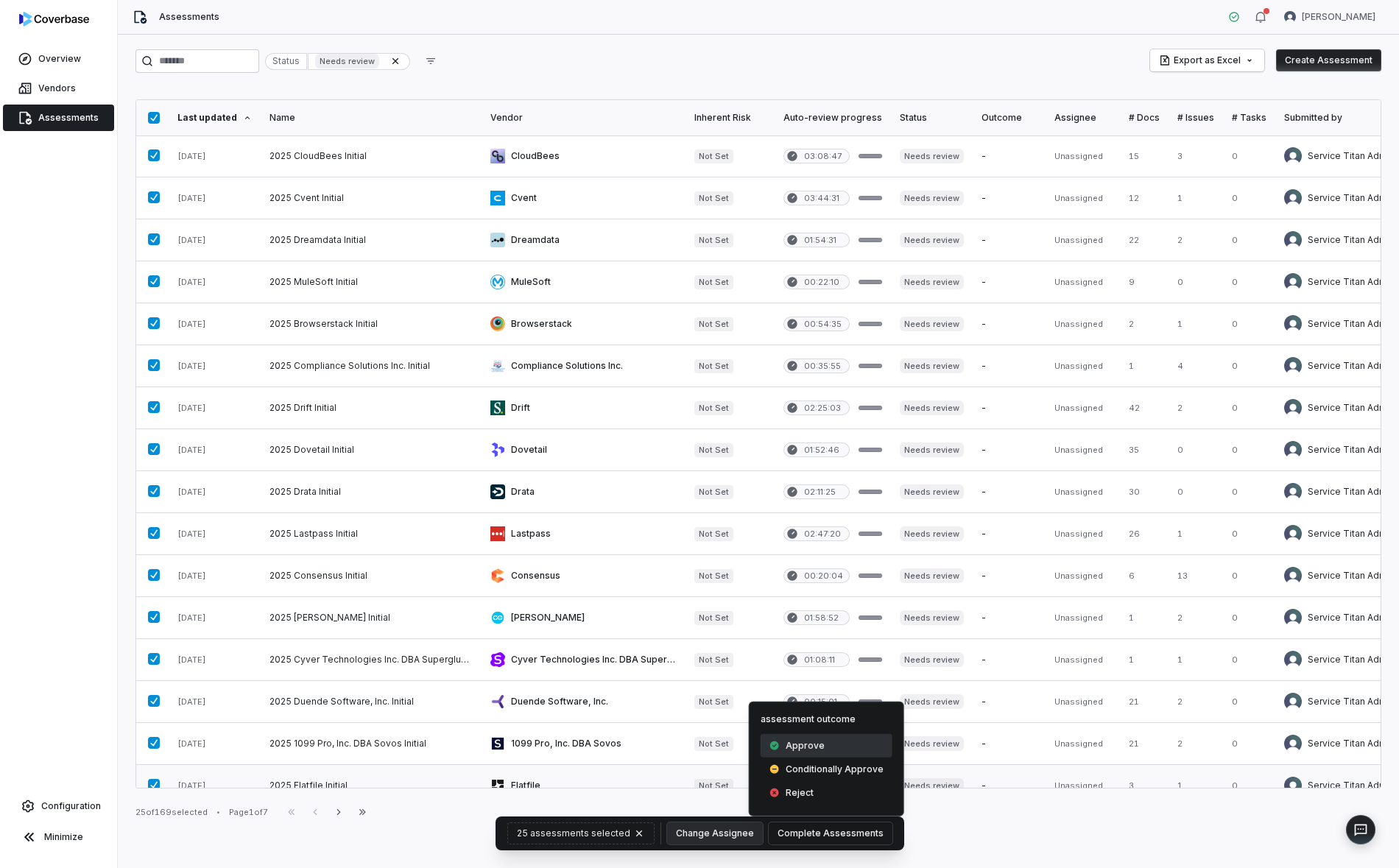
drag, startPoint x: 830, startPoint y: 748, endPoint x: 1075, endPoint y: 766, distance: 245.7
click at [1075, 766] on body "Overview Vendors Assessments Configuration Minimize Assessments Yuni Shin Statu…" at bounding box center [699, 434] width 1399 height 868
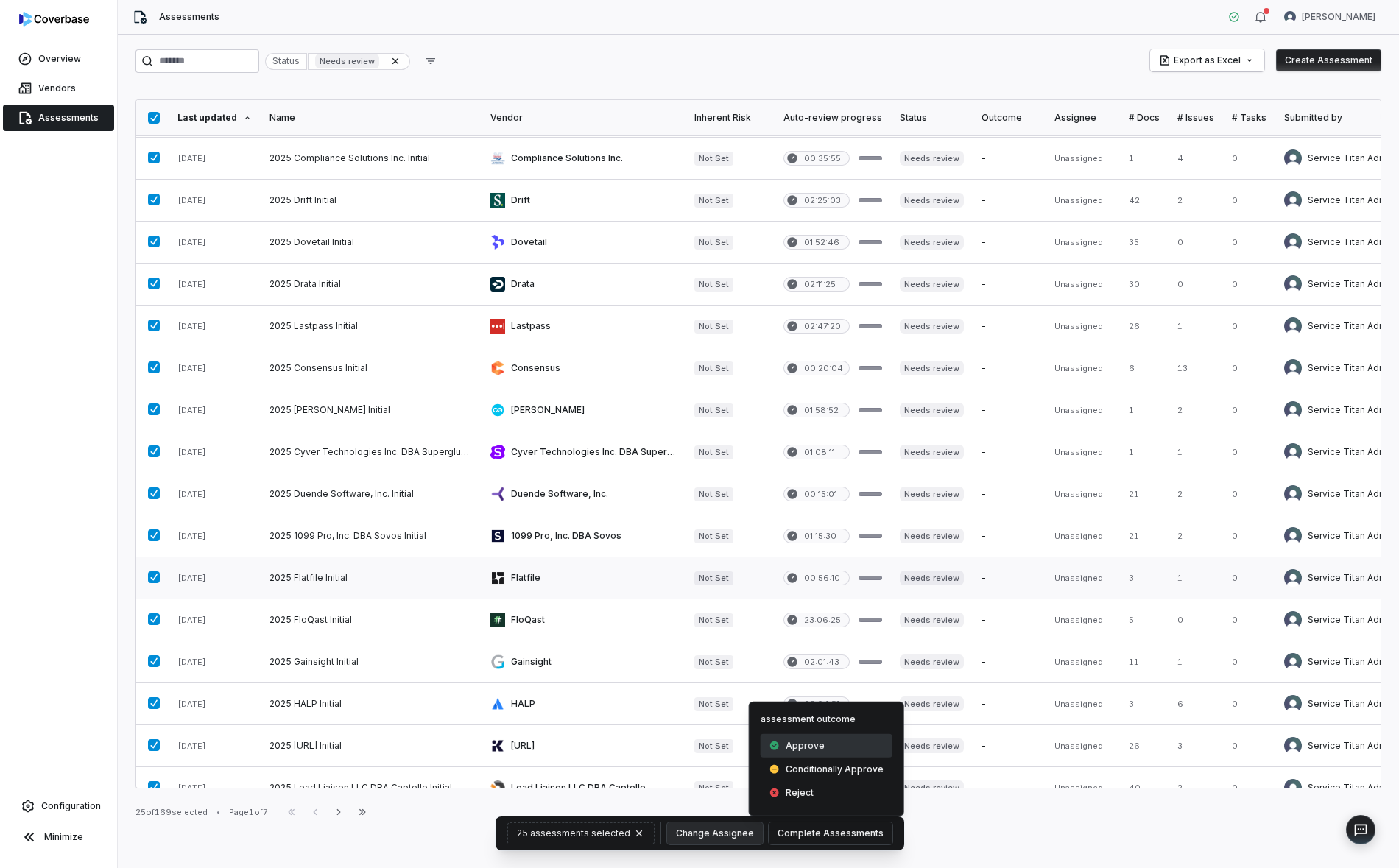
scroll to position [390, 0]
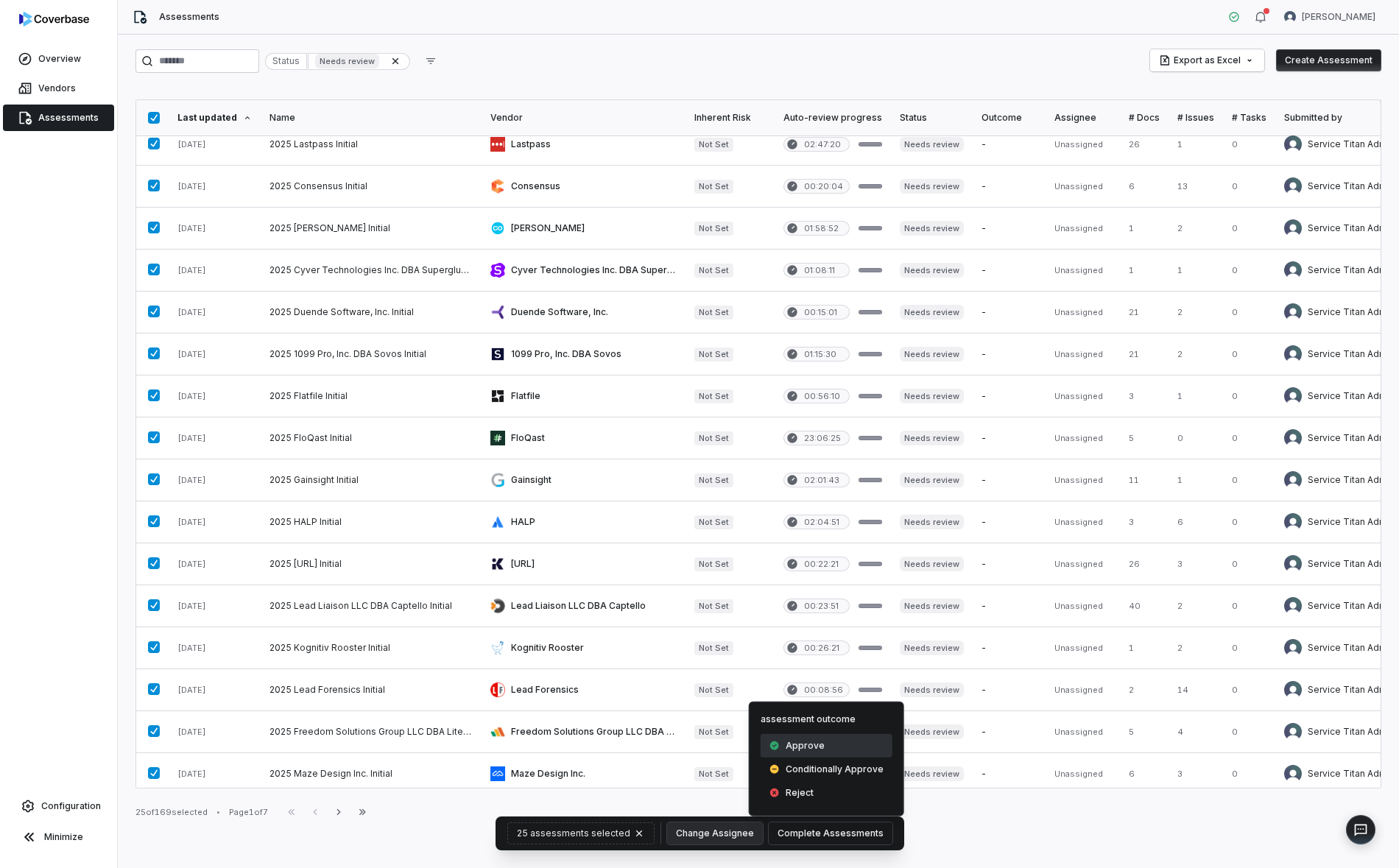
click at [829, 749] on div "Approve" at bounding box center [827, 746] width 132 height 23
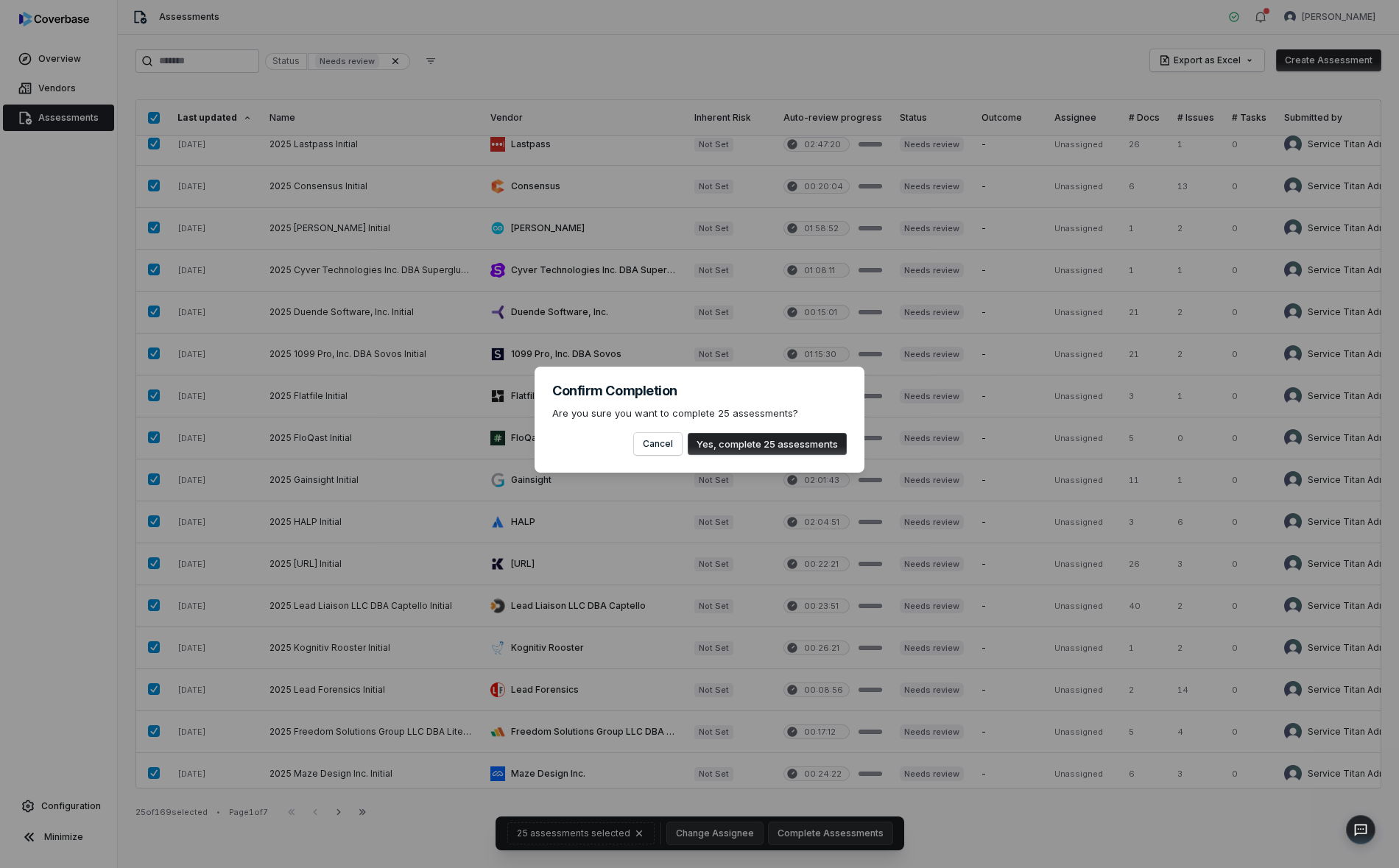
click at [785, 444] on button "Yes, complete 25 assessments" at bounding box center [767, 444] width 159 height 22
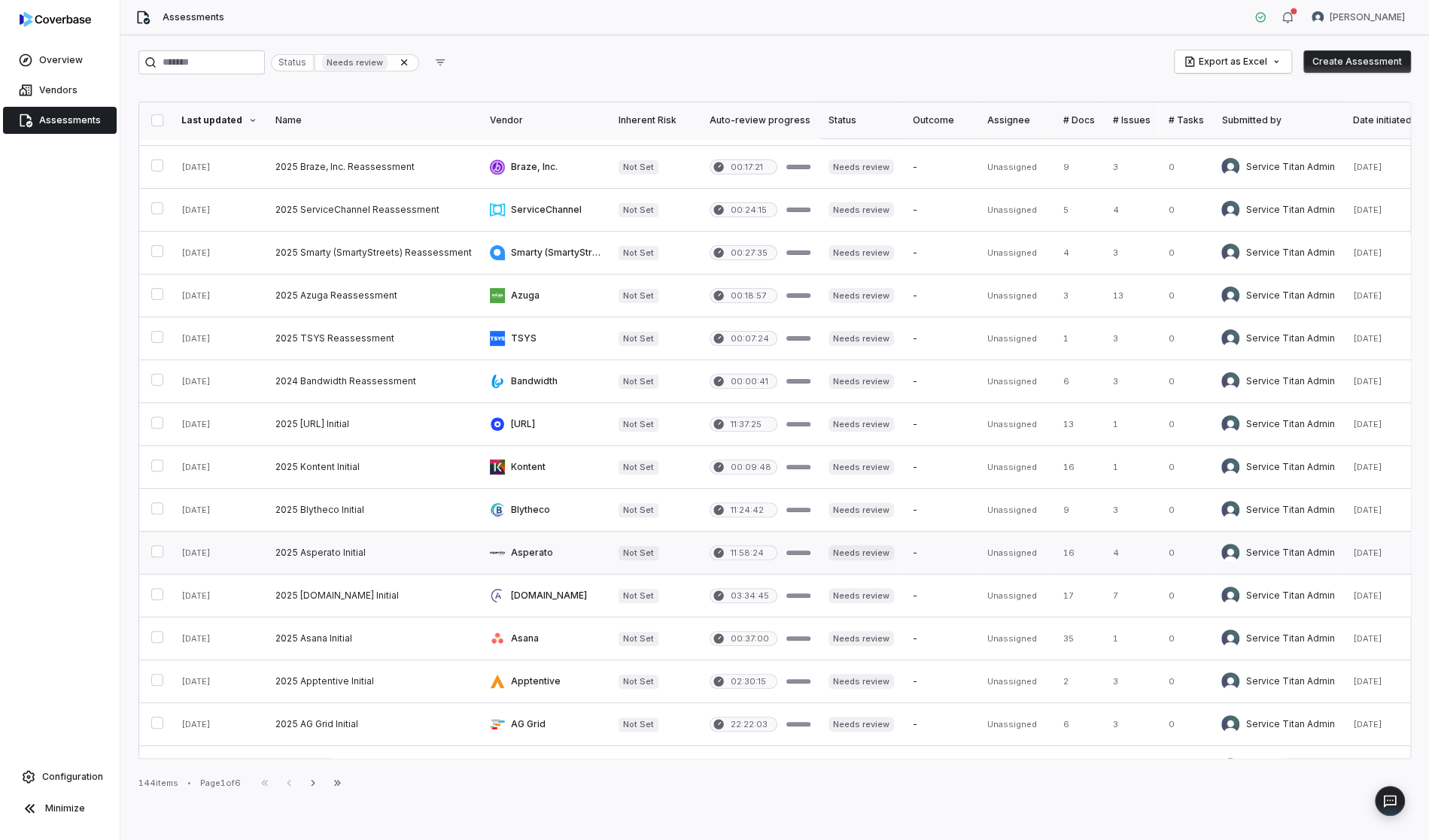
scroll to position [0, 0]
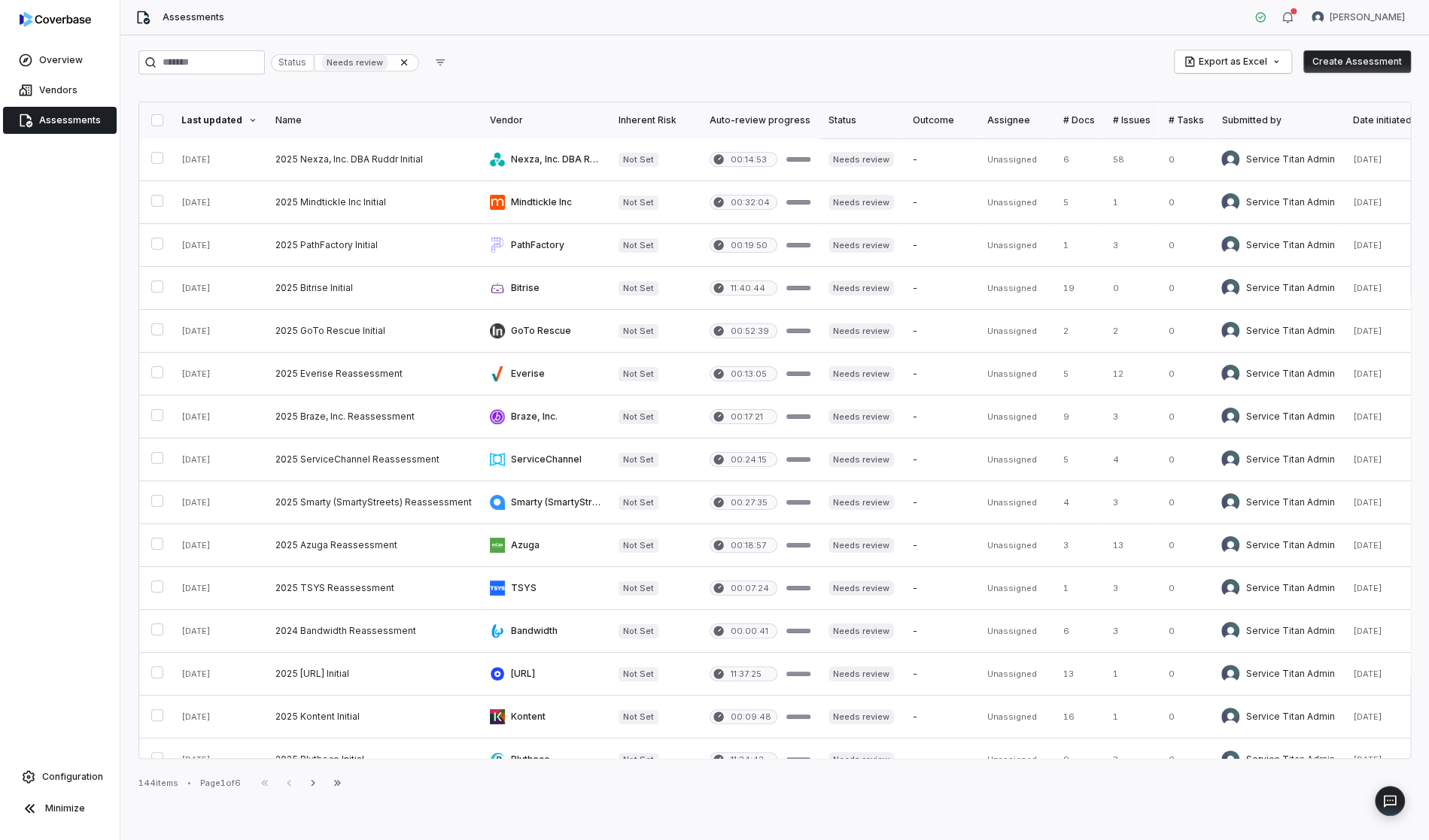
click at [154, 114] on button "button" at bounding box center [157, 120] width 12 height 12
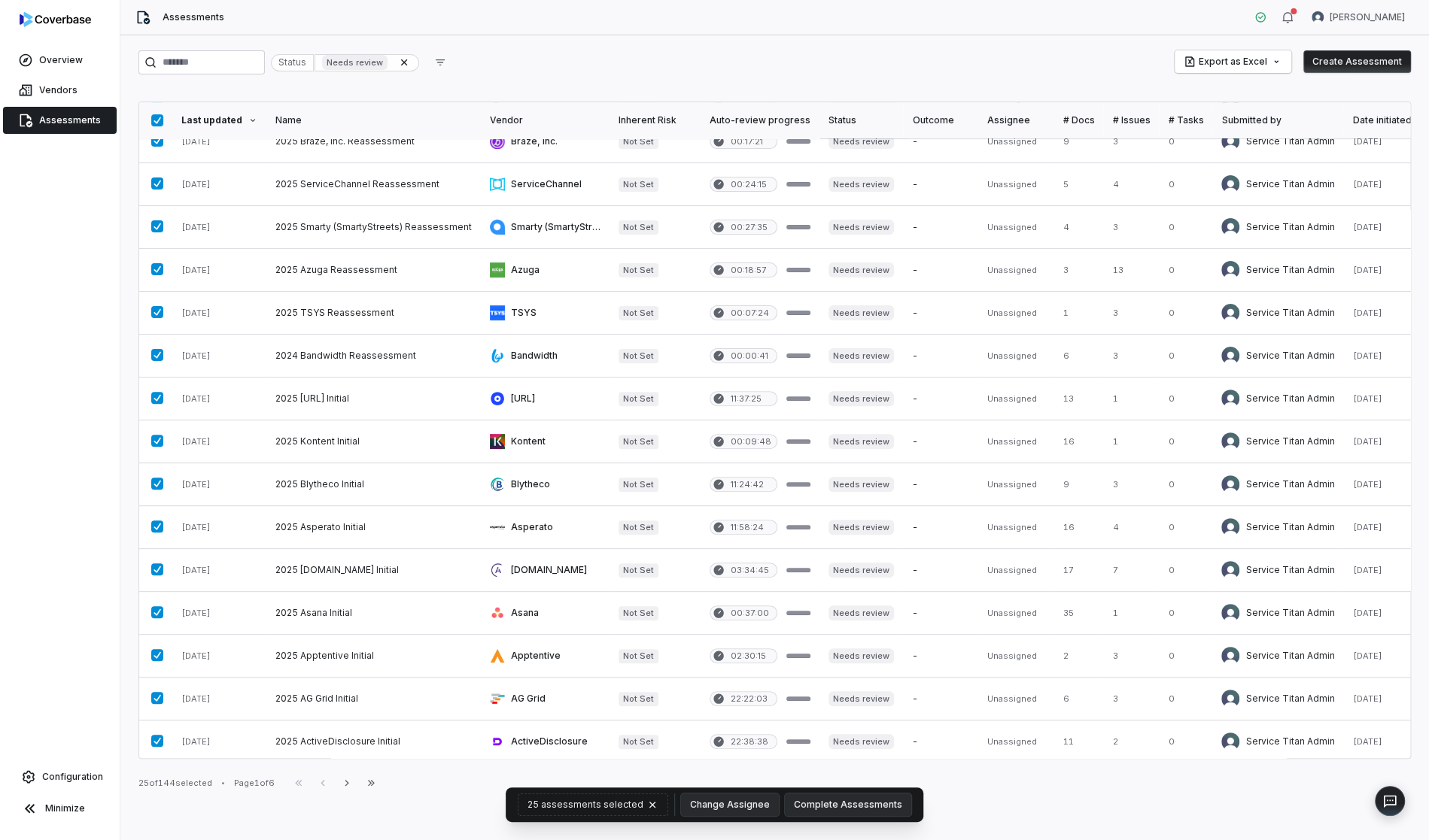
scroll to position [444, 0]
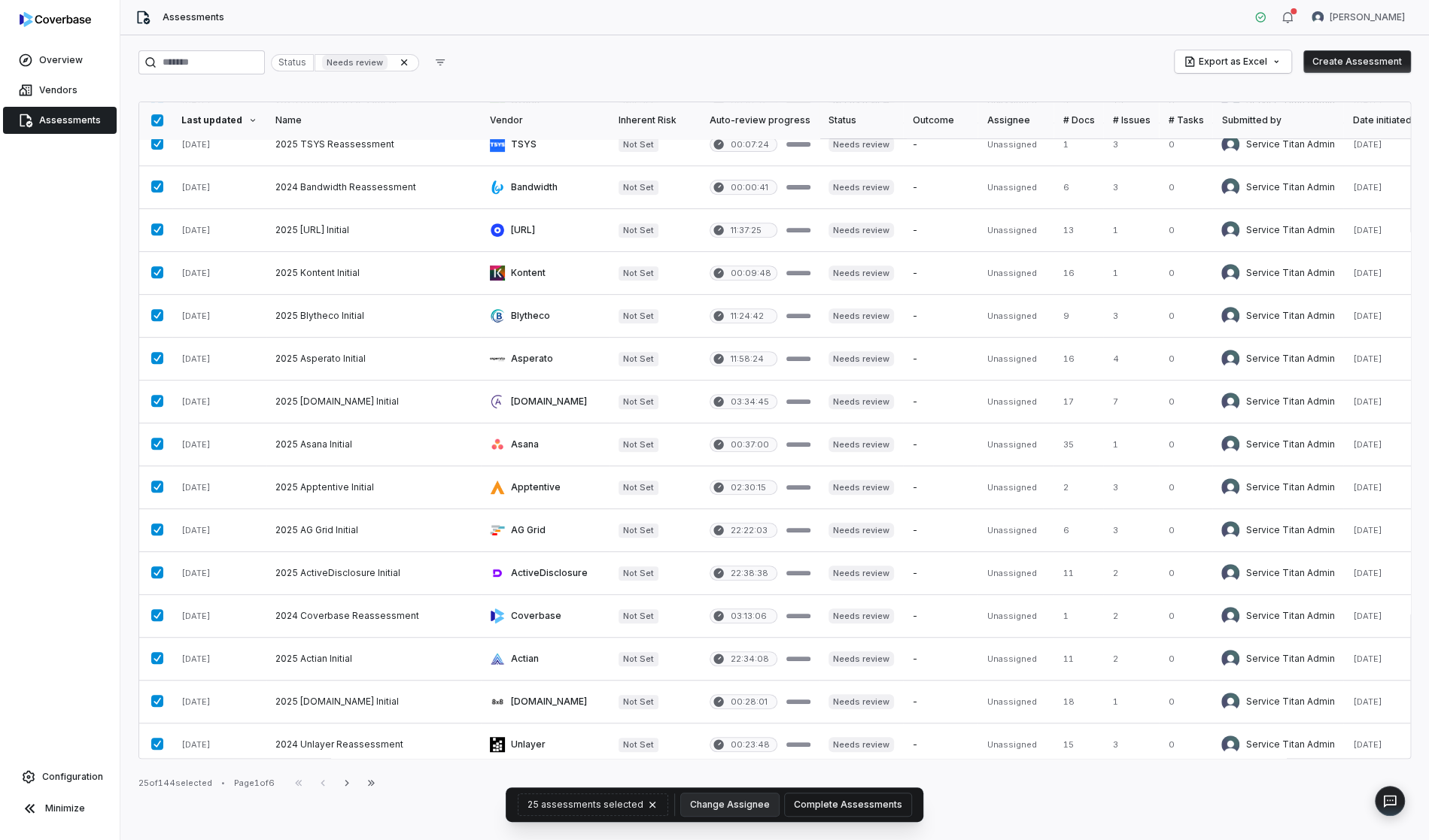
click at [872, 807] on button "Complete Assessments" at bounding box center [848, 805] width 127 height 22
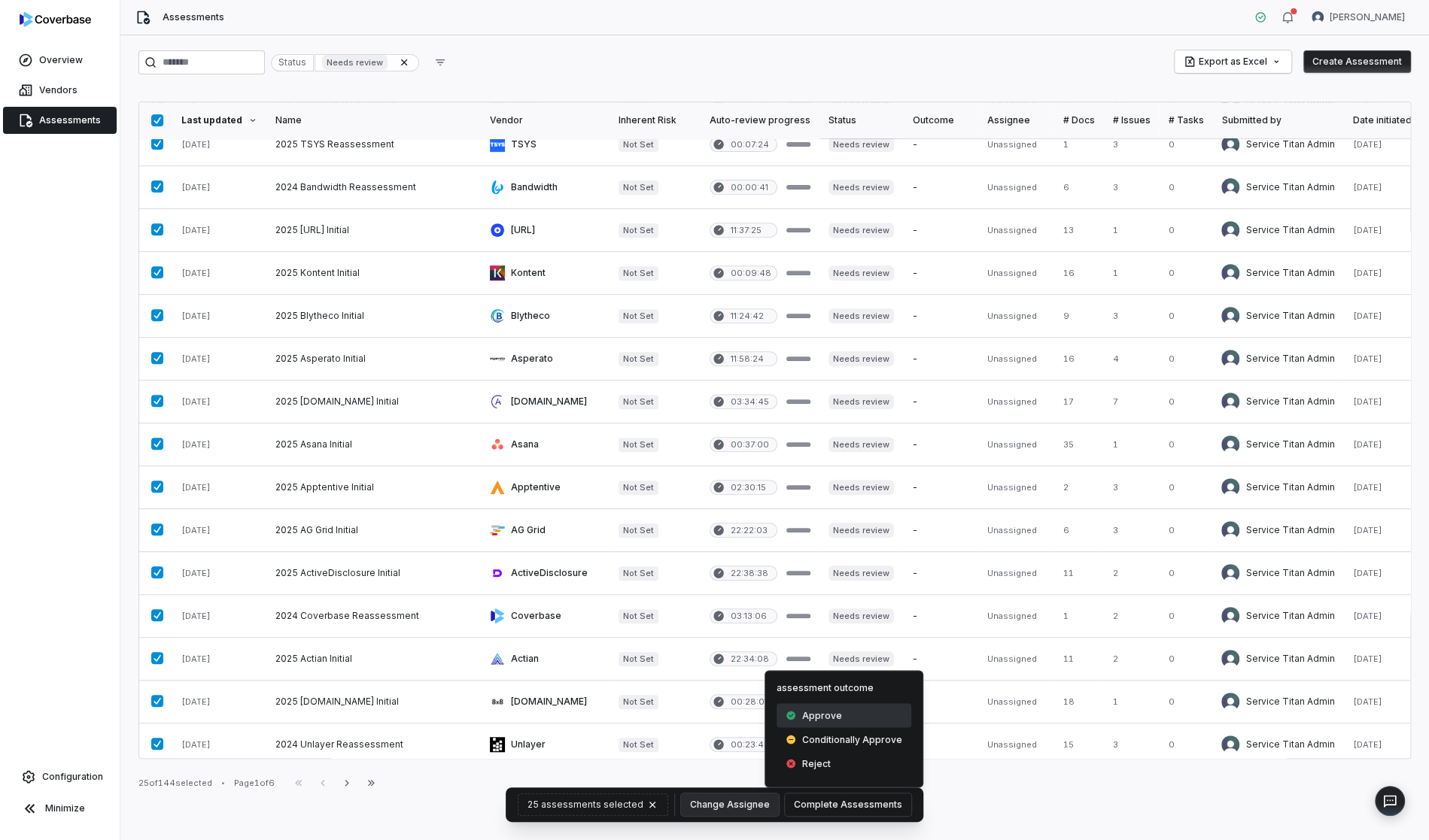
click at [873, 714] on div "Approve" at bounding box center [844, 715] width 135 height 24
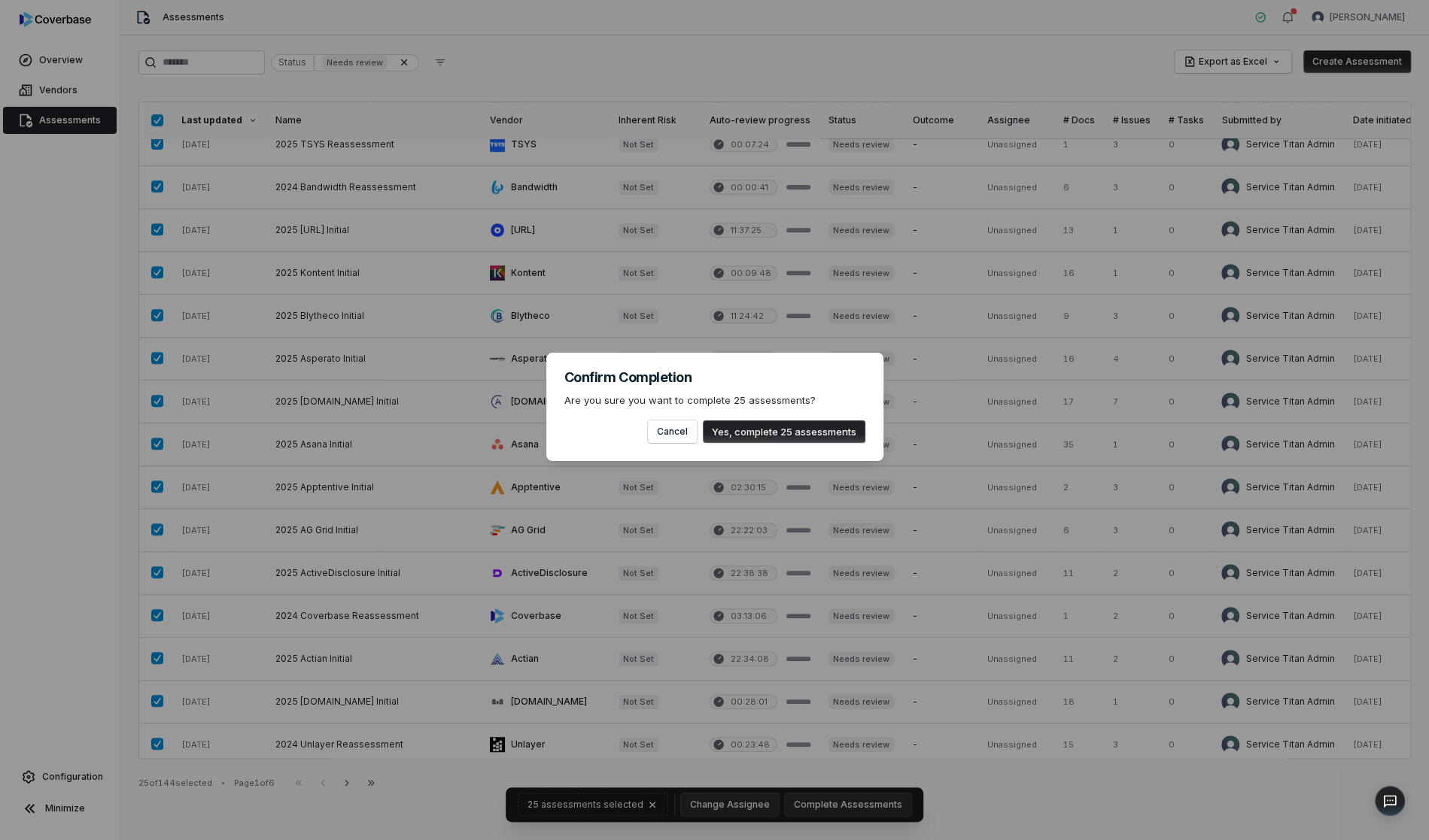
click at [802, 438] on button "Yes, complete 25 assessments" at bounding box center [784, 431] width 163 height 22
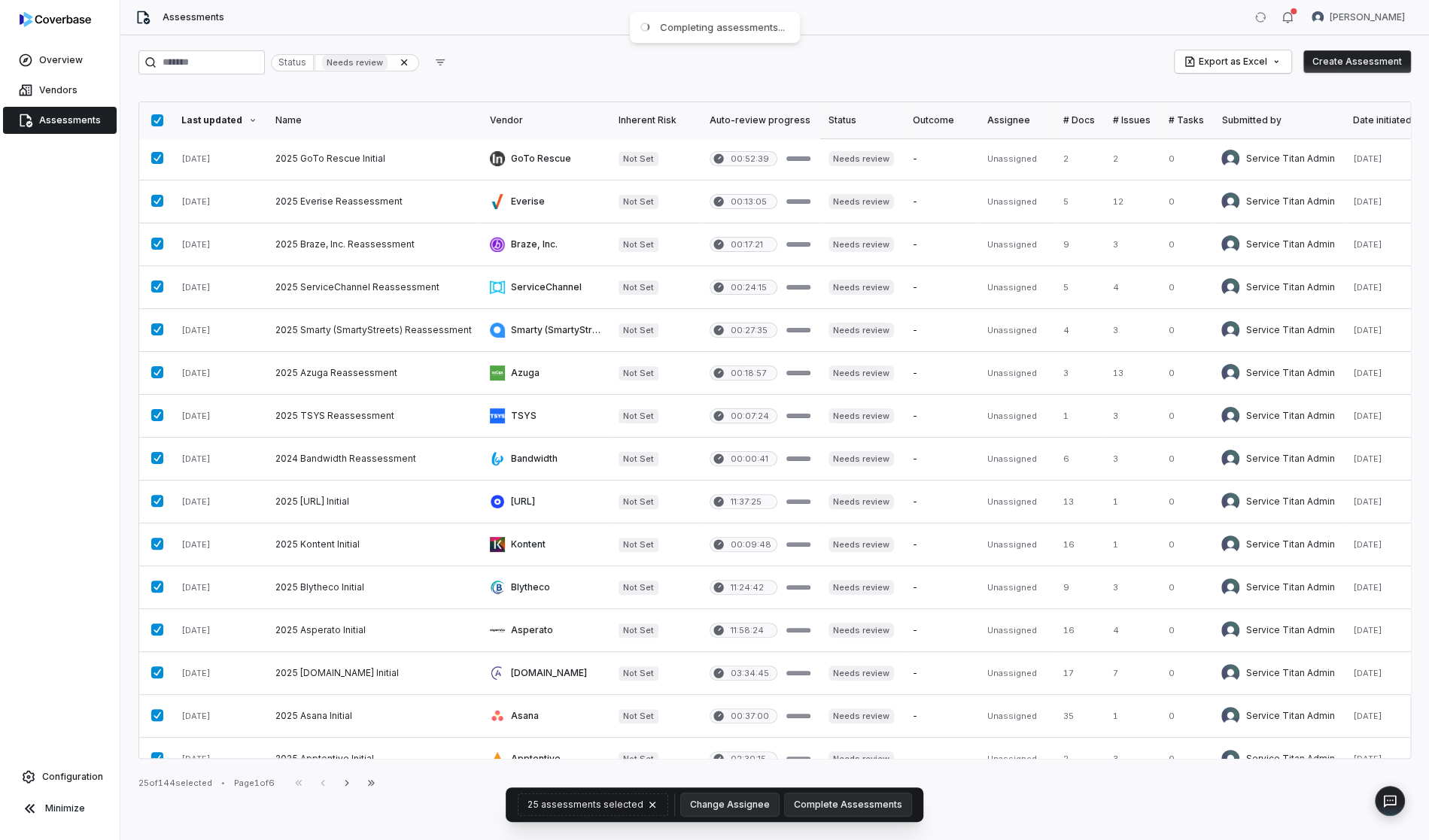
scroll to position [0, 0]
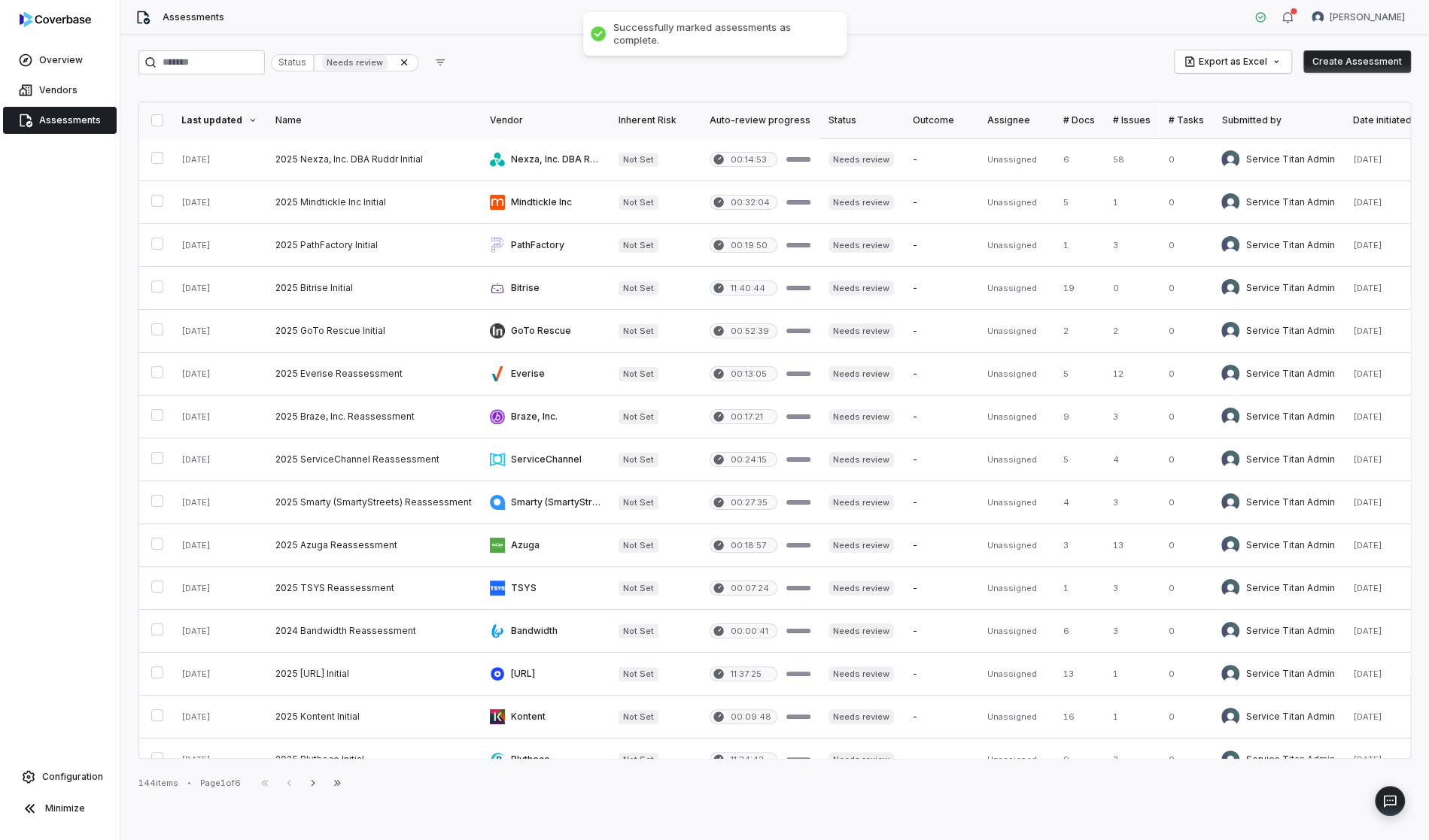
click at [155, 117] on button "button" at bounding box center [157, 120] width 12 height 12
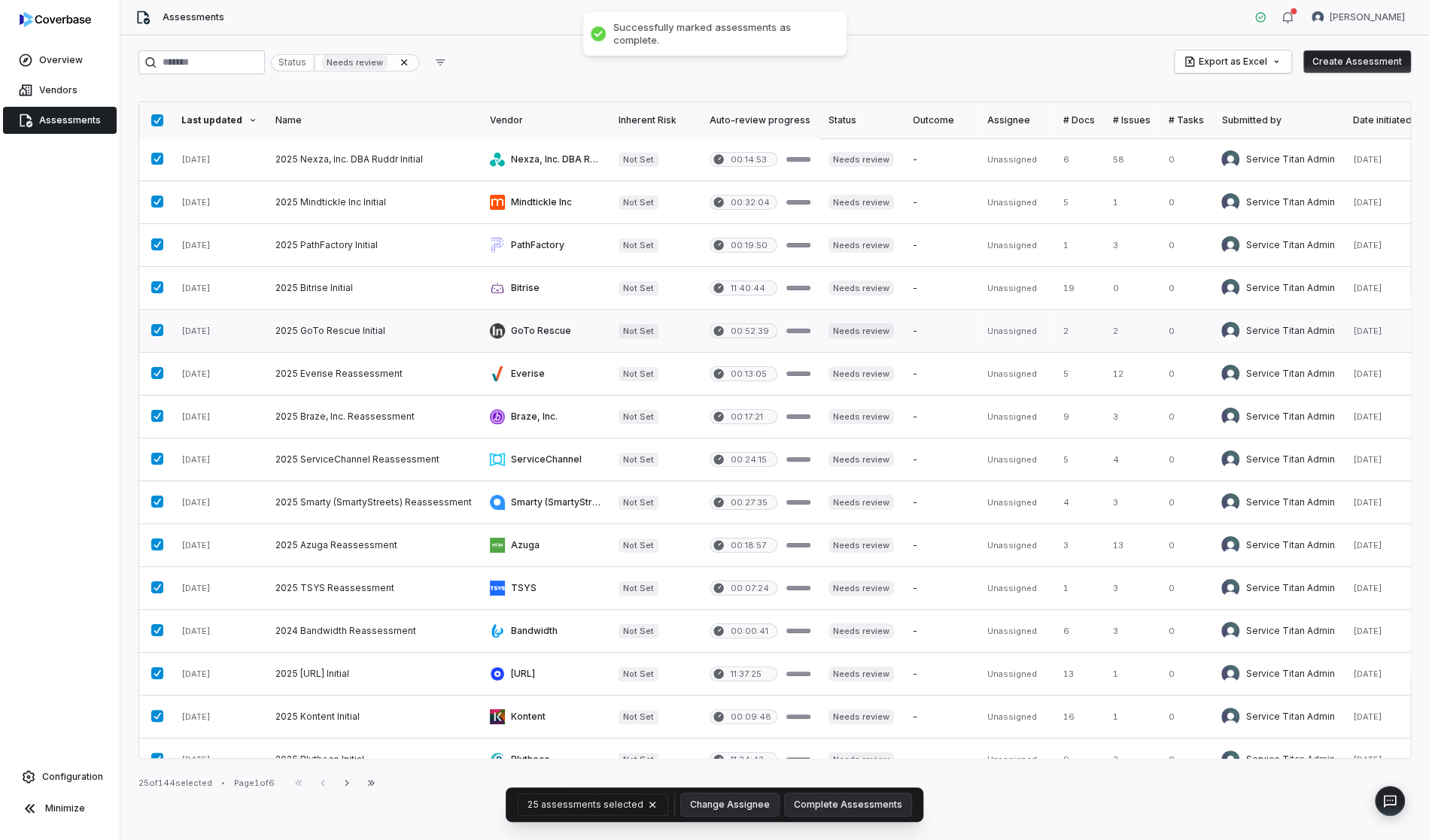
scroll to position [444, 0]
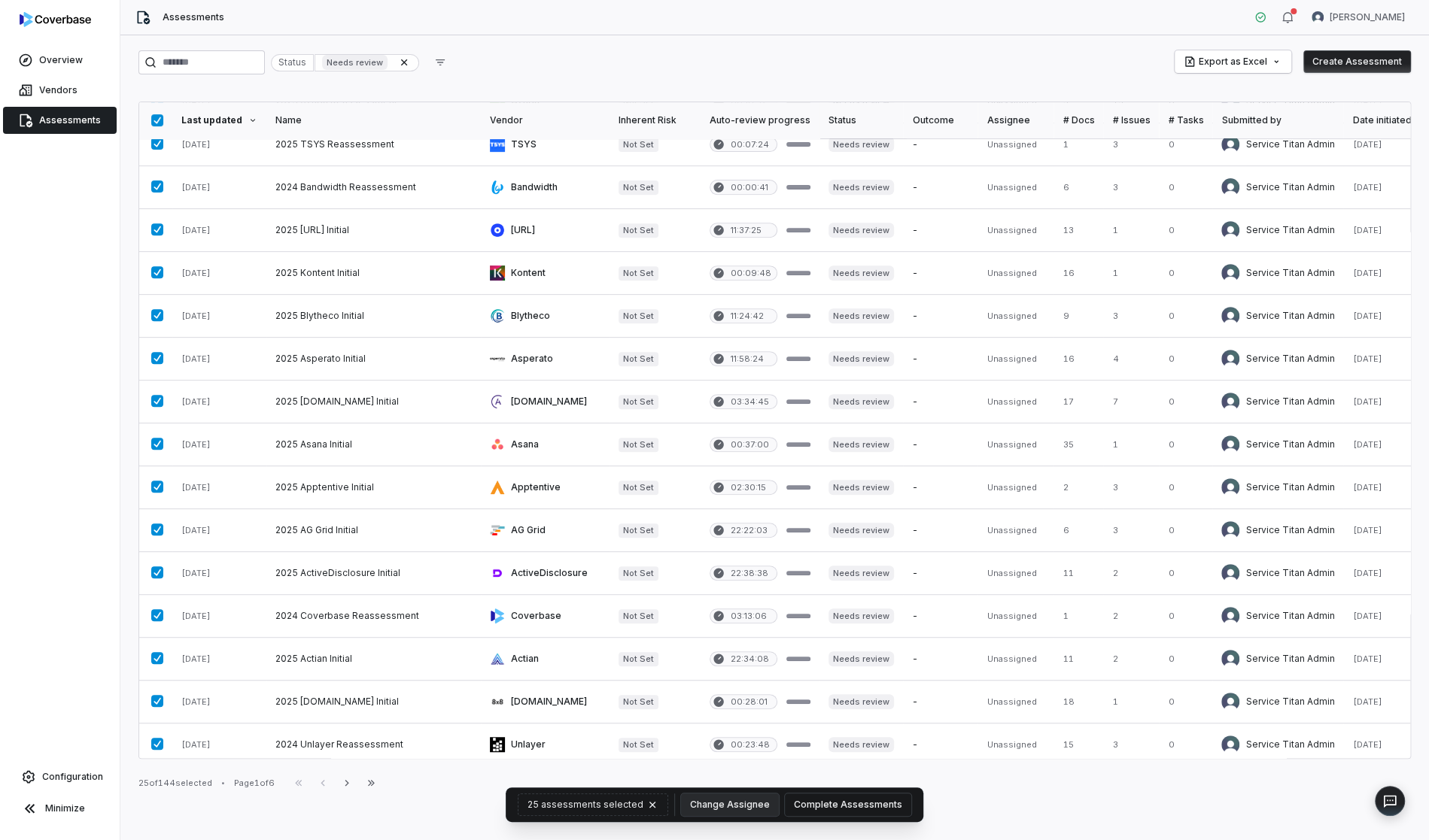
click at [832, 806] on button "Complete Assessments" at bounding box center [848, 805] width 127 height 22
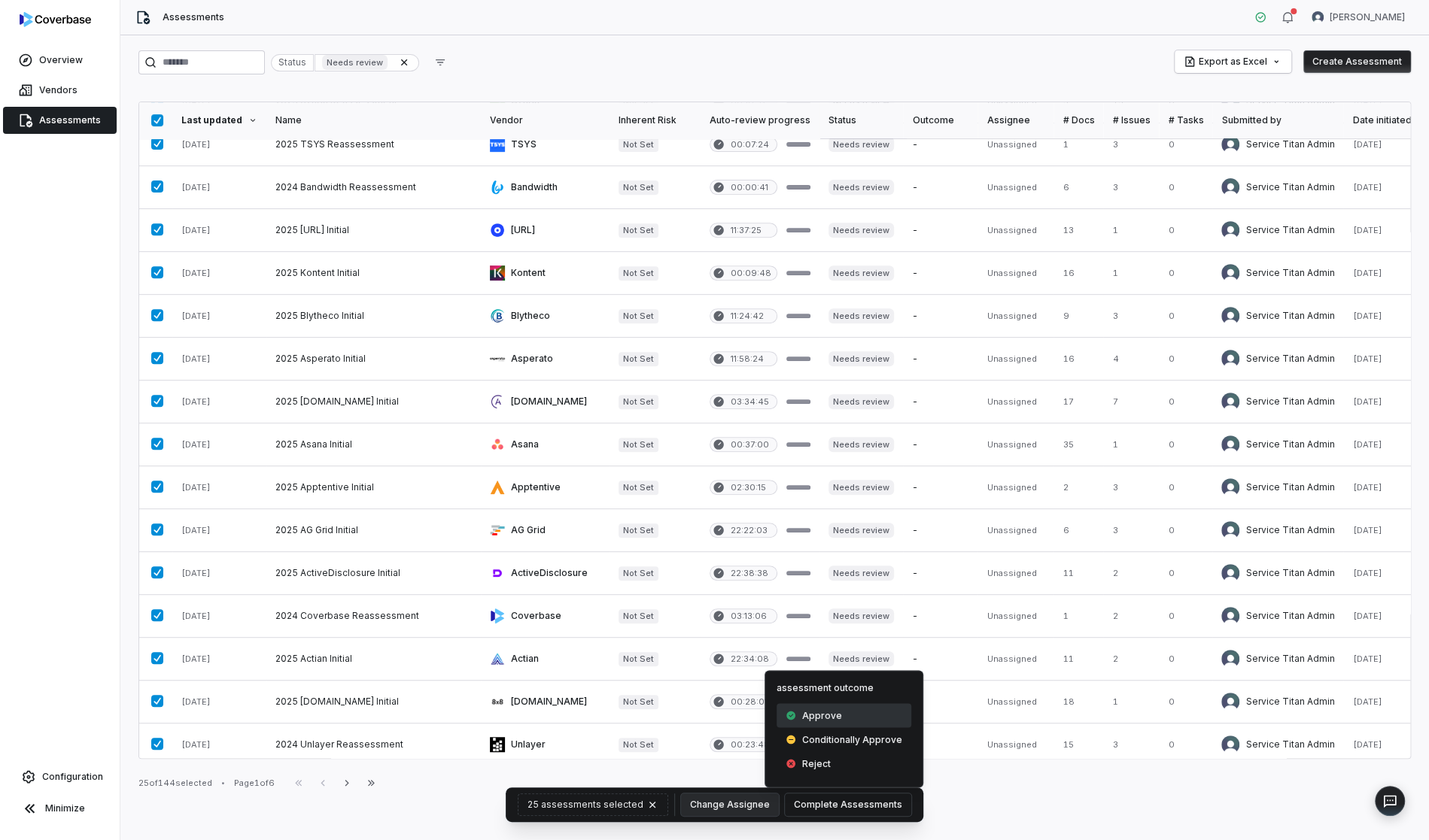
click at [844, 718] on div "Approve" at bounding box center [844, 715] width 135 height 24
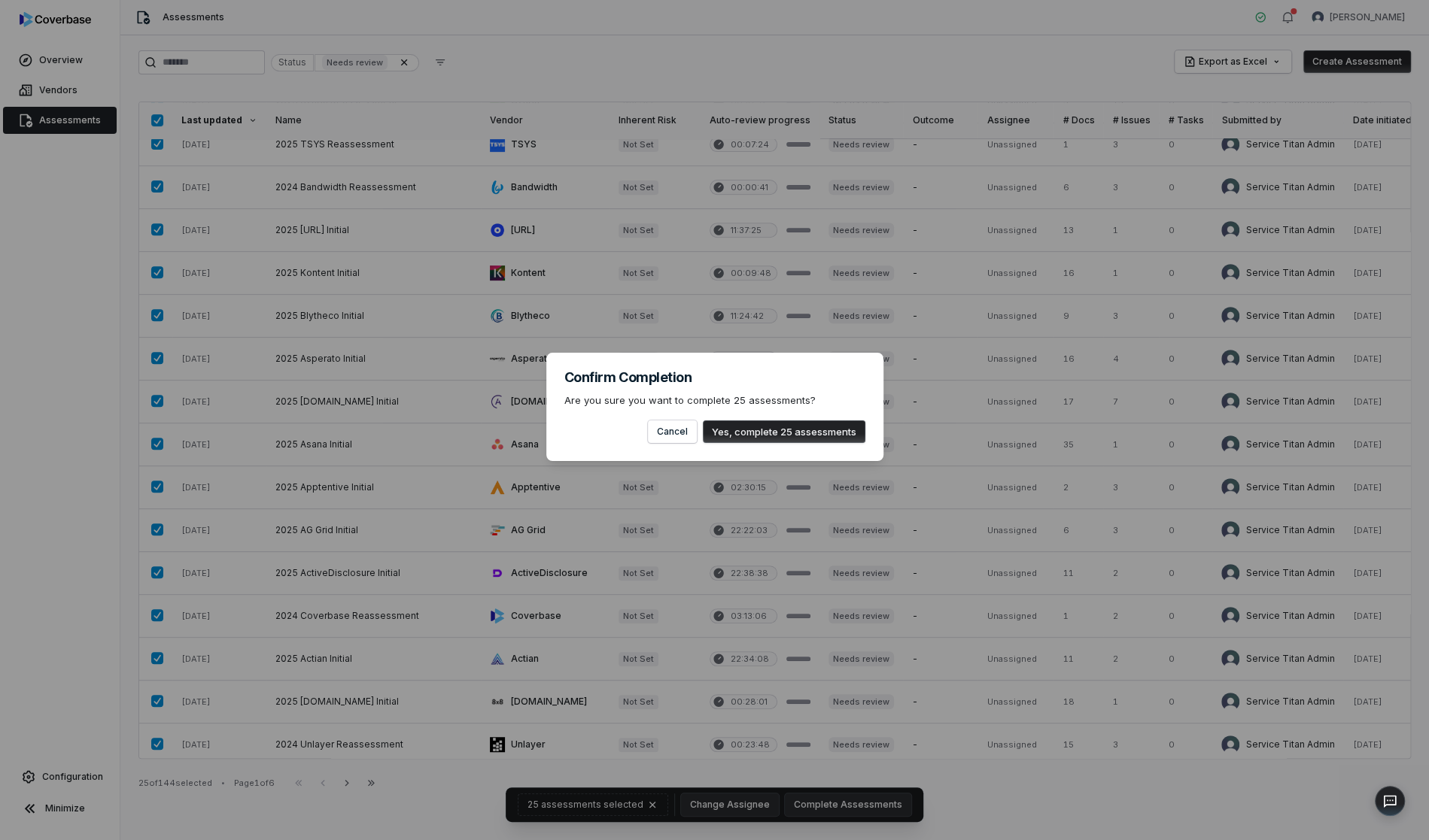
click at [810, 431] on button "Yes, complete 25 assessments" at bounding box center [784, 431] width 163 height 22
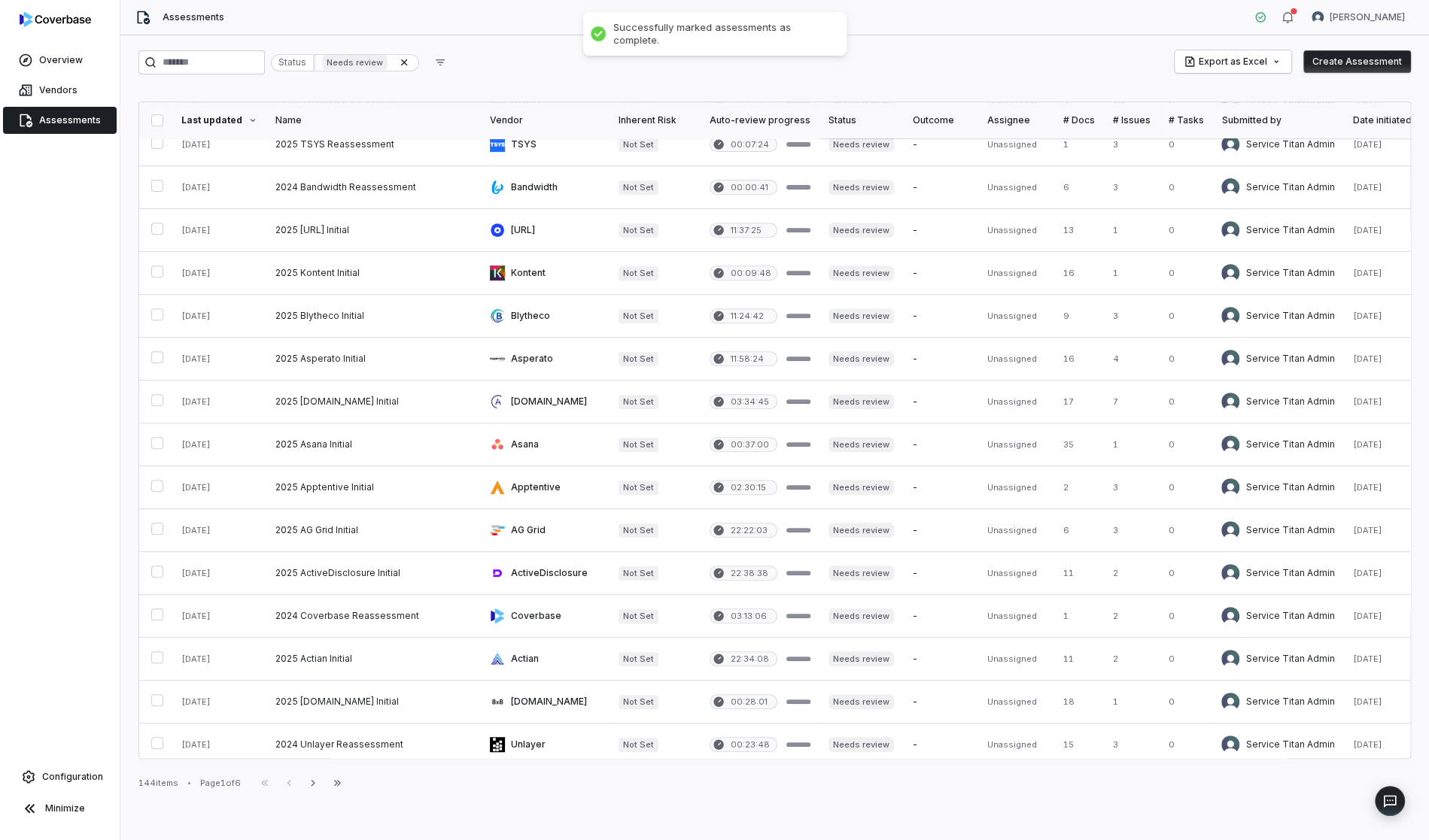
scroll to position [0, 0]
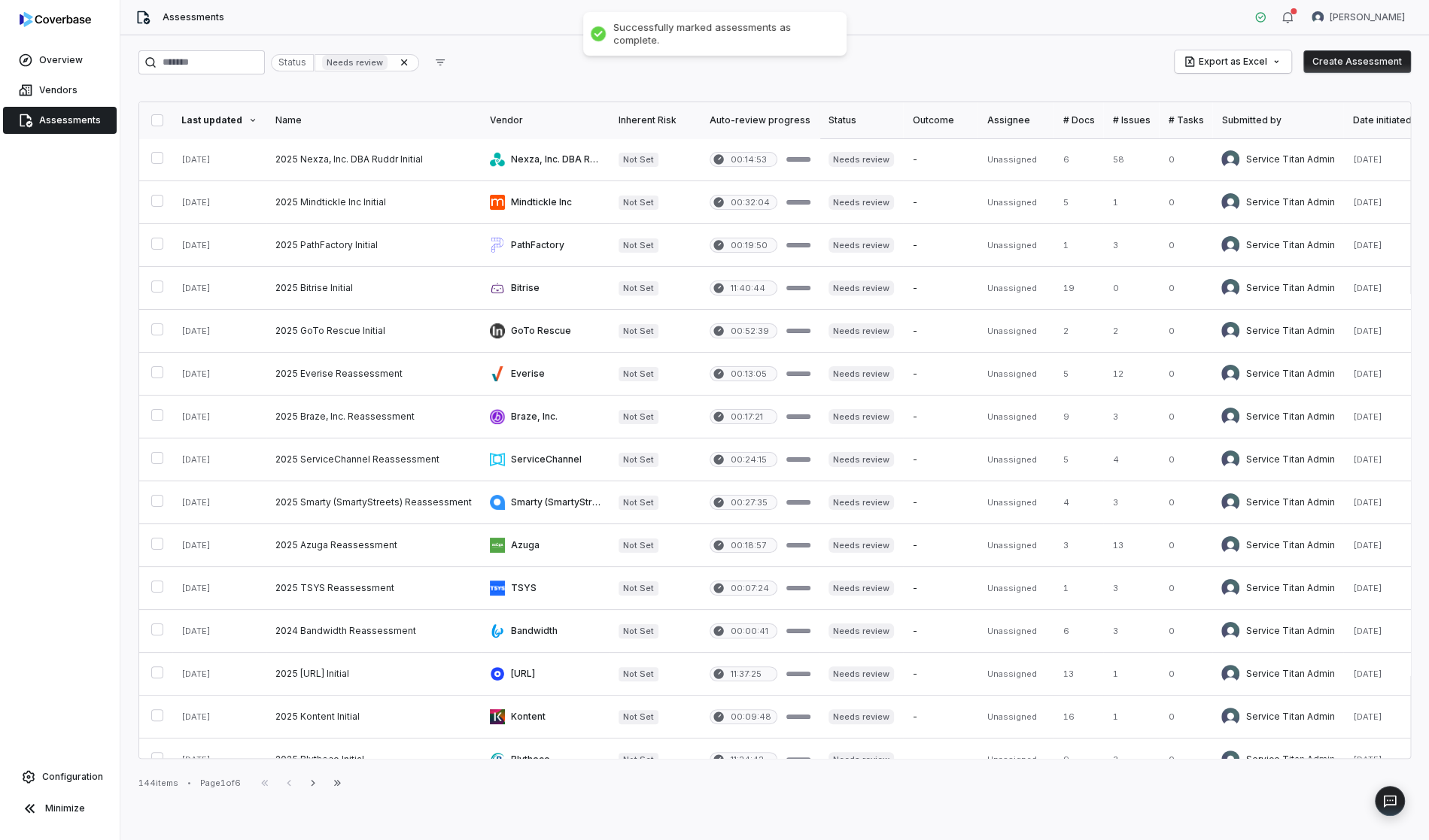
click at [158, 114] on button "button" at bounding box center [157, 120] width 12 height 12
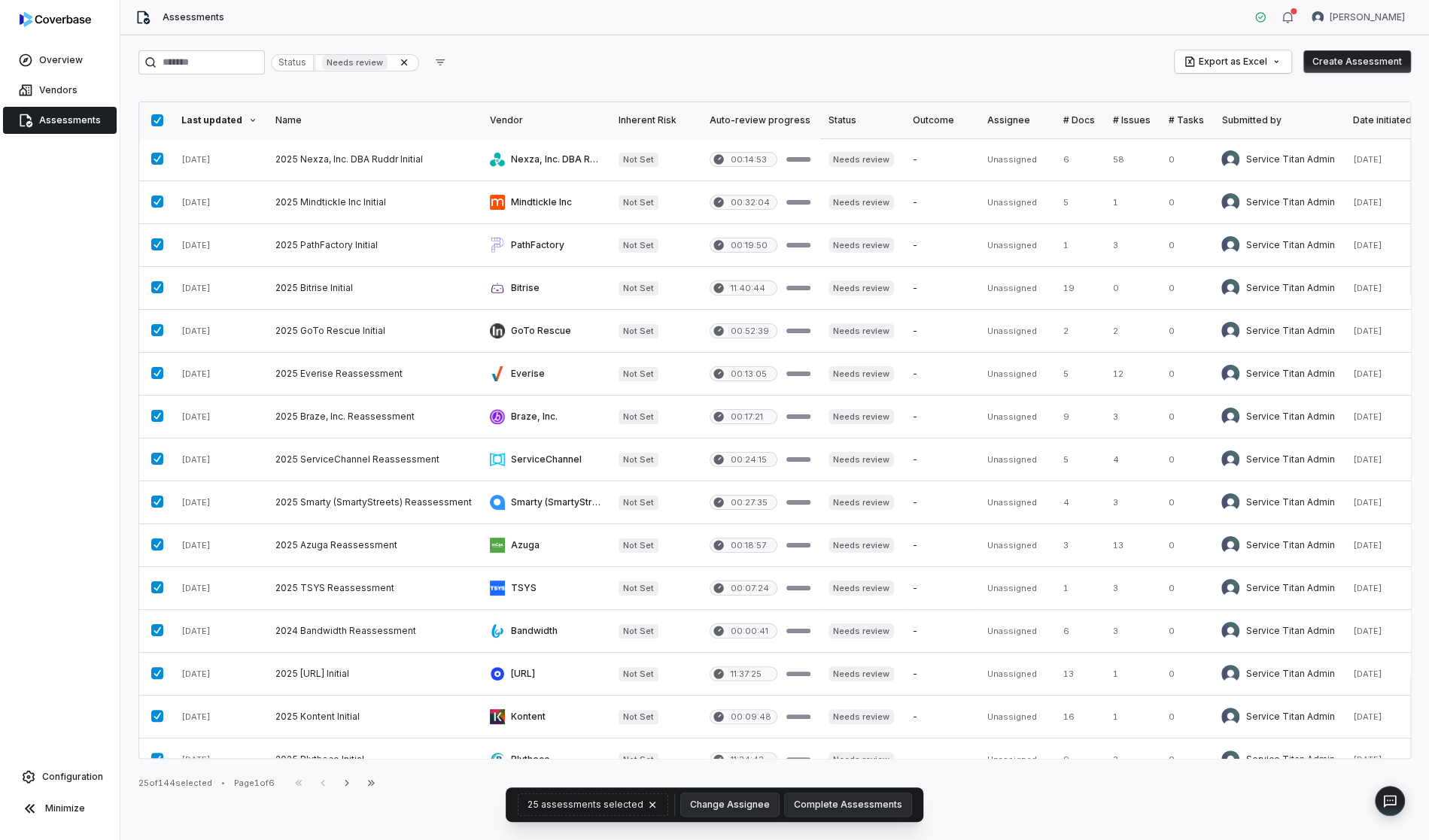
click at [230, 122] on div "Last updated" at bounding box center [219, 120] width 76 height 12
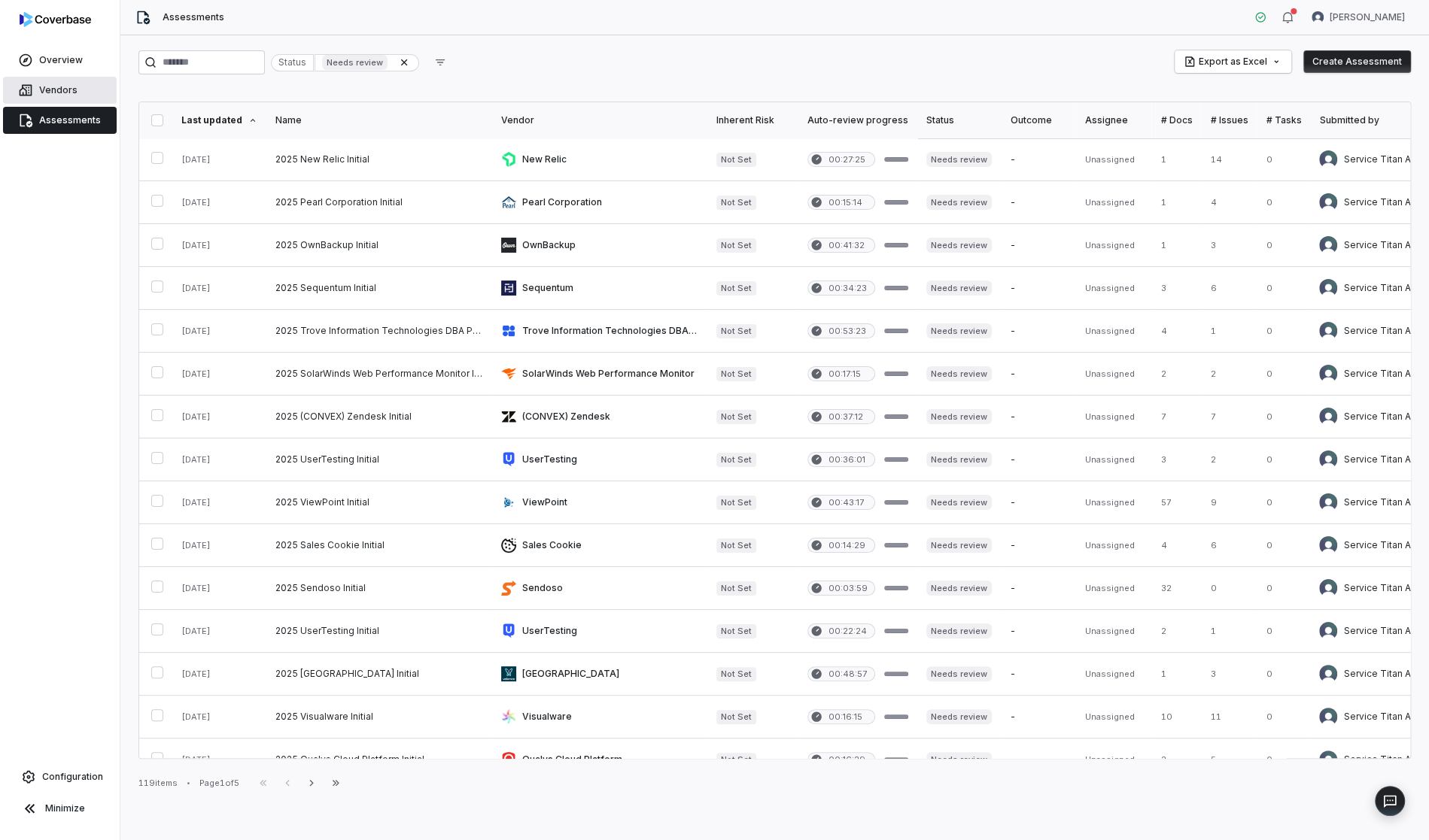
click at [58, 85] on span "Vendors" at bounding box center [58, 91] width 38 height 12
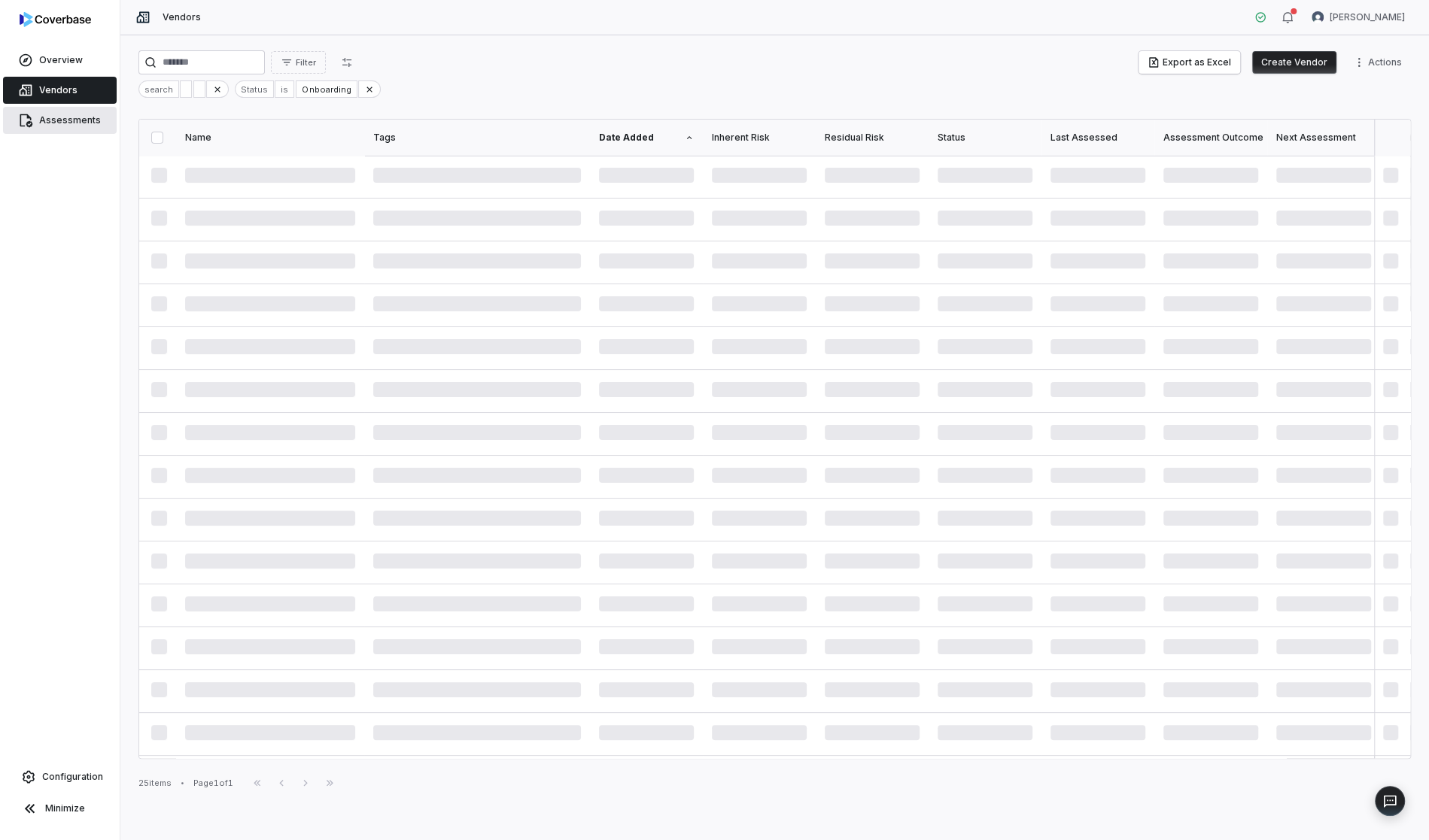
click at [67, 118] on span "Assessments" at bounding box center [70, 120] width 61 height 12
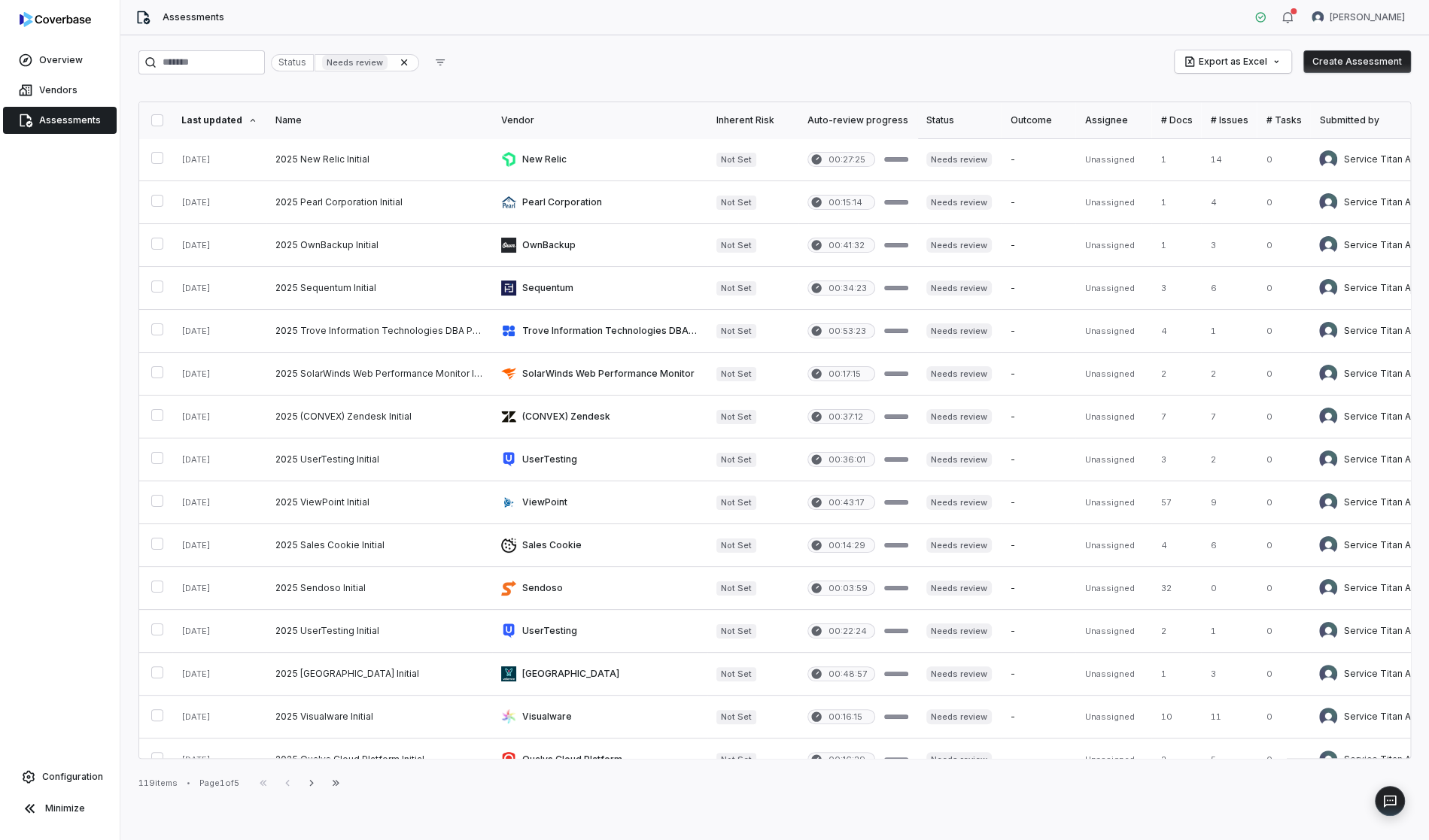
click at [58, 112] on link "Assessments" at bounding box center [60, 120] width 114 height 27
click at [214, 107] on th "Last updated" at bounding box center [219, 120] width 94 height 36
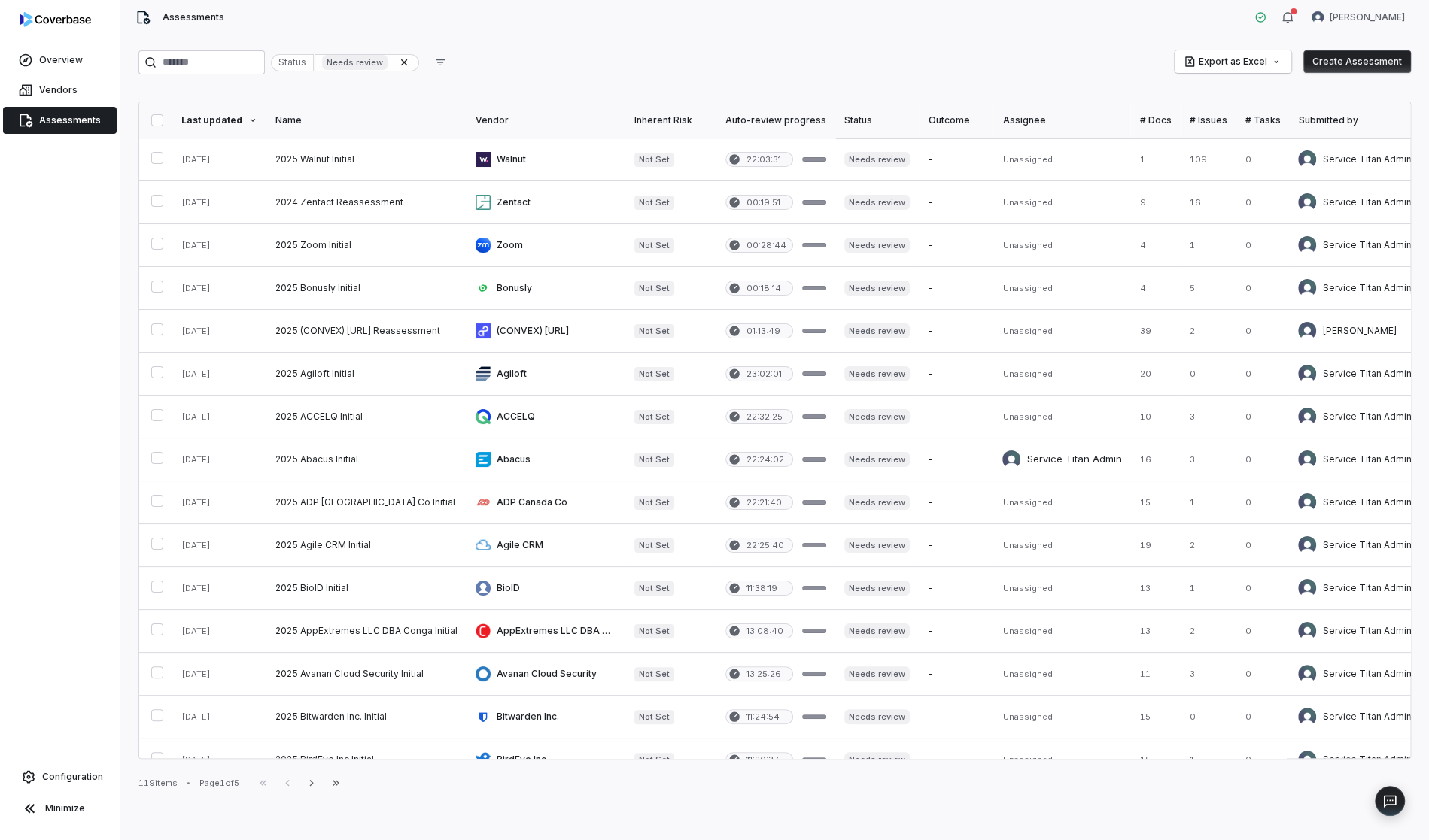
click at [216, 121] on div "Last updated" at bounding box center [219, 120] width 76 height 12
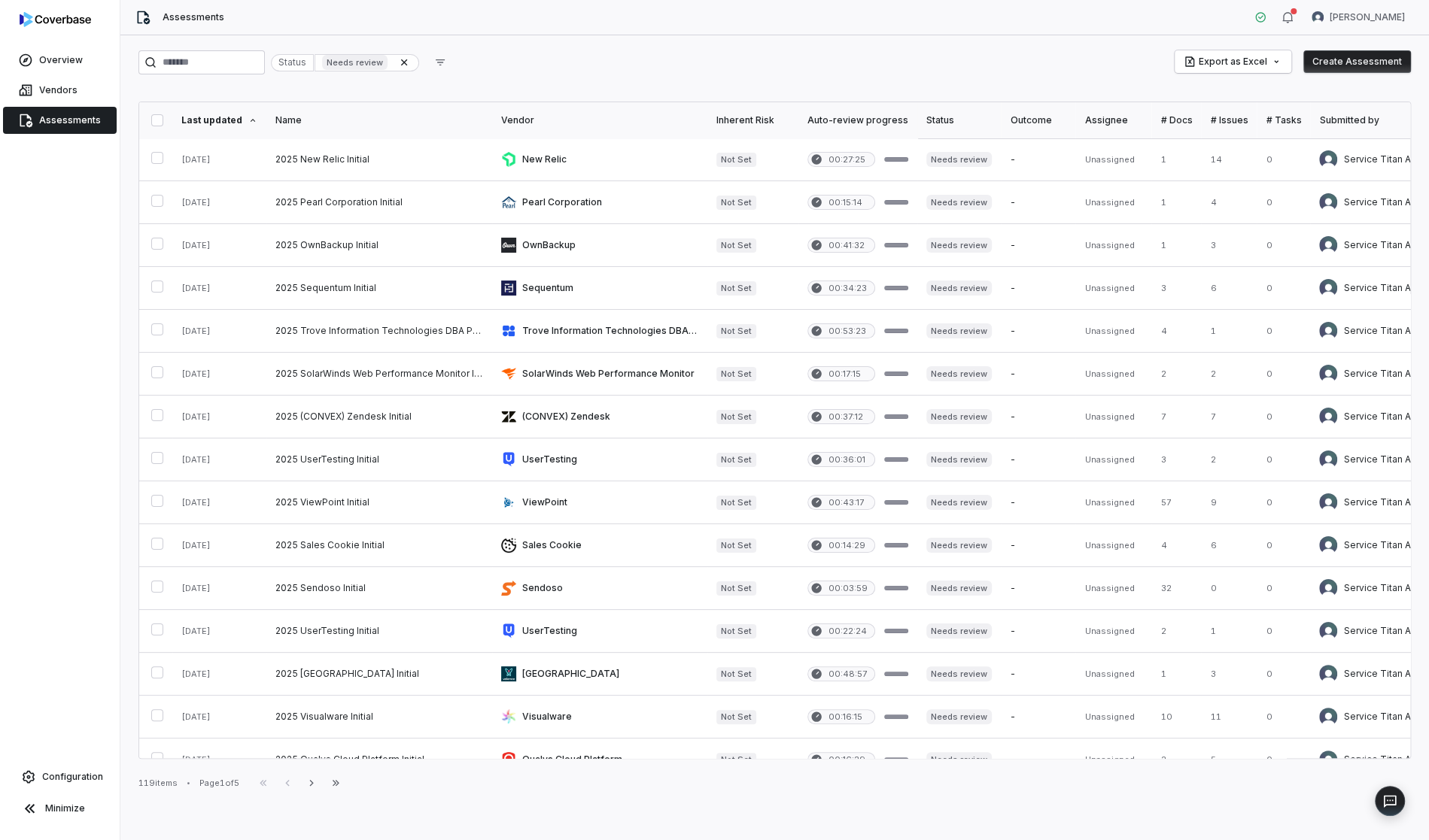
click at [216, 120] on div "Last updated" at bounding box center [219, 120] width 76 height 12
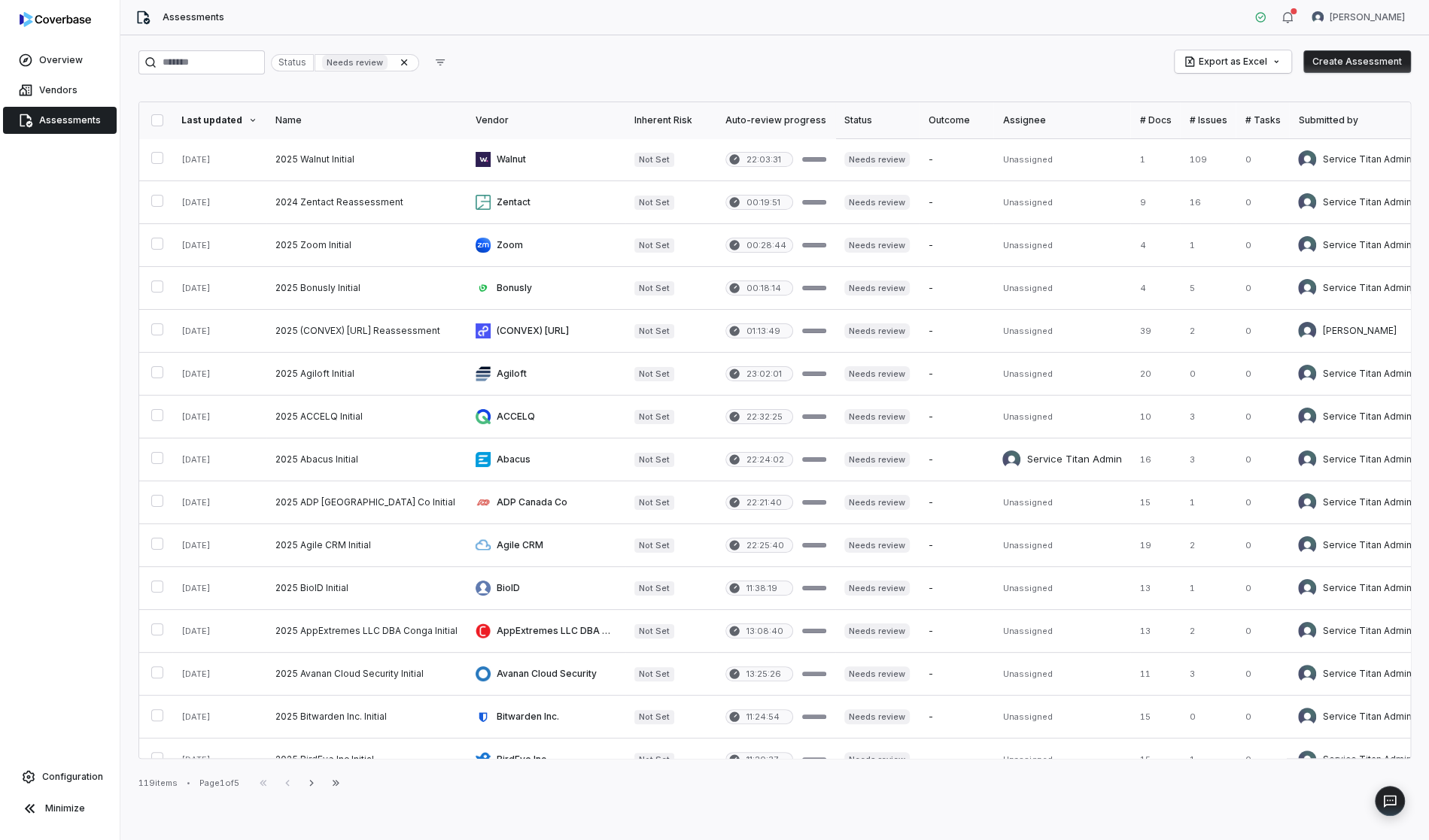
click at [214, 116] on div "Last updated" at bounding box center [219, 120] width 76 height 12
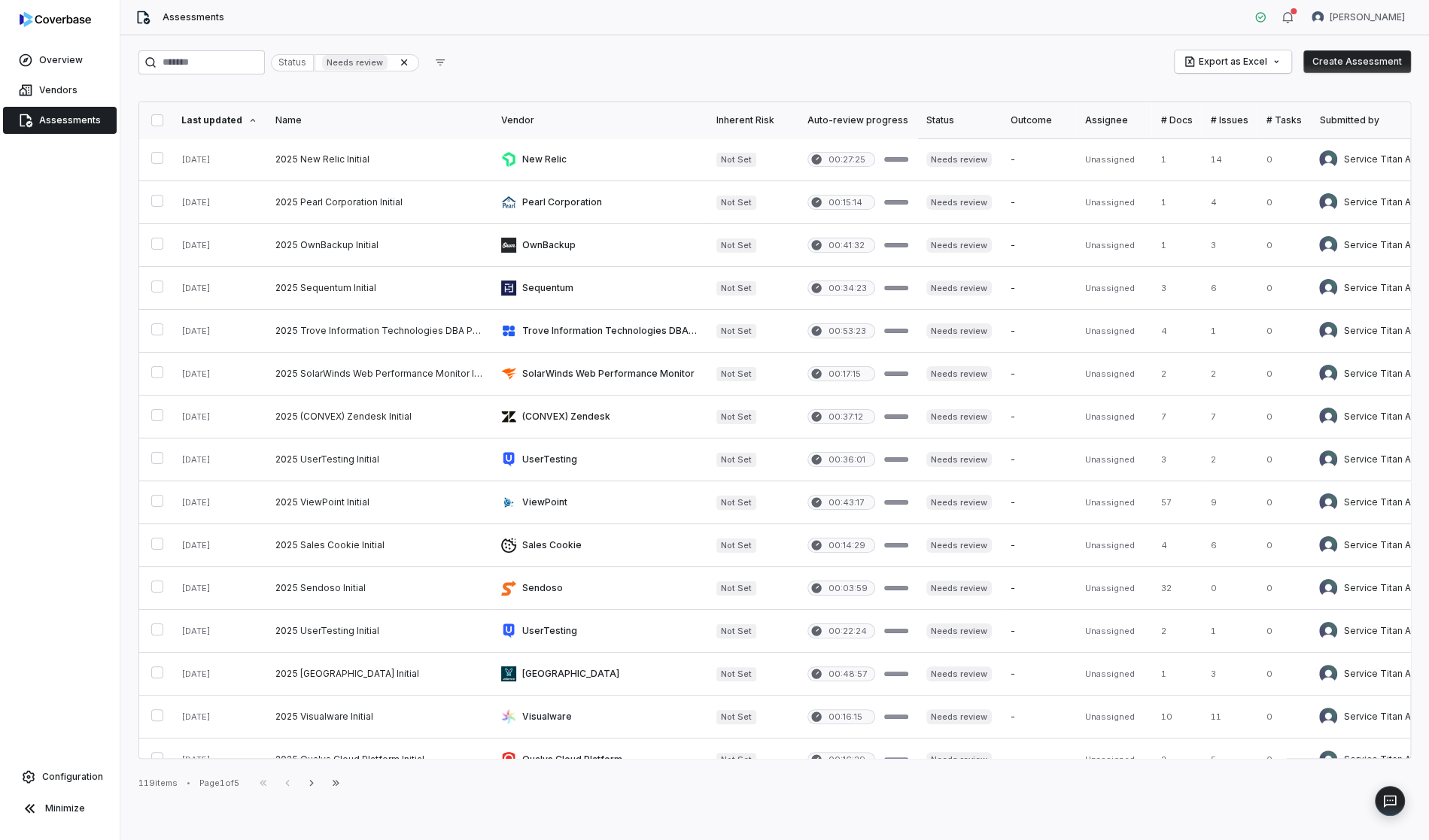
click at [214, 116] on div "Last updated" at bounding box center [219, 120] width 76 height 12
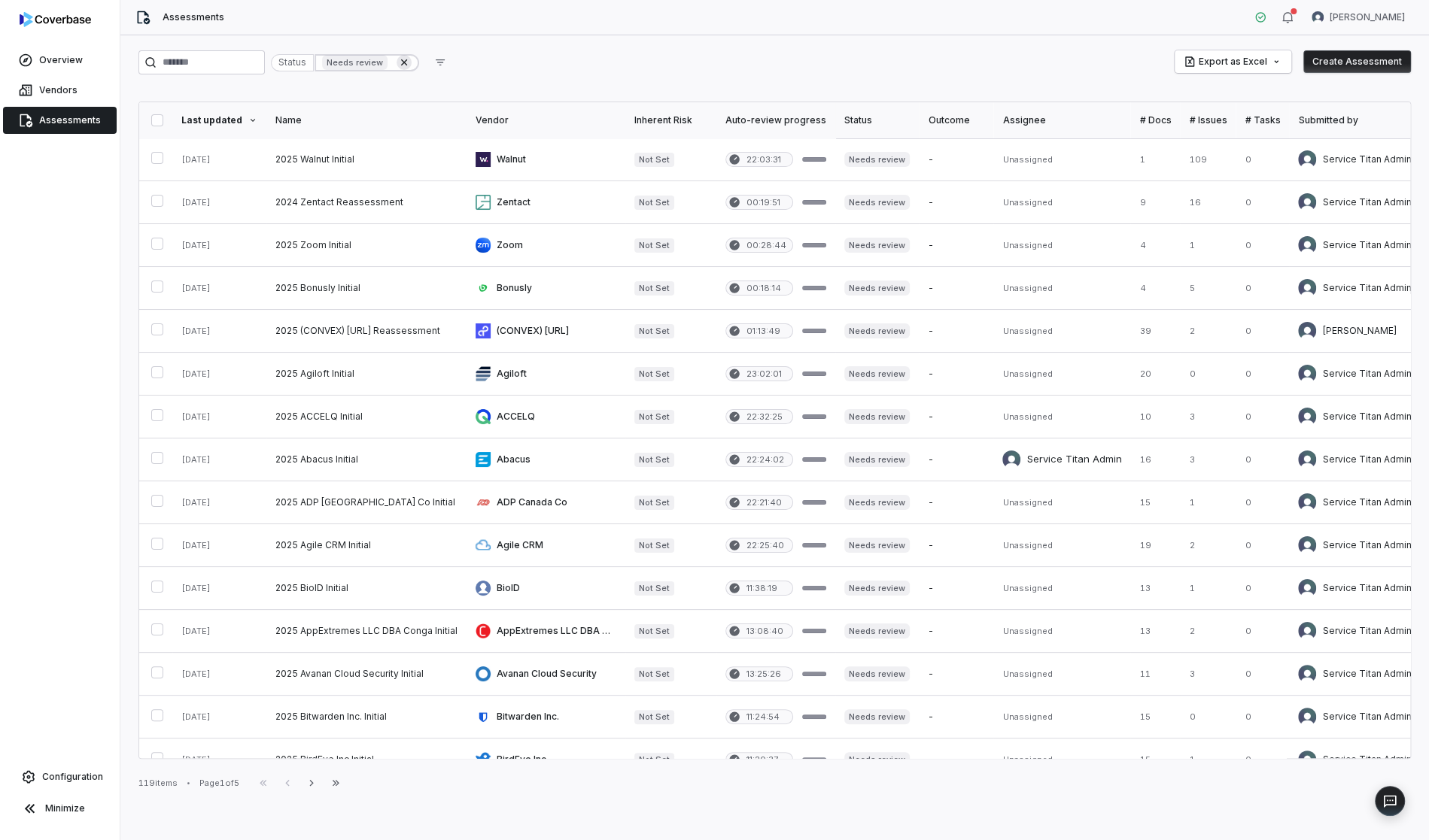
click at [410, 63] on icon at bounding box center [404, 63] width 12 height 12
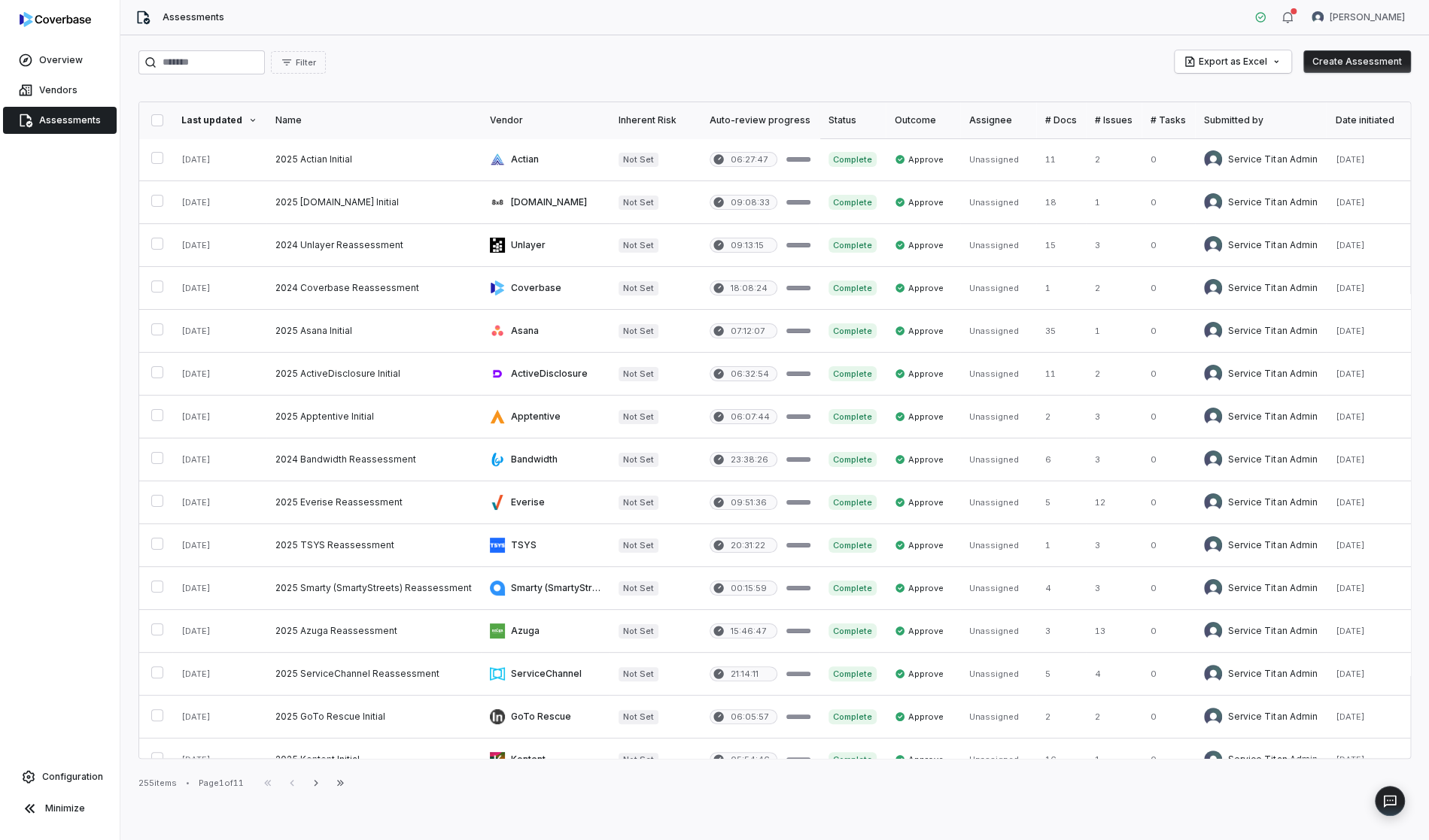
click at [1358, 127] on th "Date initiated" at bounding box center [1374, 120] width 95 height 36
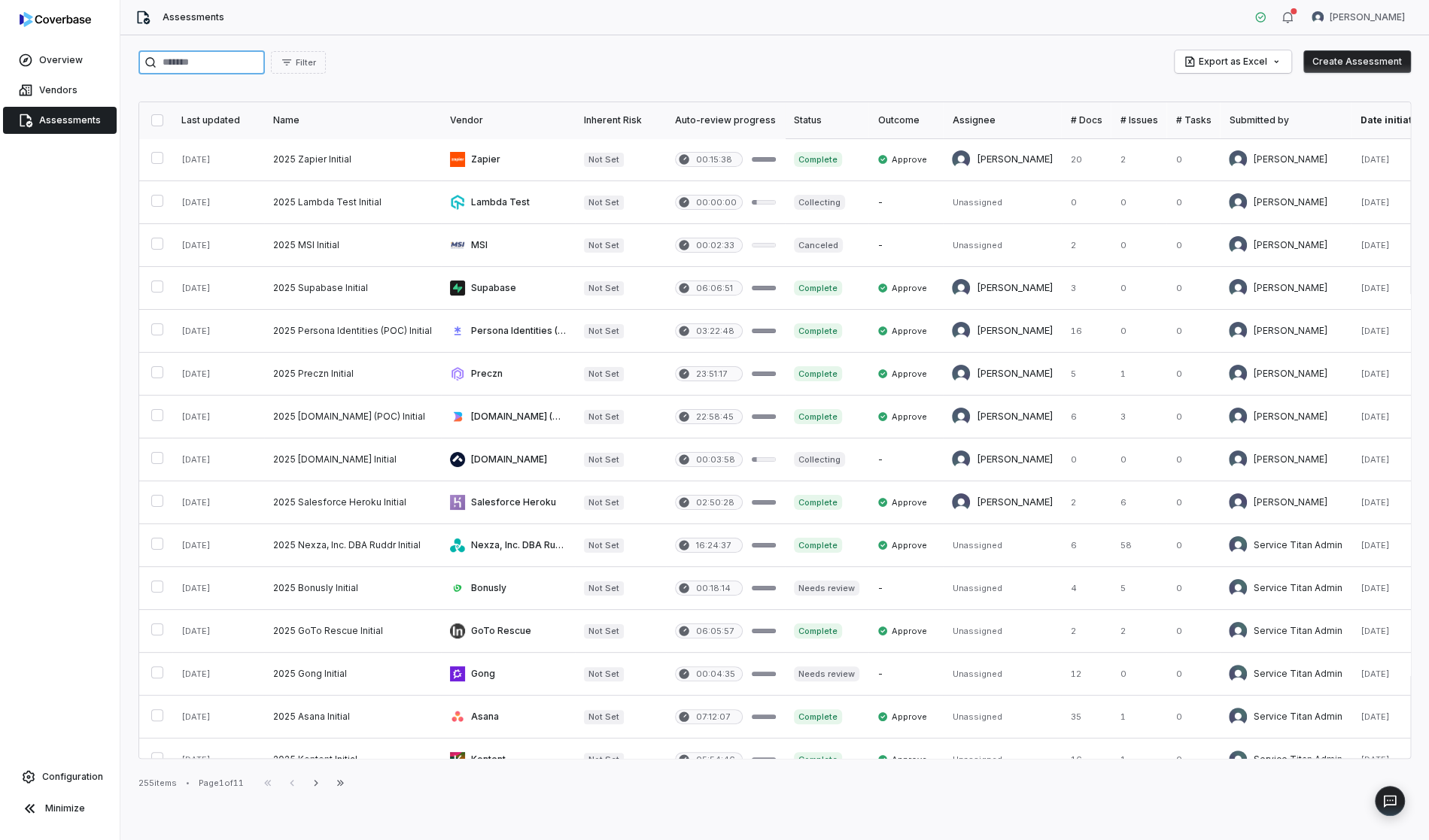
click at [242, 63] on input "search" at bounding box center [201, 62] width 127 height 24
click at [292, 64] on icon "button" at bounding box center [287, 62] width 9 height 6
click at [350, 133] on div "Status" at bounding box center [365, 131] width 144 height 24
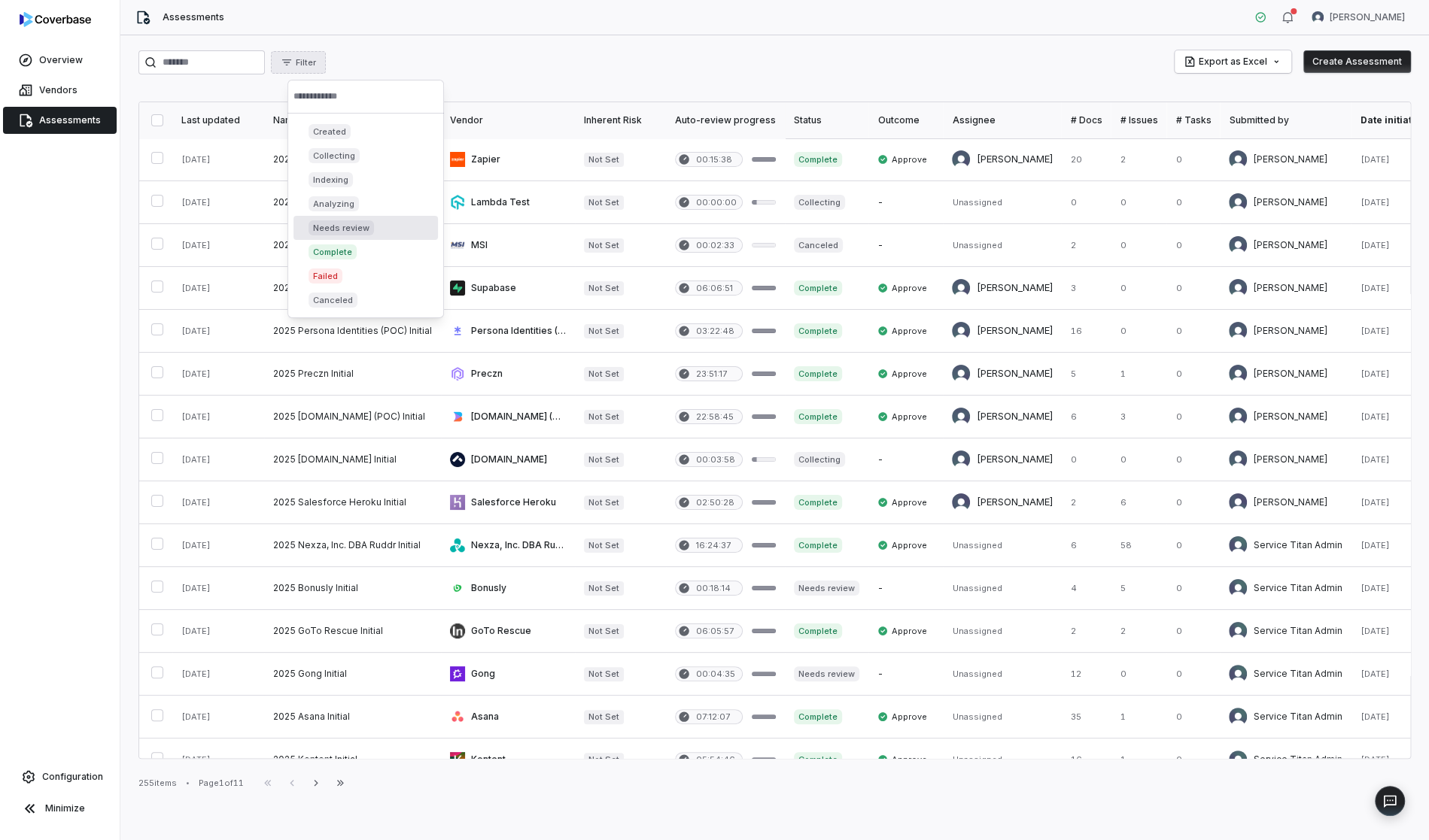
click at [398, 223] on div "Needs review" at bounding box center [365, 227] width 144 height 24
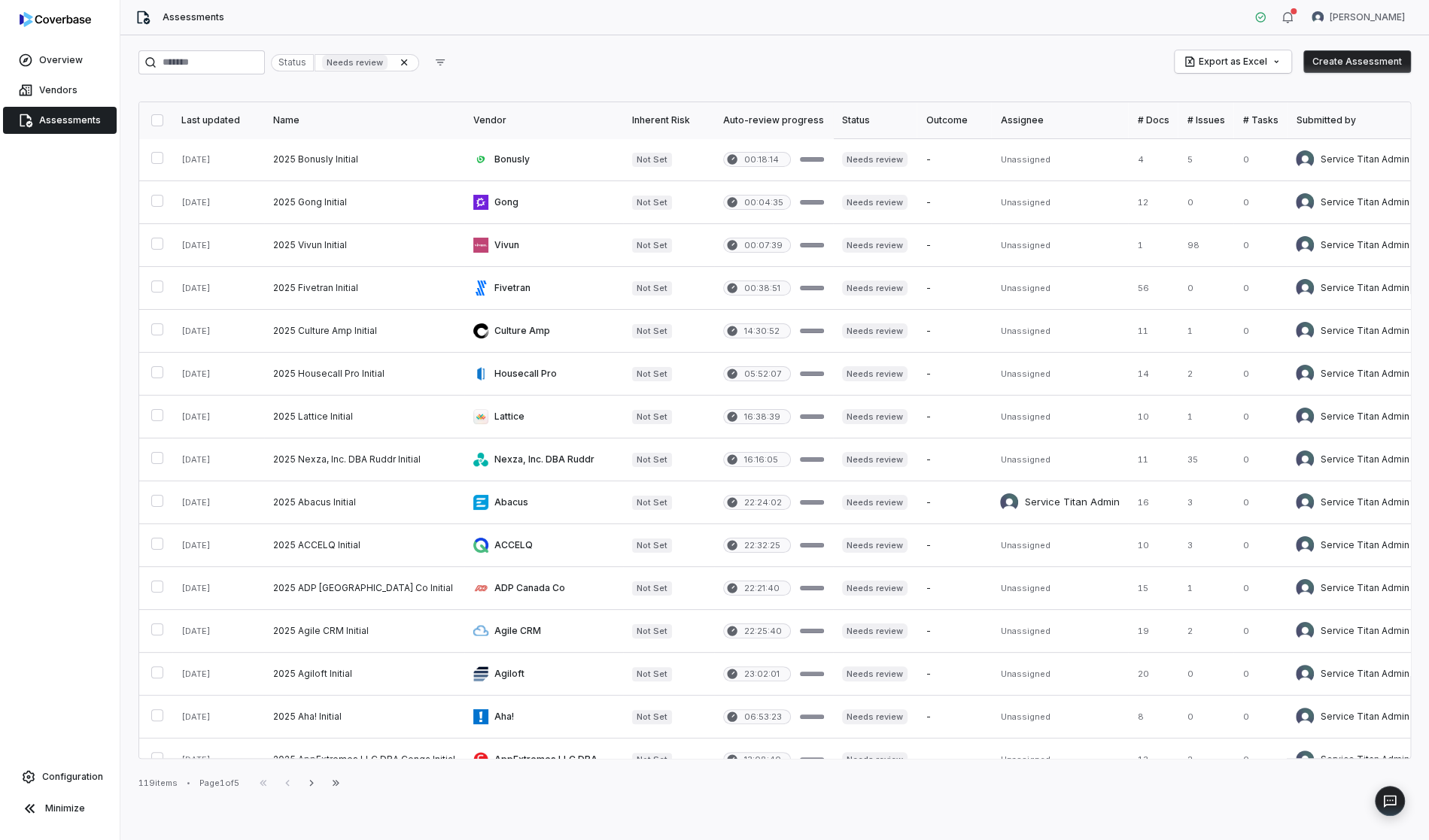
click at [163, 117] on button "button" at bounding box center [157, 120] width 12 height 12
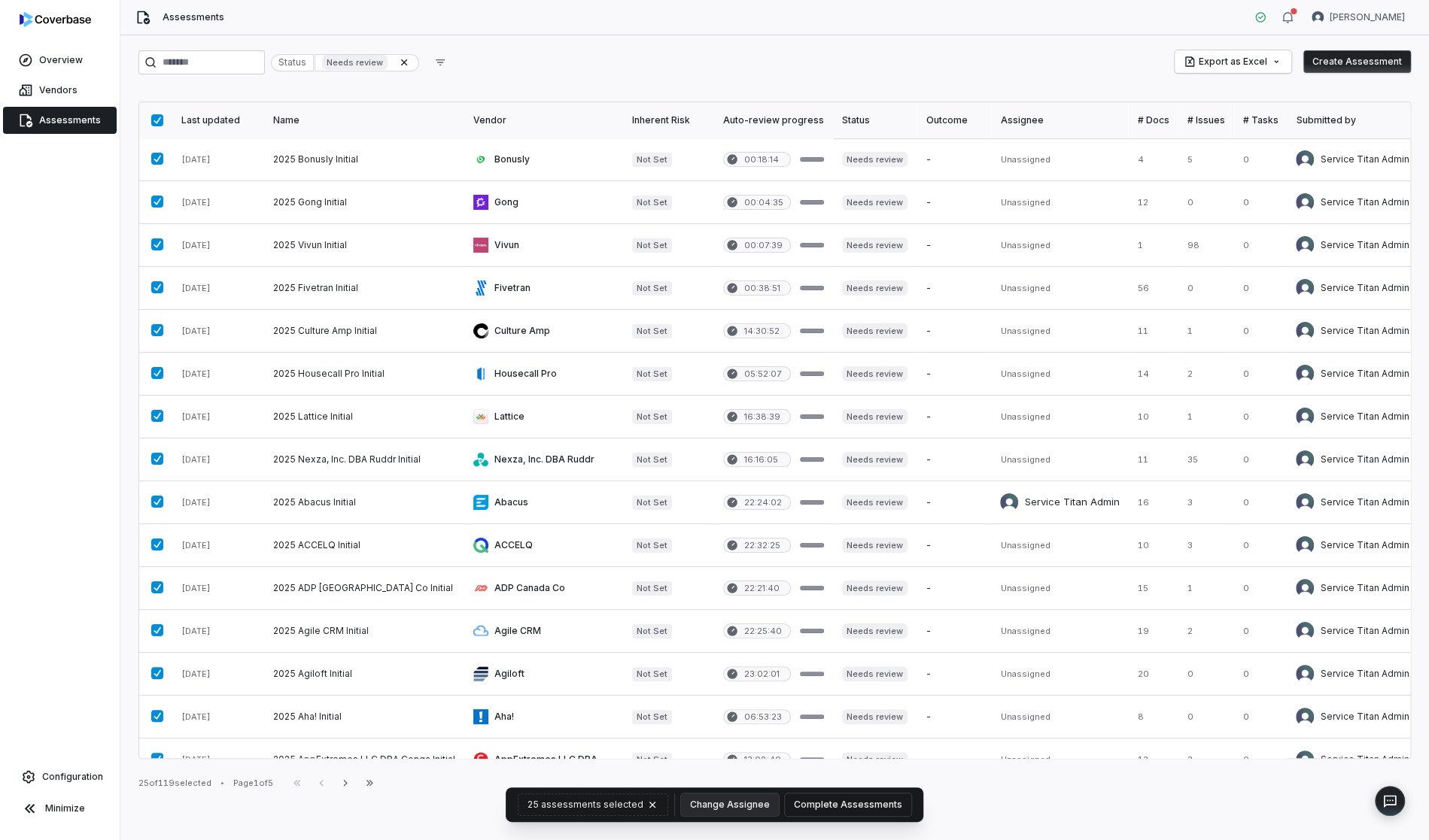
click at [853, 802] on button "Complete Assessments" at bounding box center [848, 805] width 127 height 22
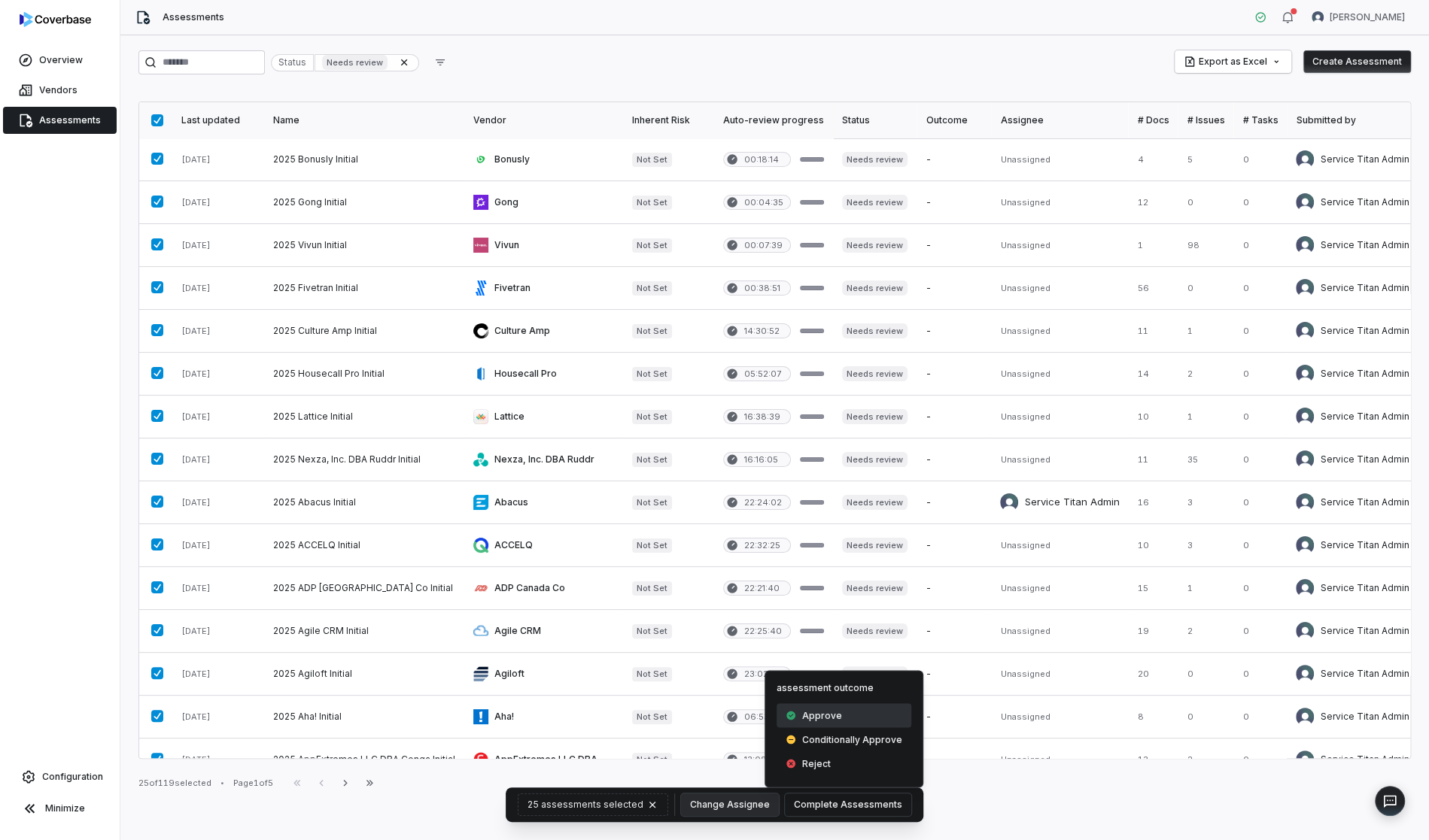
click at [845, 716] on div "Approve" at bounding box center [844, 715] width 135 height 24
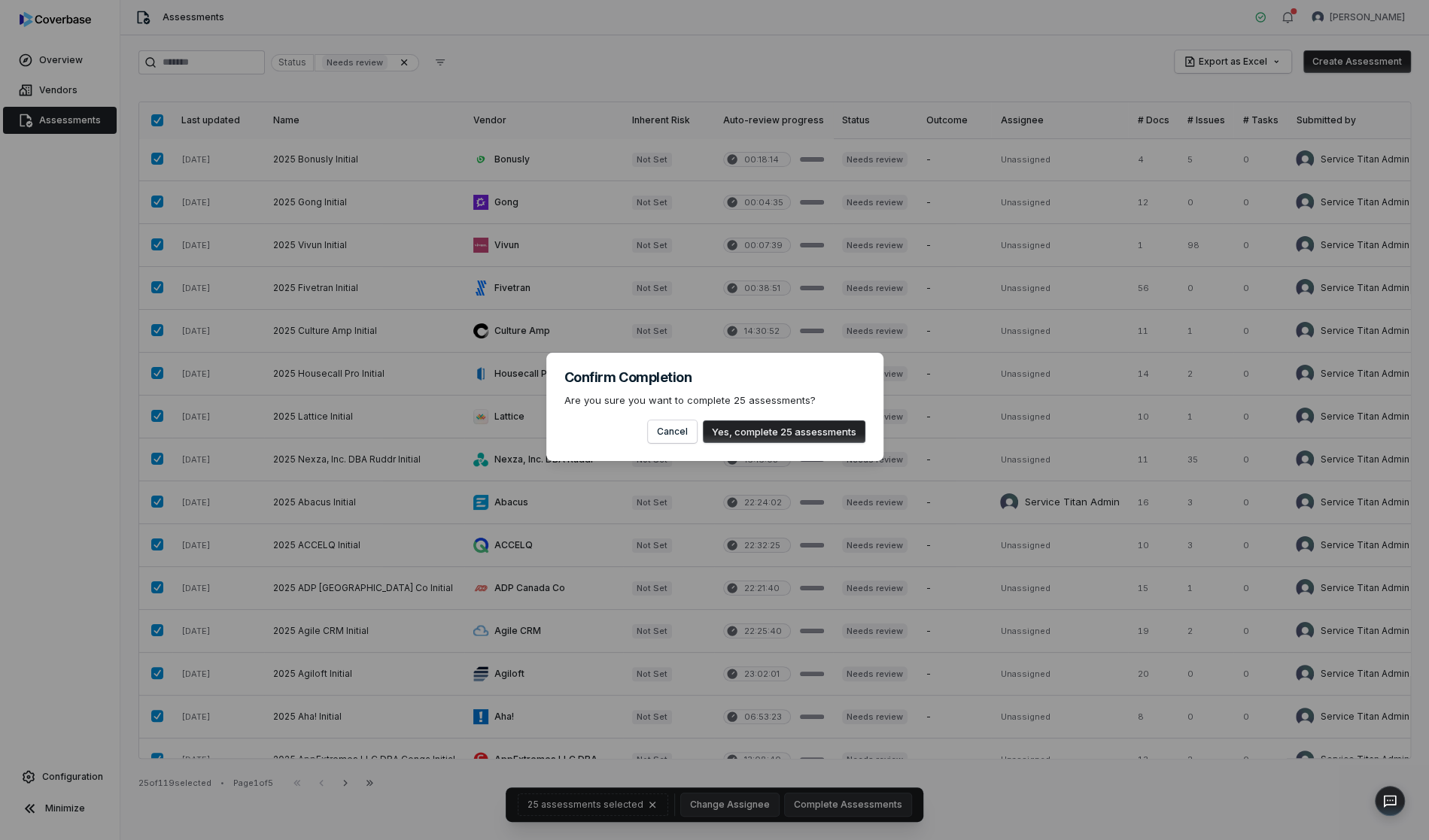
click at [820, 426] on button "Yes, complete 25 assessments" at bounding box center [784, 431] width 163 height 22
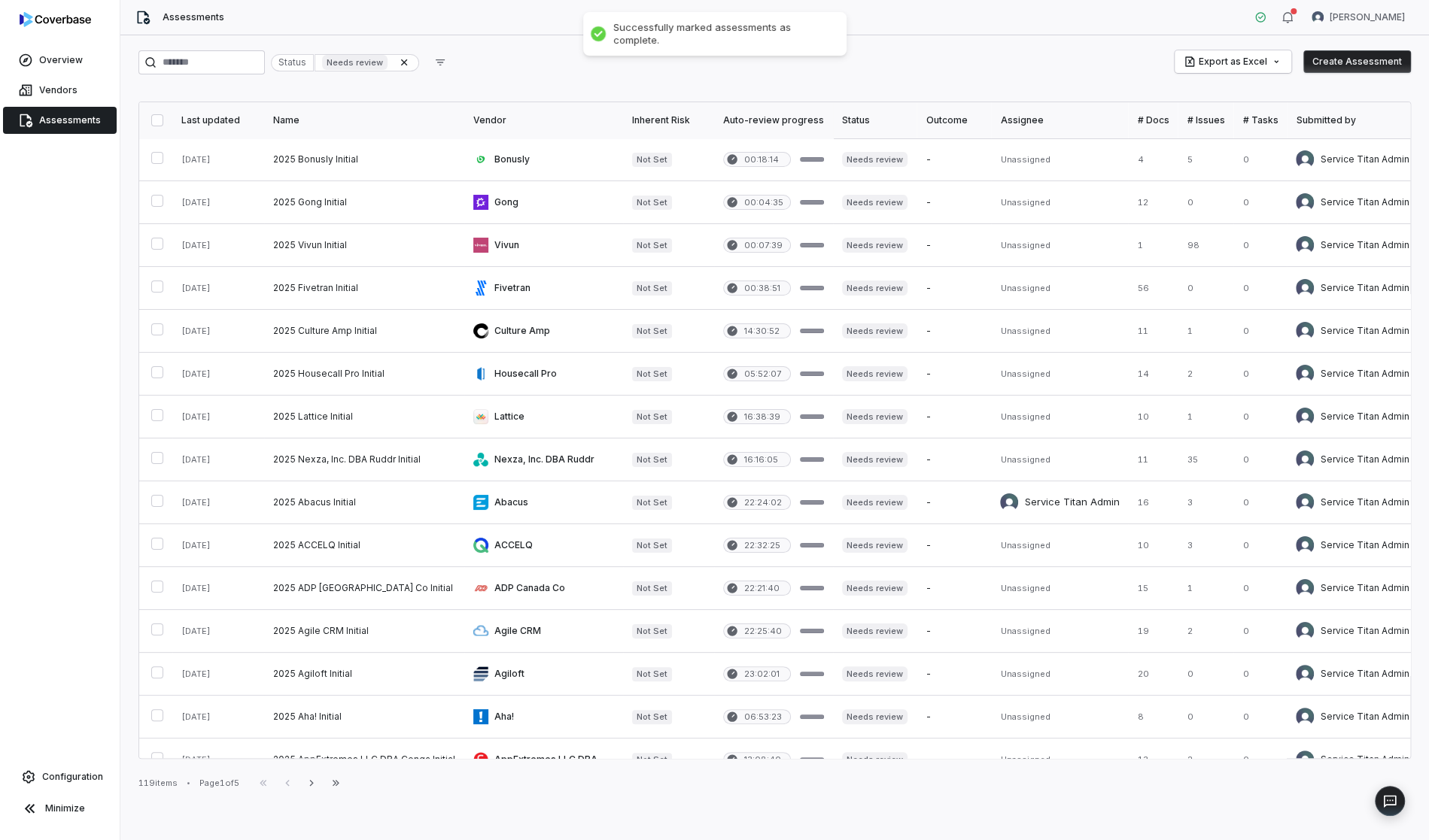
click at [163, 119] on button "button" at bounding box center [157, 120] width 12 height 12
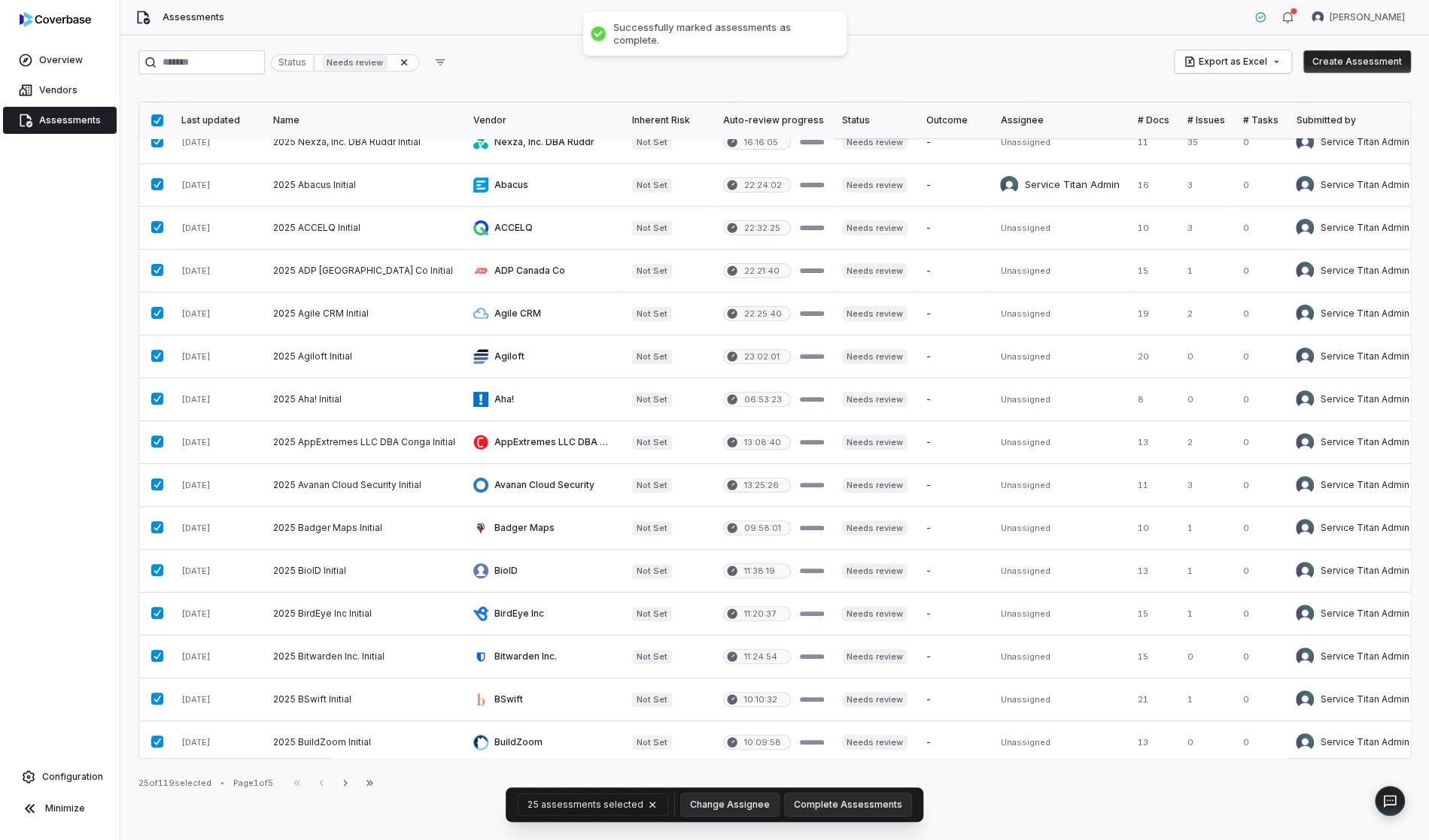
scroll to position [444, 0]
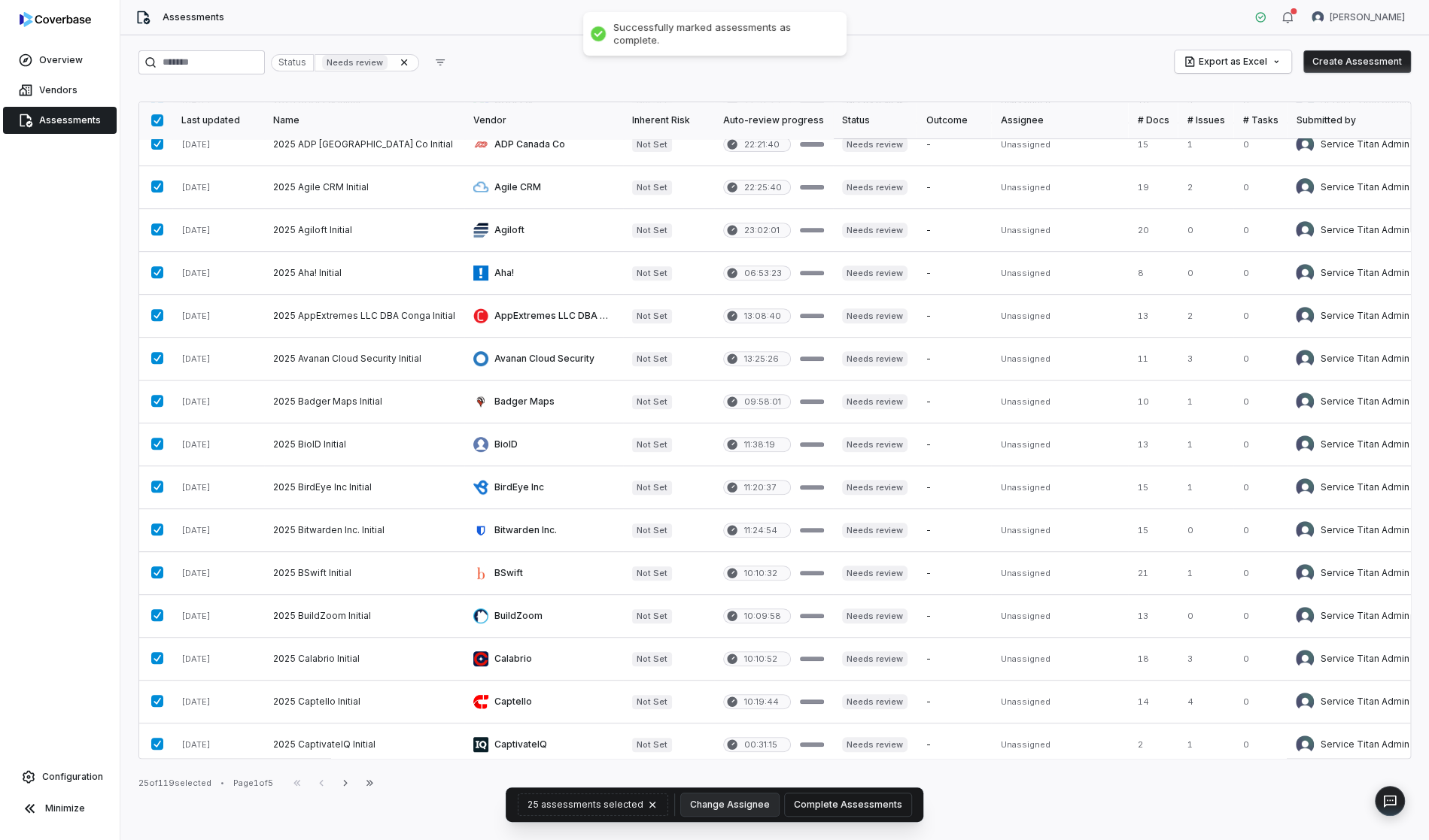
click at [883, 805] on button "Complete Assessments" at bounding box center [848, 805] width 127 height 22
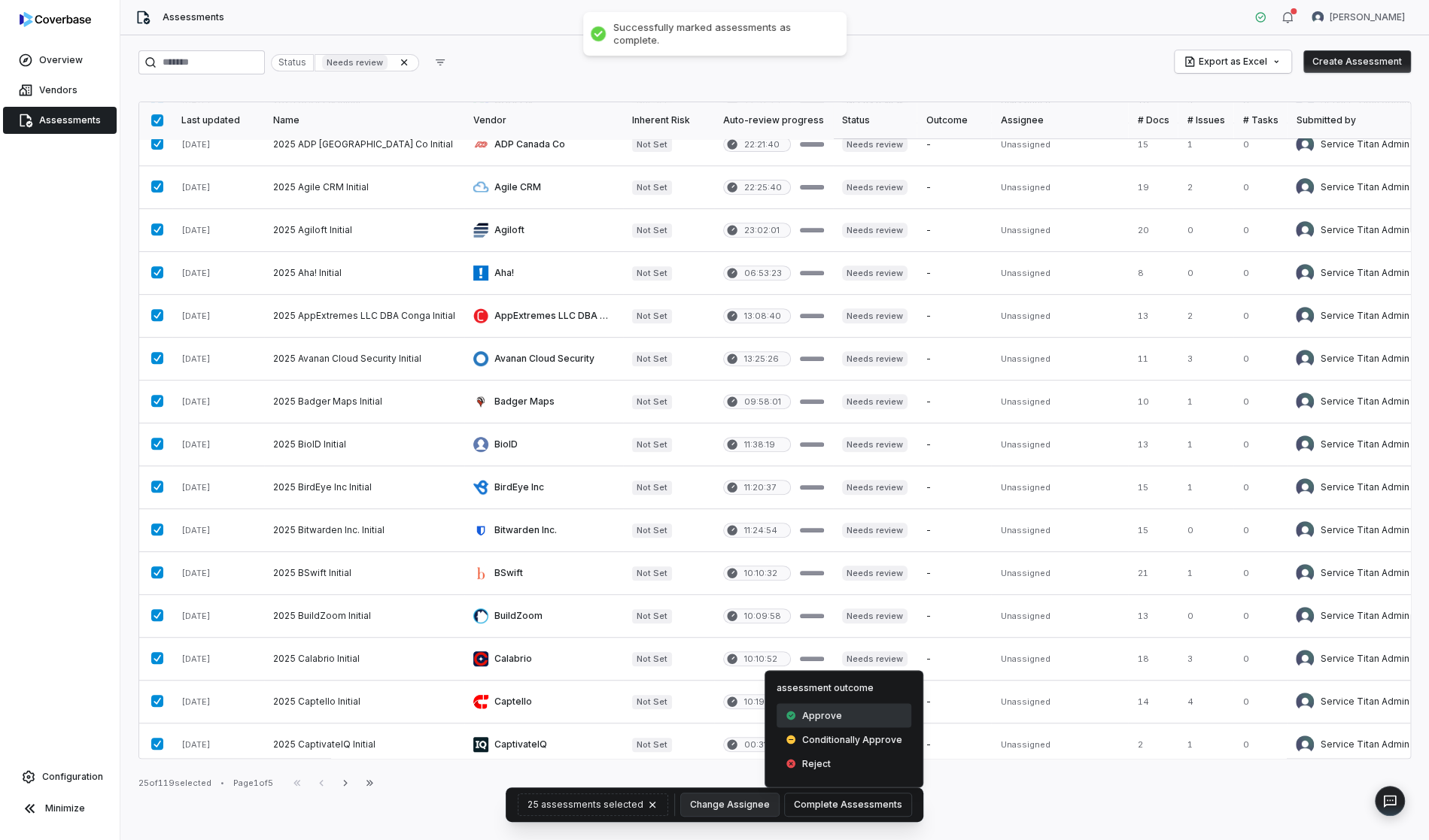
click at [830, 717] on span "Approve" at bounding box center [822, 716] width 40 height 12
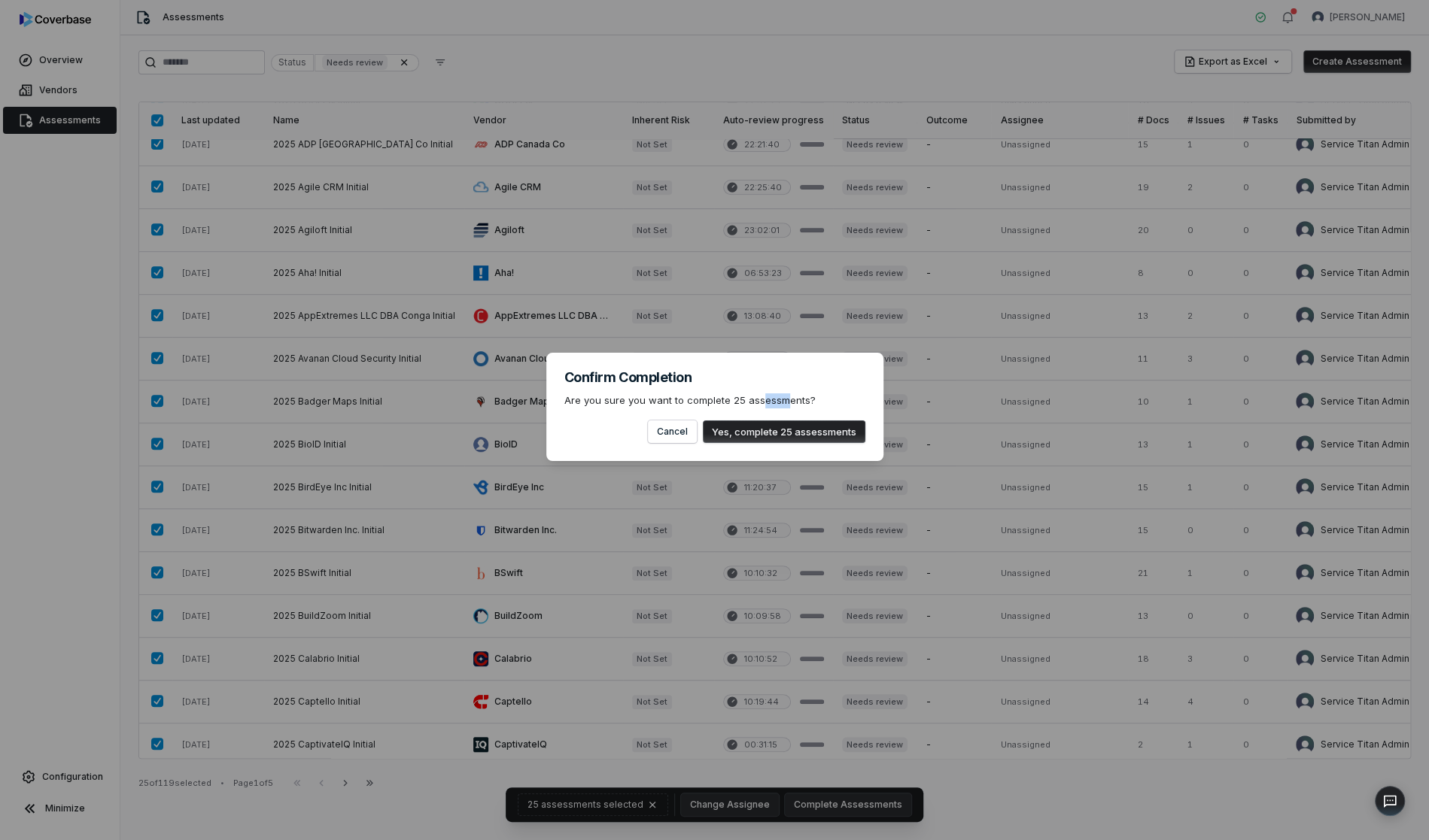
drag, startPoint x: 781, startPoint y: 398, endPoint x: 760, endPoint y: 398, distance: 21.0
click at [760, 398] on p "Are you sure you want to complete 25 assessments?" at bounding box center [714, 401] width 301 height 15
copy p "essm"
click at [817, 401] on p "Are you sure you want to complete 25 assessments?" at bounding box center [714, 401] width 301 height 15
click at [813, 426] on button "Yes, complete 25 assessments" at bounding box center [784, 431] width 163 height 22
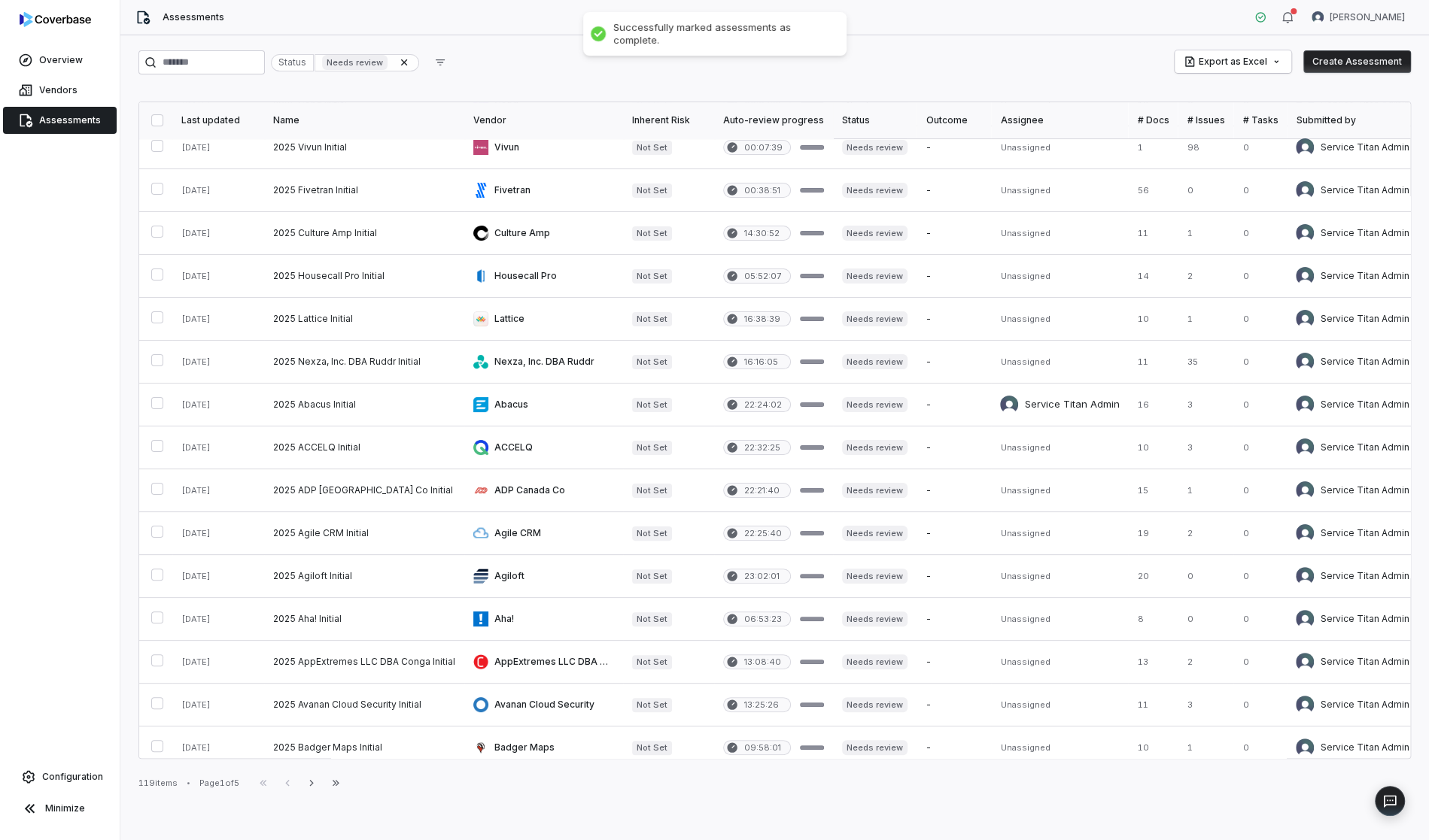
scroll to position [0, 0]
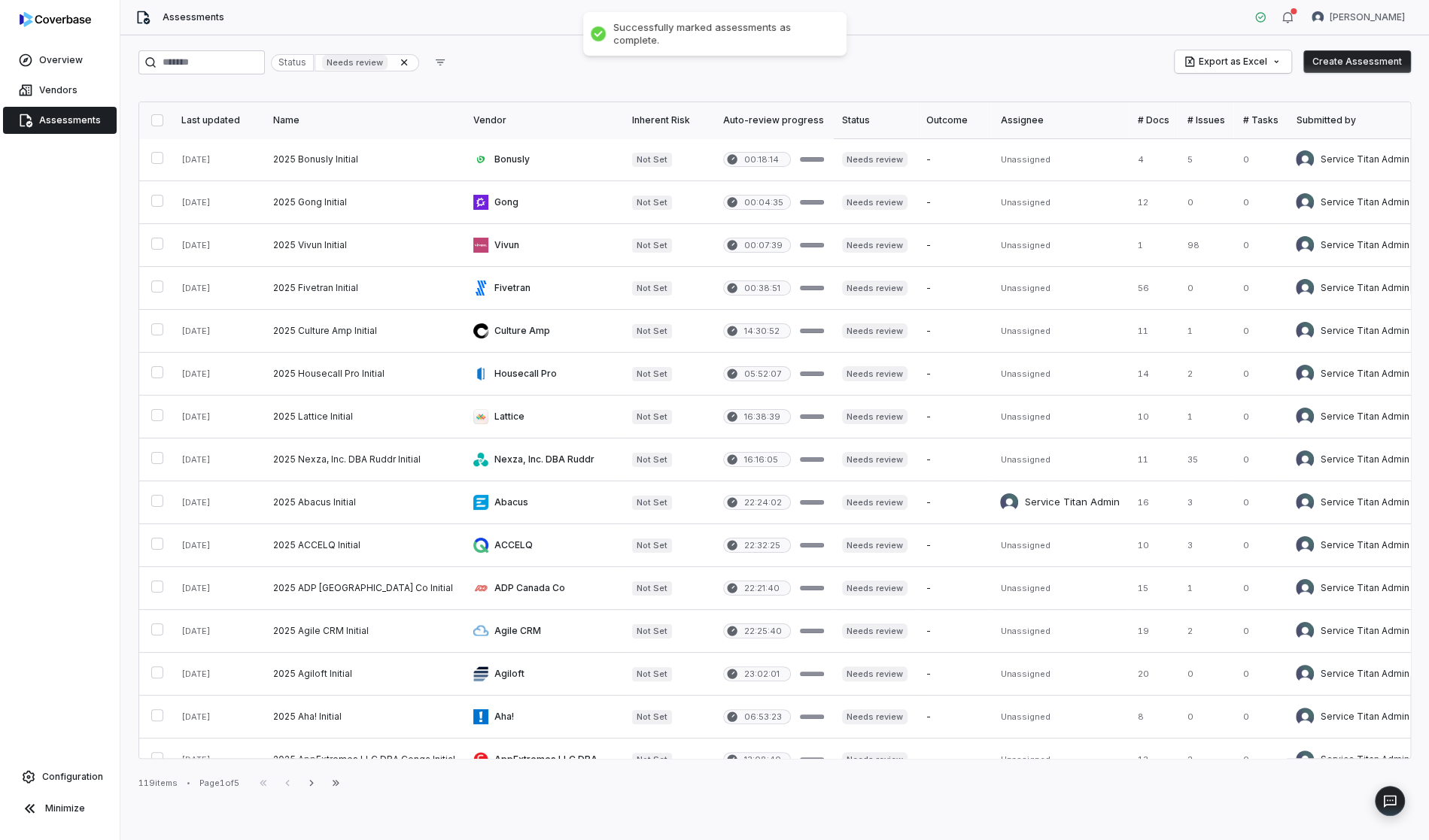
click at [157, 117] on button "button" at bounding box center [157, 120] width 12 height 12
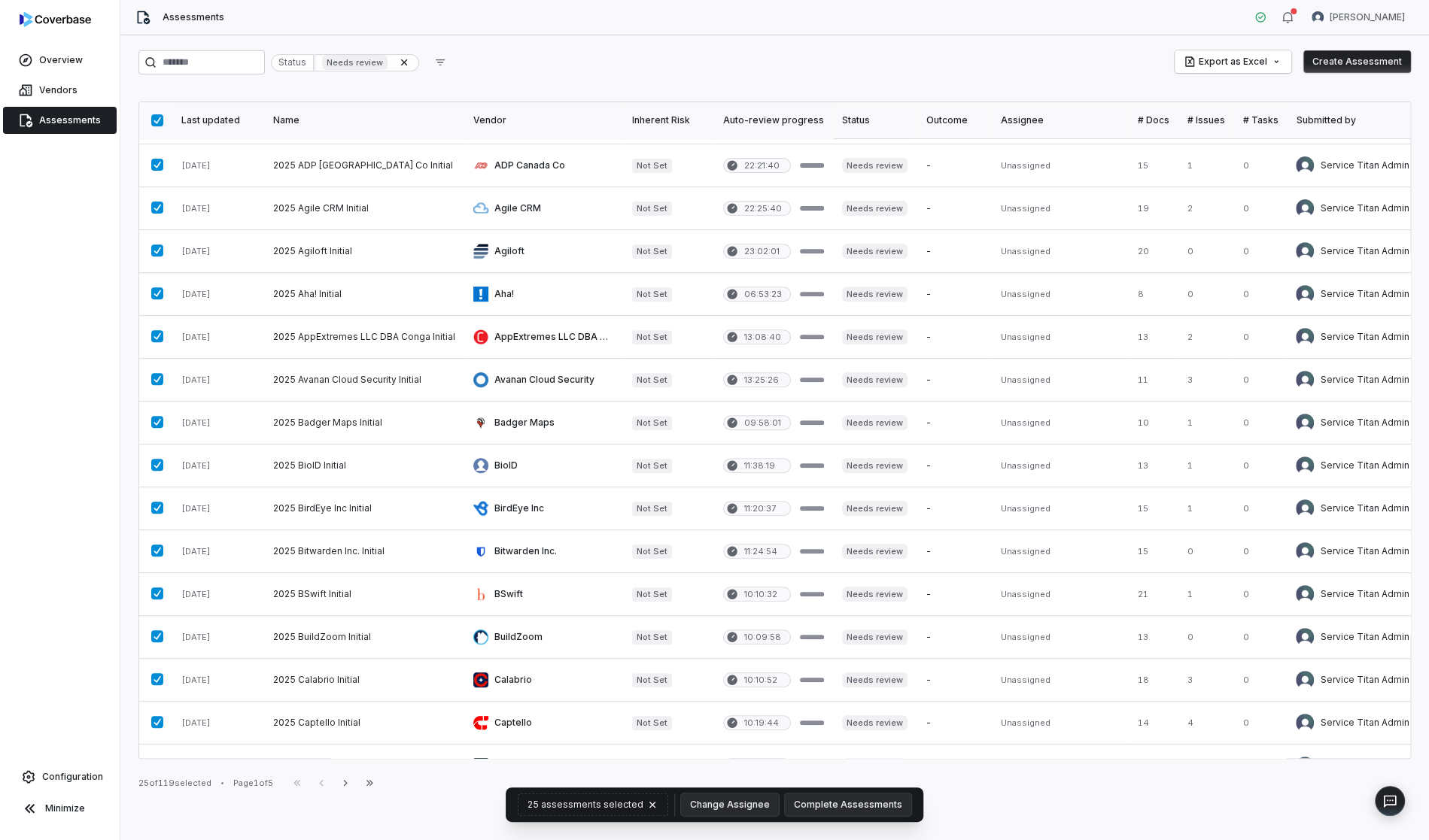
scroll to position [444, 0]
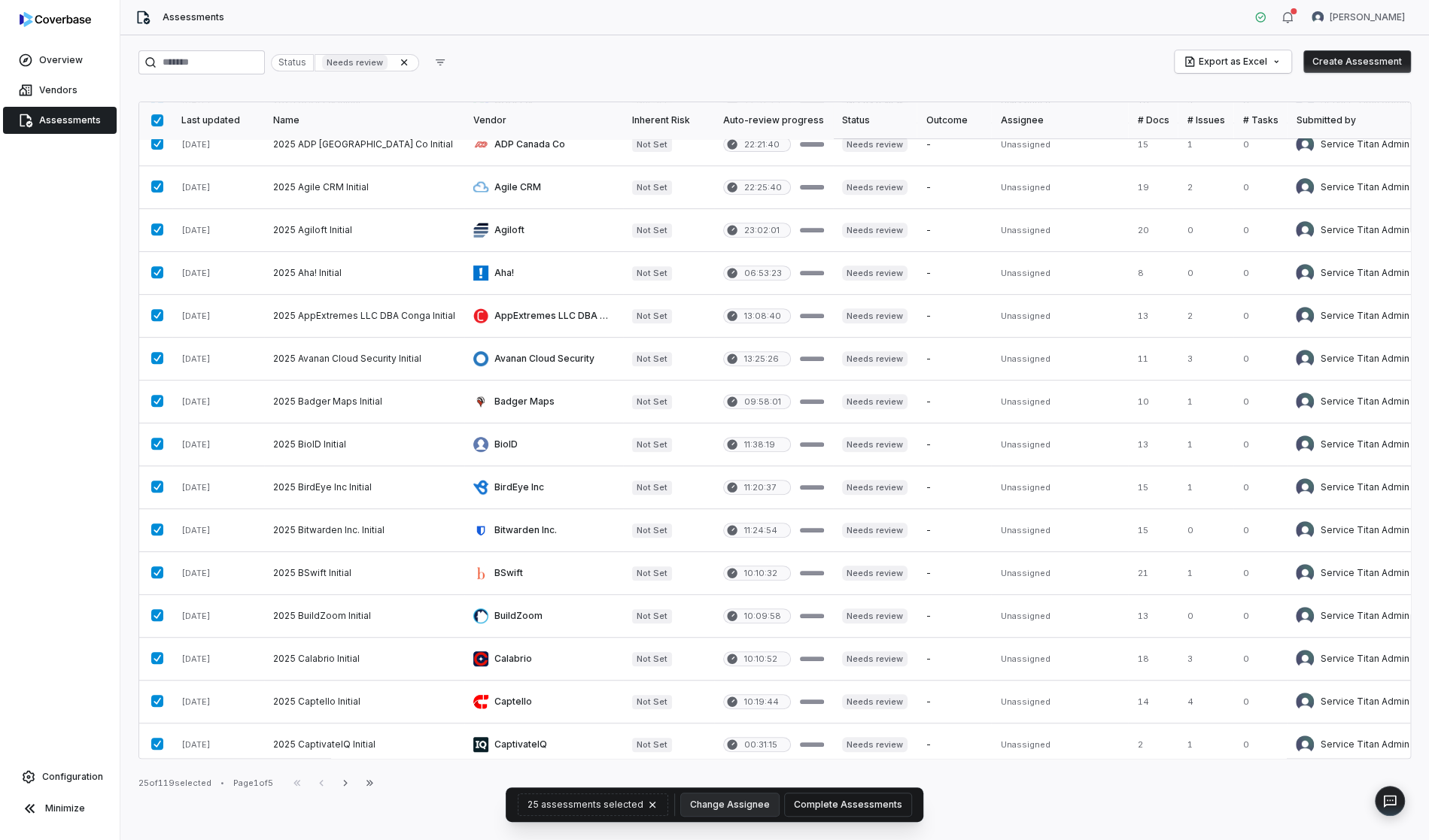
click at [867, 809] on button "Complete Assessments" at bounding box center [848, 805] width 127 height 22
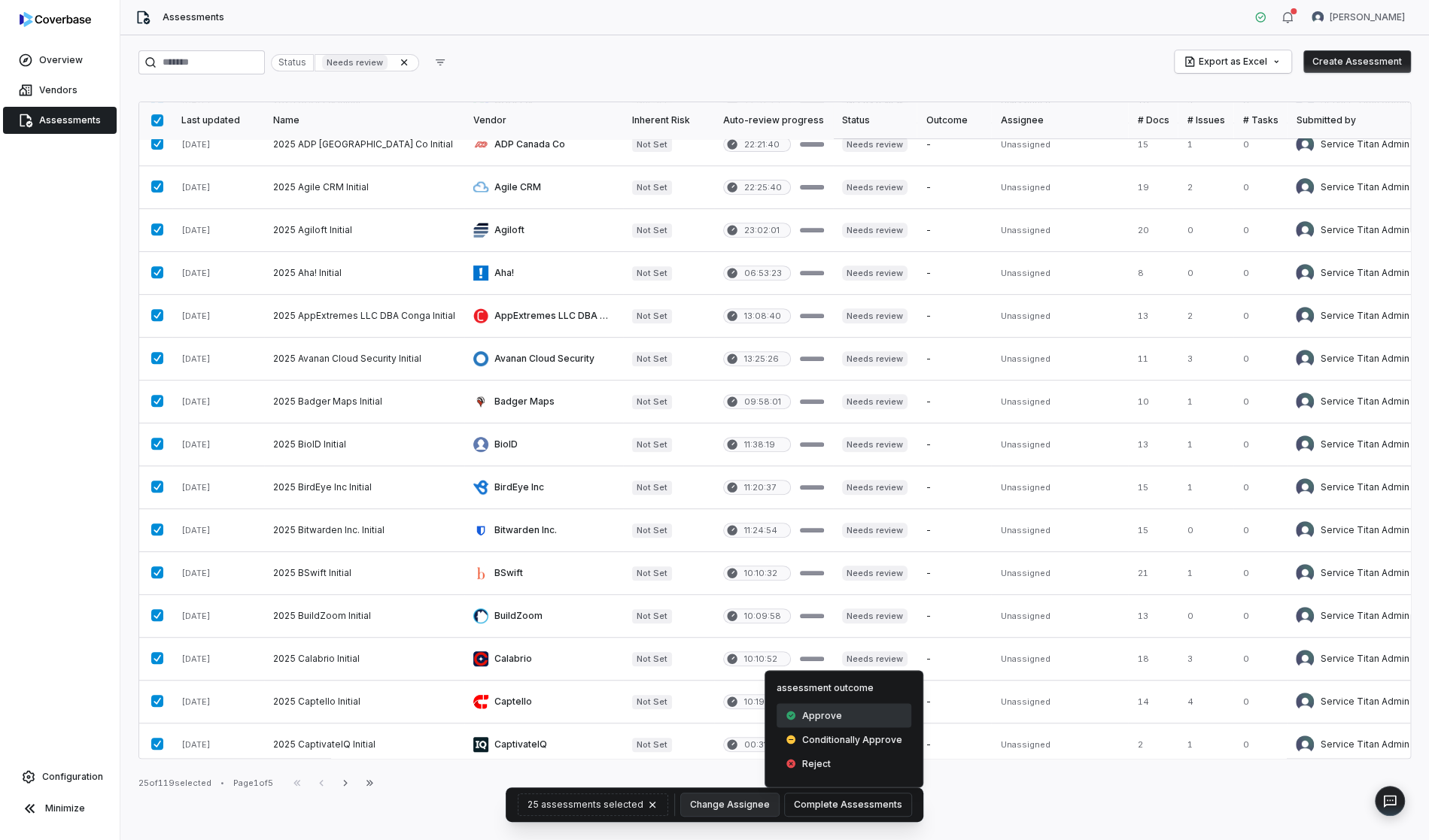
click at [840, 715] on div "Approve" at bounding box center [844, 715] width 135 height 24
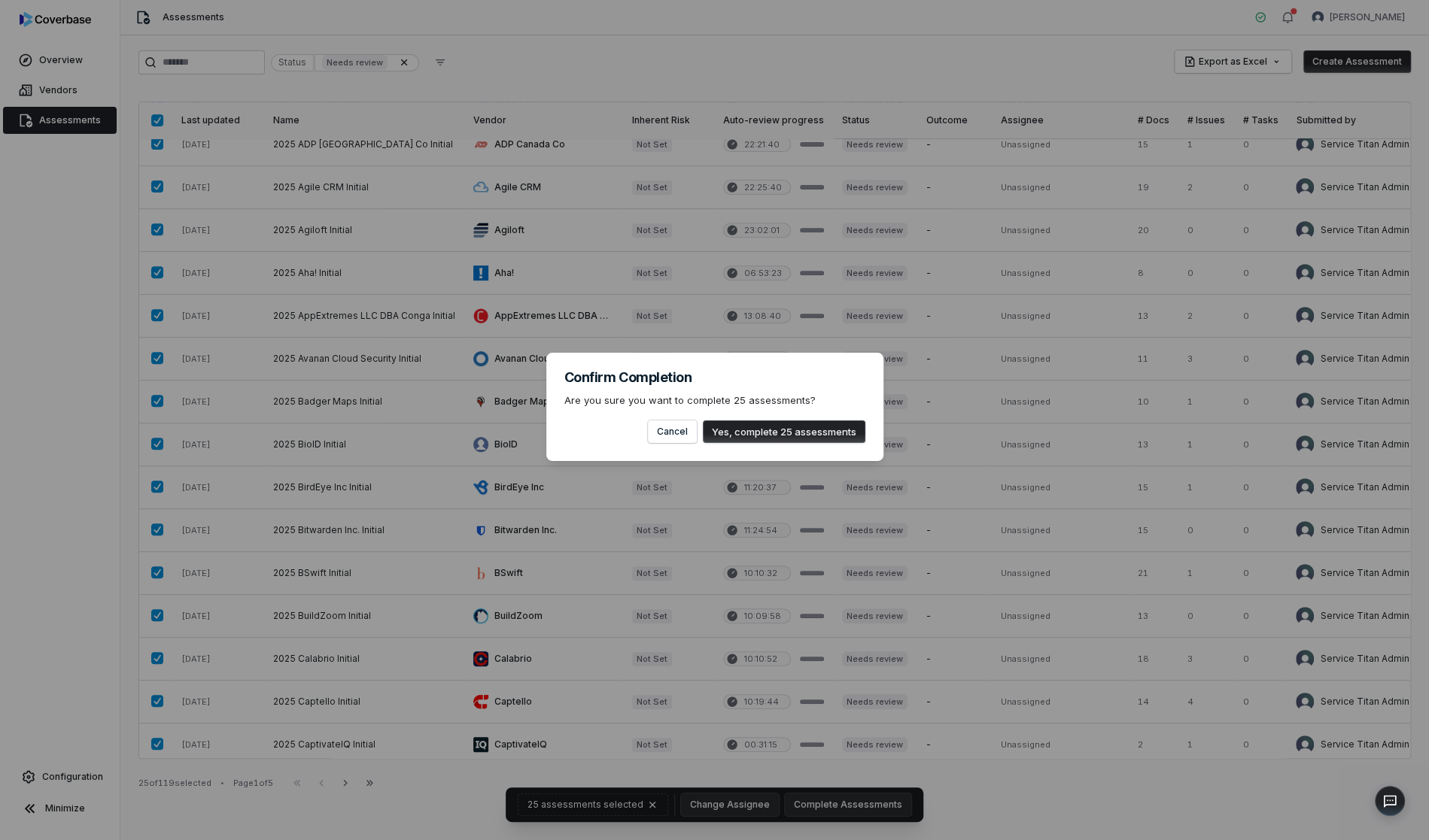
click at [835, 429] on button "Yes, complete 25 assessments" at bounding box center [784, 431] width 163 height 22
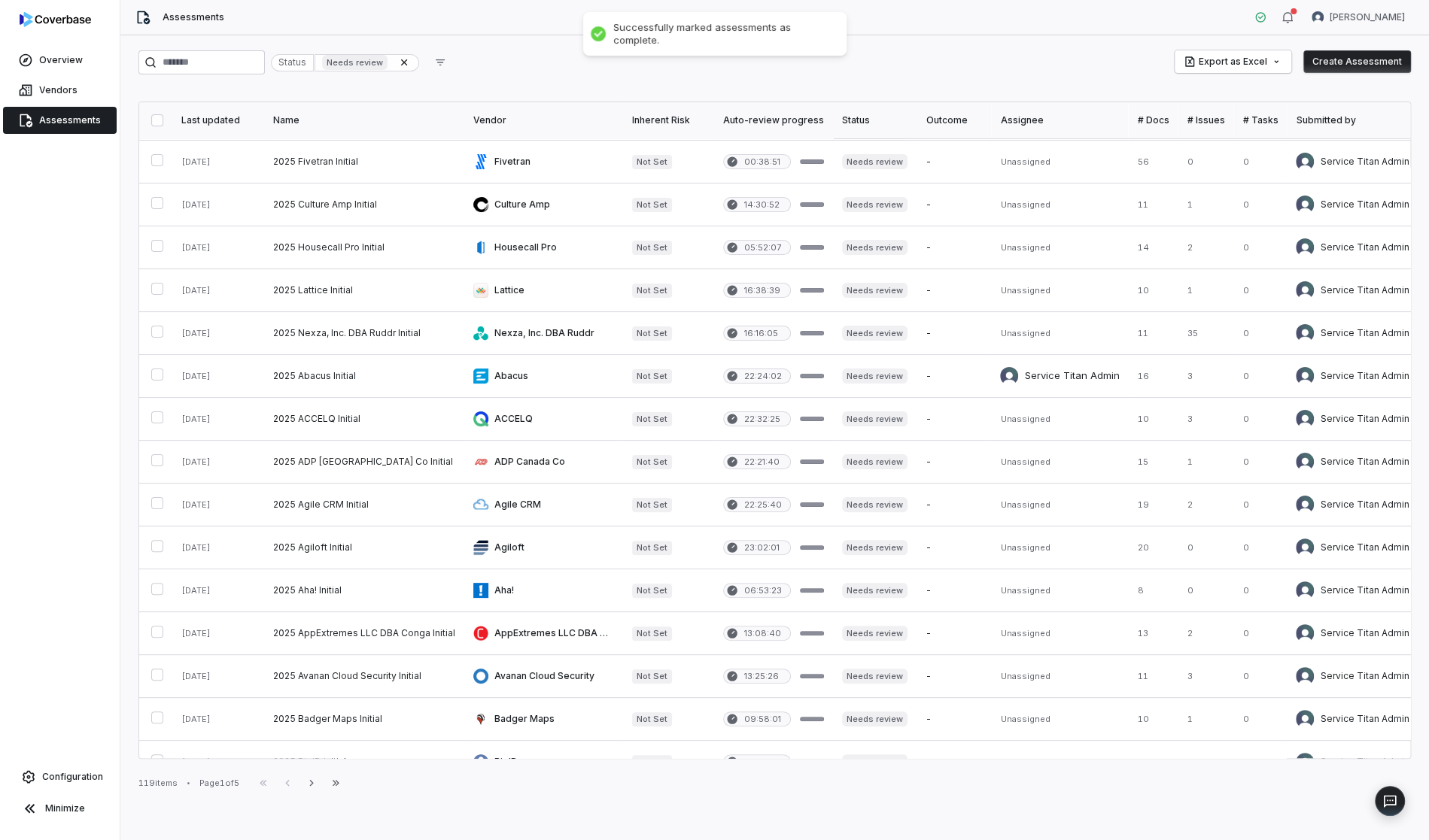
scroll to position [0, 0]
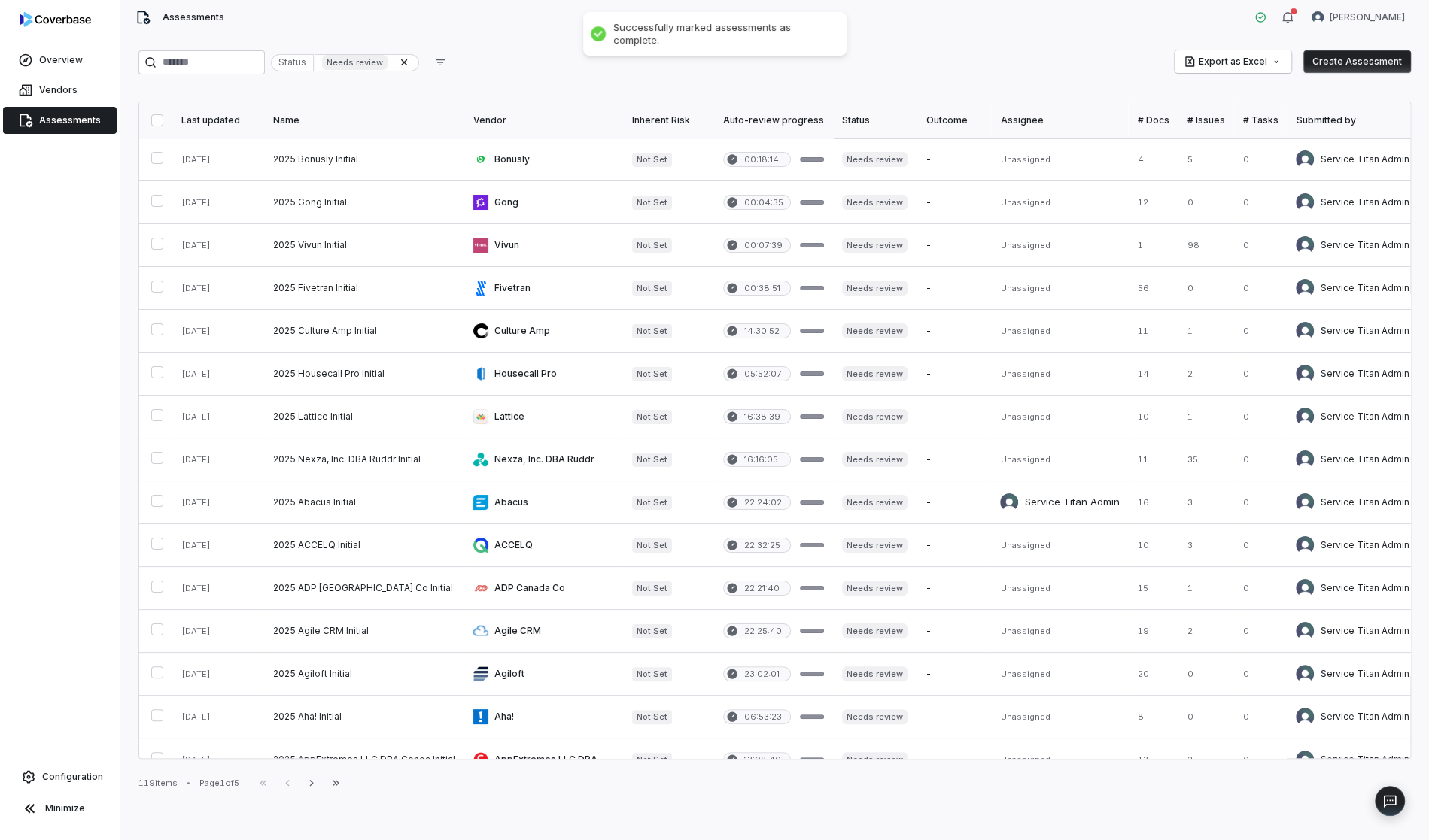
click at [153, 122] on button "button" at bounding box center [157, 120] width 12 height 12
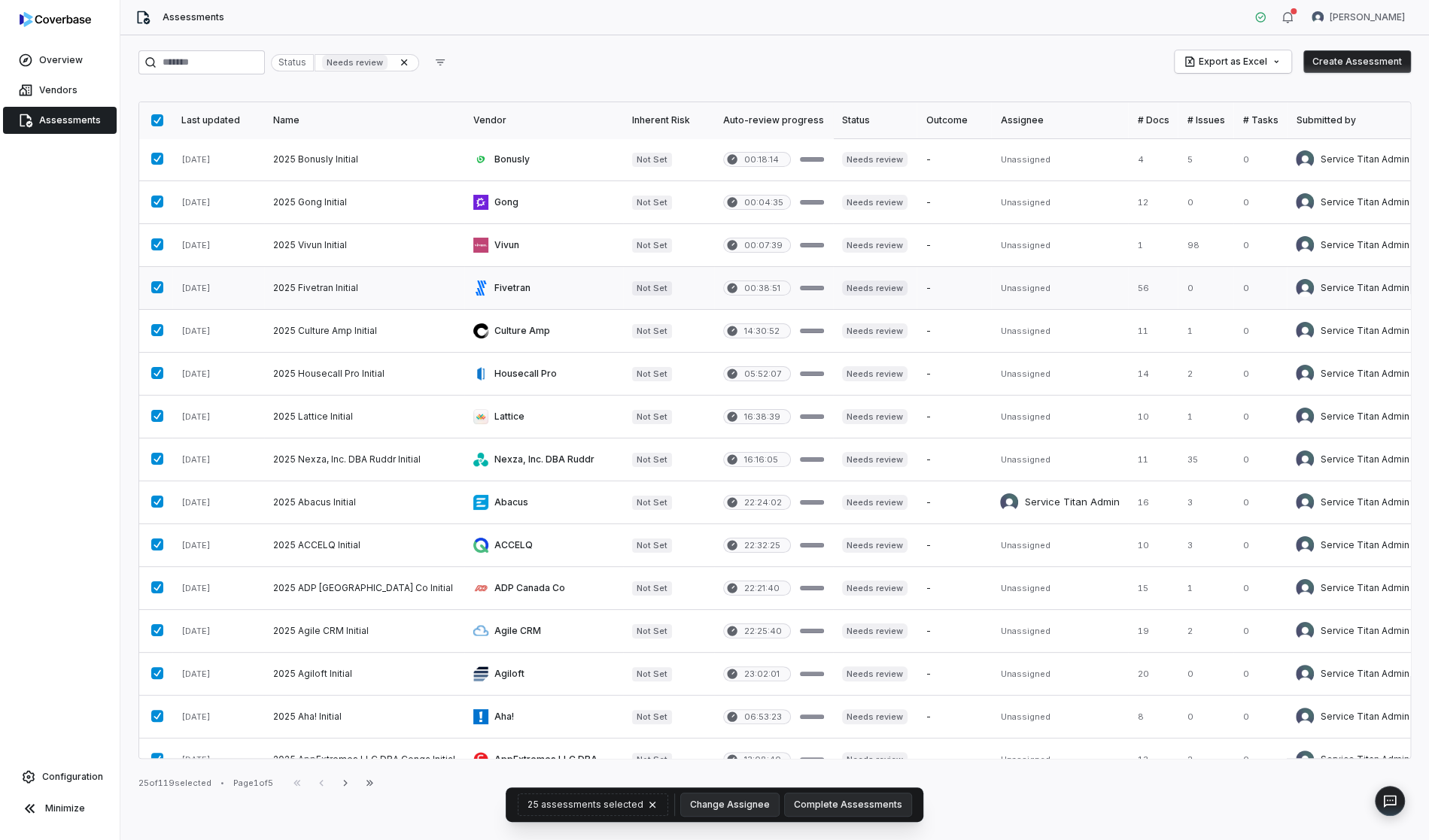
type button "on"
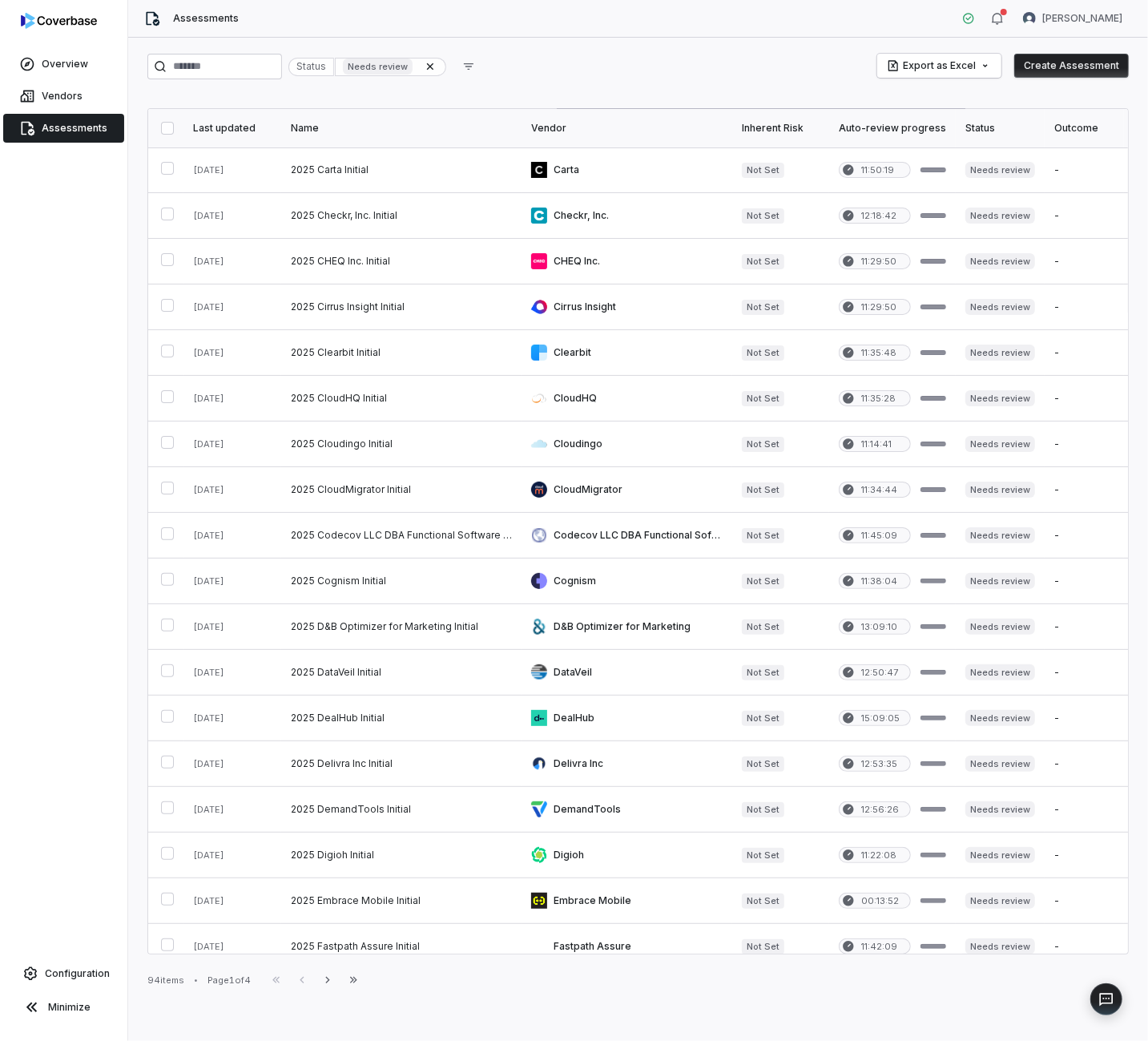
click at [166, 129] on button "on" at bounding box center [168, 128] width 13 height 13
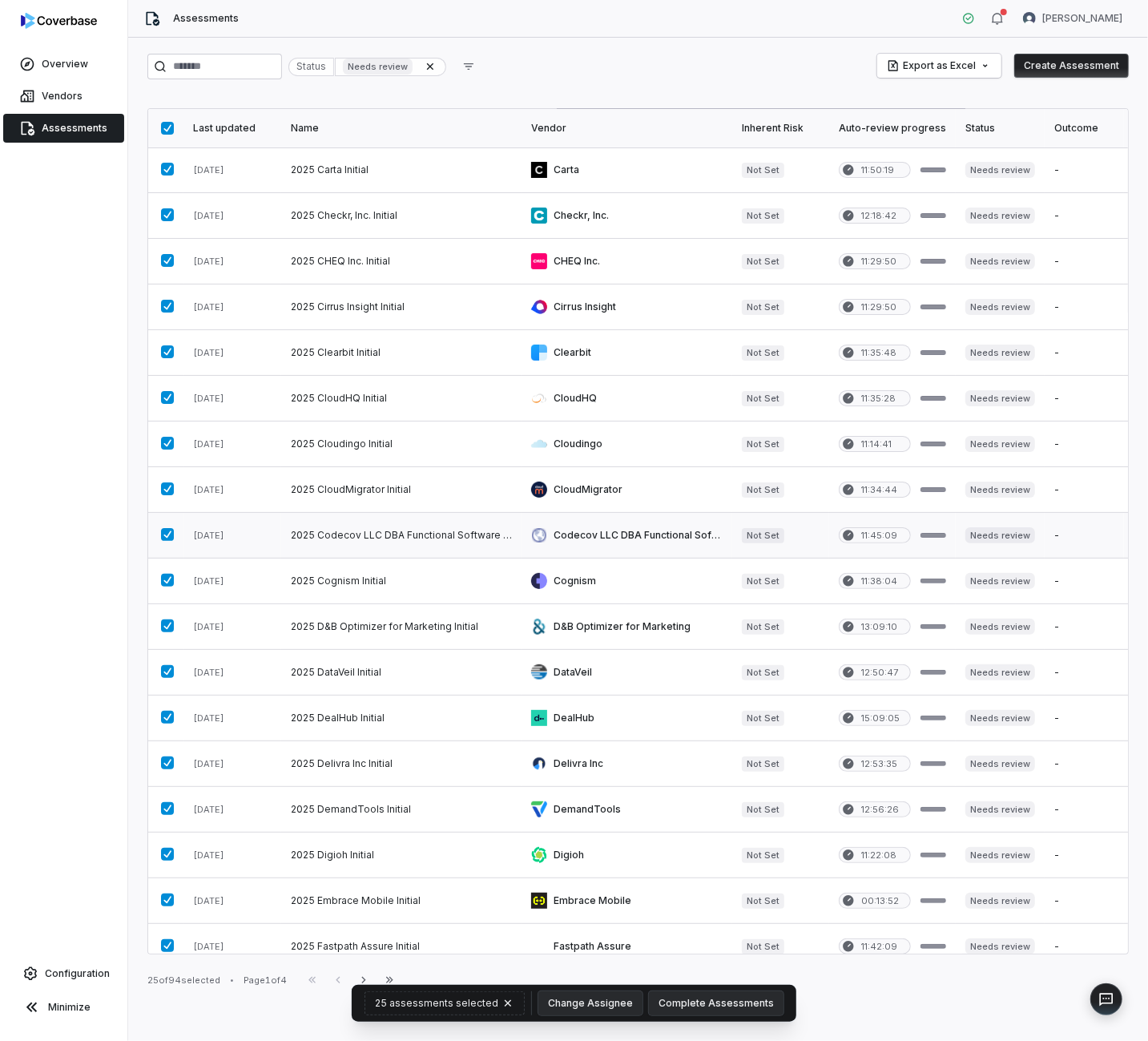
scroll to position [328, 0]
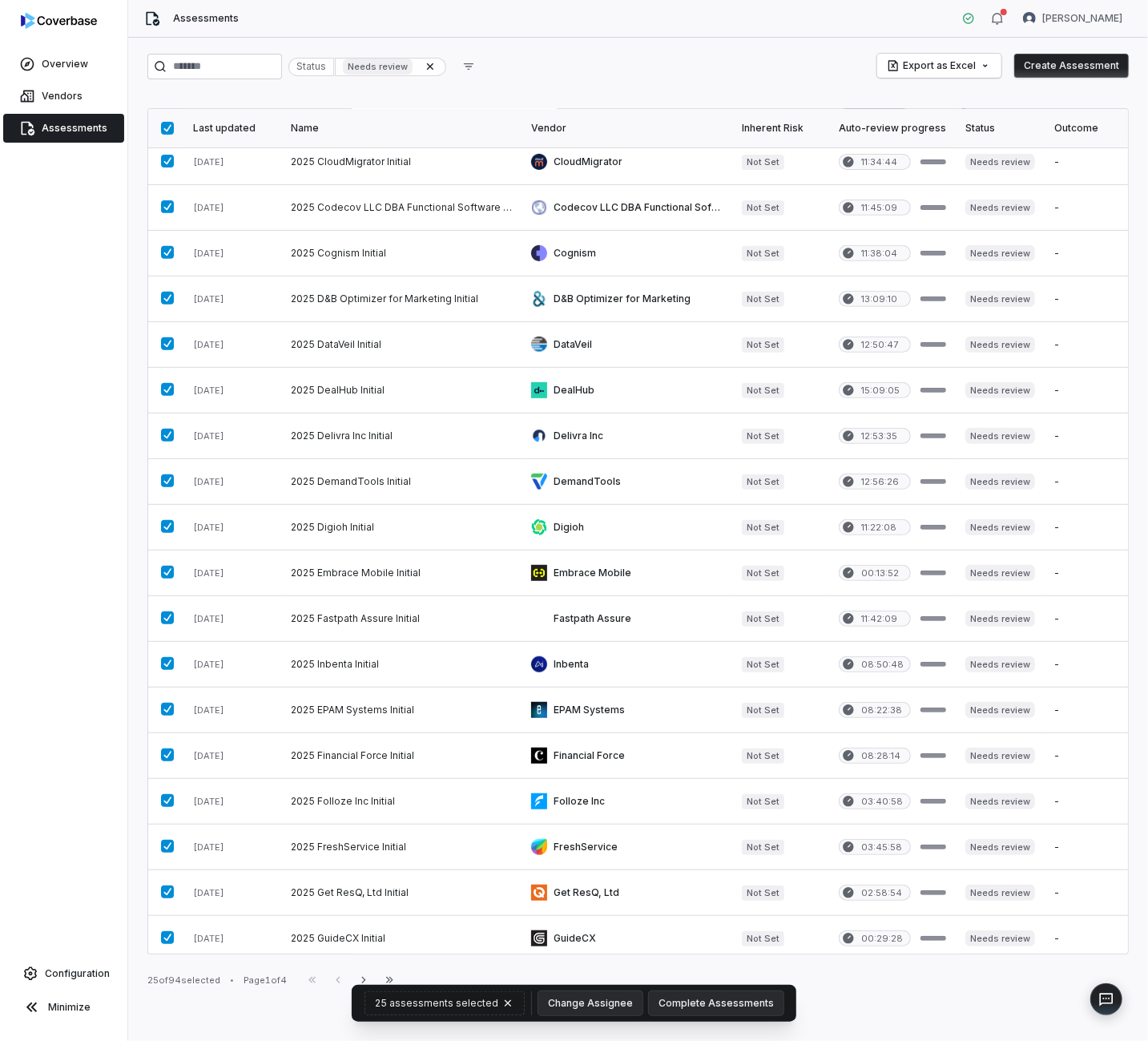
click at [735, 47] on div "Status Needs review Export as Excel Create Assessment Last updated Name Vendor …" at bounding box center [638, 539] width 1020 height 1003
click at [754, 944] on button "Complete Assessments" at bounding box center [716, 1003] width 135 height 24
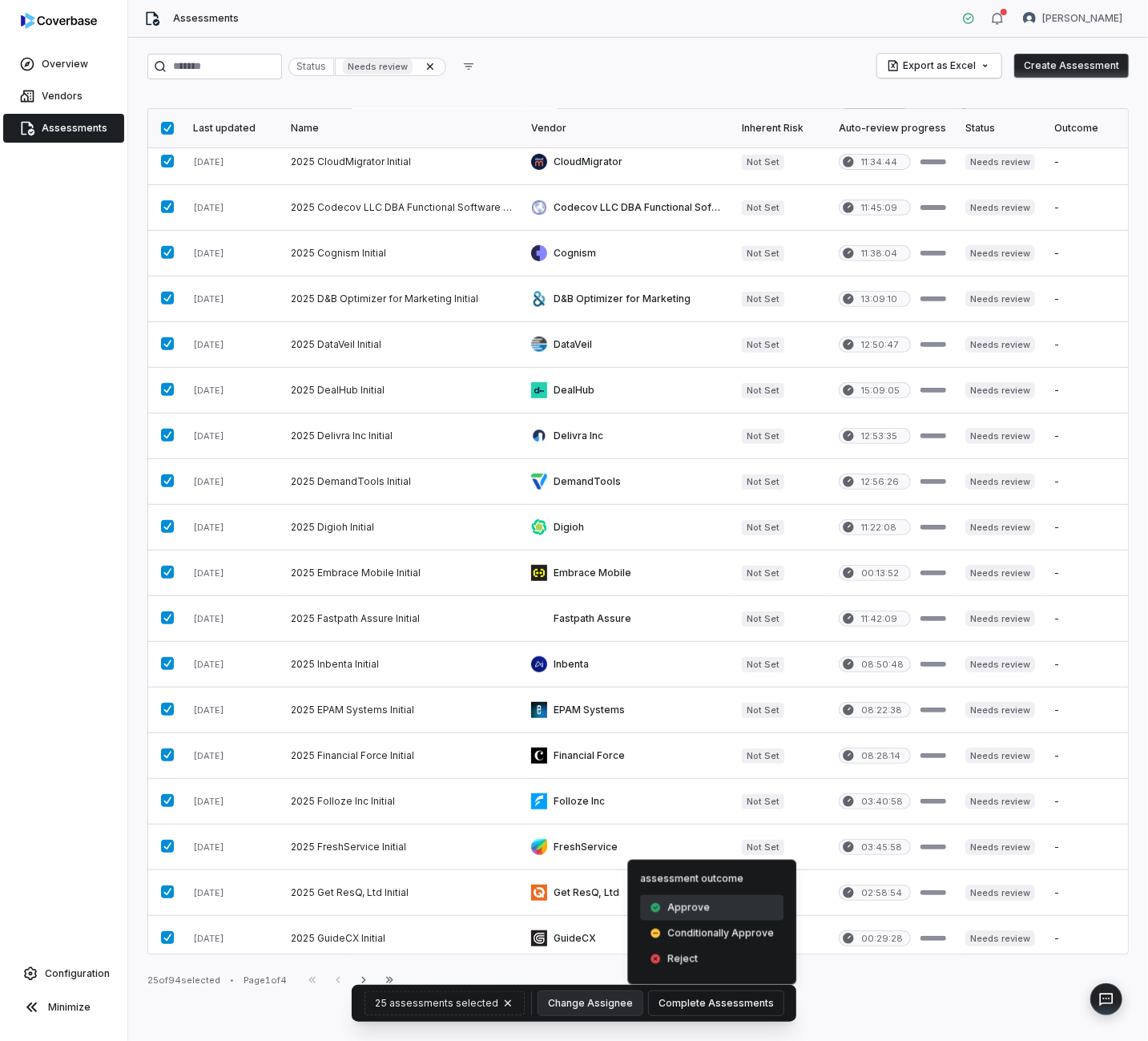
click at [717, 912] on div "Approve" at bounding box center [712, 907] width 144 height 25
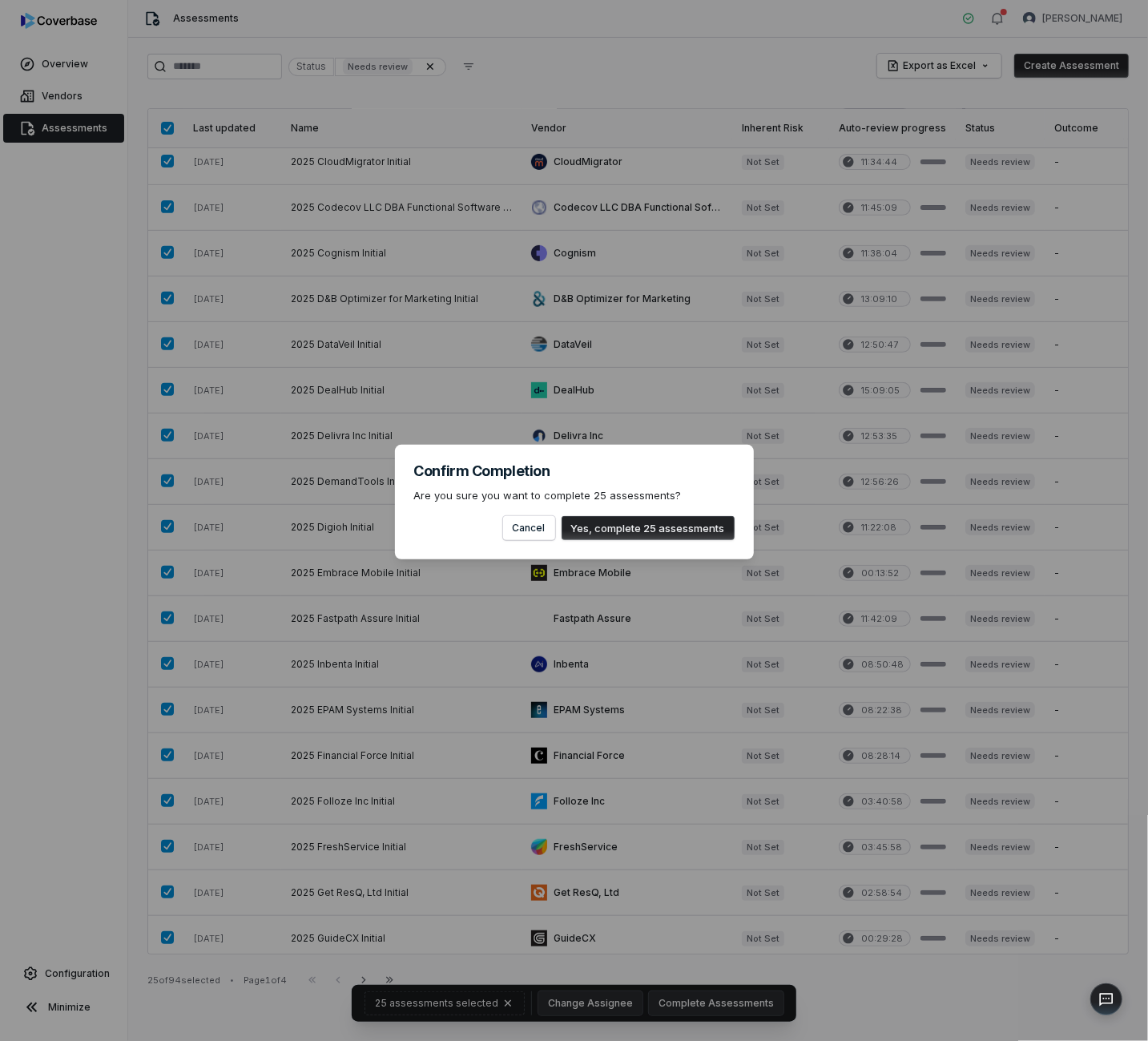
click at [688, 524] on button "Yes, complete 25 assessments" at bounding box center [648, 528] width 173 height 24
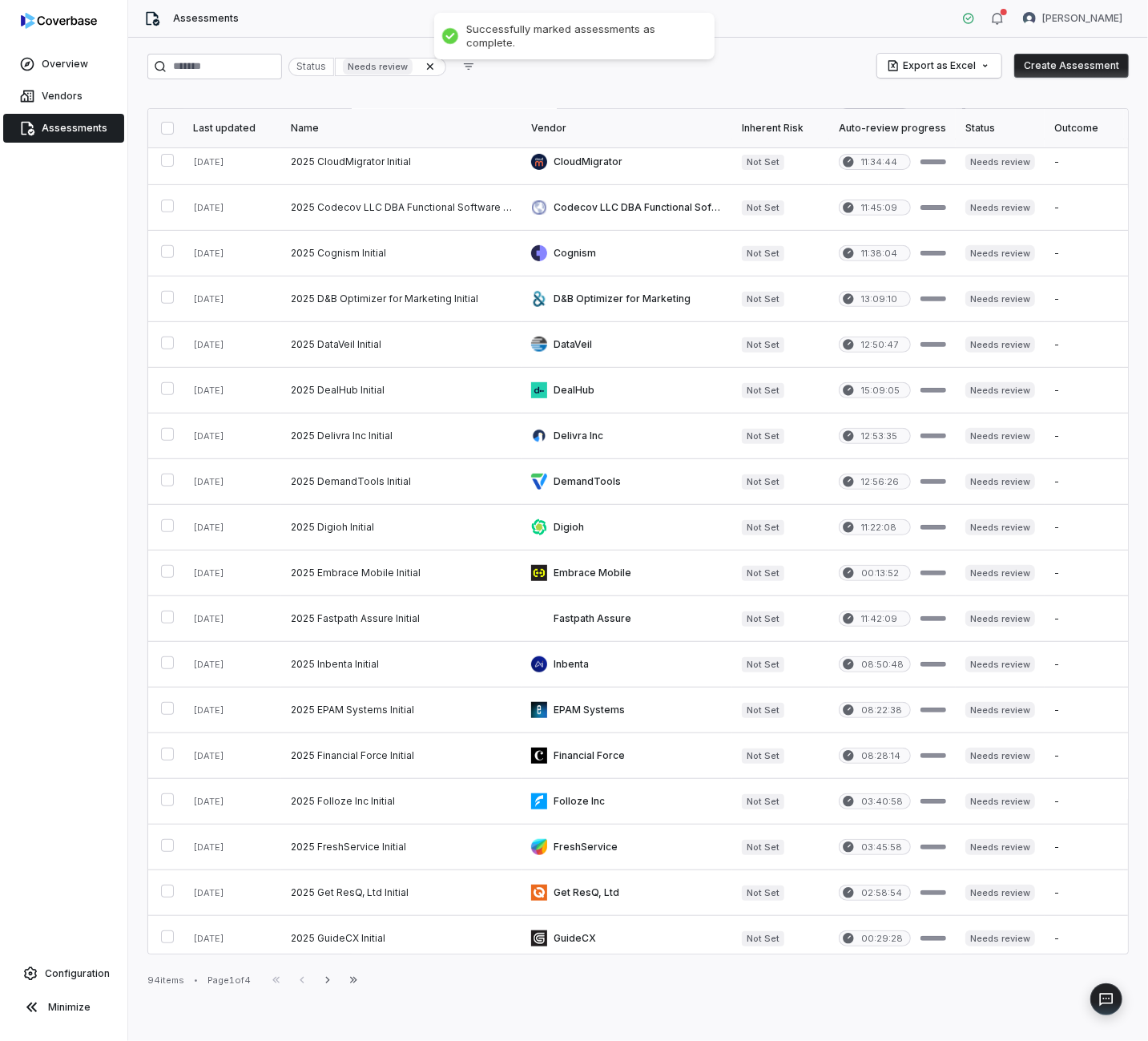
scroll to position [0, 0]
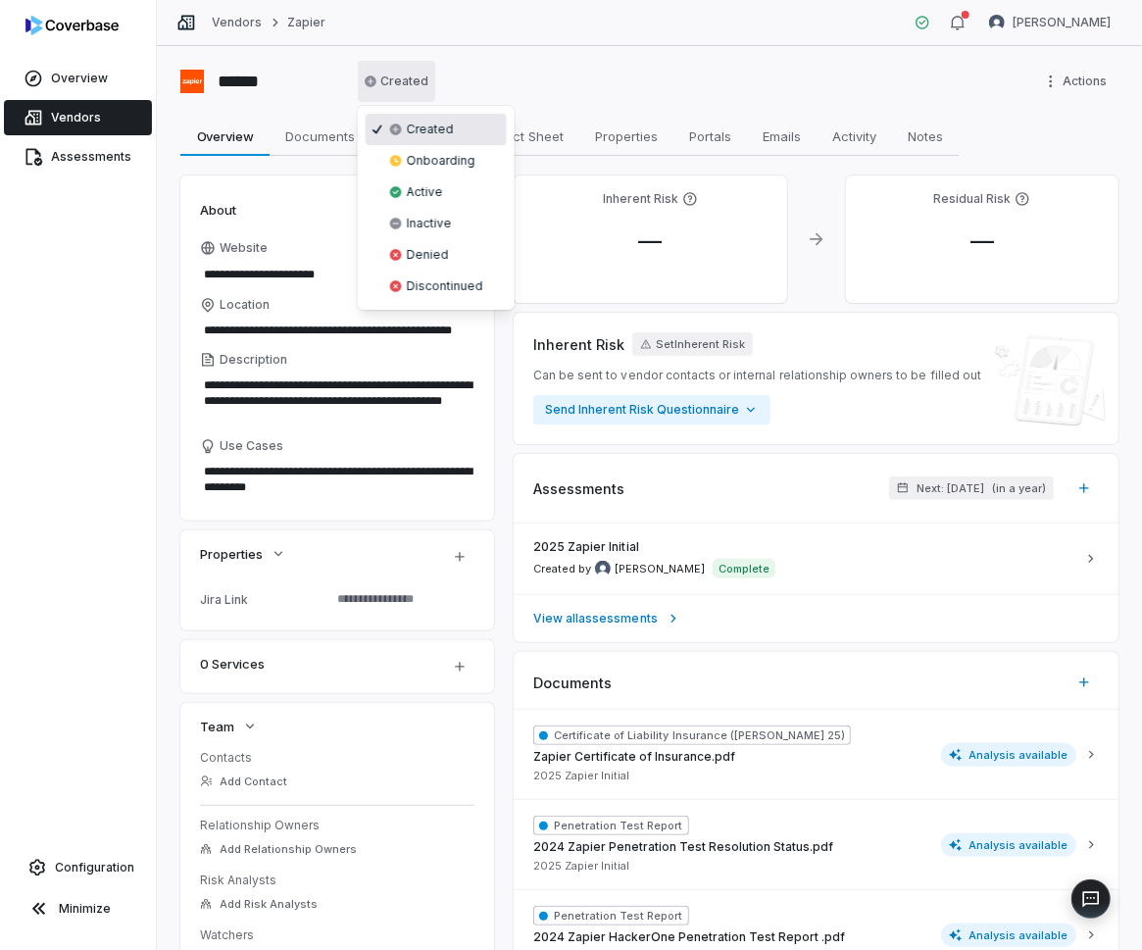
click at [392, 74] on html "**********" at bounding box center [571, 475] width 1142 height 950
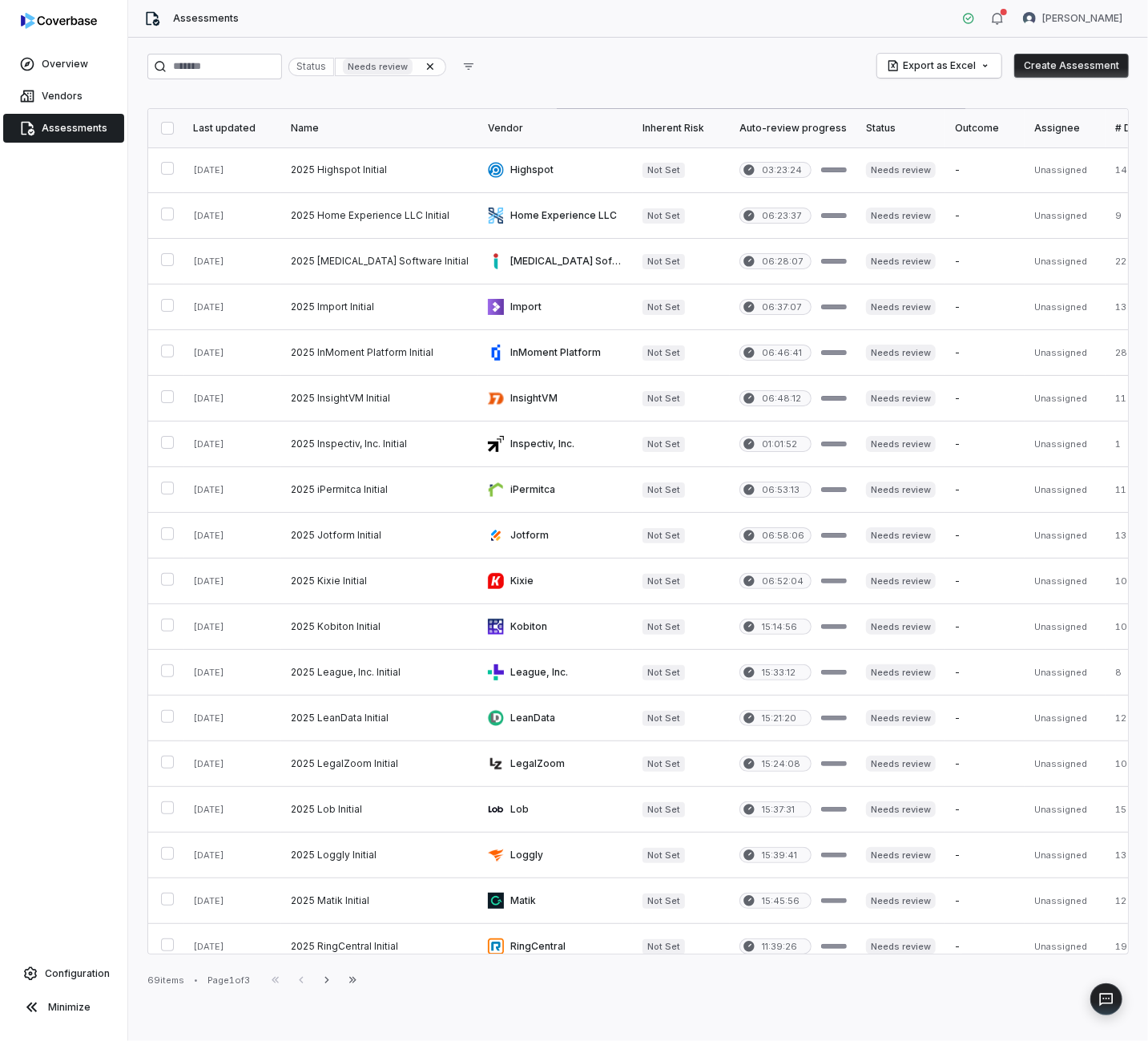
click at [163, 127] on button "button" at bounding box center [168, 128] width 13 height 13
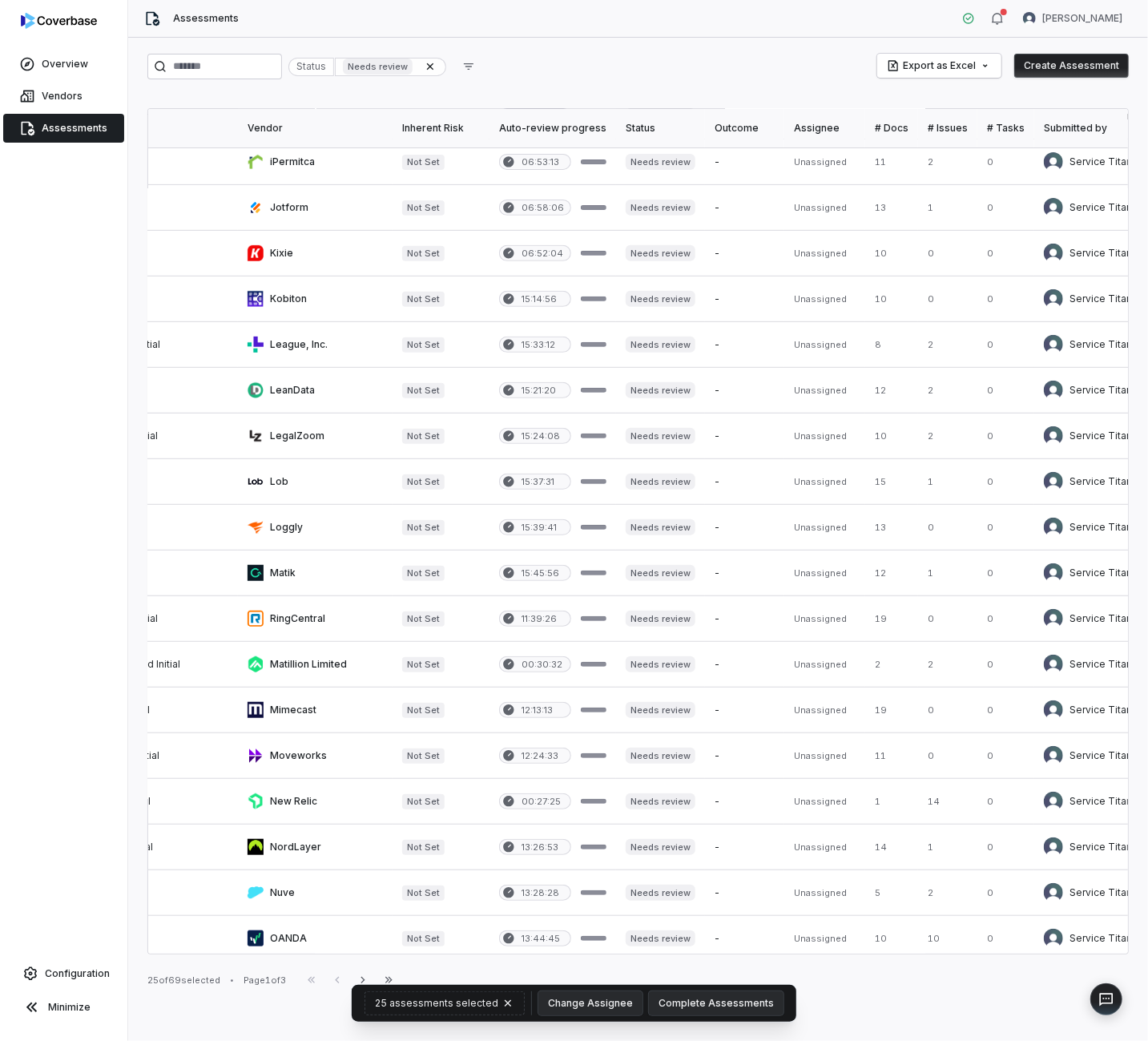
scroll to position [328, 0]
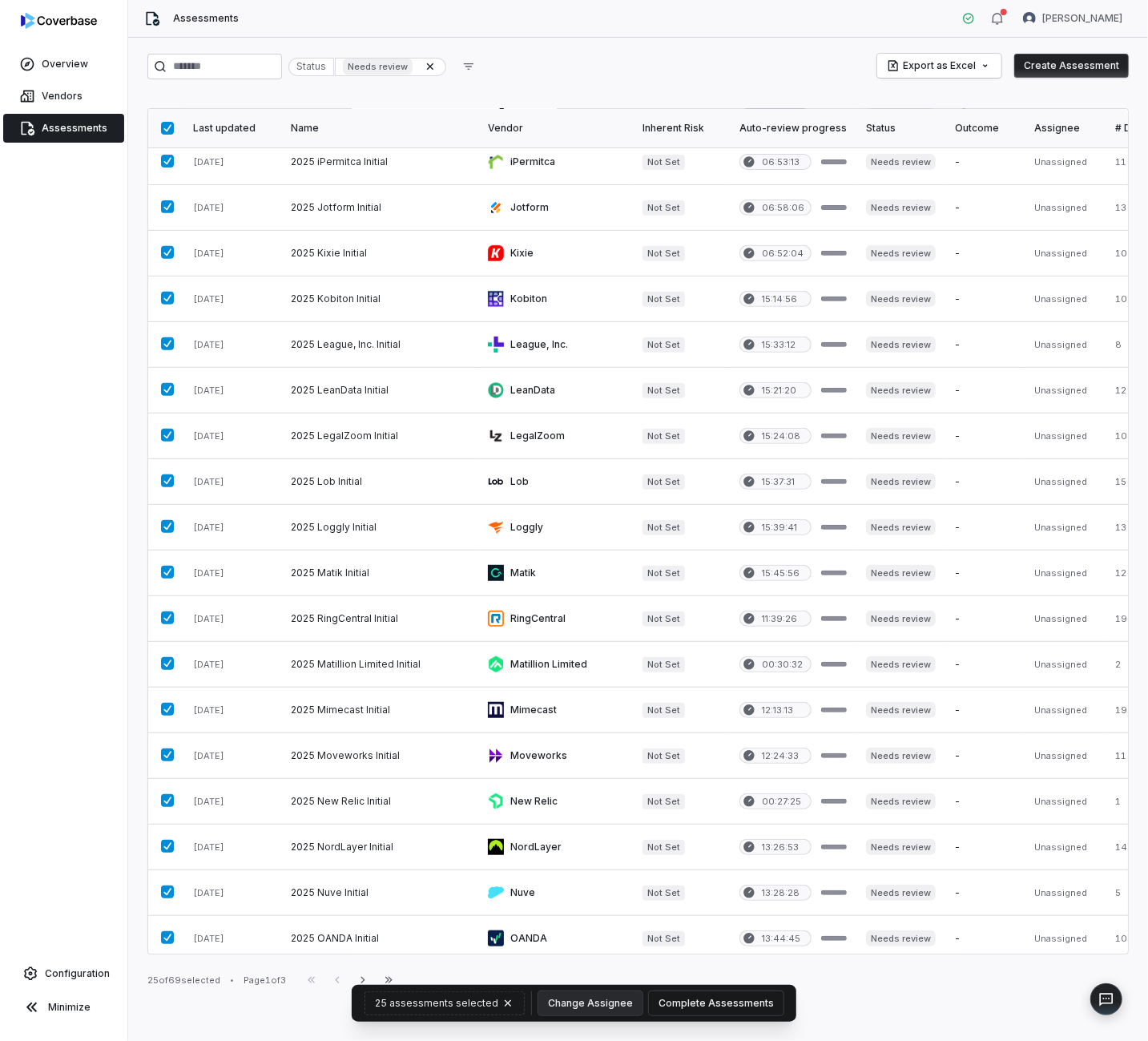
click at [728, 1007] on button "Complete Assessments" at bounding box center [716, 1003] width 135 height 24
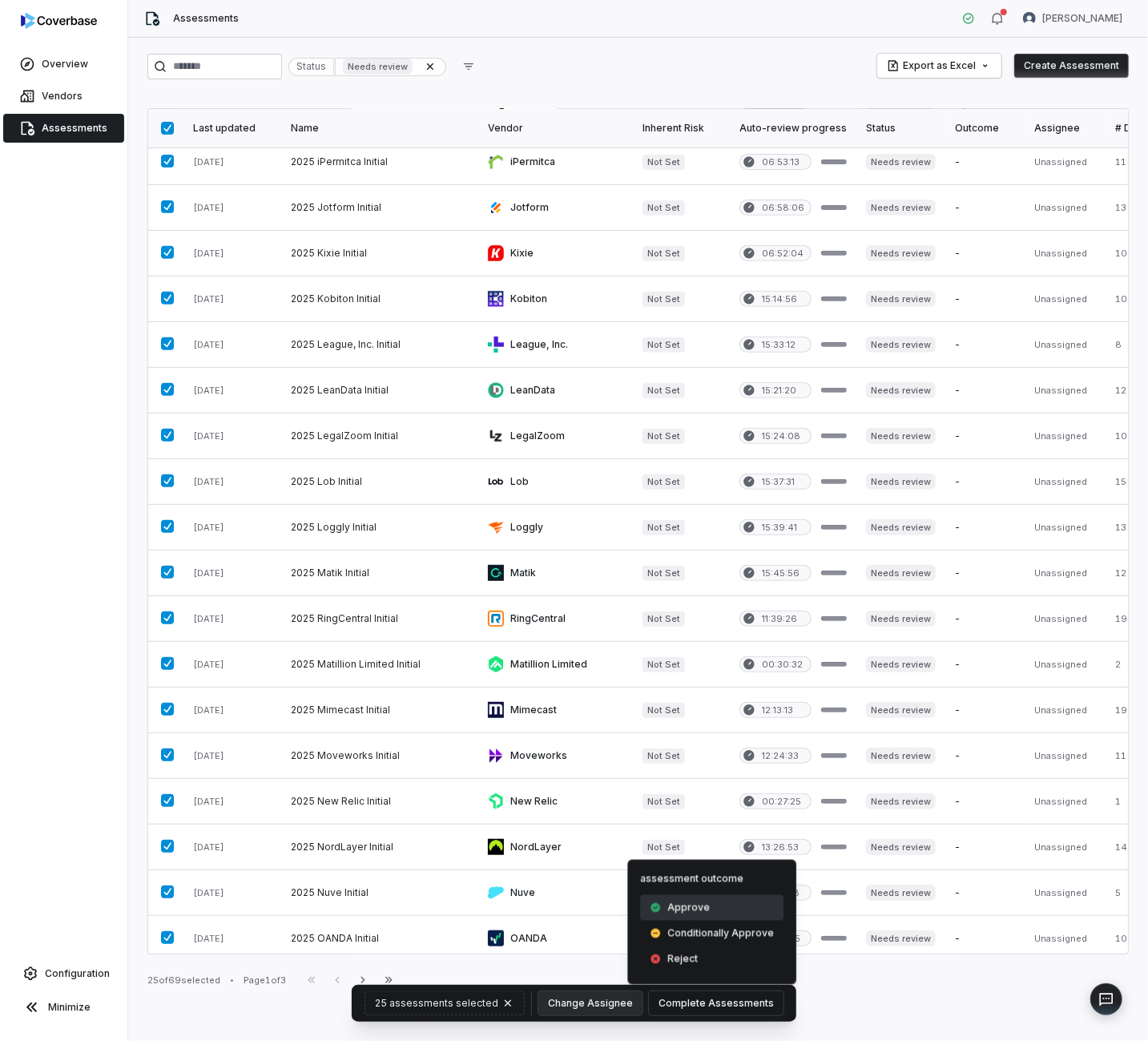
click at [704, 904] on span "Approve" at bounding box center [689, 908] width 42 height 13
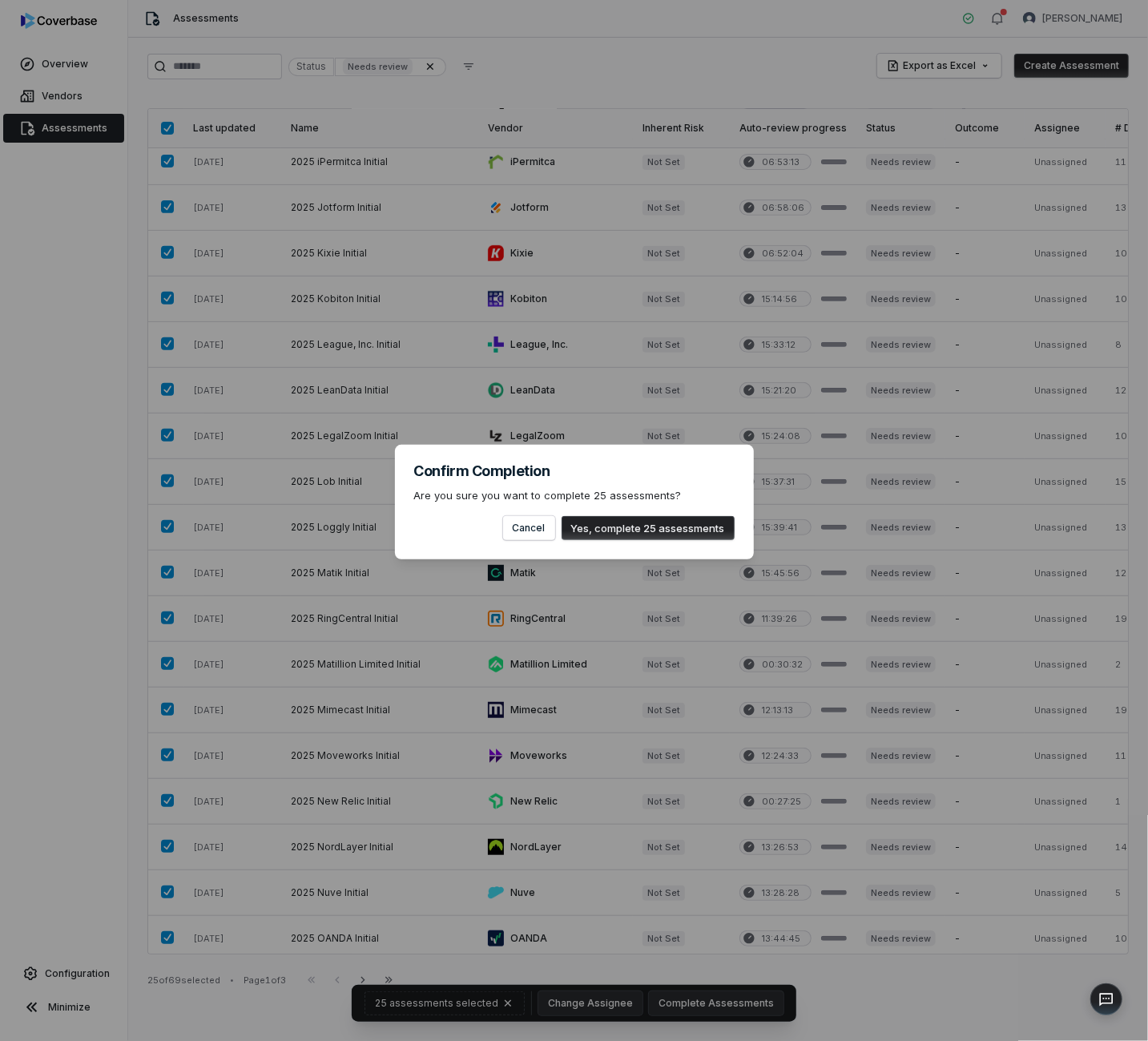
click at [699, 522] on button "Yes, complete 25 assessments" at bounding box center [648, 528] width 173 height 24
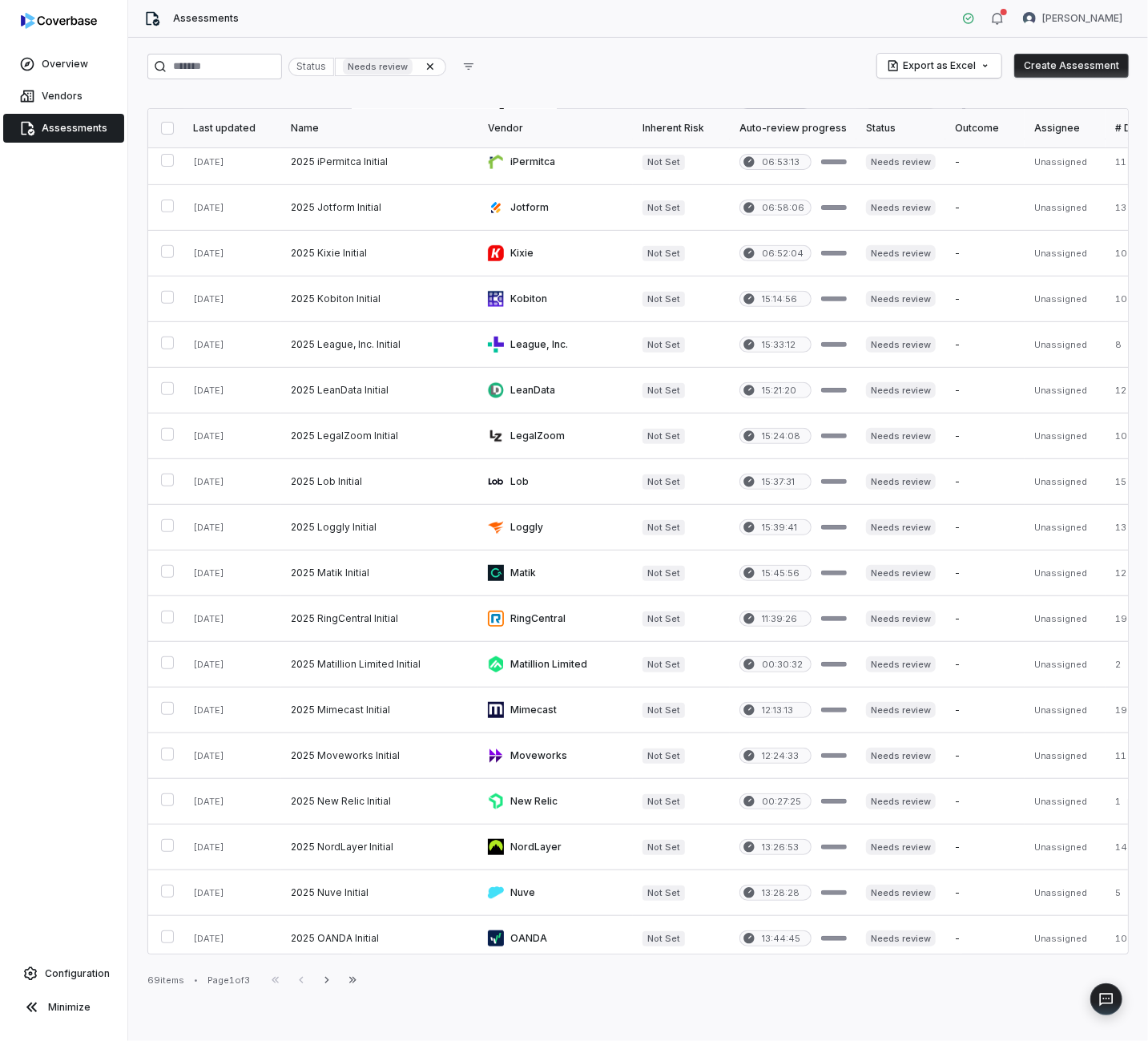
scroll to position [0, 0]
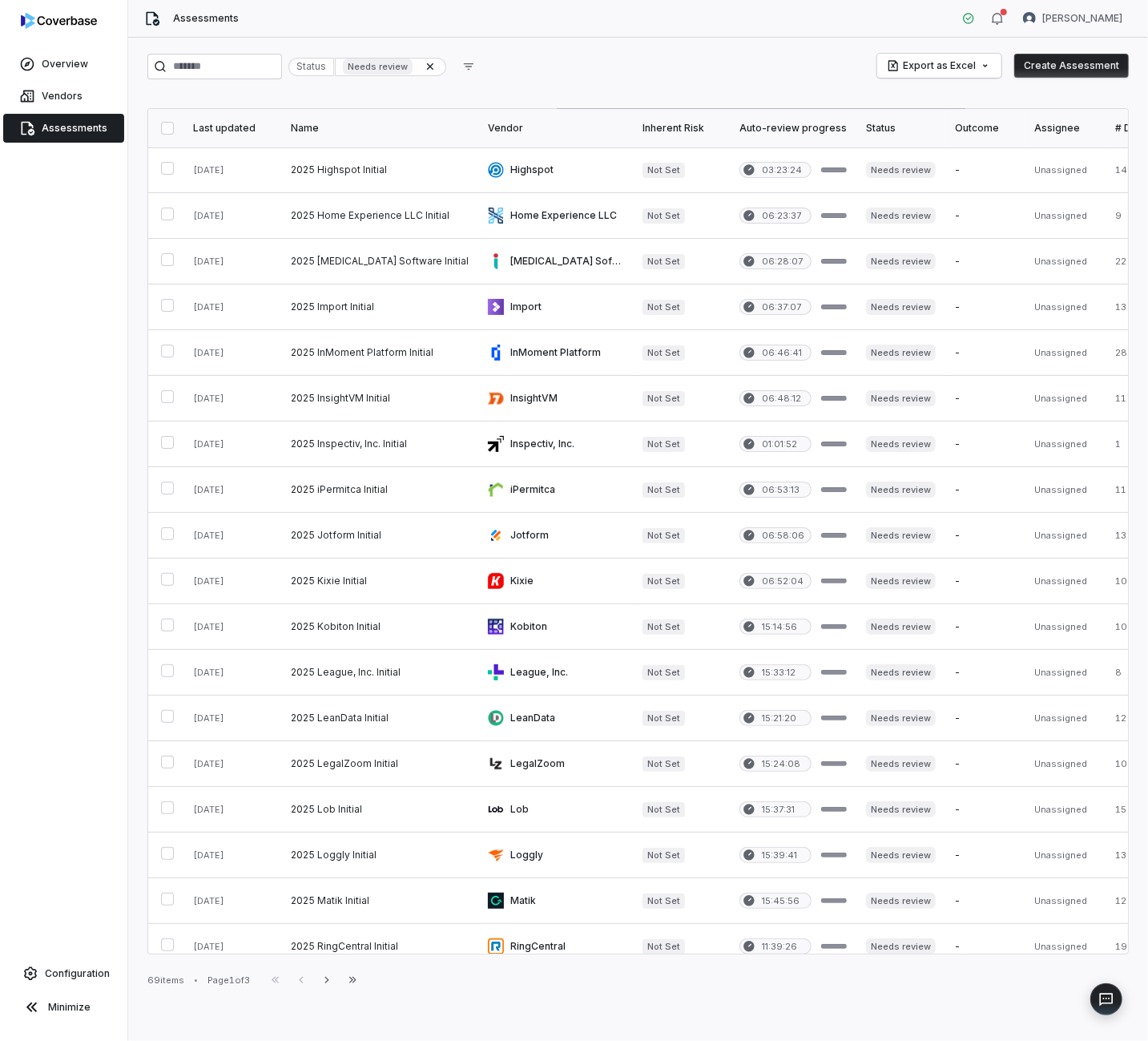
click at [168, 123] on button "button" at bounding box center [168, 128] width 13 height 13
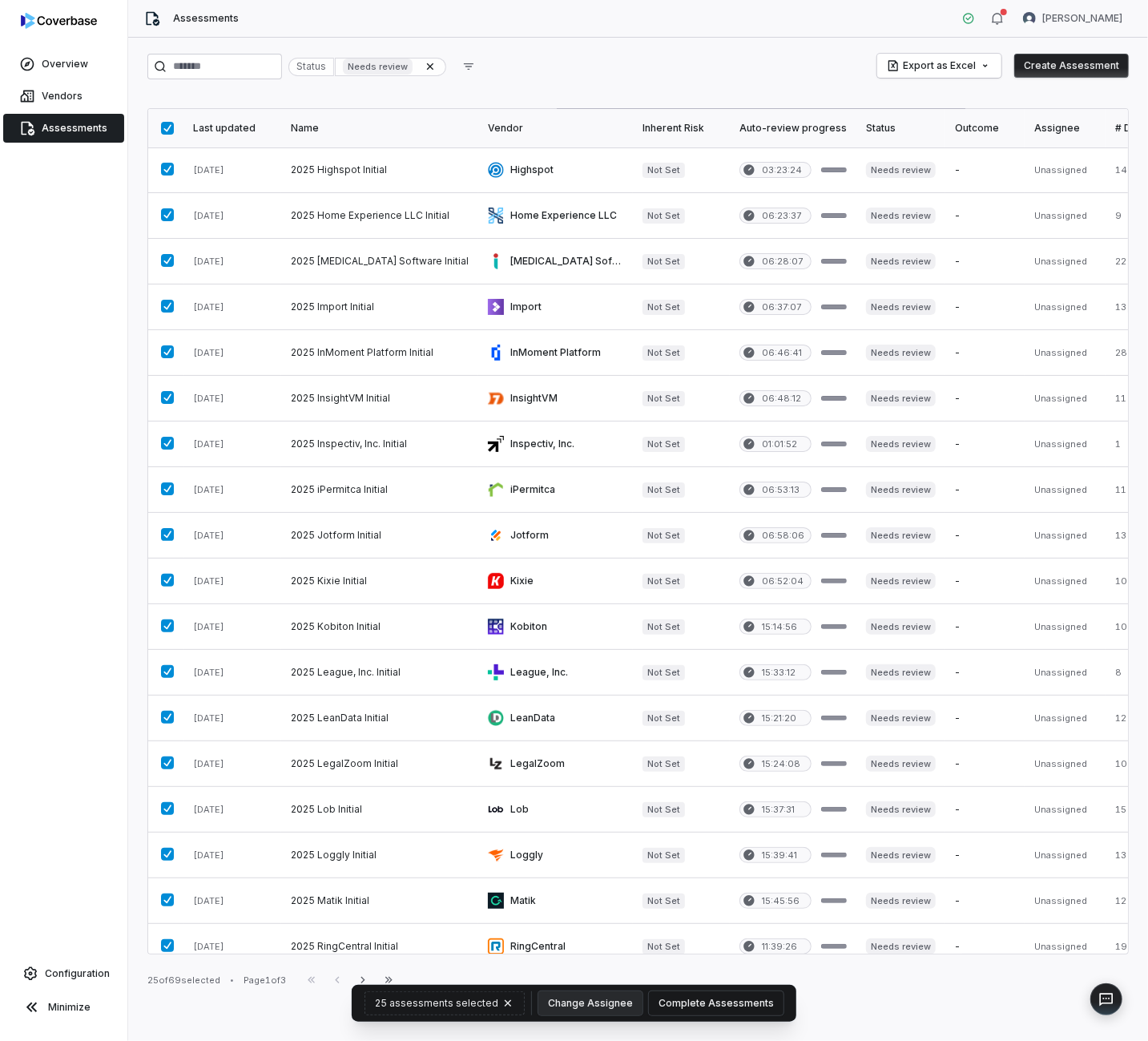
click at [710, 1007] on button "Complete Assessments" at bounding box center [716, 1003] width 135 height 24
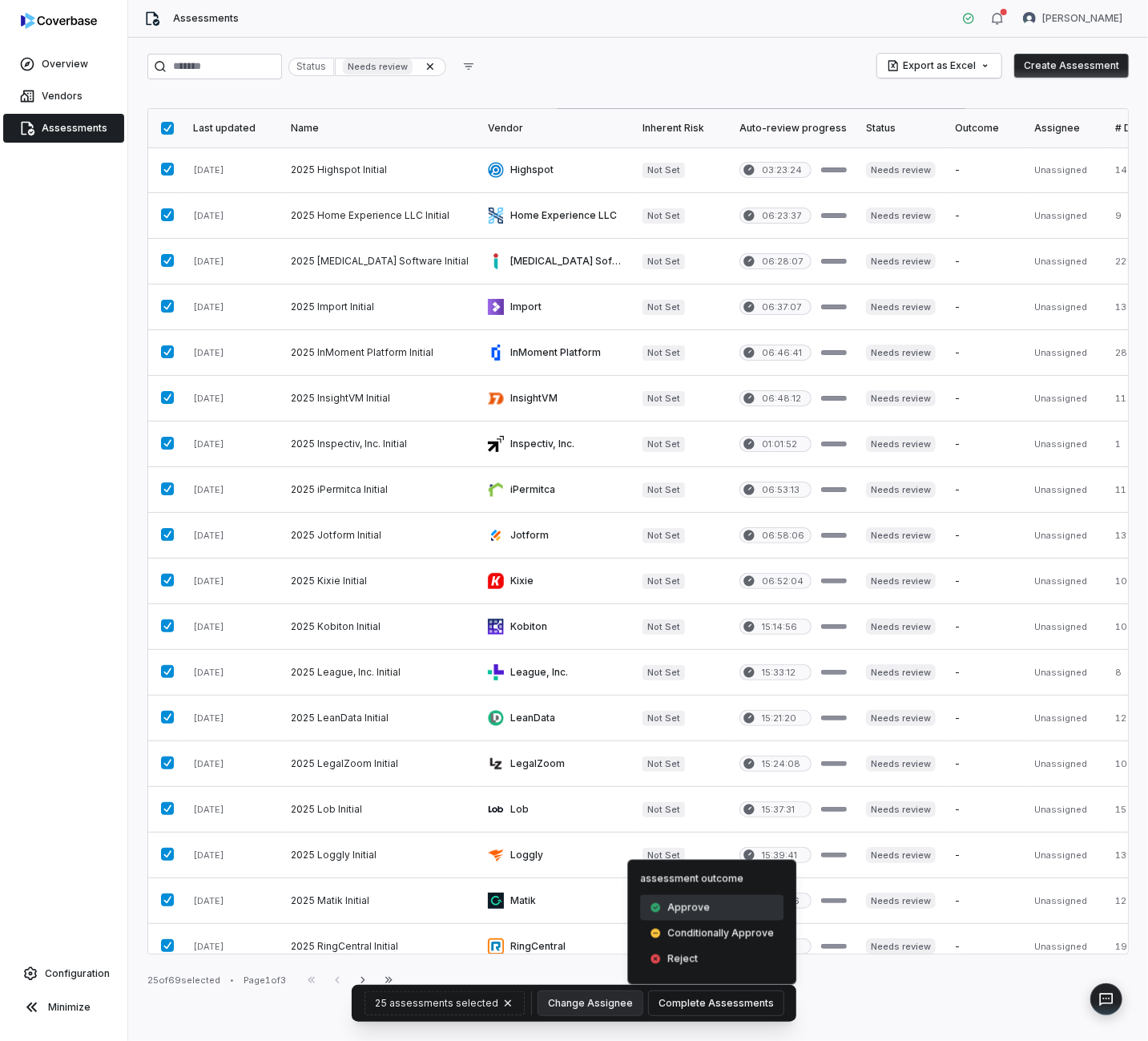
click at [699, 903] on span "Approve" at bounding box center [689, 908] width 42 height 13
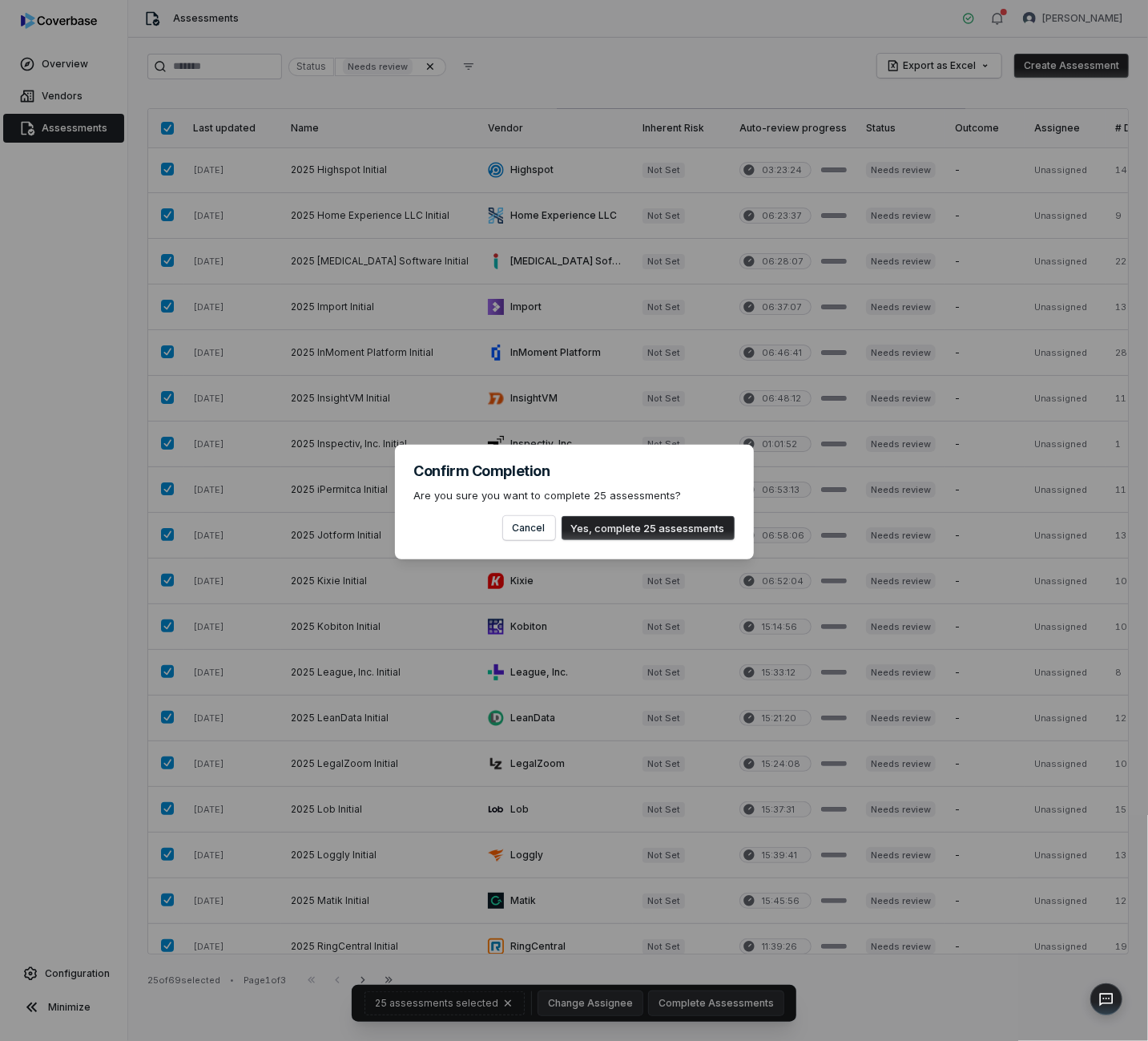
click at [686, 532] on button "Yes, complete 25 assessments" at bounding box center [648, 528] width 173 height 24
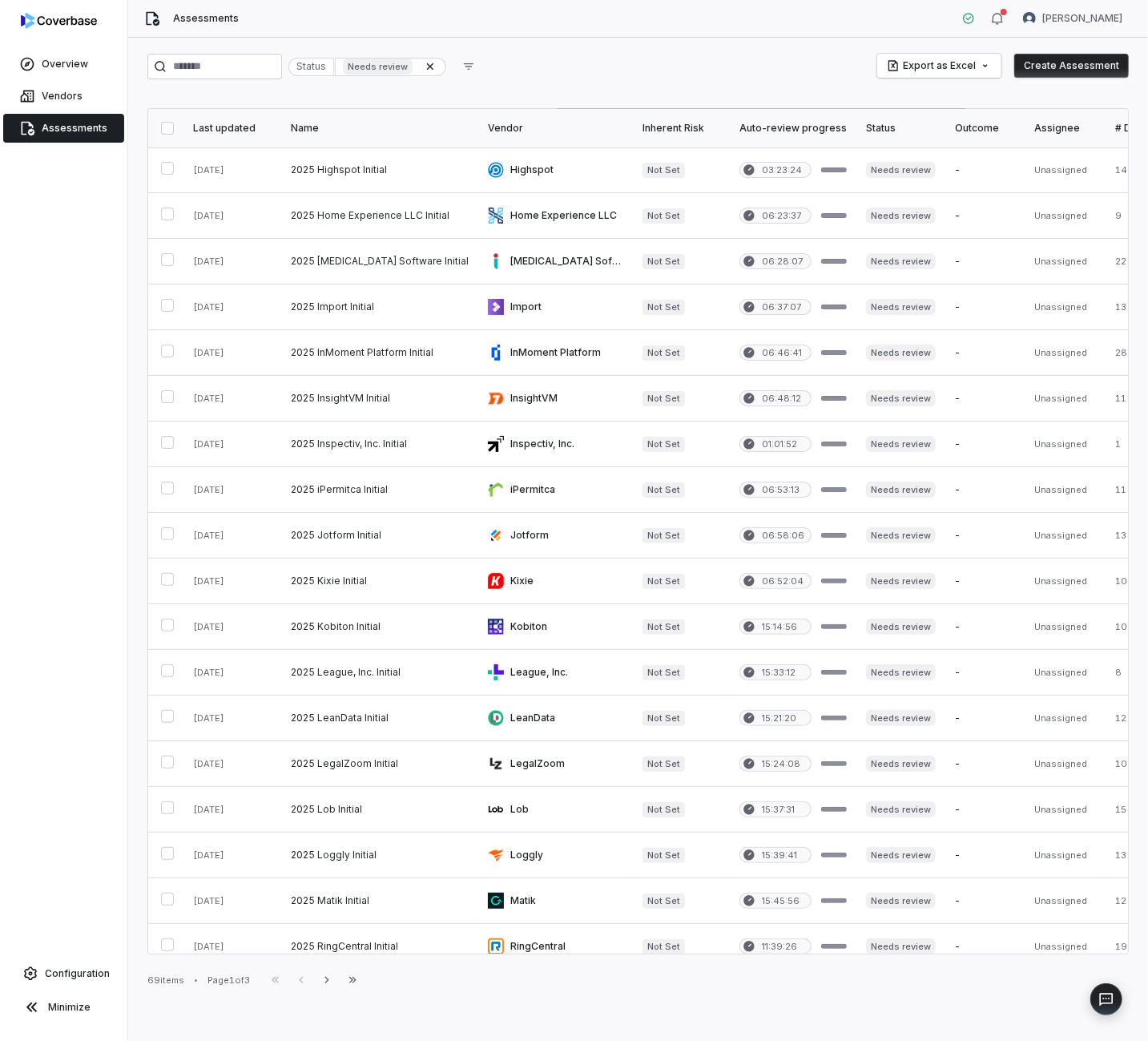
click at [167, 128] on button "button" at bounding box center [168, 128] width 13 height 13
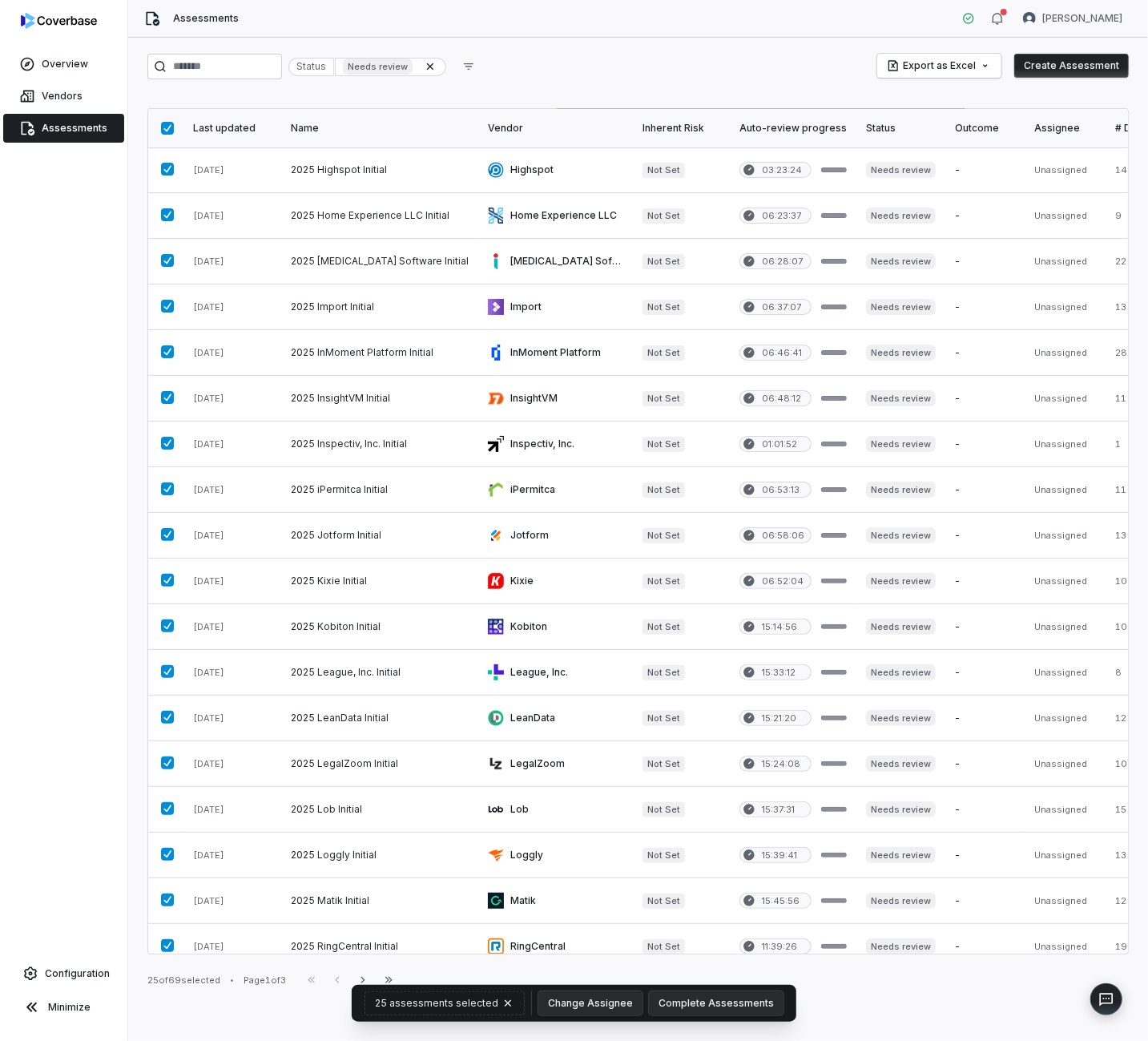
click at [724, 989] on div "25 assessments selected Change Assignee Complete Assessments" at bounding box center [574, 1003] width 444 height 37
click at [744, 1013] on button "Complete Assessments" at bounding box center [716, 1003] width 135 height 24
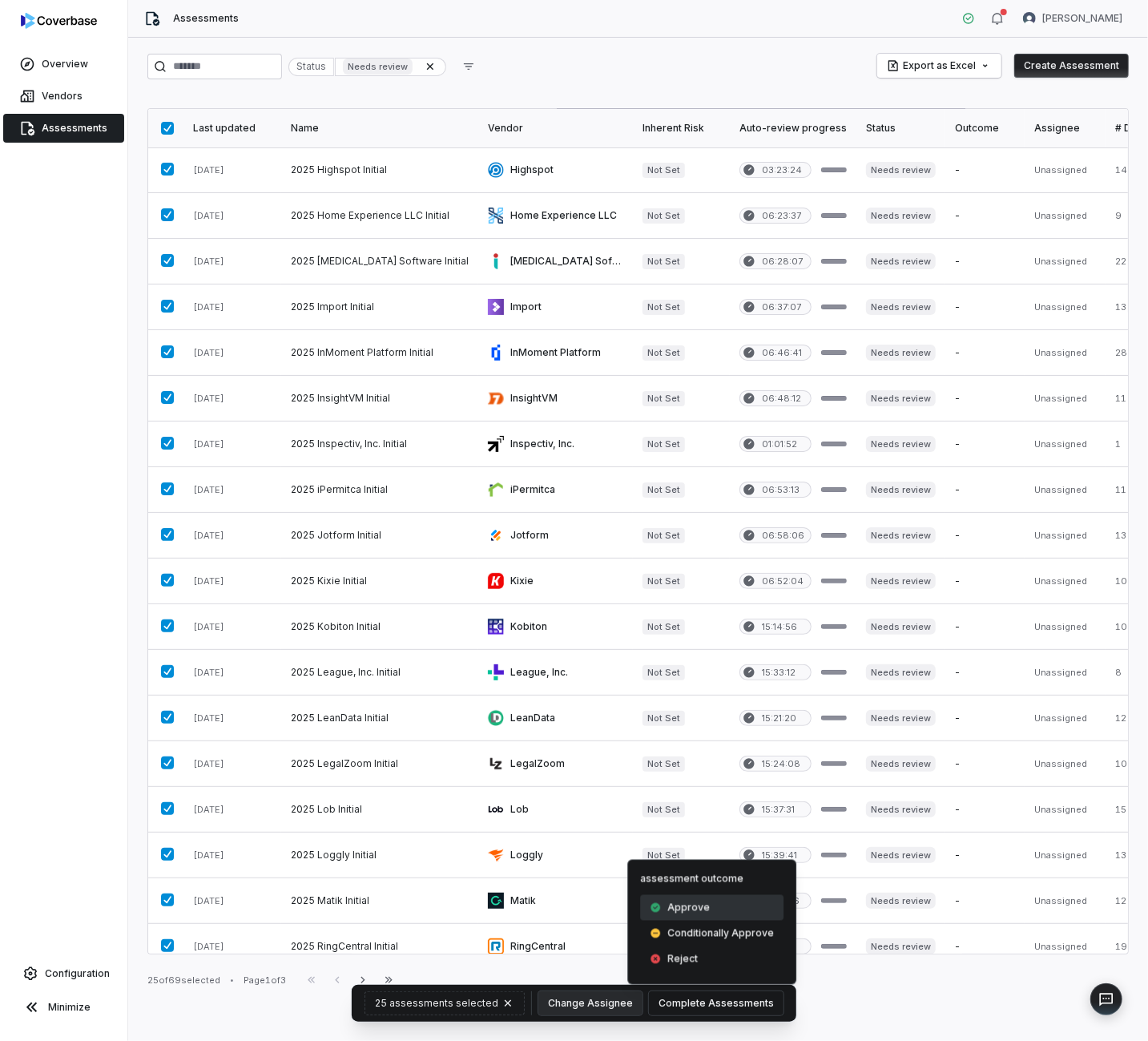
click at [708, 909] on div "Approve" at bounding box center [712, 907] width 144 height 25
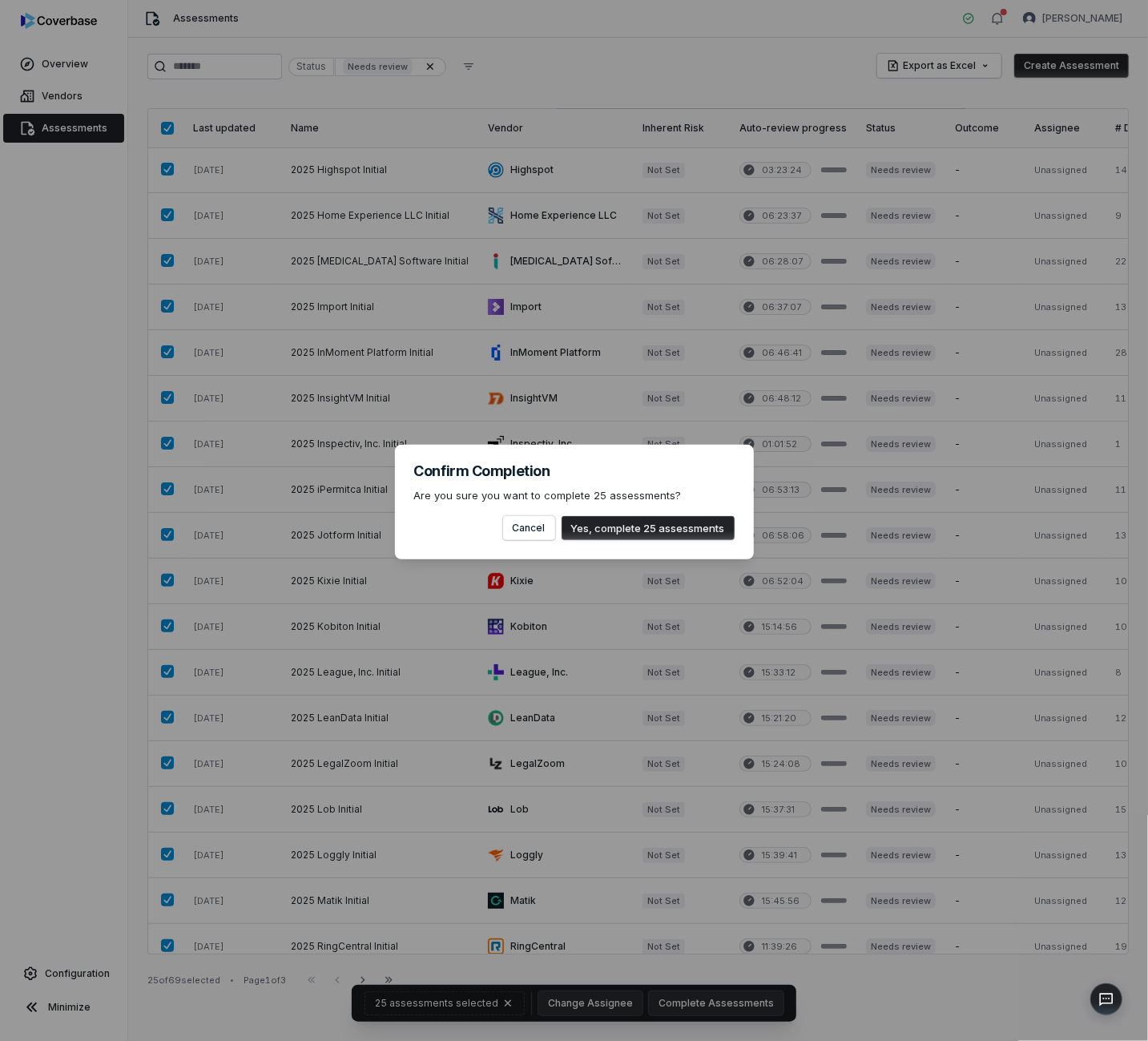
click at [682, 524] on button "Yes, complete 25 assessments" at bounding box center [648, 528] width 173 height 24
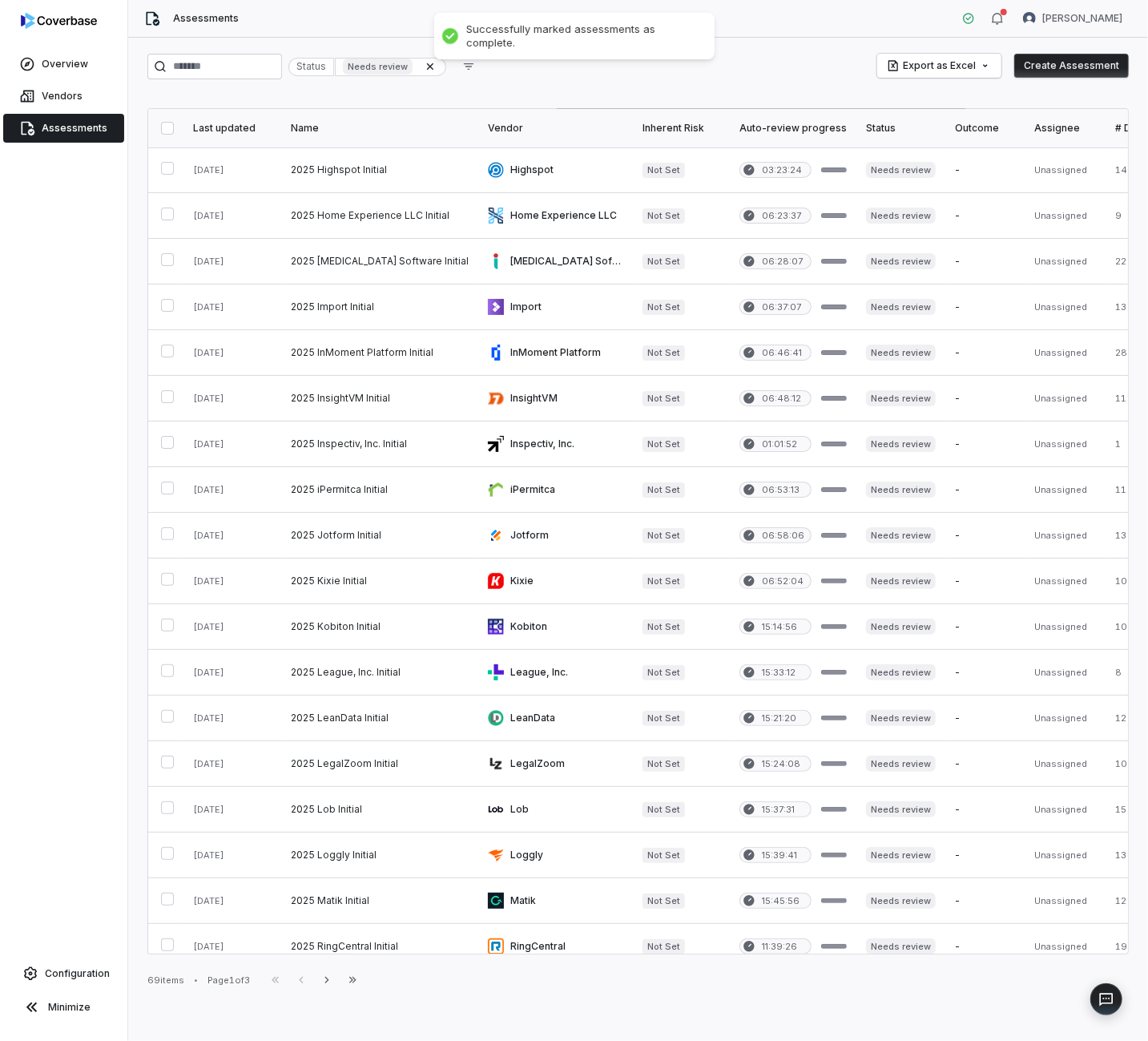
click at [161, 122] on button "button" at bounding box center [168, 128] width 13 height 13
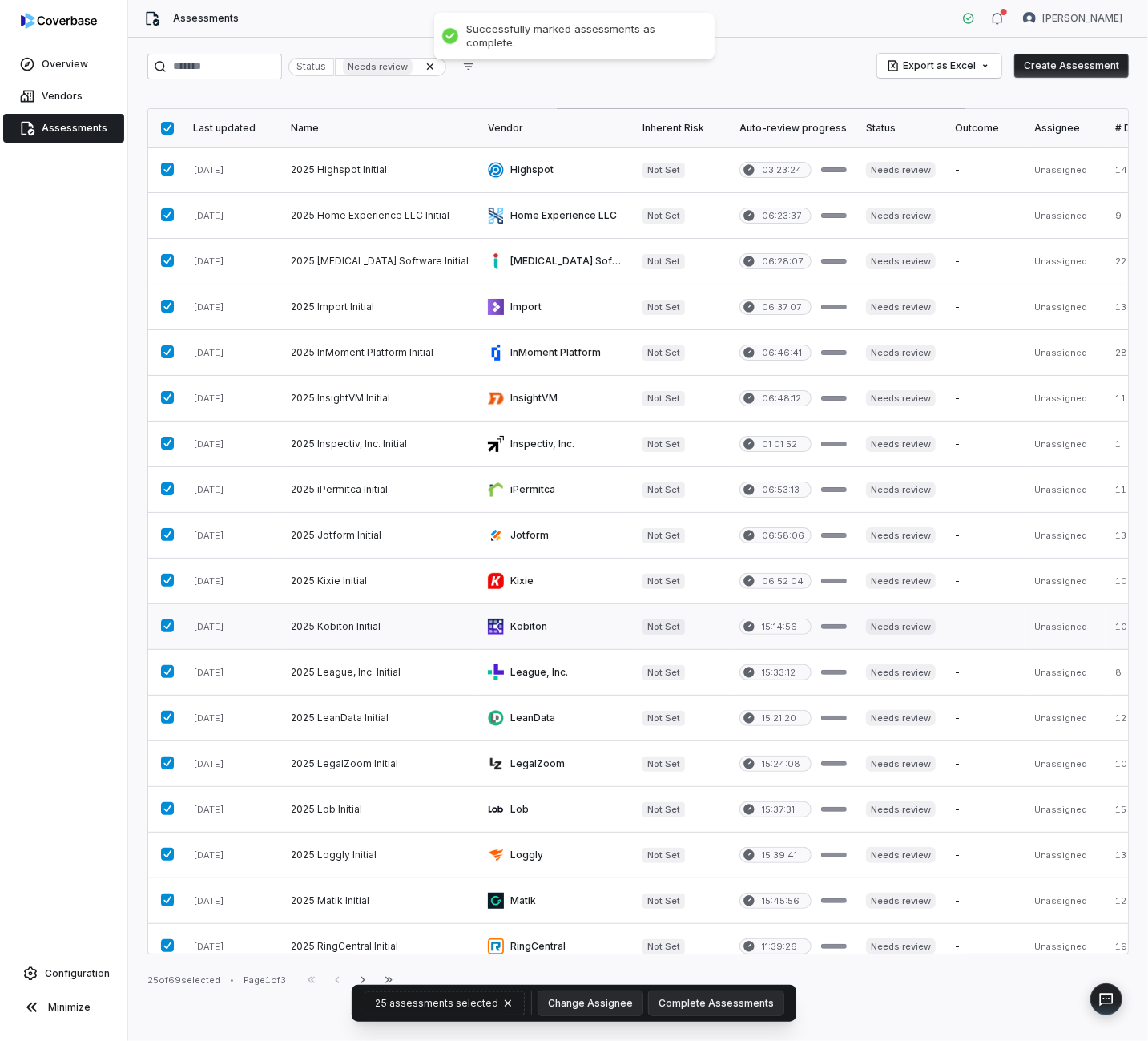
scroll to position [328, 0]
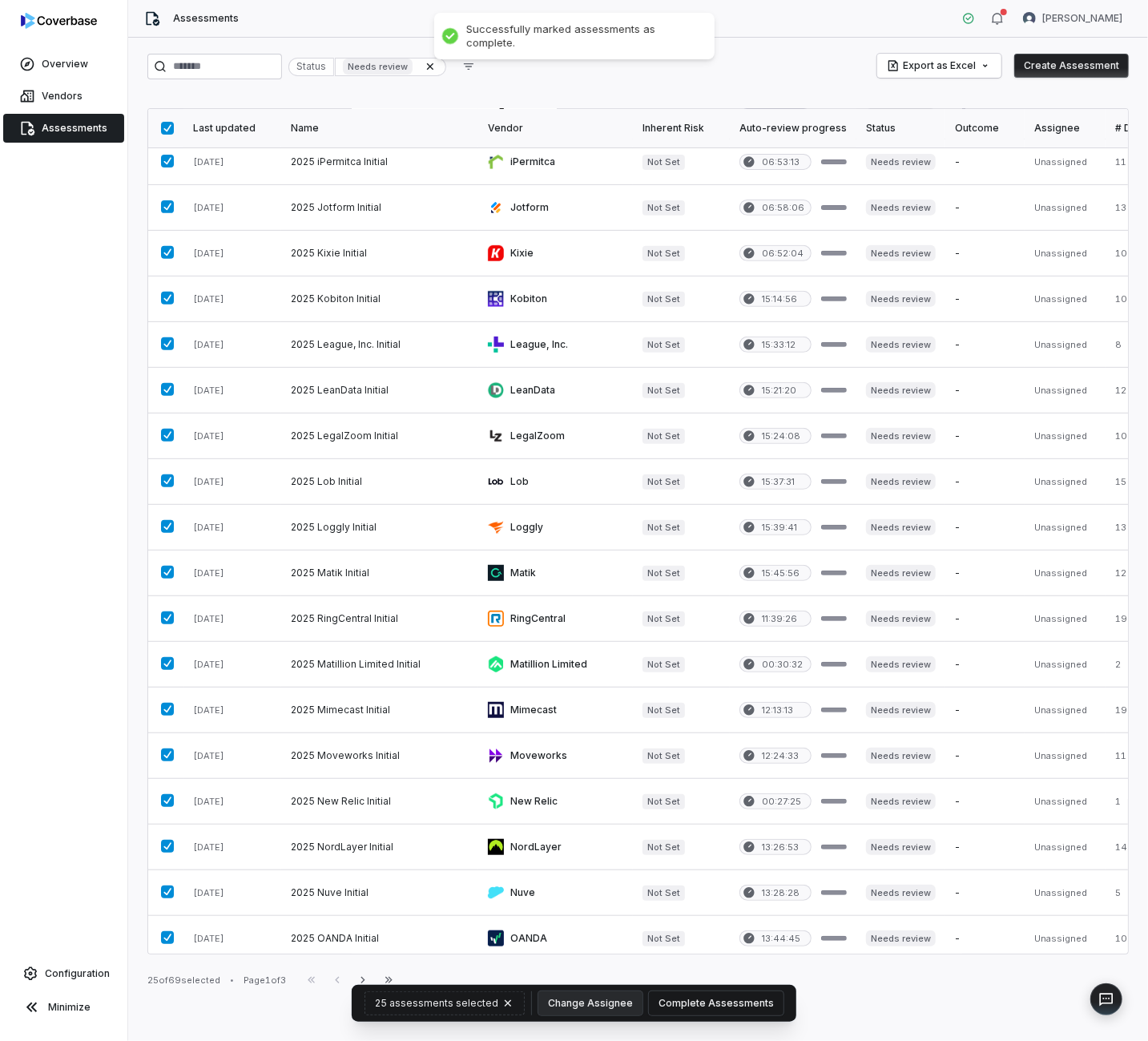
click at [740, 1006] on button "Complete Assessments" at bounding box center [716, 1003] width 135 height 24
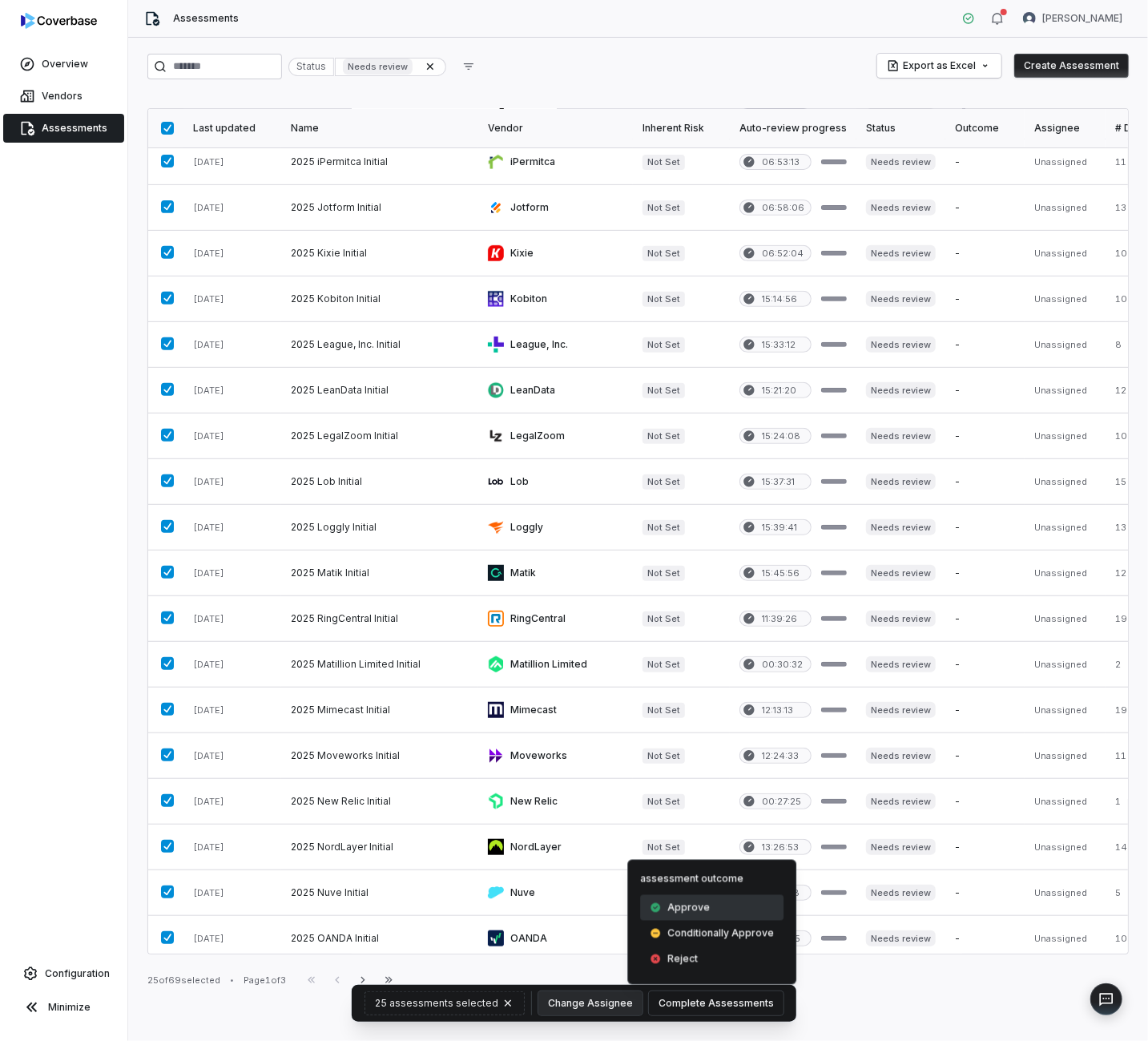
click at [716, 912] on div "Approve" at bounding box center [712, 907] width 144 height 25
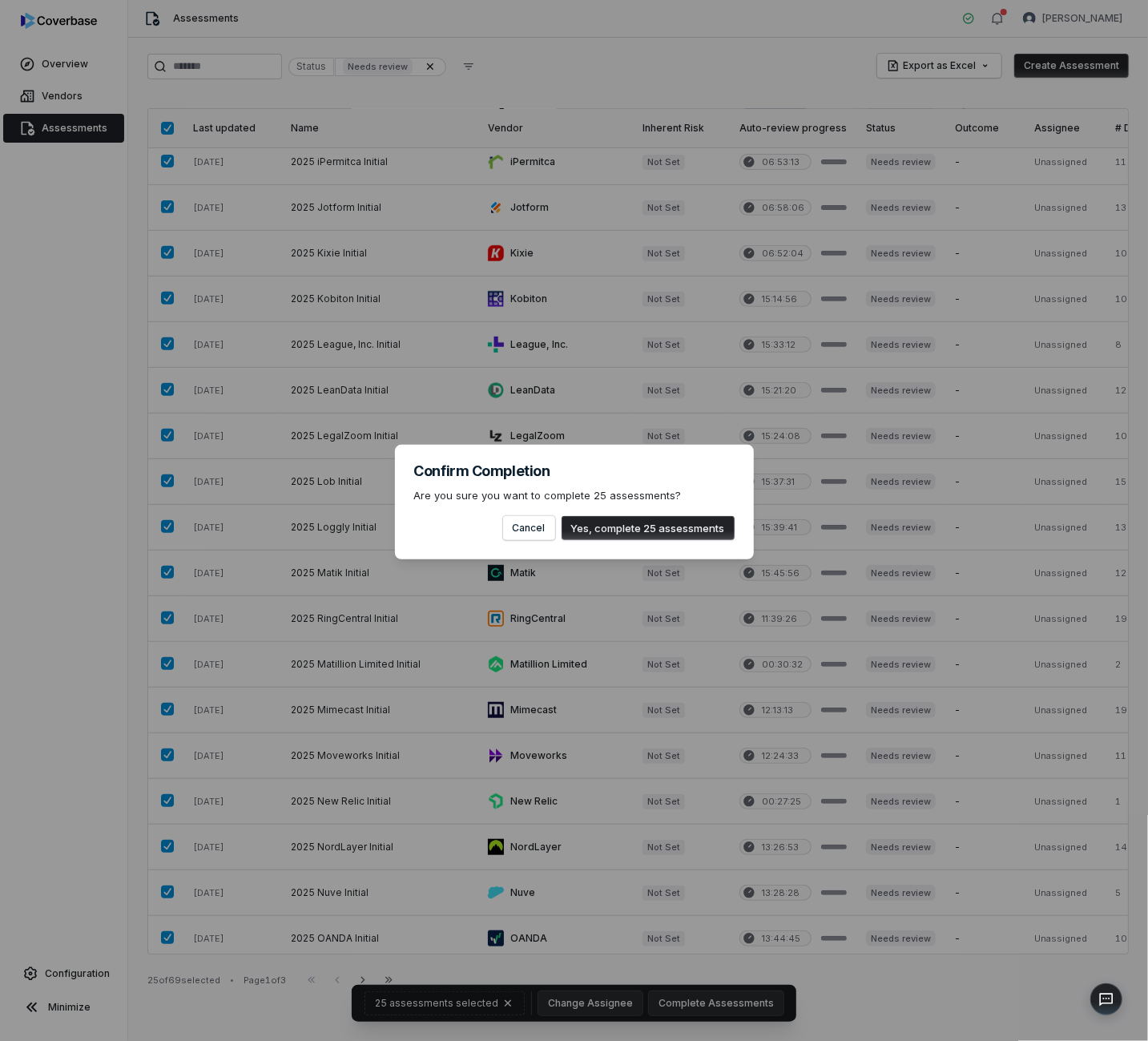
click at [635, 522] on button "Yes, complete 25 assessments" at bounding box center [648, 528] width 173 height 24
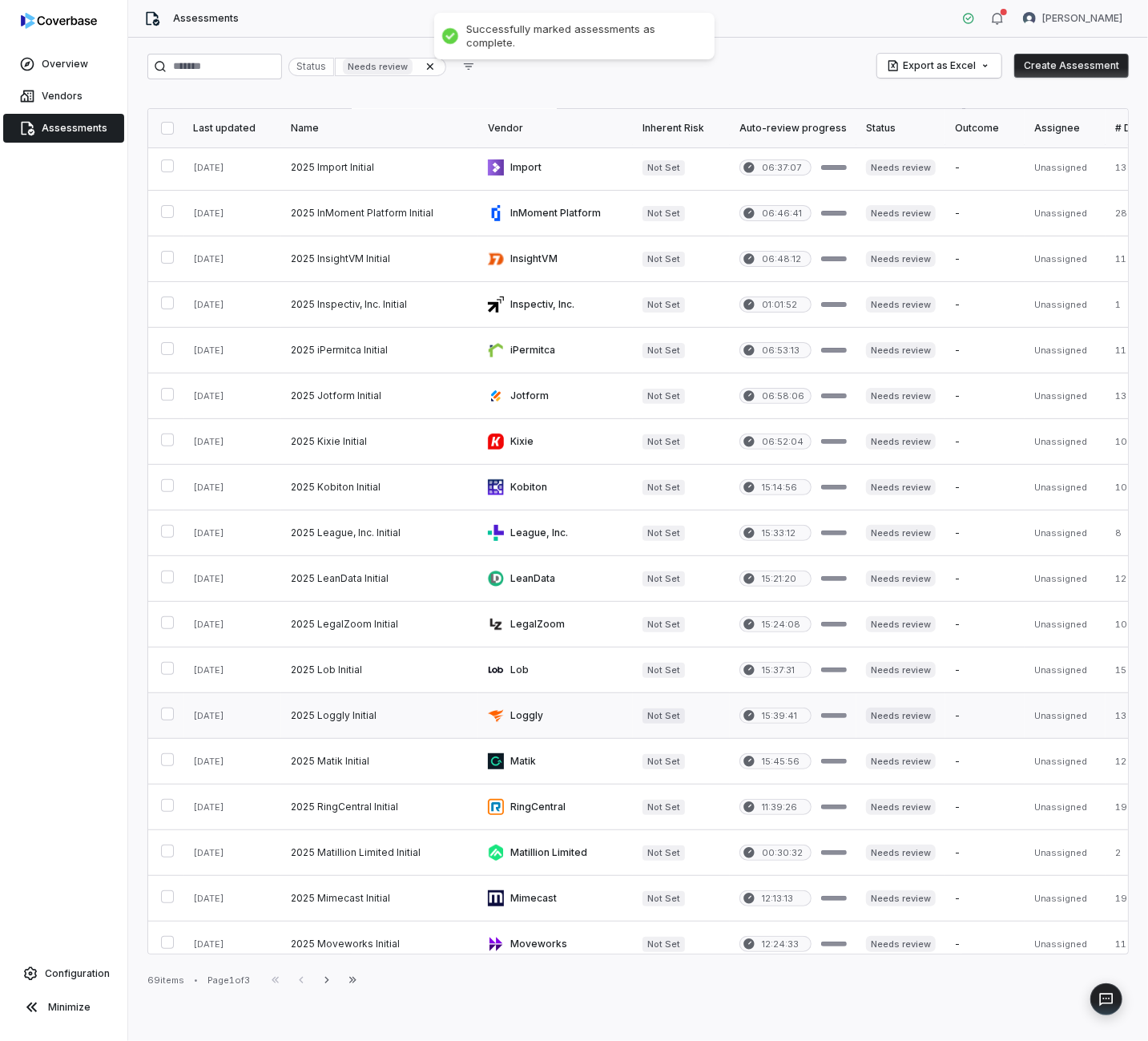
scroll to position [0, 0]
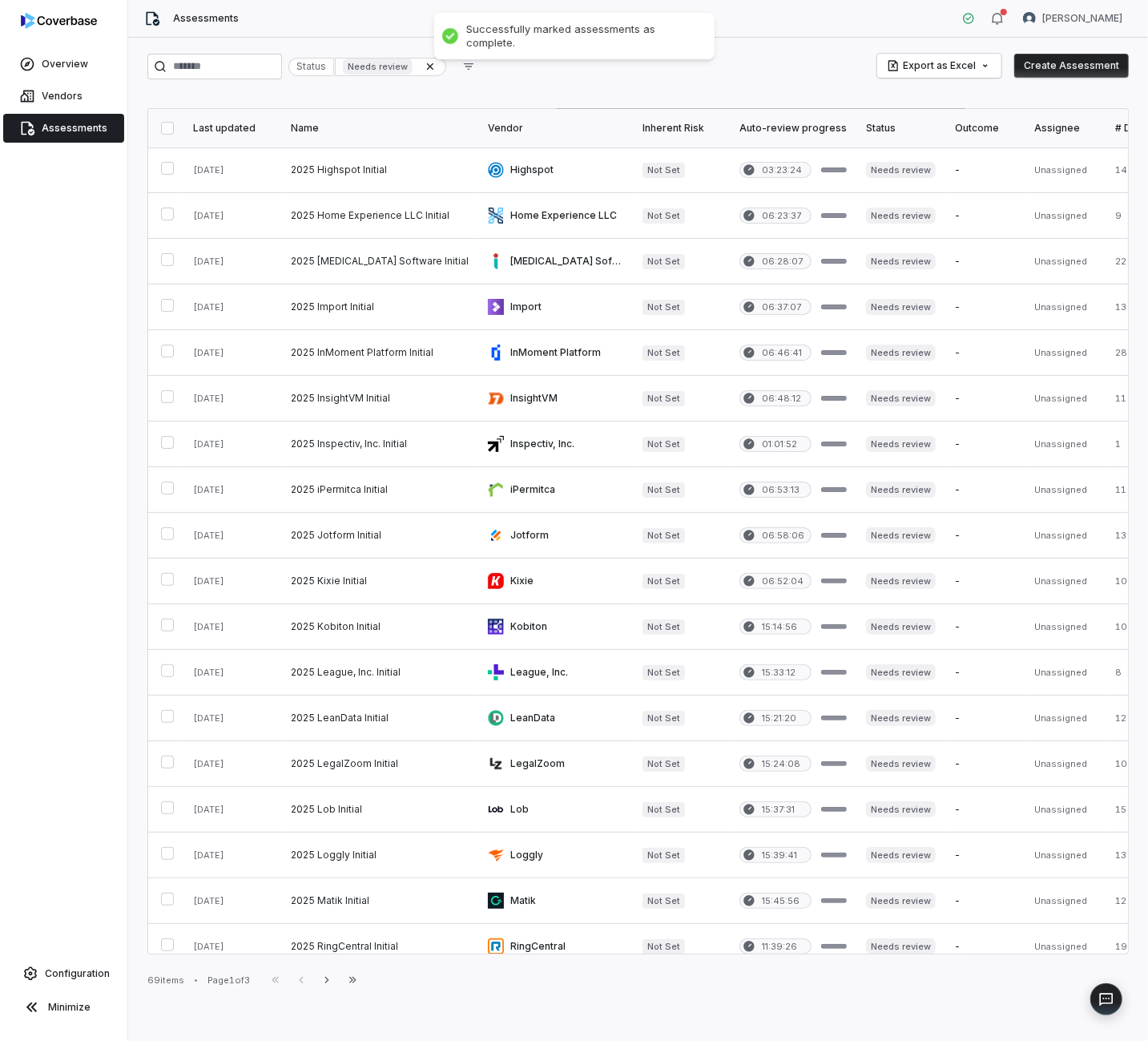
click at [168, 127] on button "button" at bounding box center [168, 128] width 13 height 13
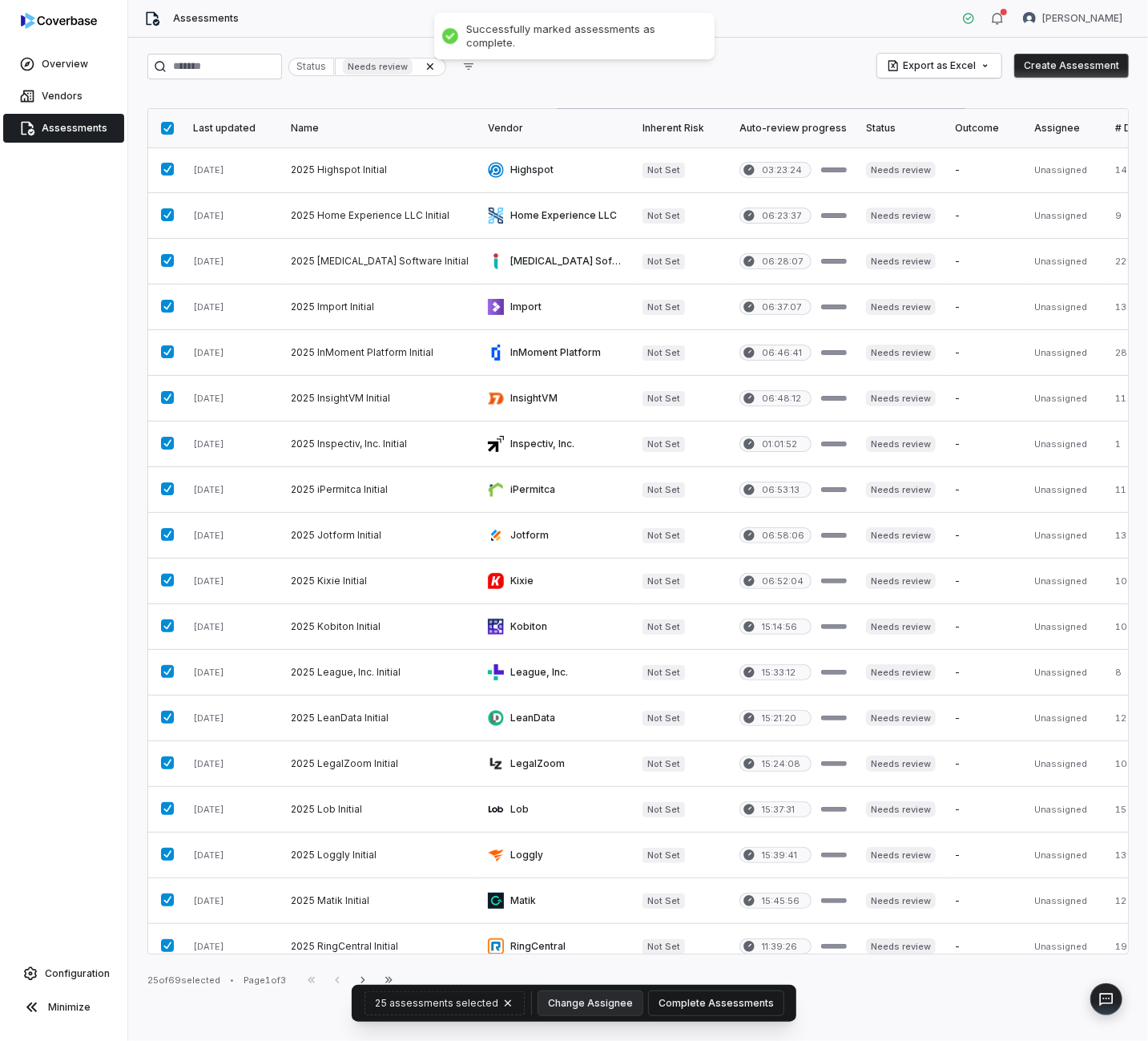
click at [704, 999] on button "Complete Assessments" at bounding box center [716, 1003] width 135 height 24
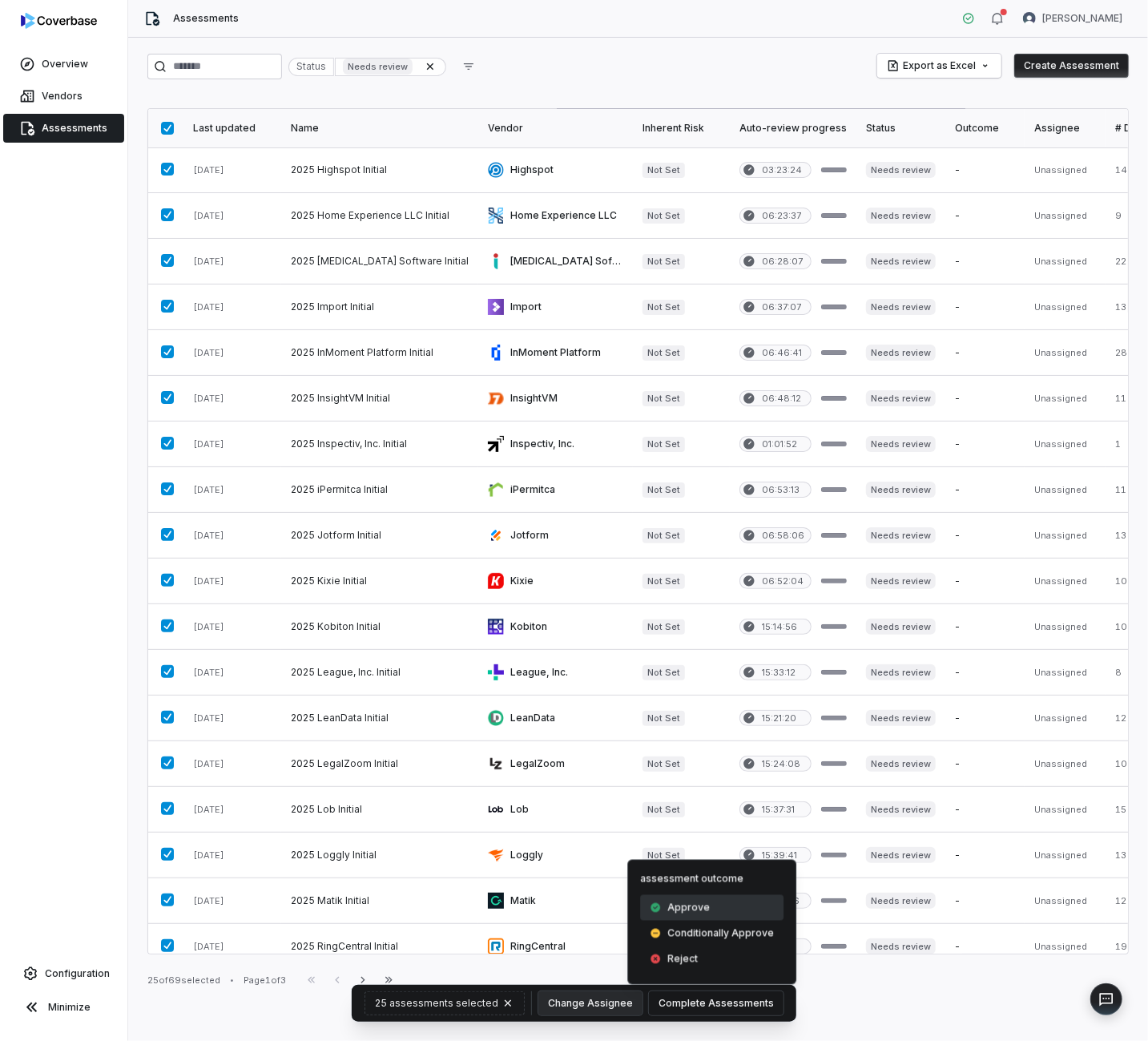
click at [689, 901] on span "Approve" at bounding box center [689, 908] width 42 height 13
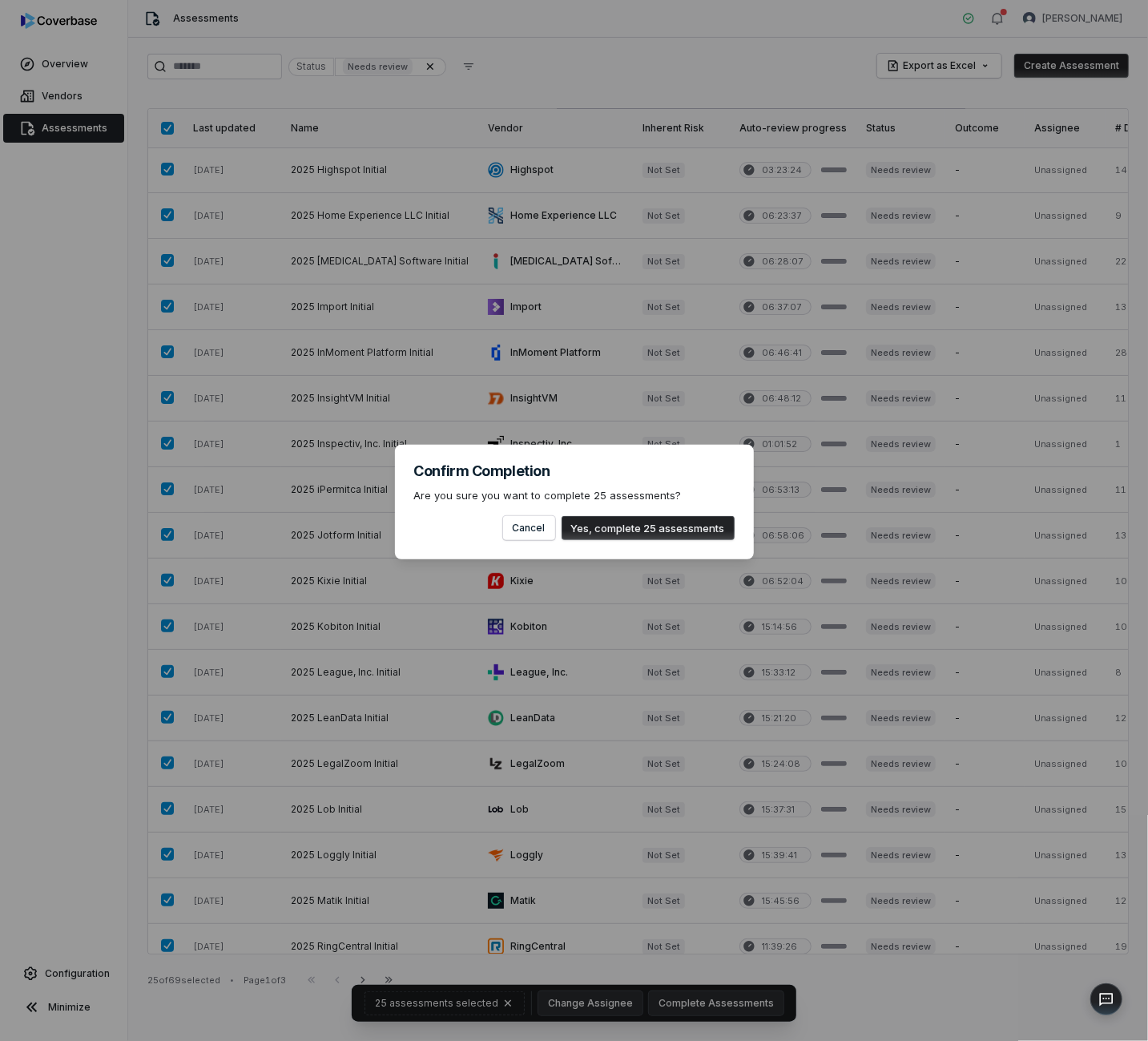
click at [659, 526] on button "Yes, complete 25 assessments" at bounding box center [648, 528] width 173 height 24
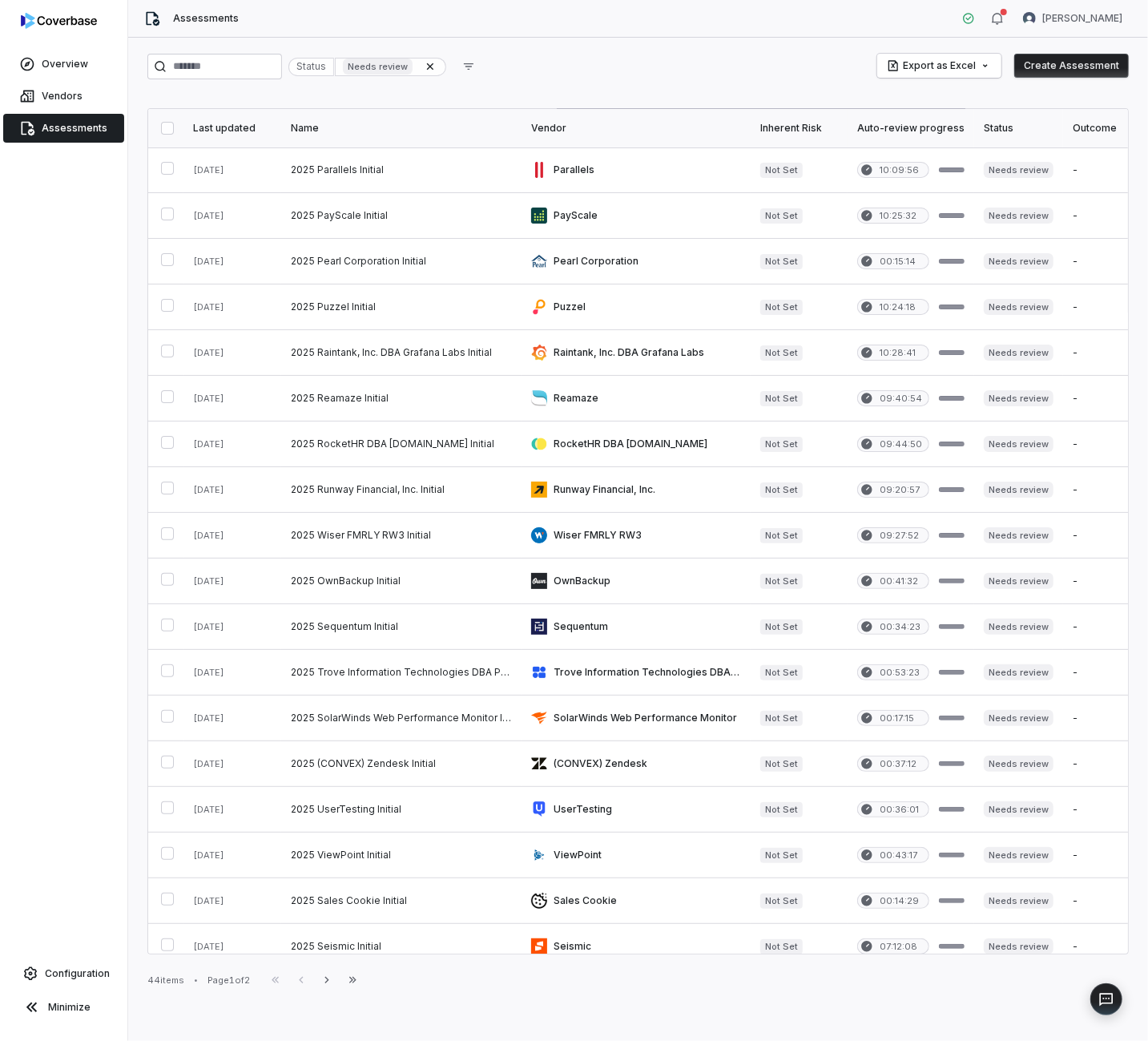
click at [165, 123] on button "button" at bounding box center [168, 128] width 13 height 13
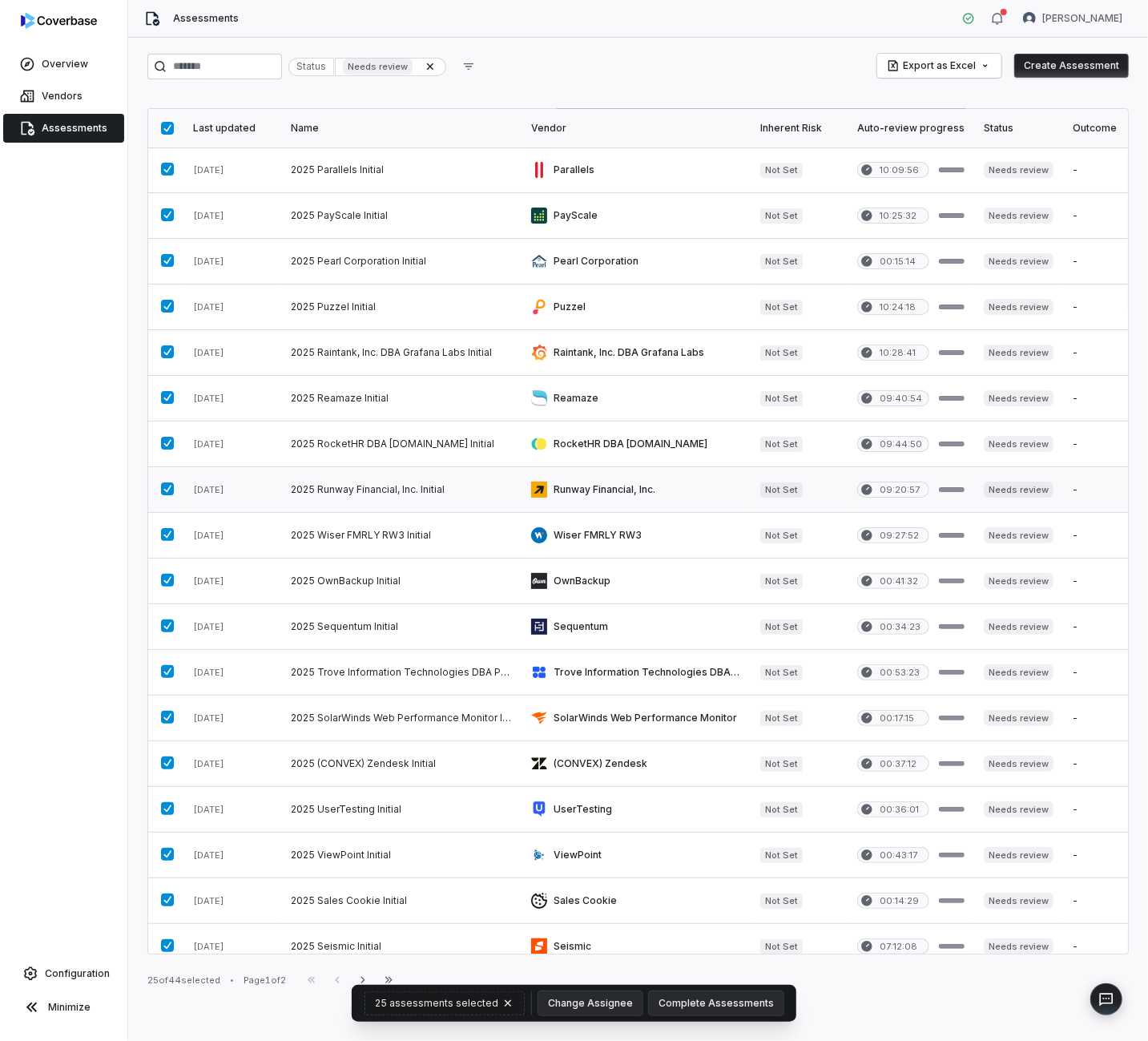
scroll to position [328, 0]
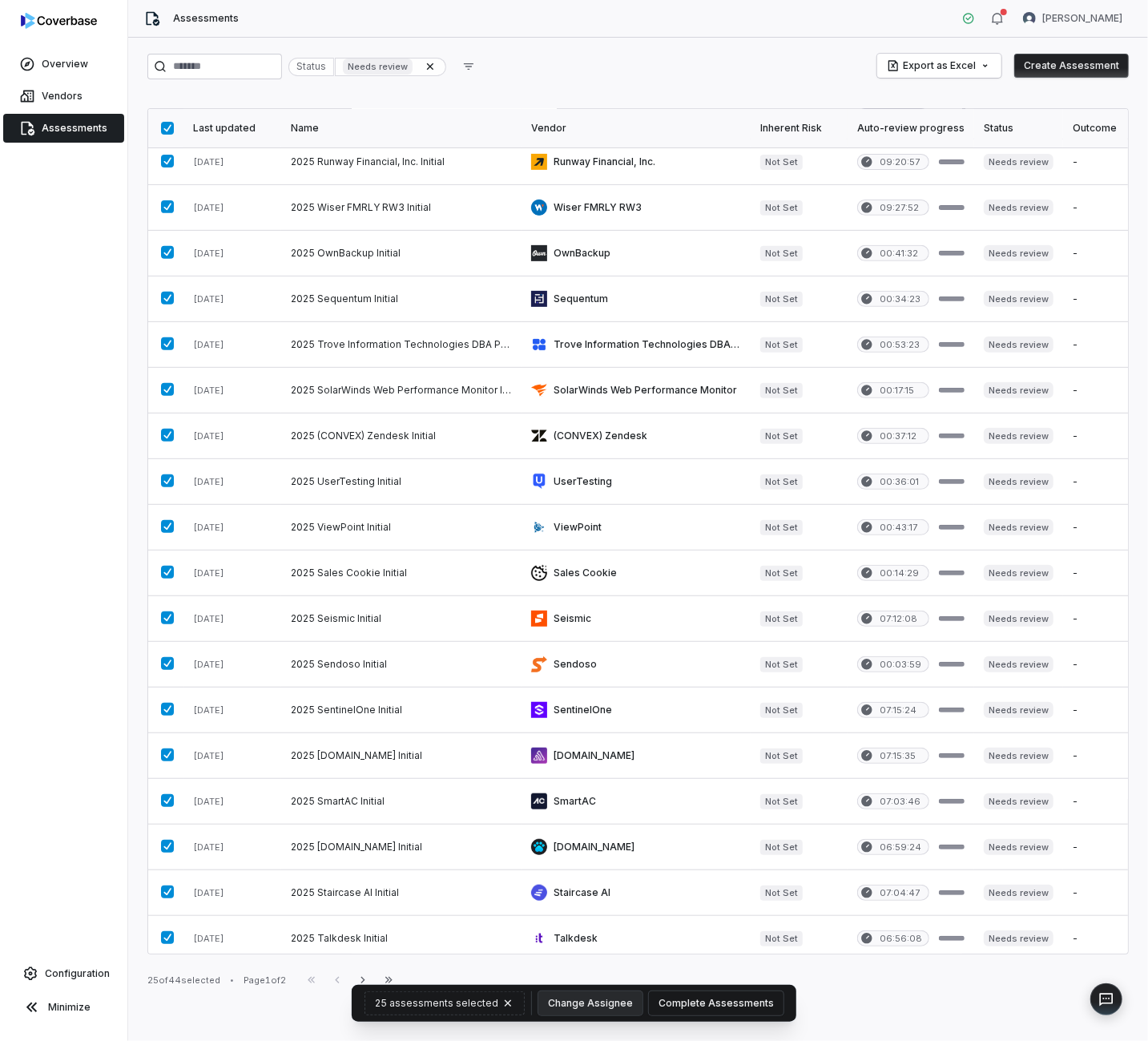
click at [741, 994] on button "Complete Assessments" at bounding box center [716, 1003] width 135 height 24
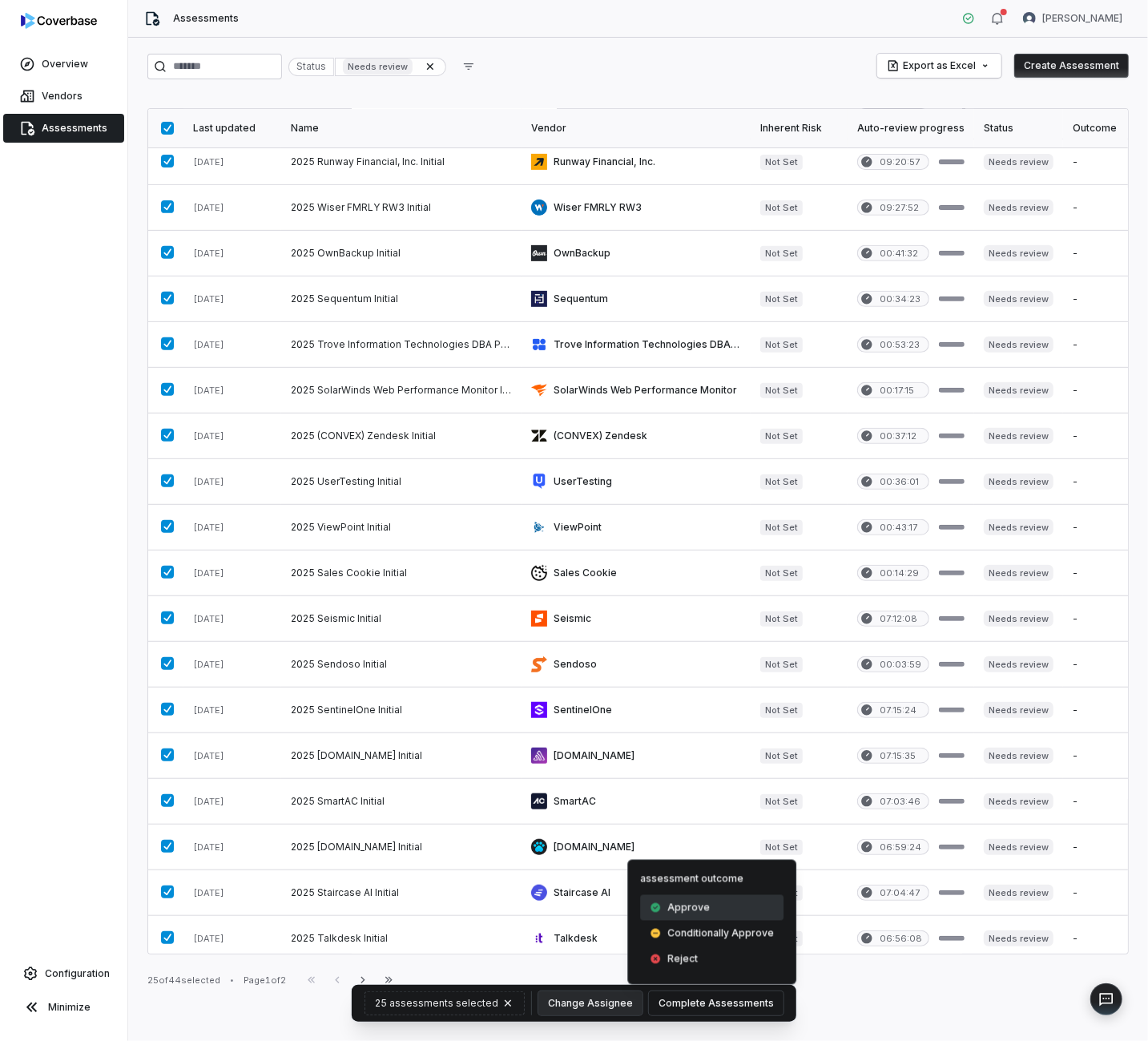
click at [717, 914] on div "Approve" at bounding box center [712, 907] width 144 height 25
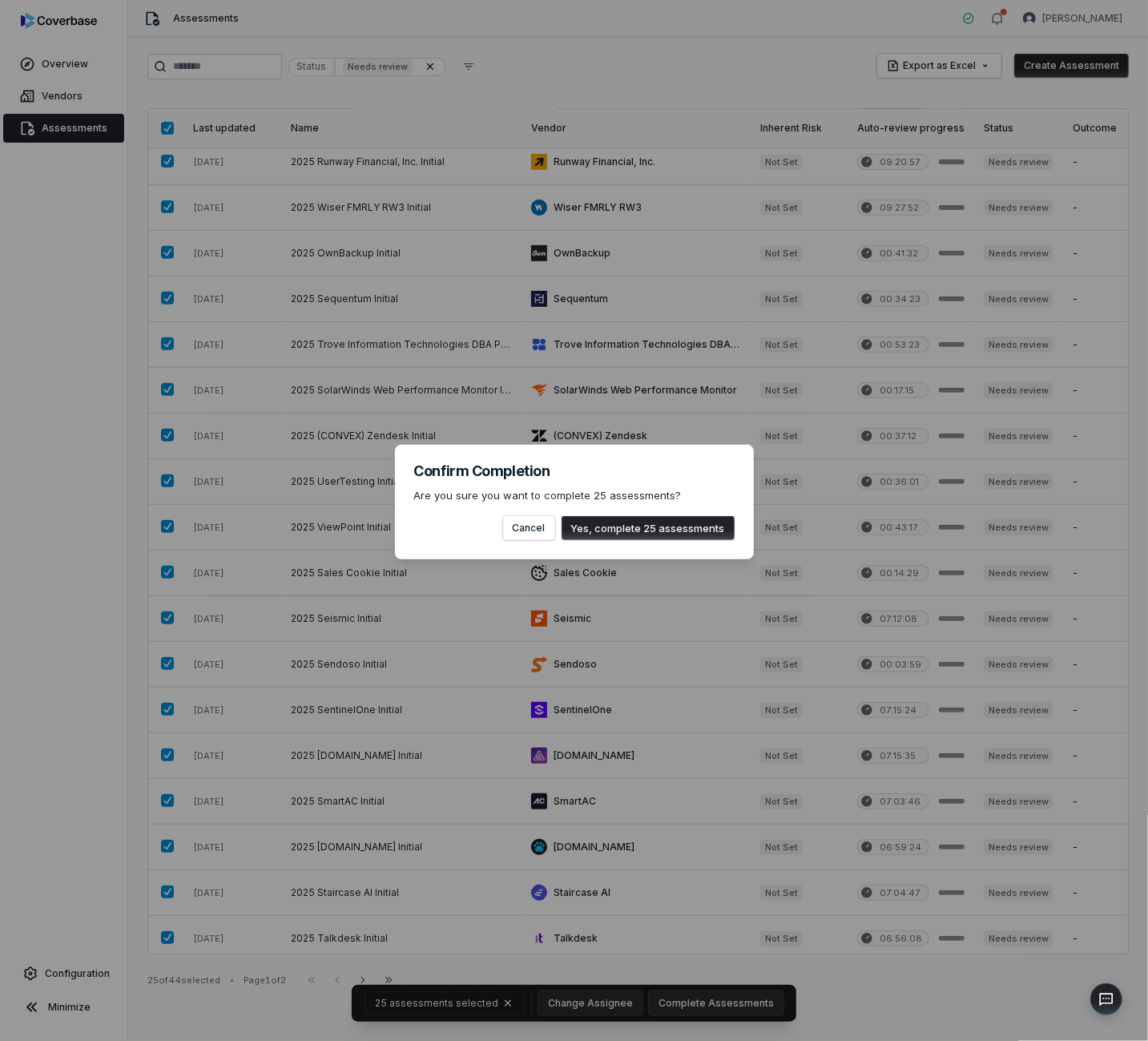
click at [633, 538] on button "Yes, complete 25 assessments" at bounding box center [648, 528] width 173 height 24
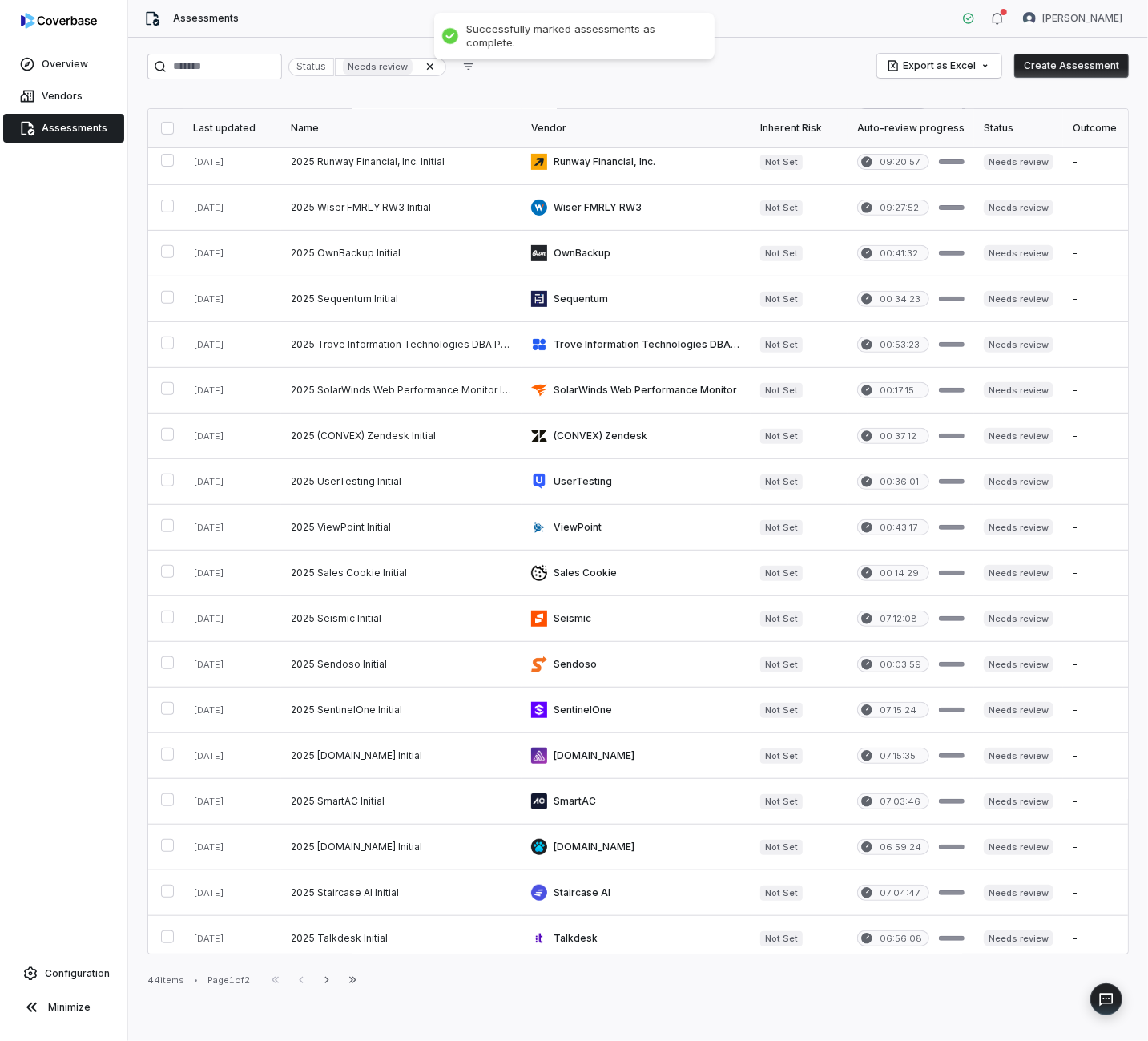
scroll to position [0, 0]
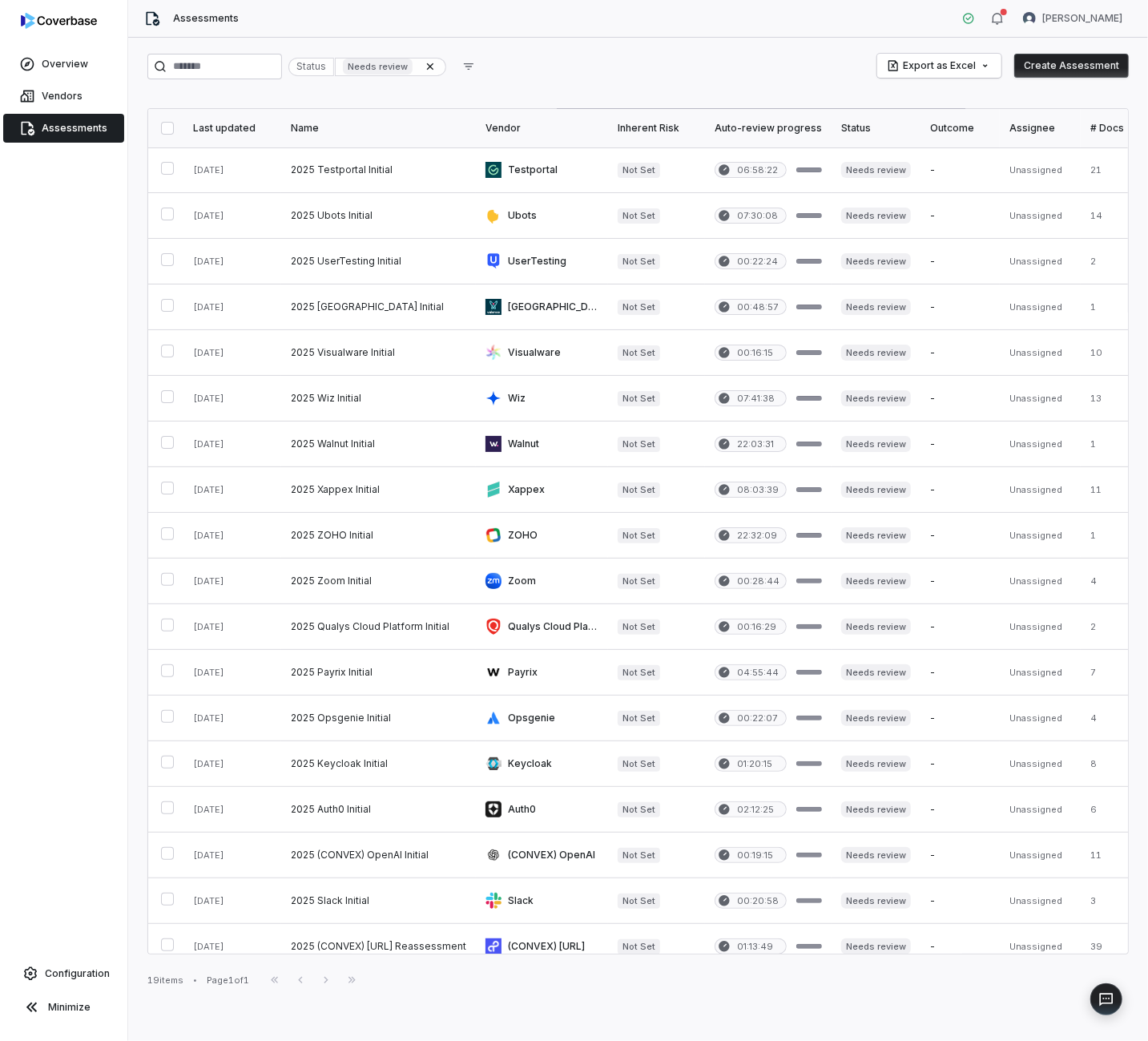
click at [161, 124] on button "button" at bounding box center [168, 128] width 13 height 13
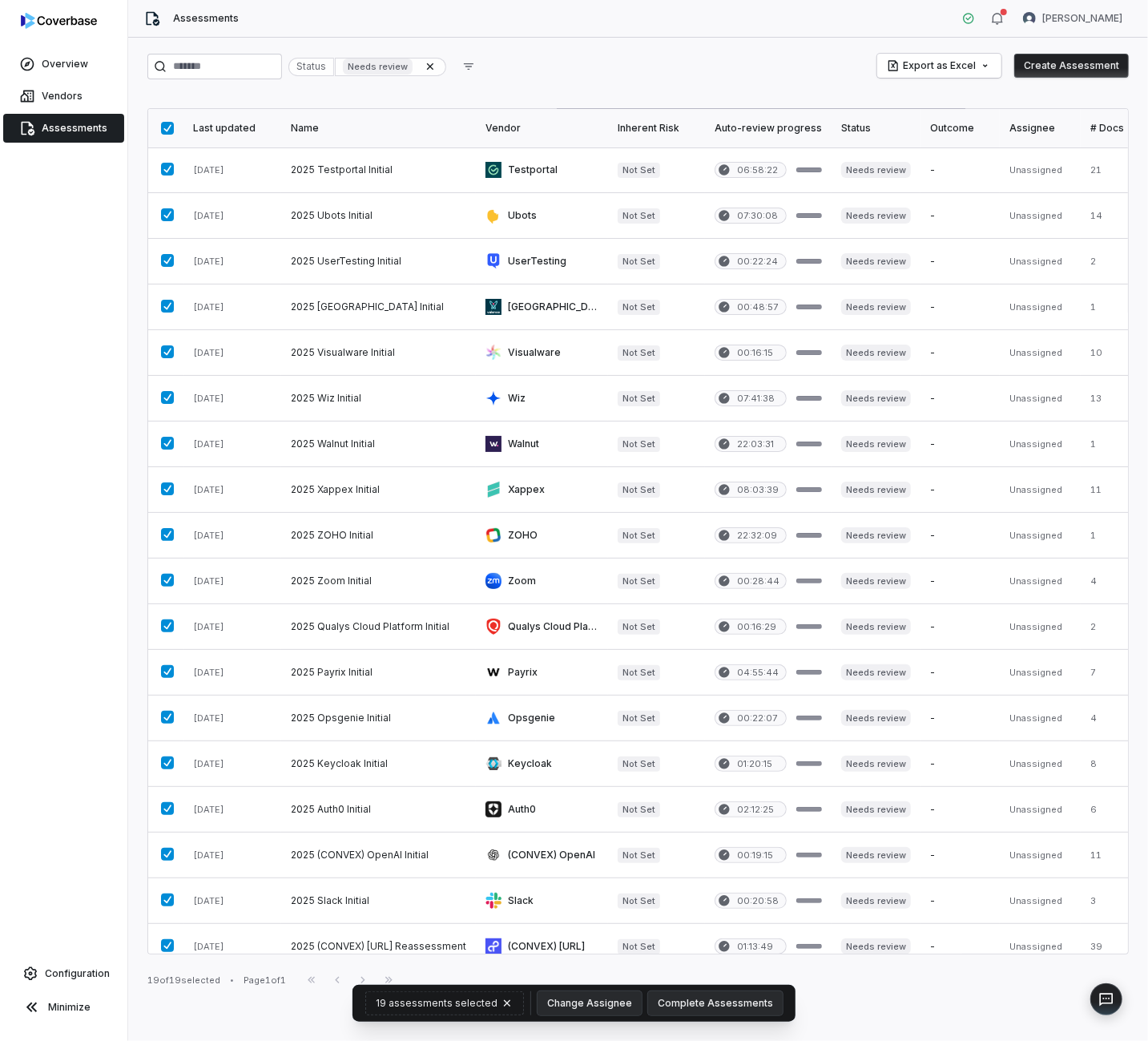
scroll to position [56, 0]
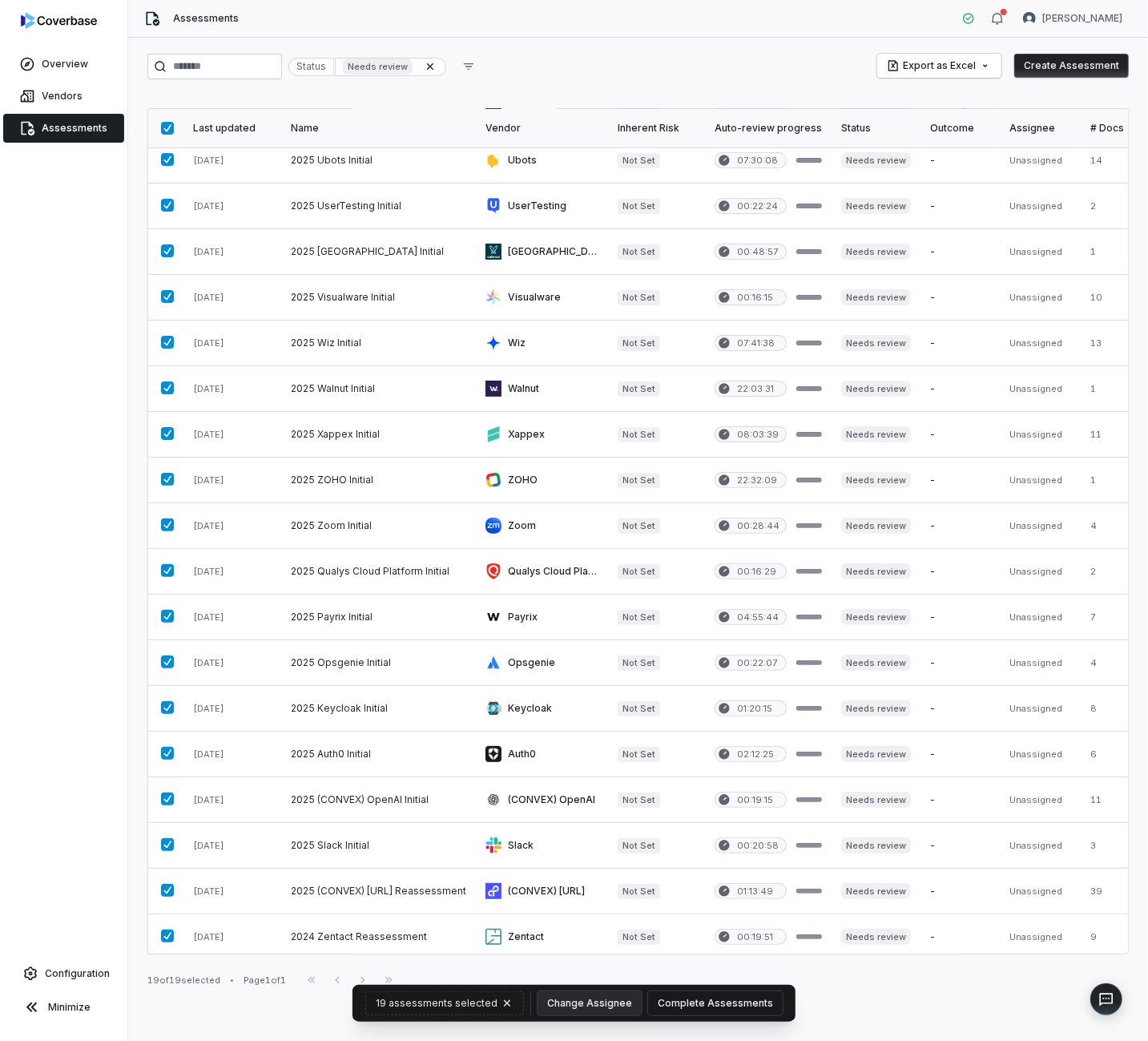
click at [732, 999] on button "Complete Assessments" at bounding box center [715, 1003] width 135 height 24
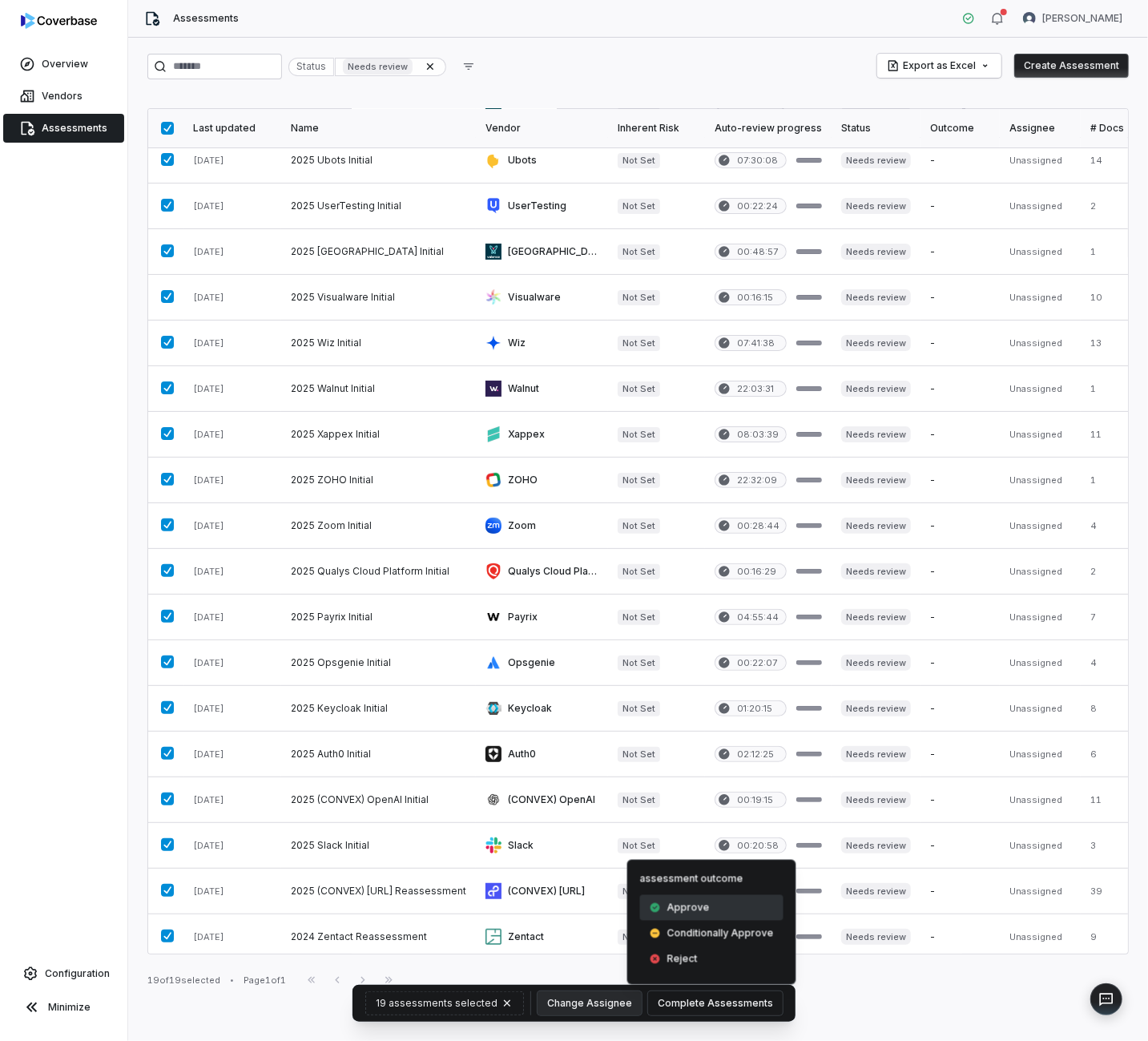
click at [698, 913] on span "Approve" at bounding box center [689, 908] width 42 height 13
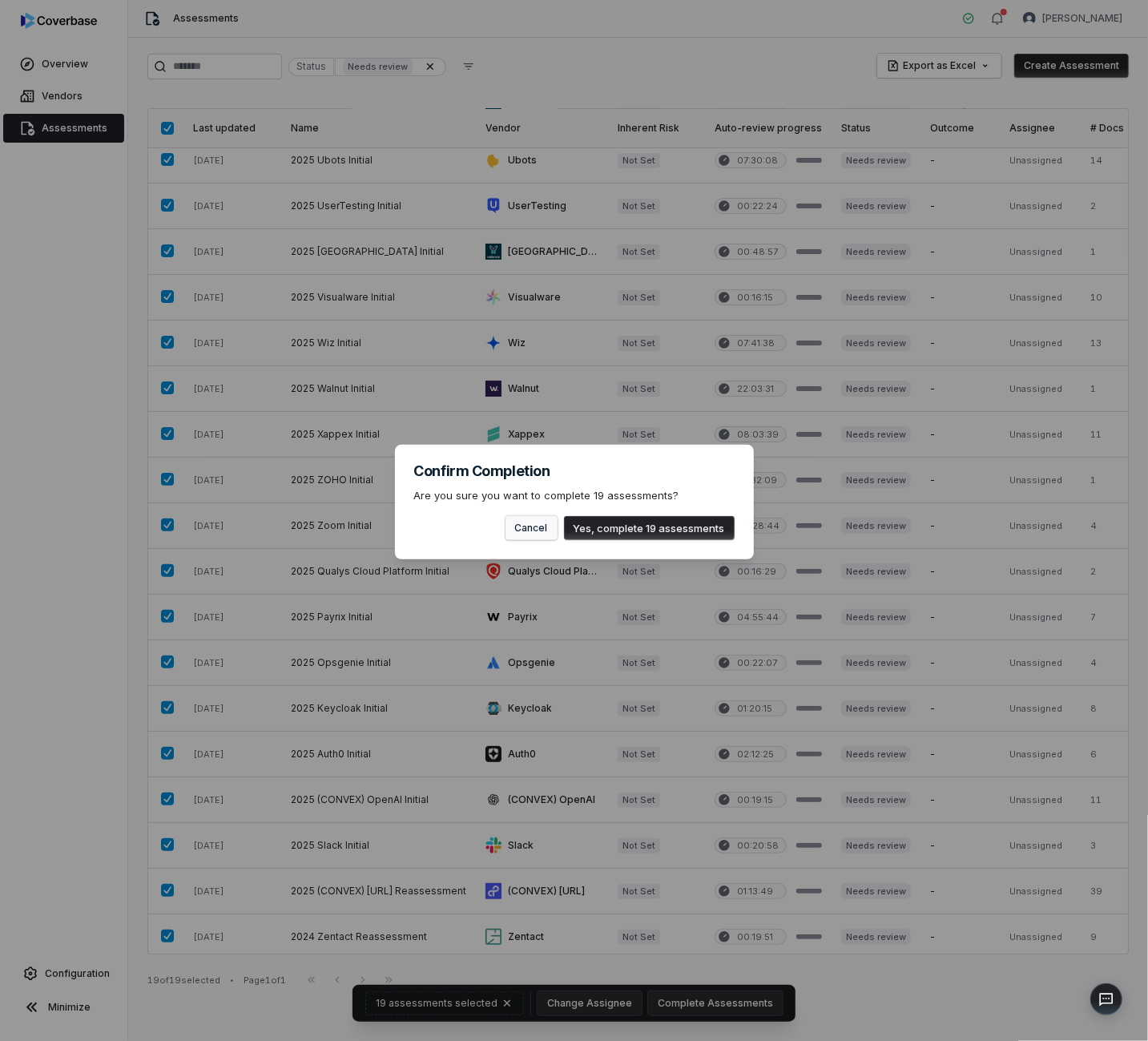
click at [526, 521] on button "Cancel" at bounding box center [532, 528] width 52 height 24
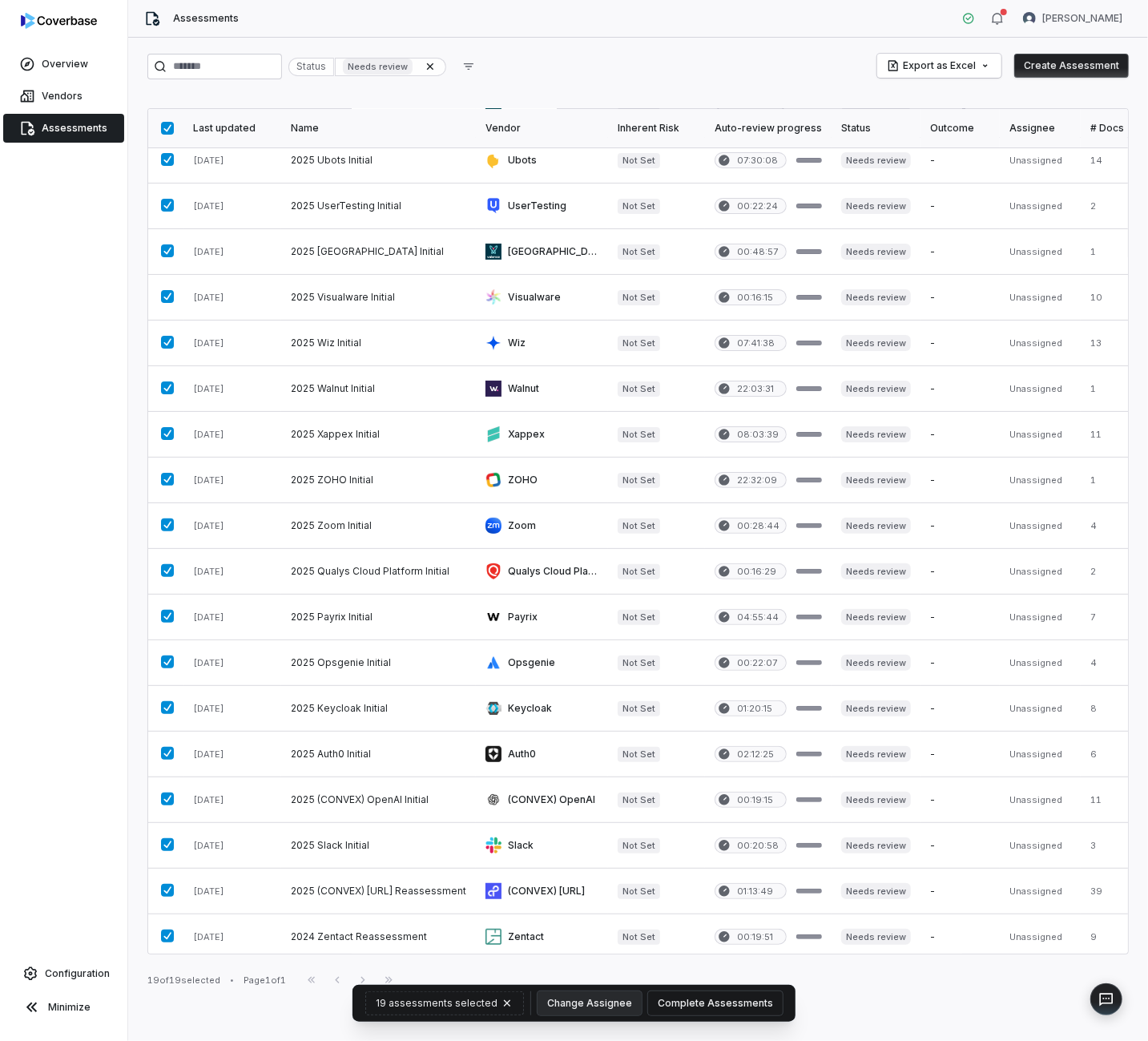
click at [757, 1001] on button "Complete Assessments" at bounding box center [715, 1003] width 135 height 24
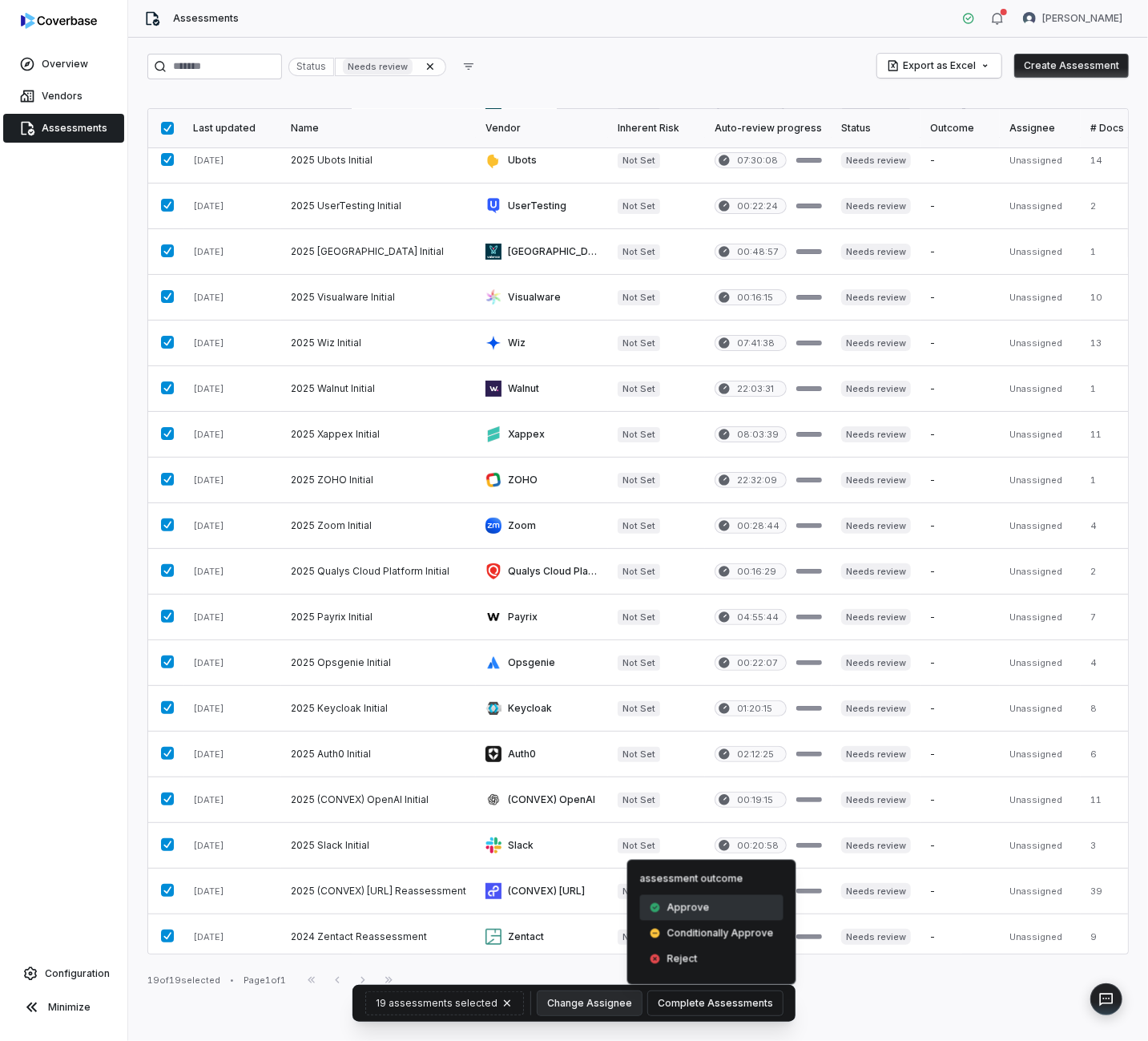
click at [708, 900] on div "Approve" at bounding box center [712, 907] width 144 height 25
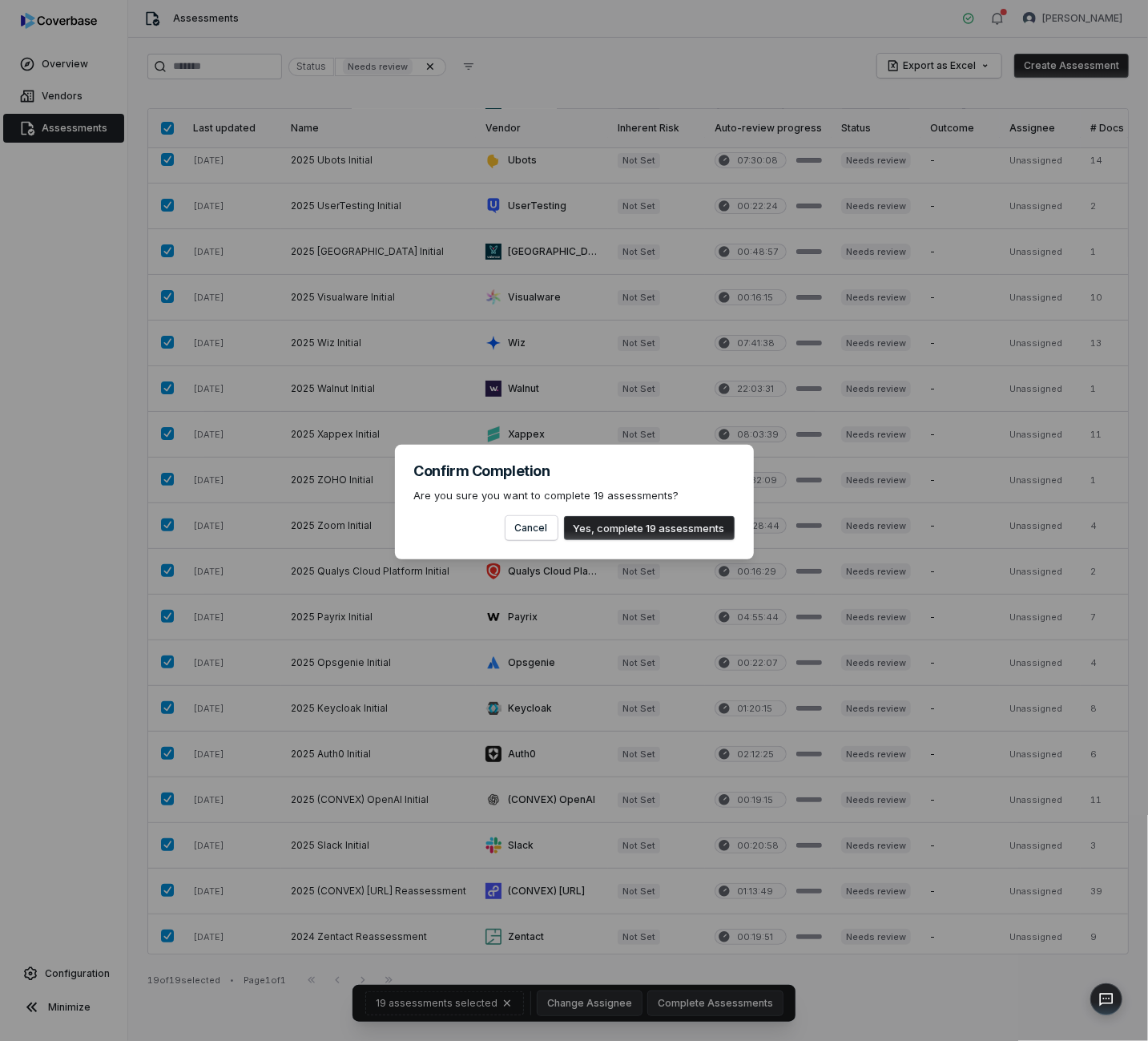
click at [637, 525] on button "Yes, complete 19 assessments" at bounding box center [649, 528] width 171 height 24
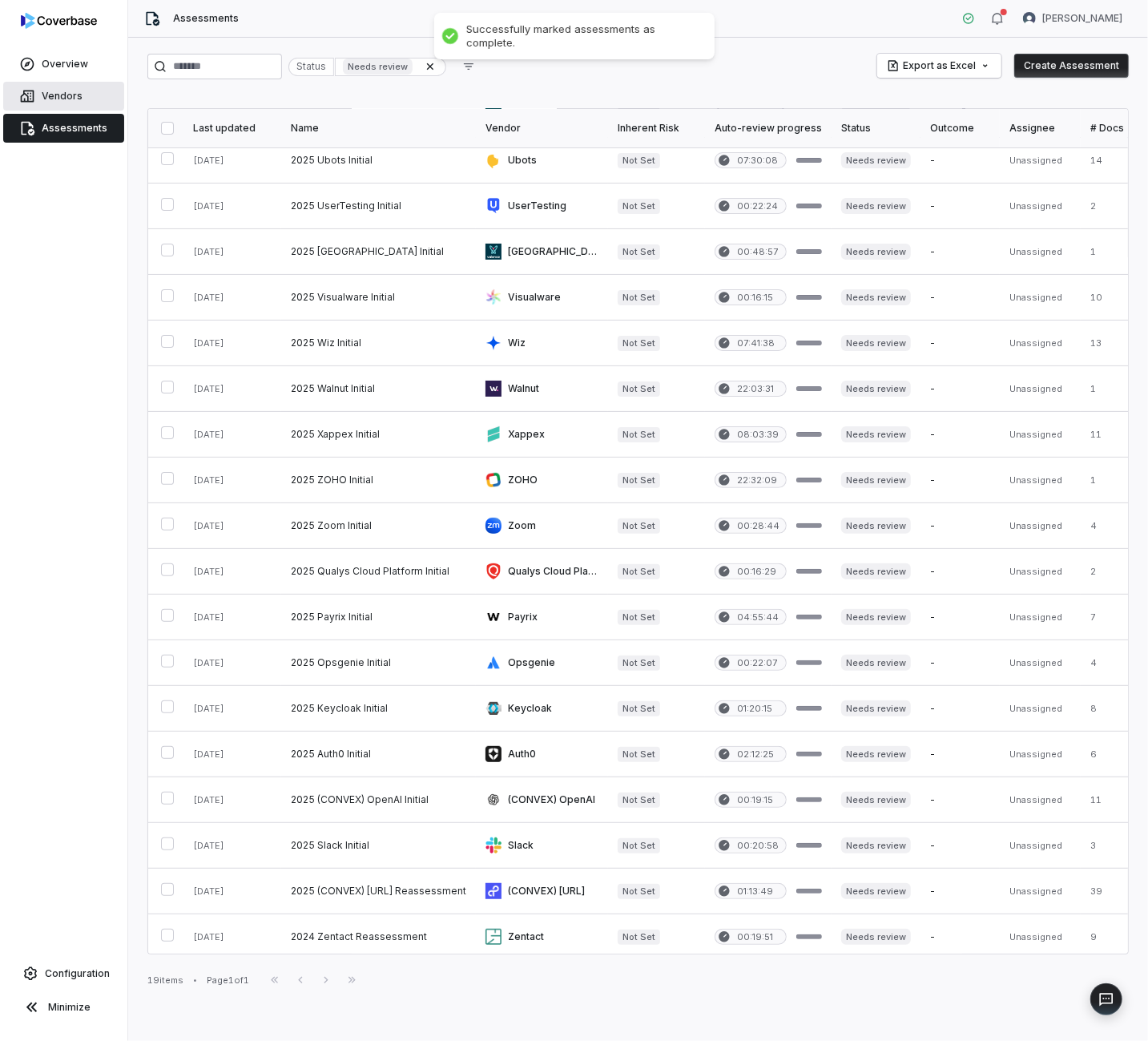
click at [87, 96] on link "Vendors" at bounding box center [64, 96] width 121 height 29
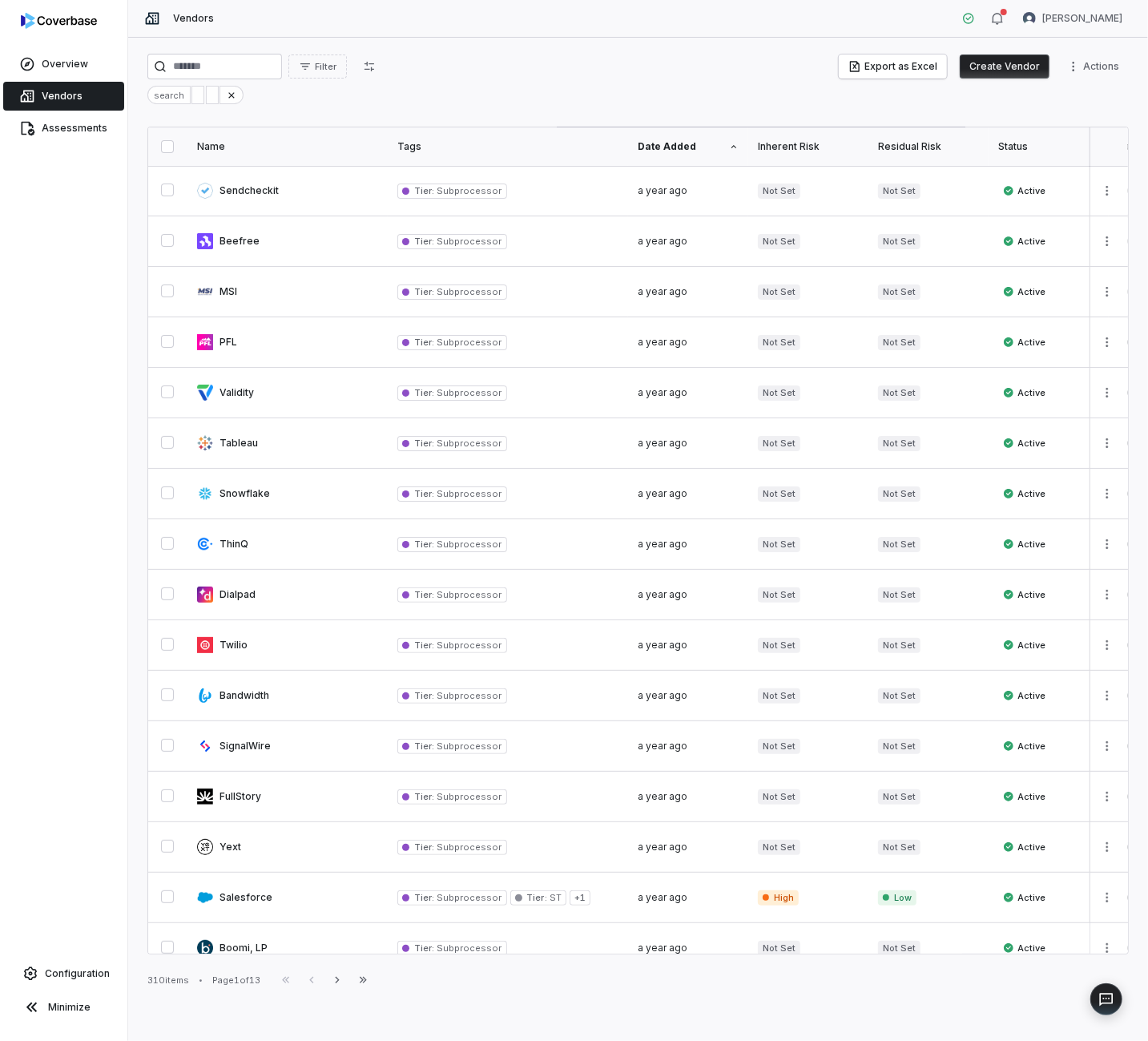
click at [337, 66] on span "Filter" at bounding box center [325, 67] width 21 height 12
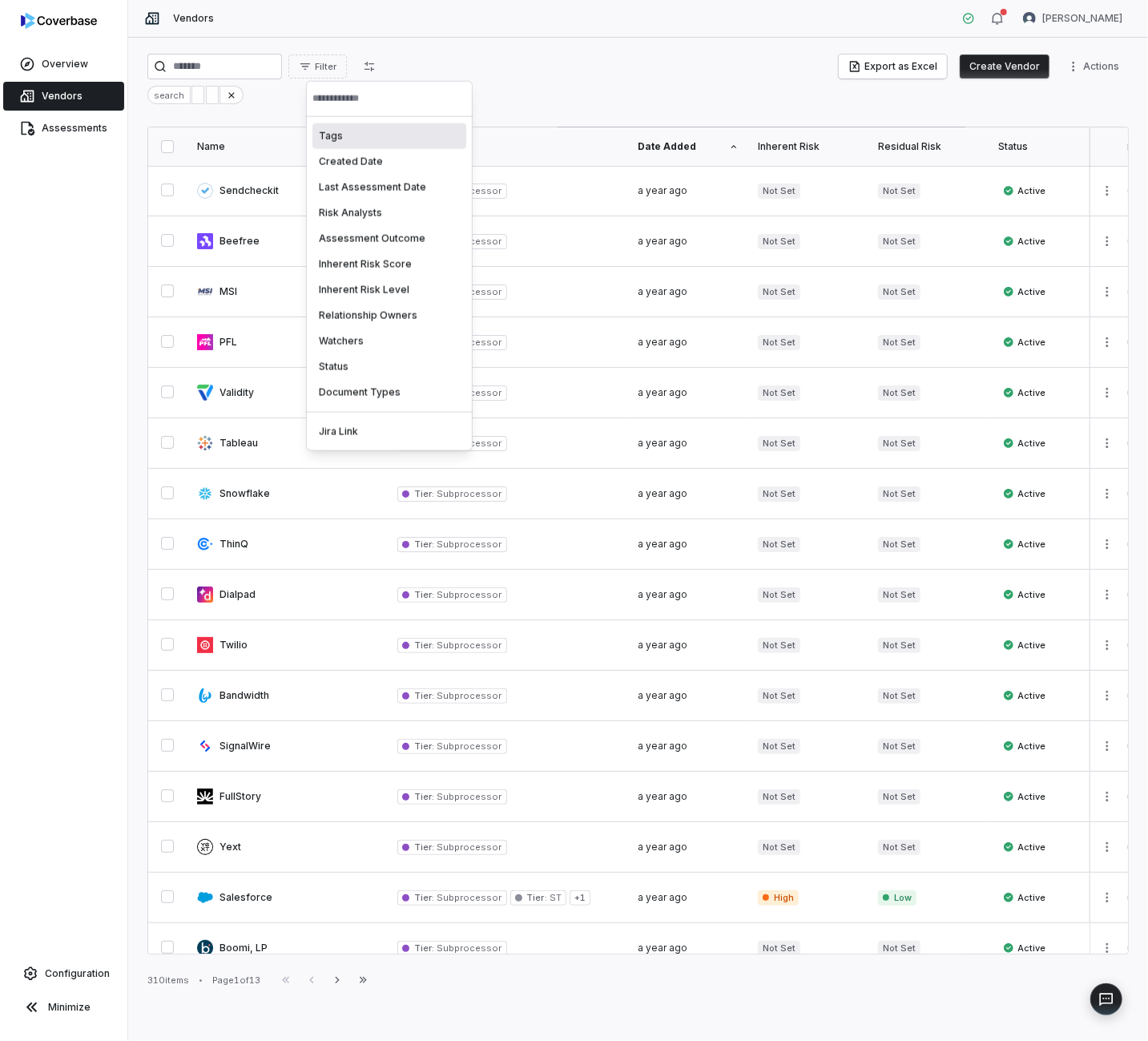
click at [483, 75] on html "Overview Vendors Assessments Configuration Minimize Vendors [PERSON_NAME] Filte…" at bounding box center [574, 520] width 1148 height 1041
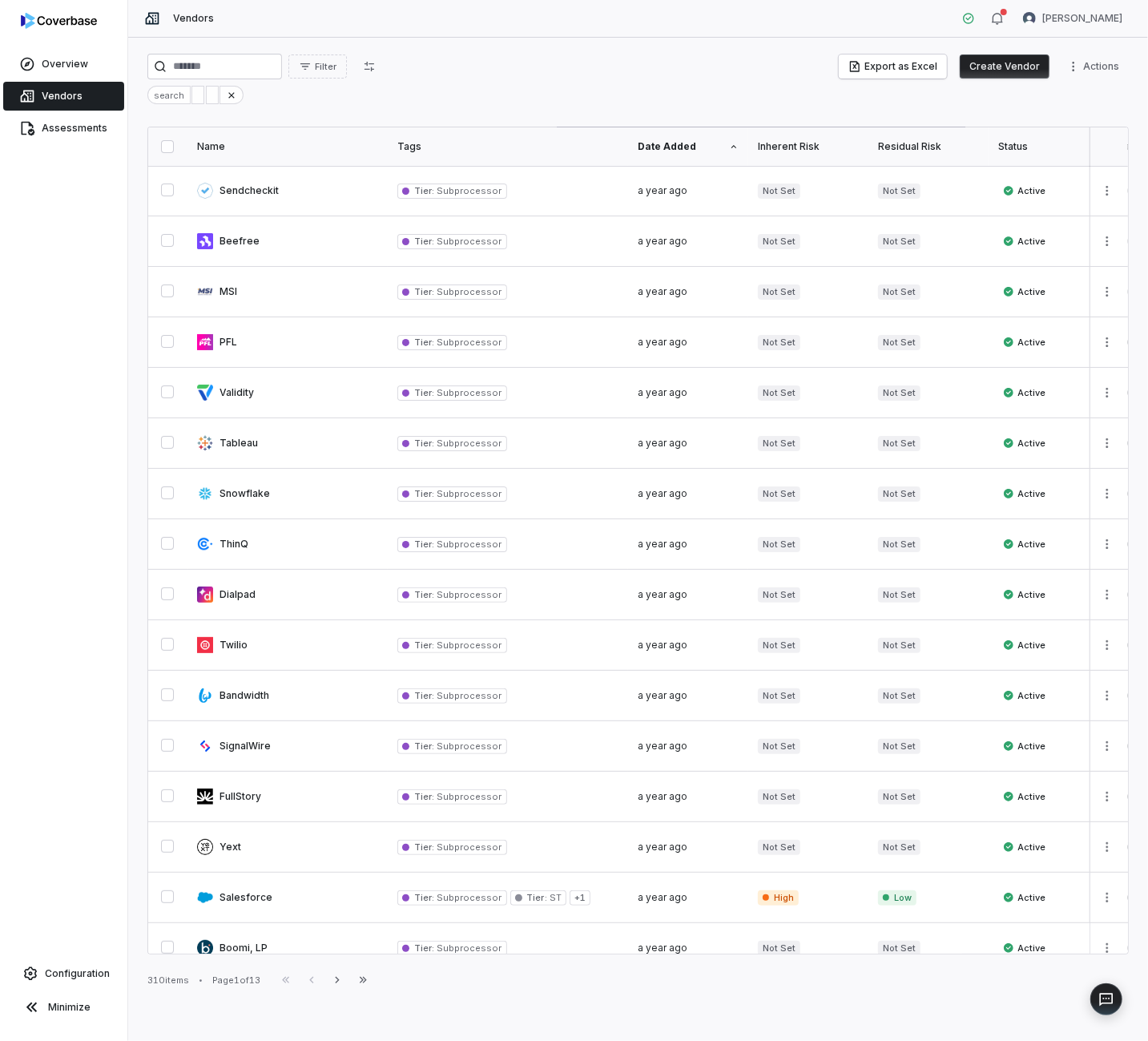
click at [1001, 154] on th "Status" at bounding box center [1048, 146] width 120 height 38
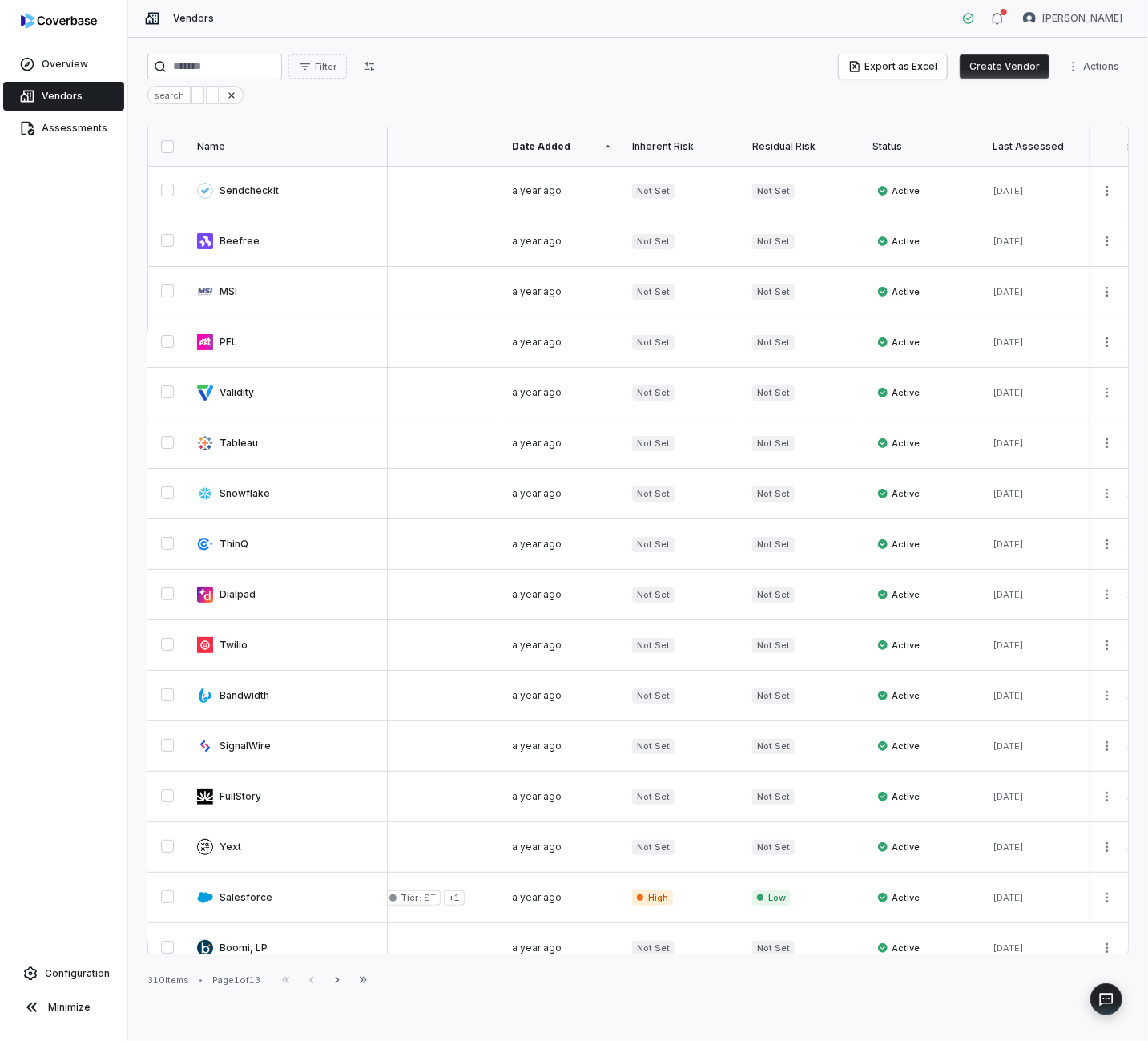
scroll to position [0, 171]
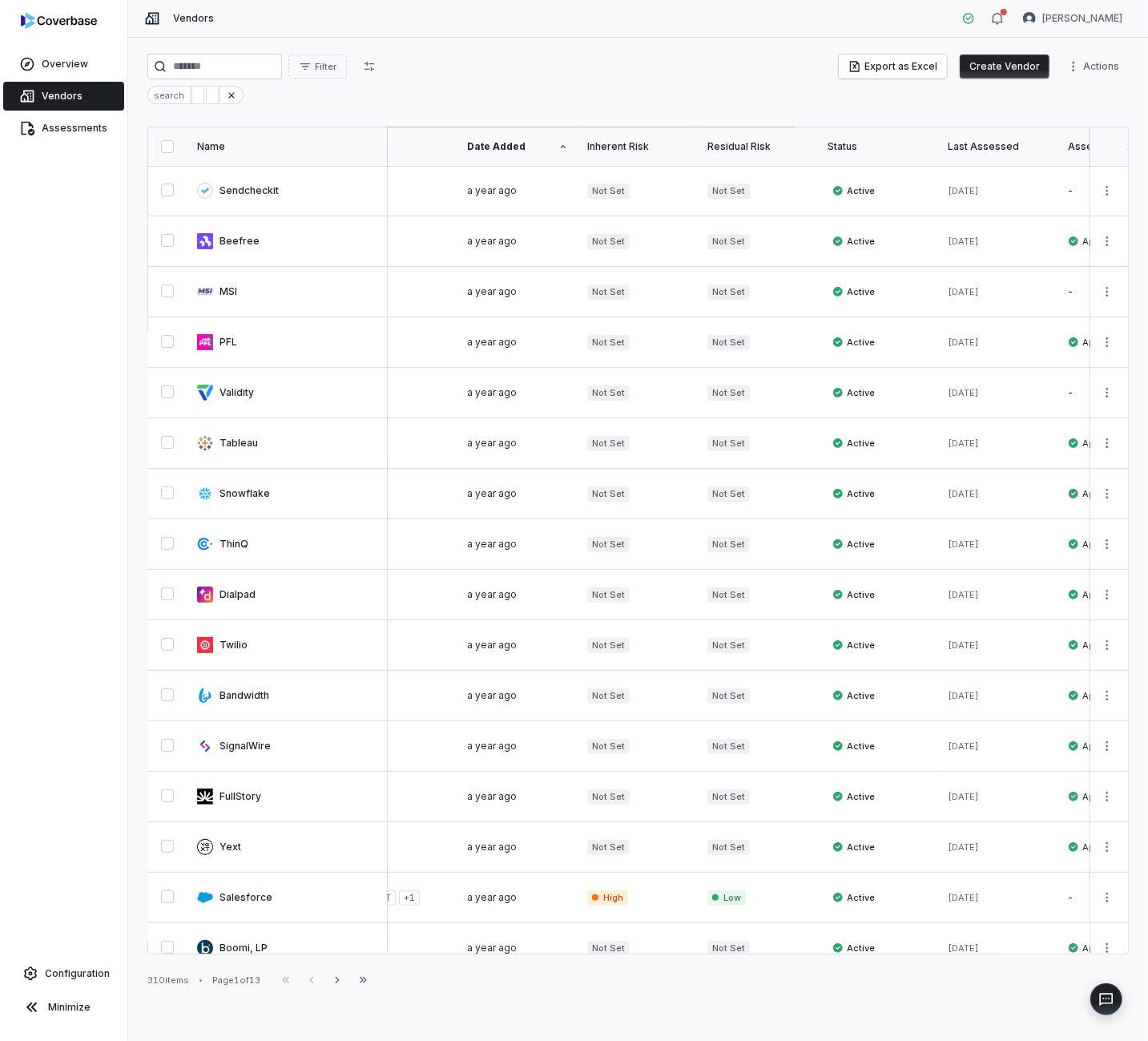
click at [848, 141] on div "Status" at bounding box center [878, 147] width 101 height 13
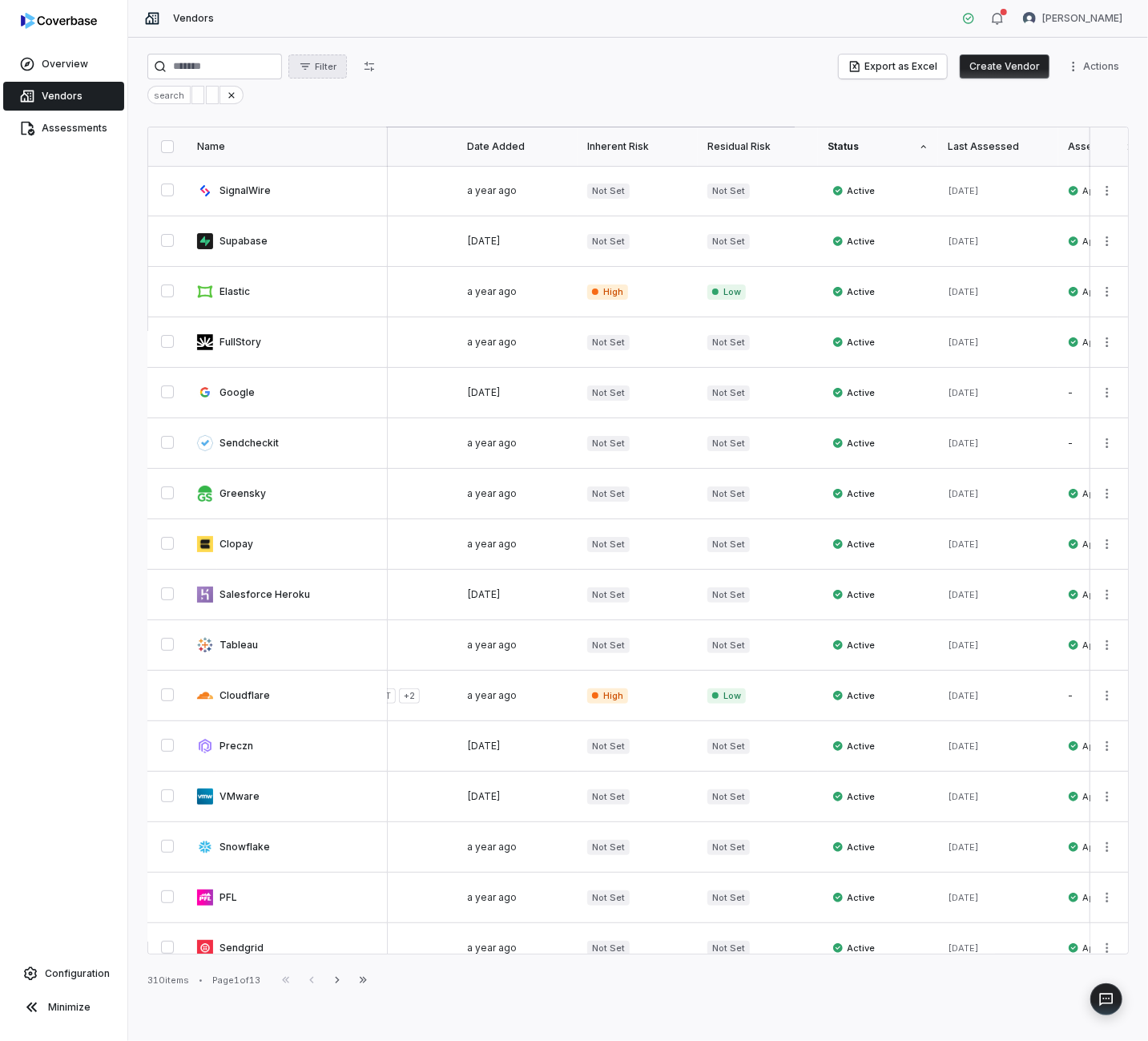
click at [311, 67] on icon "button" at bounding box center [306, 67] width 13 height 13
type input "******"
click at [388, 139] on div "Status" at bounding box center [389, 136] width 154 height 25
click at [398, 162] on span "Onboarding" at bounding box center [398, 162] width 123 height 13
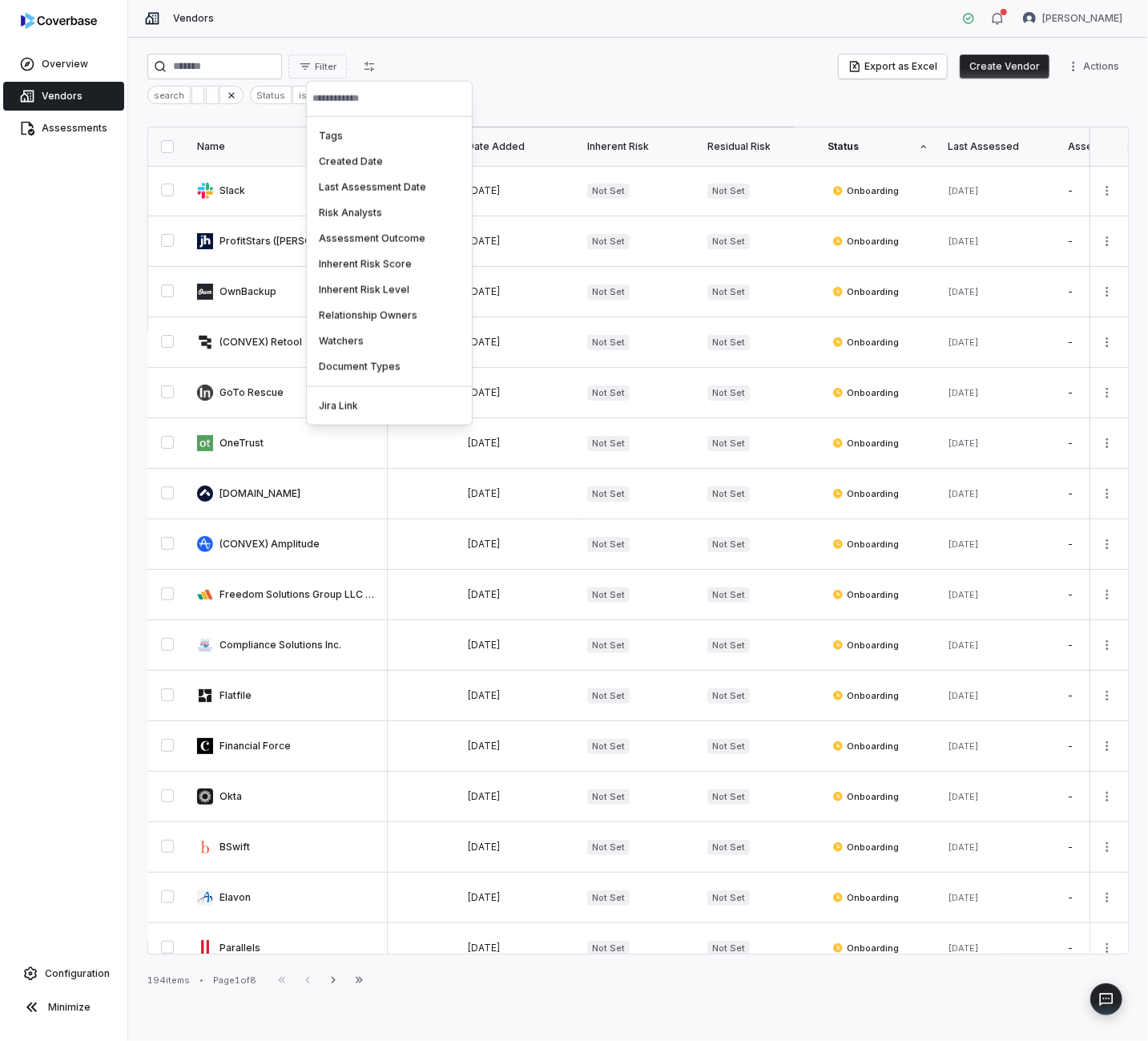
click at [643, 96] on html "Overview Vendors Assessments Configuration Minimize Vendors [PERSON_NAME] Filte…" at bounding box center [574, 520] width 1148 height 1041
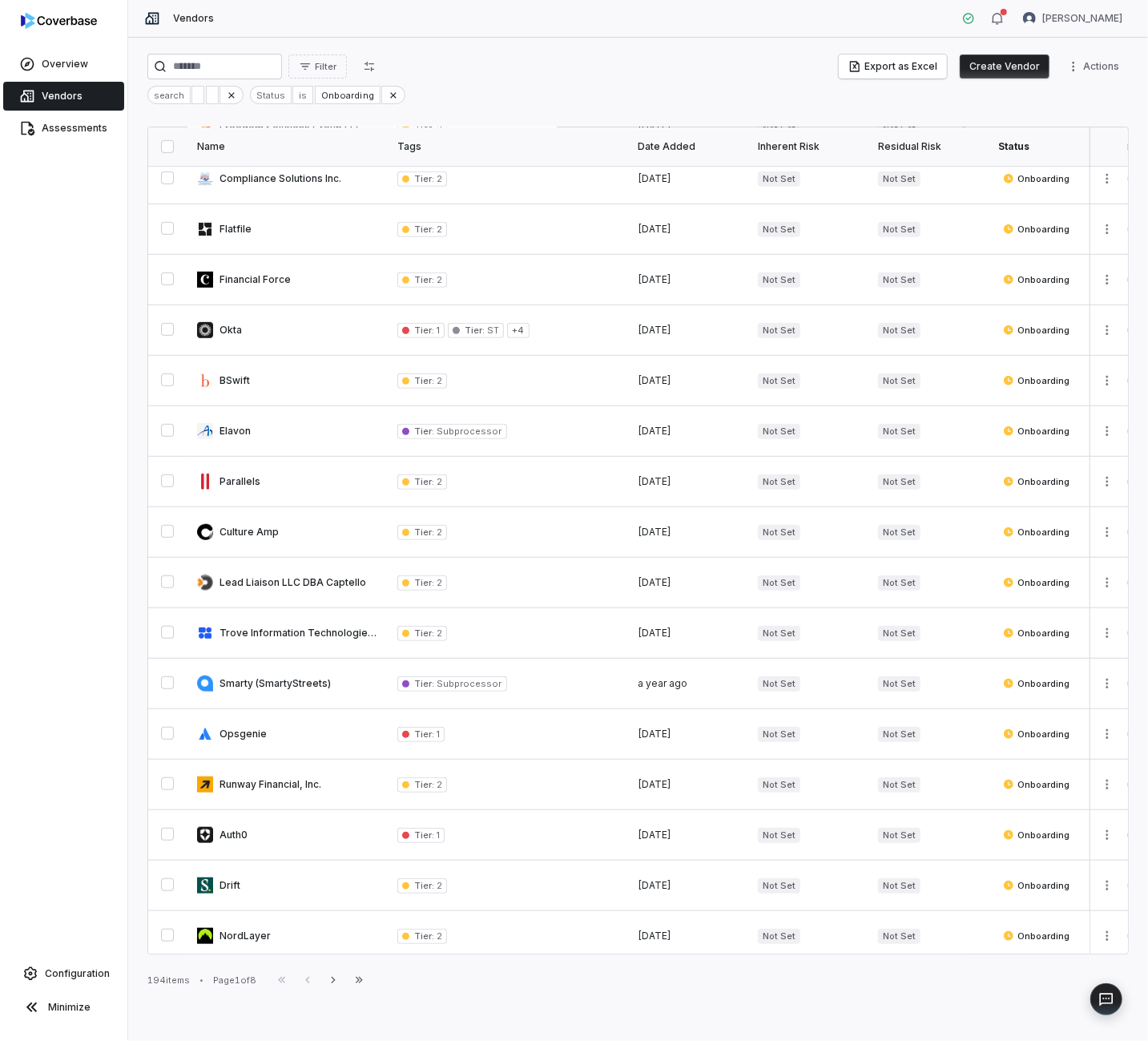
scroll to position [0, 0]
